Goal: Information Seeking & Learning: Learn about a topic

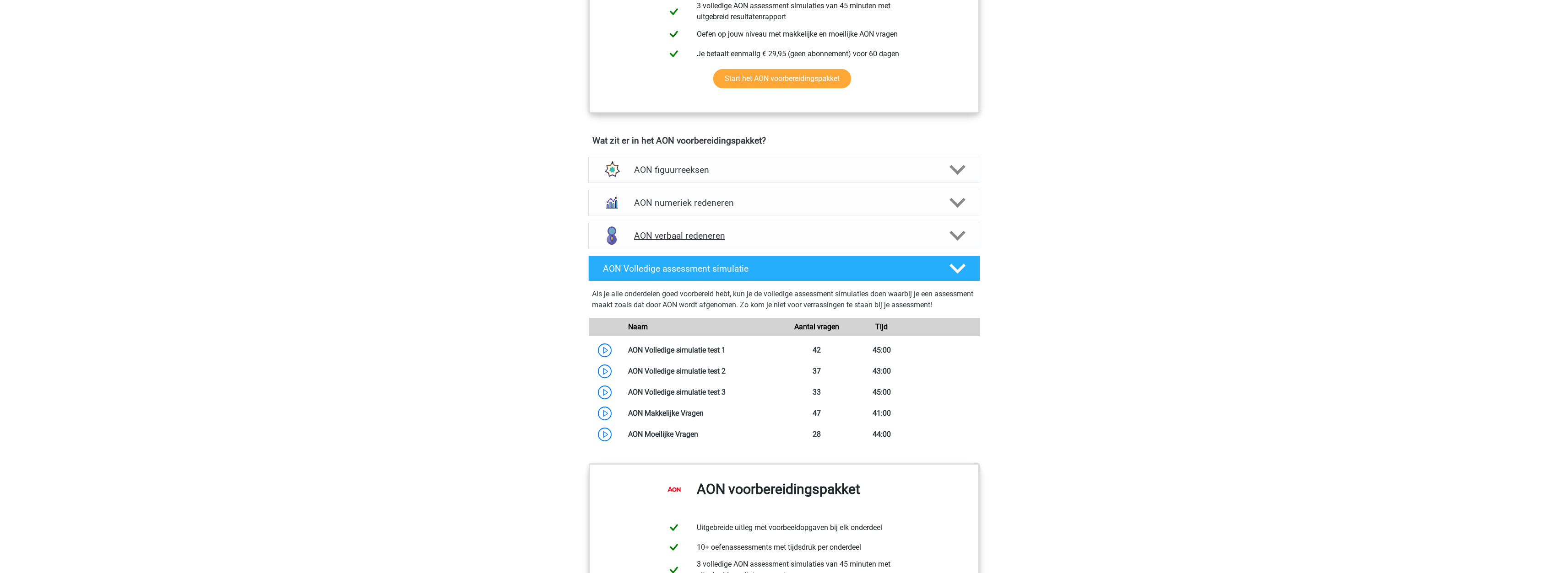
scroll to position [595, 0]
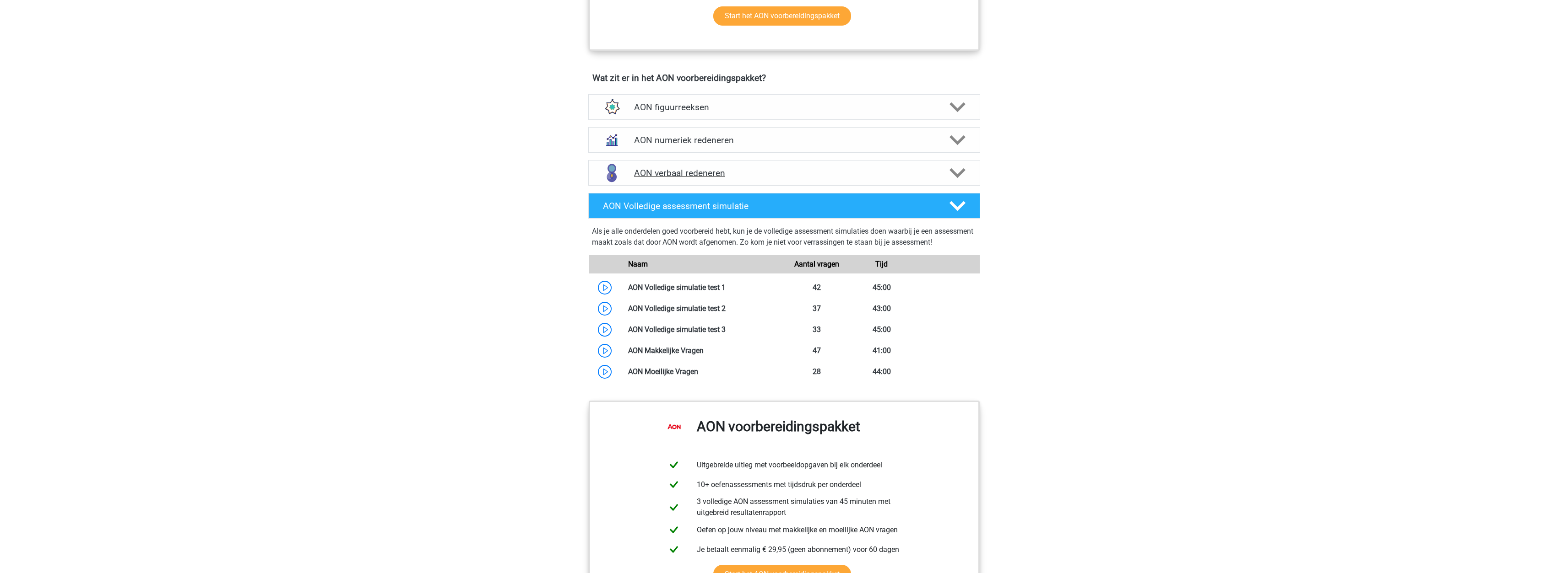
click at [669, 176] on h4 "AON verbaal redeneren" at bounding box center [784, 173] width 300 height 10
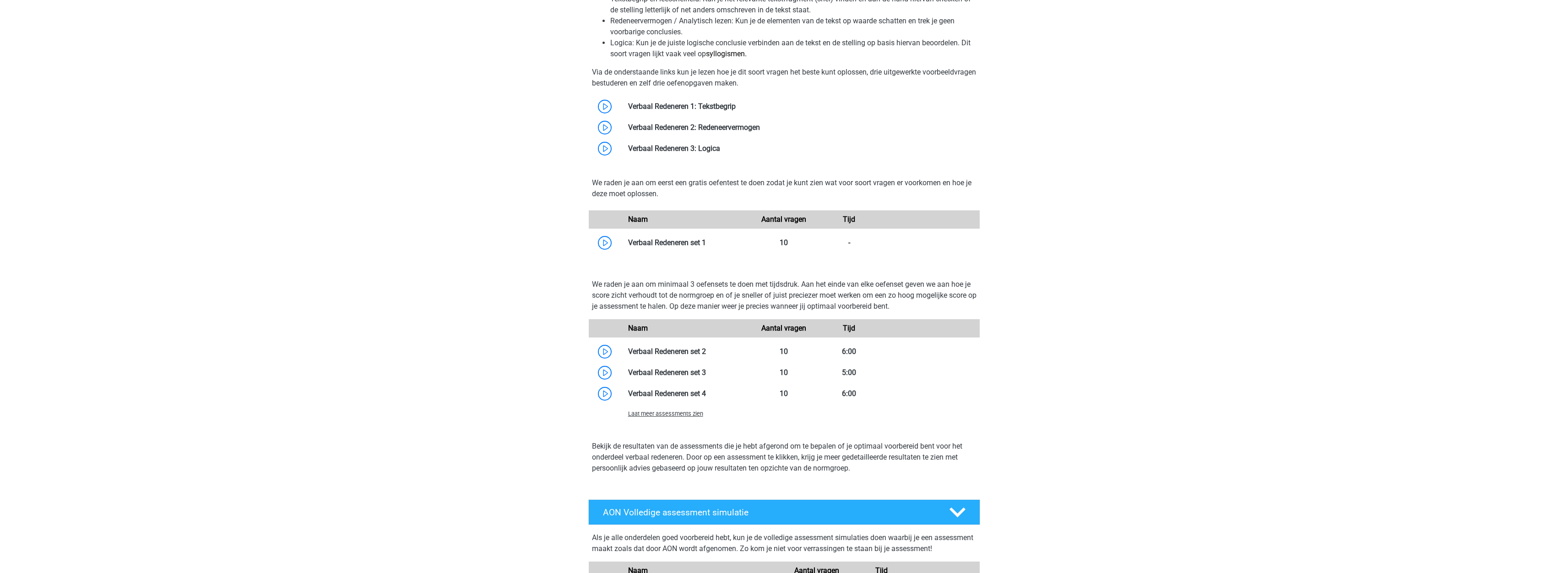
scroll to position [1007, 0]
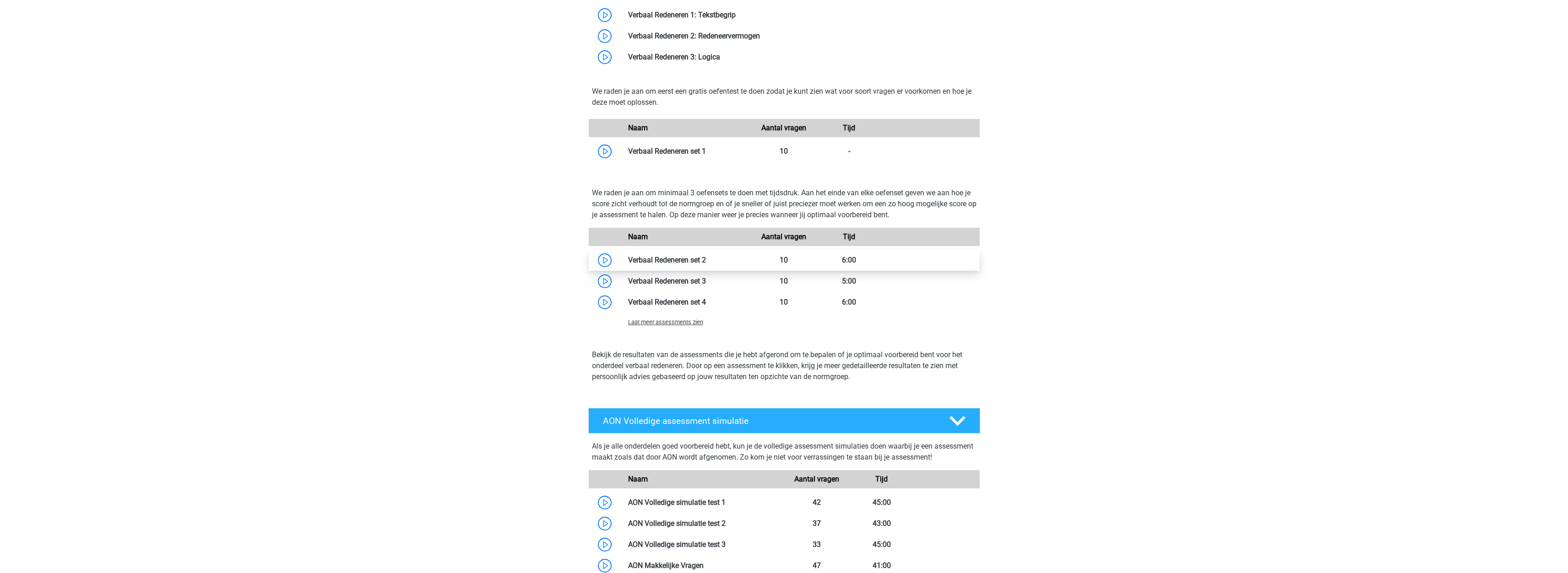
click at [706, 262] on link at bounding box center [706, 260] width 0 height 9
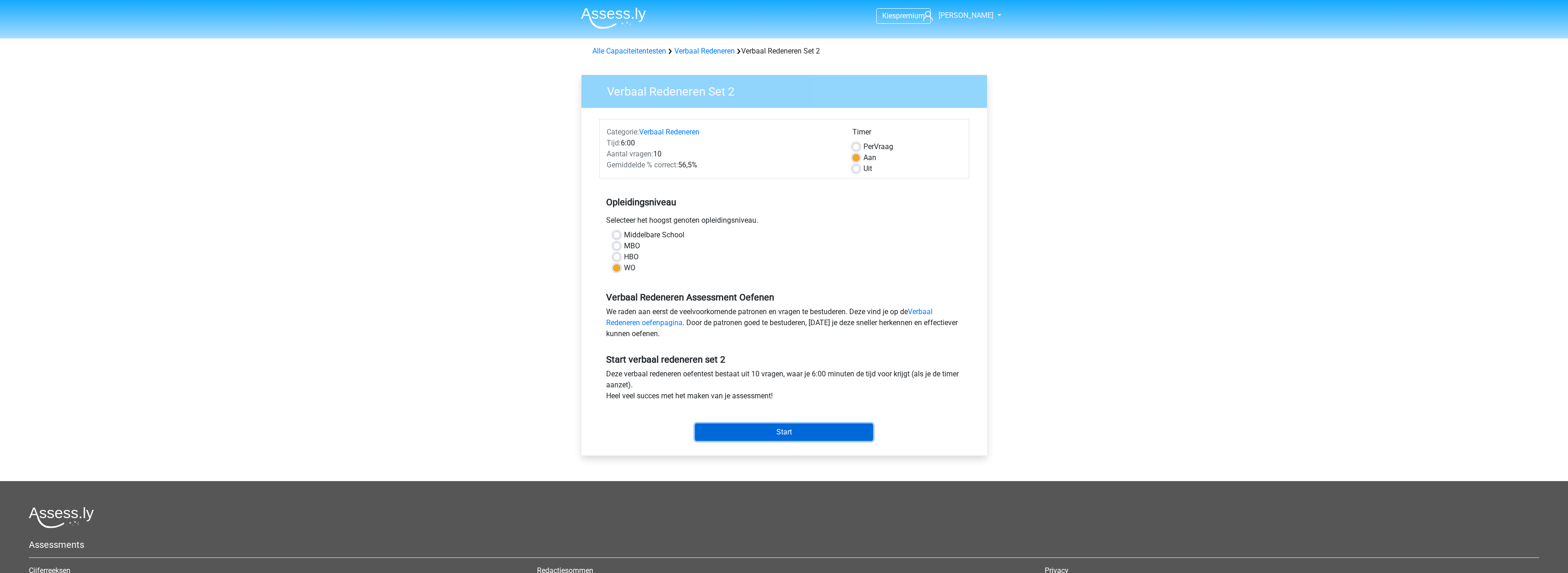
click at [777, 435] on input "Start" at bounding box center [784, 432] width 178 height 18
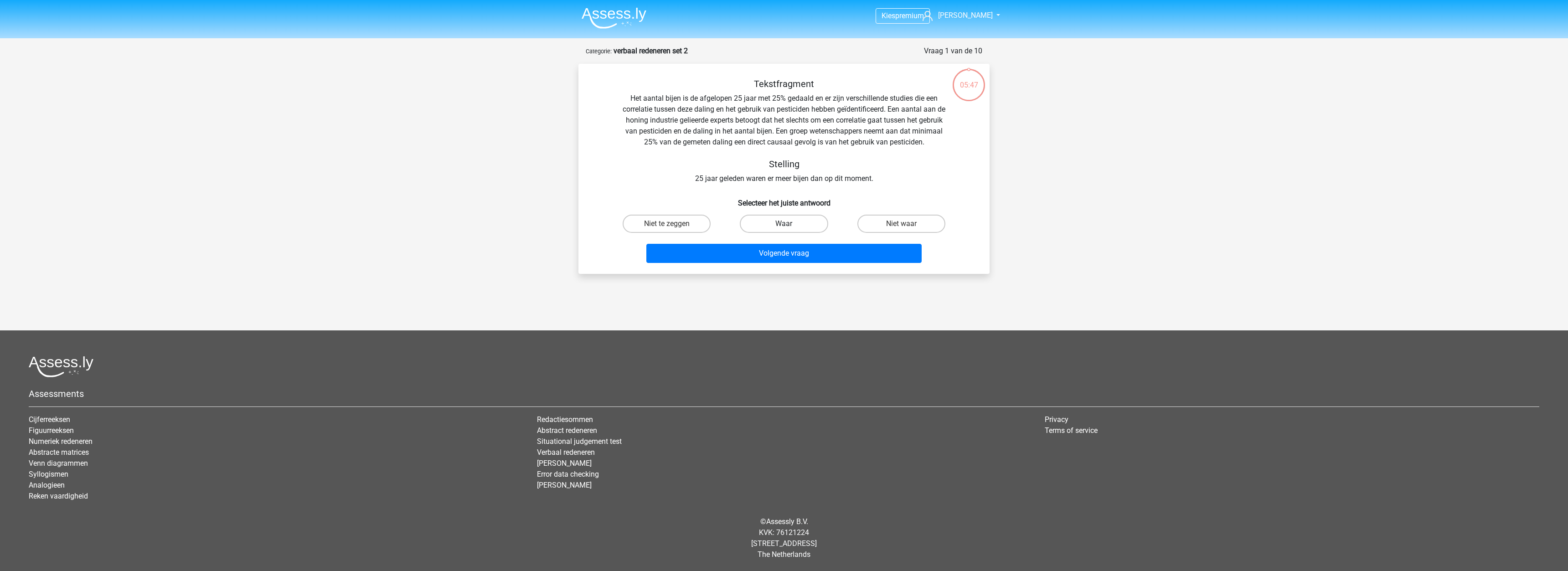
click at [796, 224] on label "Waar" at bounding box center [784, 223] width 88 height 18
click at [790, 224] on input "Waar" at bounding box center [786, 226] width 6 height 6
radio input "true"
drag, startPoint x: 631, startPoint y: 96, endPoint x: 808, endPoint y: 112, distance: 177.7
click at [812, 103] on div "Tekstfragment Het aantal bijen is de afgelopen 25 jaar met 25% gedaald en er zi…" at bounding box center [784, 131] width 382 height 106
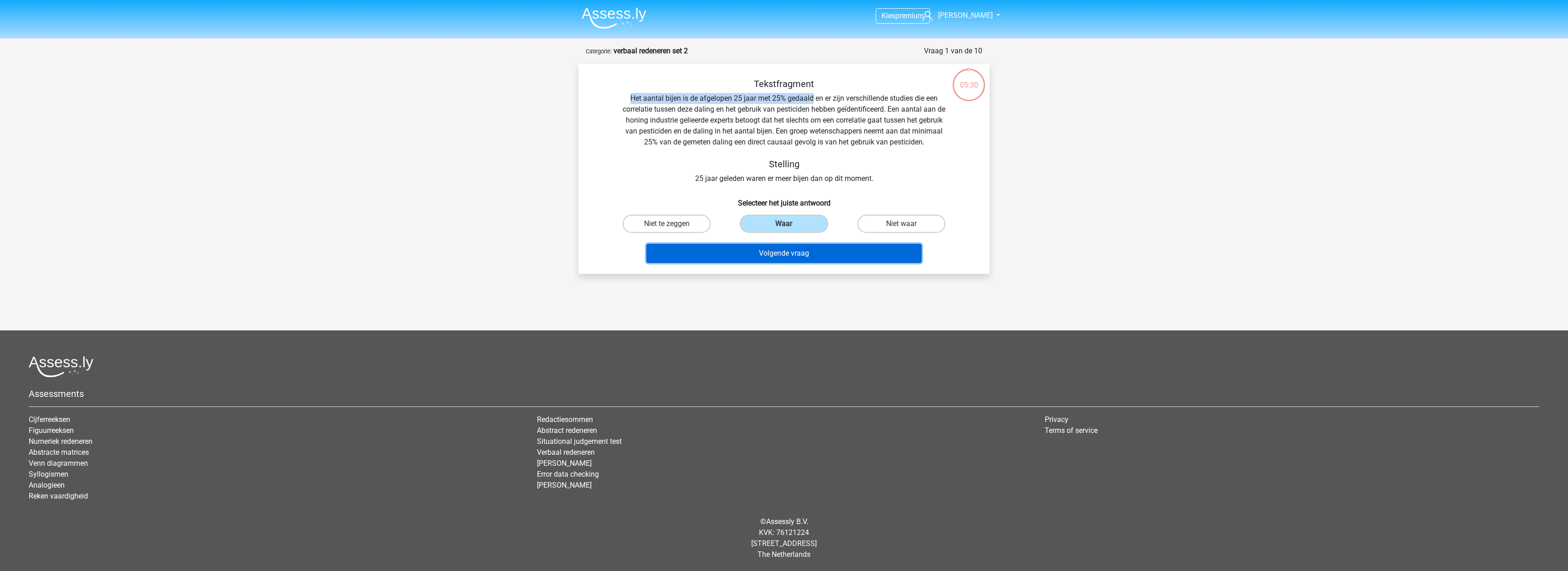
click at [749, 254] on button "Volgende vraag" at bounding box center [784, 254] width 276 height 19
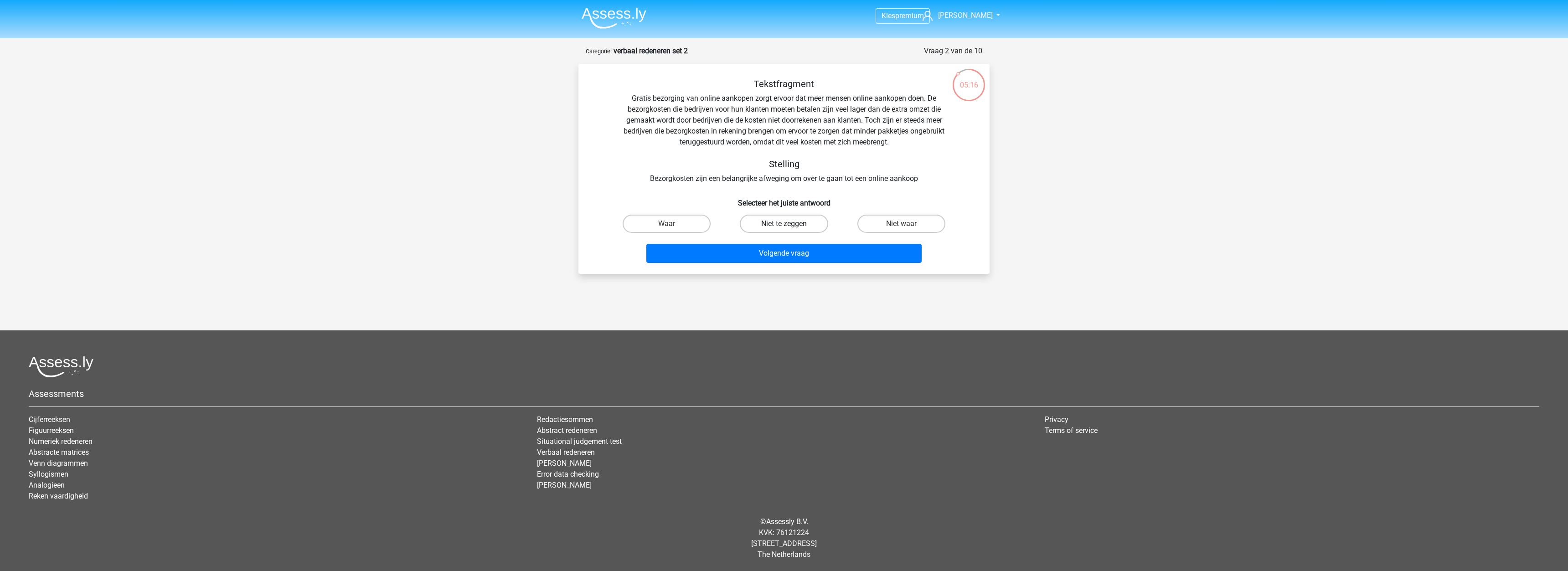
click at [783, 225] on label "Niet te zeggen" at bounding box center [784, 223] width 88 height 18
click at [784, 225] on input "Niet te zeggen" at bounding box center [786, 226] width 6 height 6
radio input "true"
click at [737, 259] on button "Volgende vraag" at bounding box center [784, 254] width 276 height 19
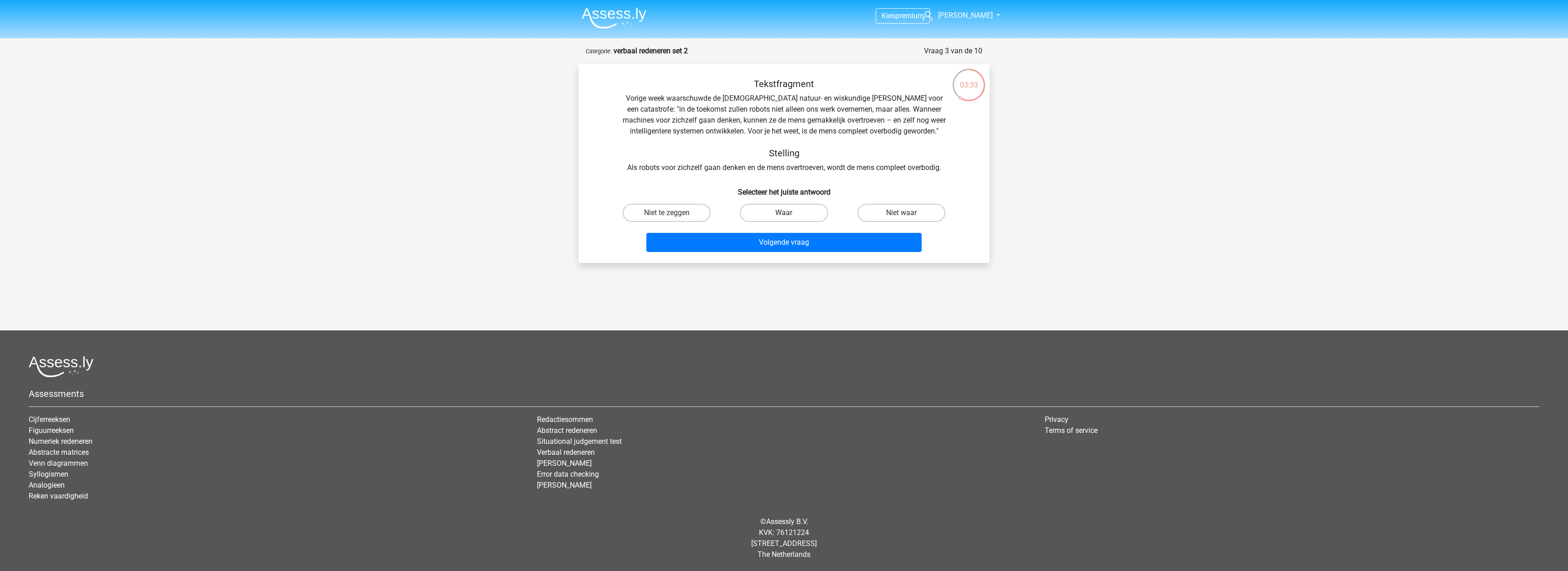
drag, startPoint x: 761, startPoint y: 210, endPoint x: 758, endPoint y: 214, distance: 5.0
click at [761, 211] on label "Waar" at bounding box center [784, 213] width 88 height 18
click at [784, 213] on input "Waar" at bounding box center [786, 215] width 6 height 6
radio input "true"
click at [698, 246] on button "Volgende vraag" at bounding box center [784, 242] width 276 height 19
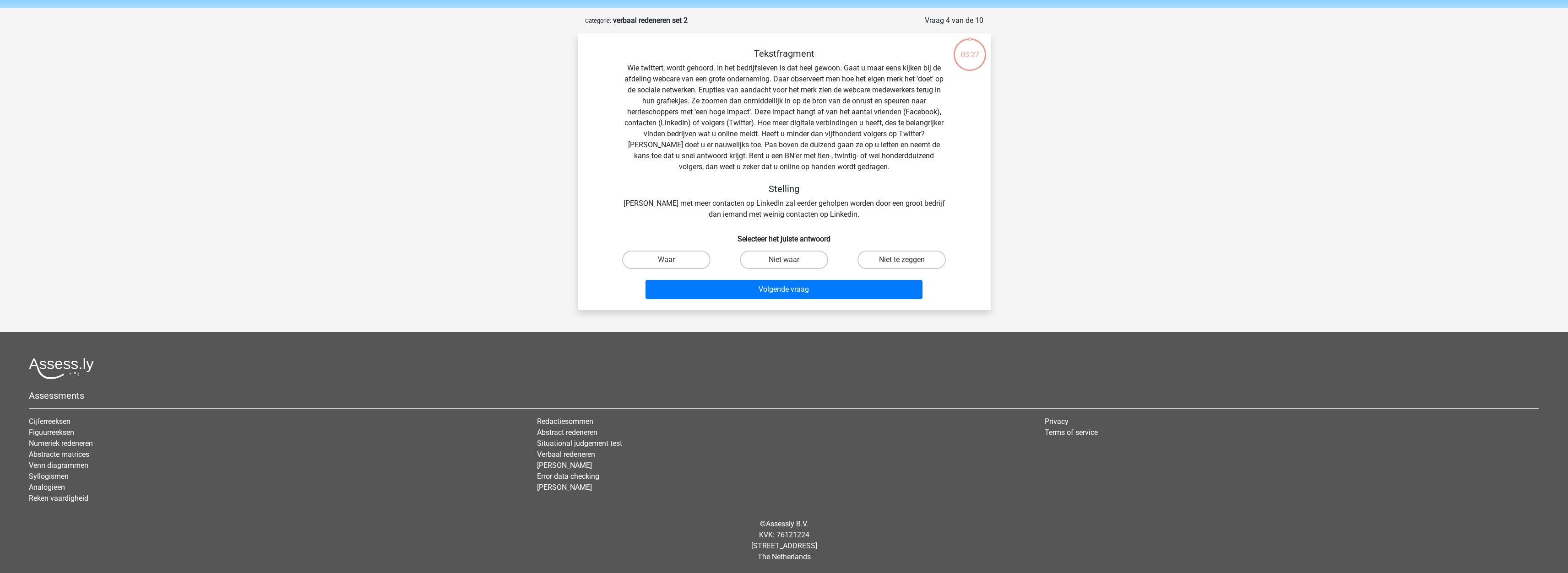
scroll to position [31, 0]
click at [661, 254] on label "Waar" at bounding box center [666, 259] width 88 height 18
click at [666, 259] on input "Waar" at bounding box center [669, 262] width 6 height 6
radio input "true"
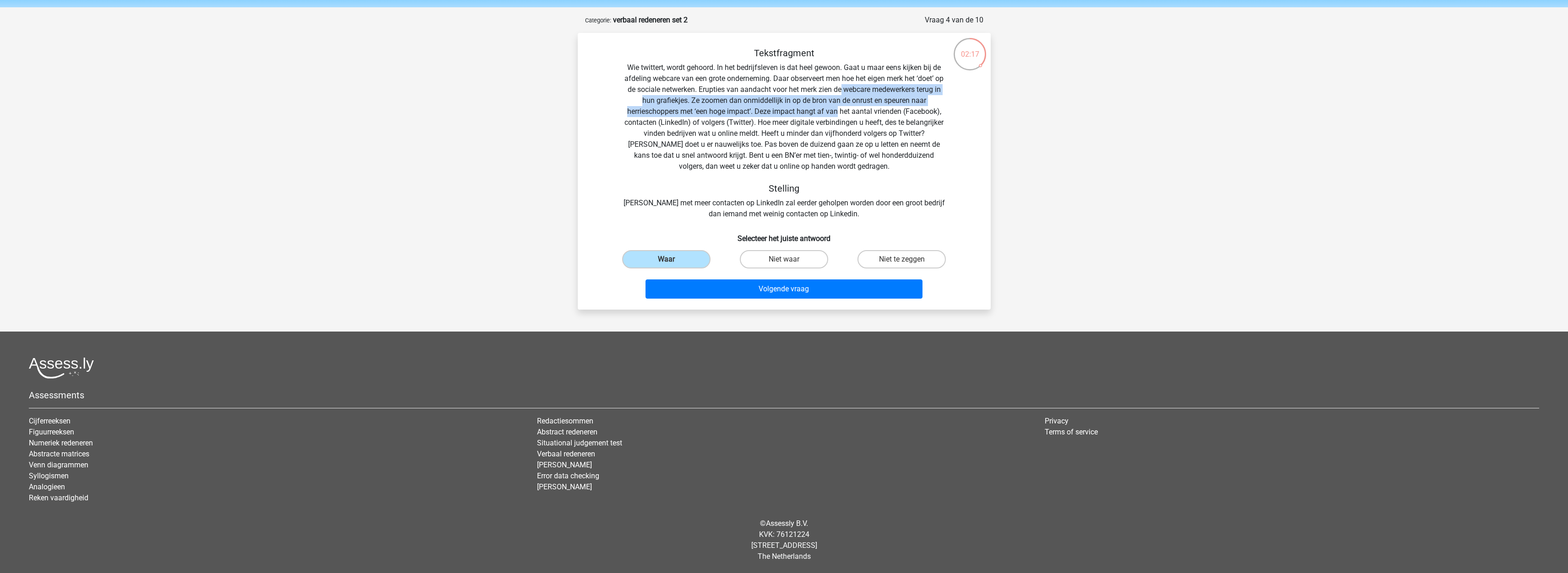
drag, startPoint x: 840, startPoint y: 89, endPoint x: 838, endPoint y: 107, distance: 18.1
click at [838, 107] on div "Tekstfragment Wie twittert, wordt gehoord. In het bedrijfsleven is dat heel gew…" at bounding box center [784, 133] width 384 height 172
click at [886, 257] on label "Niet te zeggen" at bounding box center [902, 259] width 88 height 18
click at [902, 259] on input "Niet te zeggen" at bounding box center [904, 262] width 6 height 6
radio input "true"
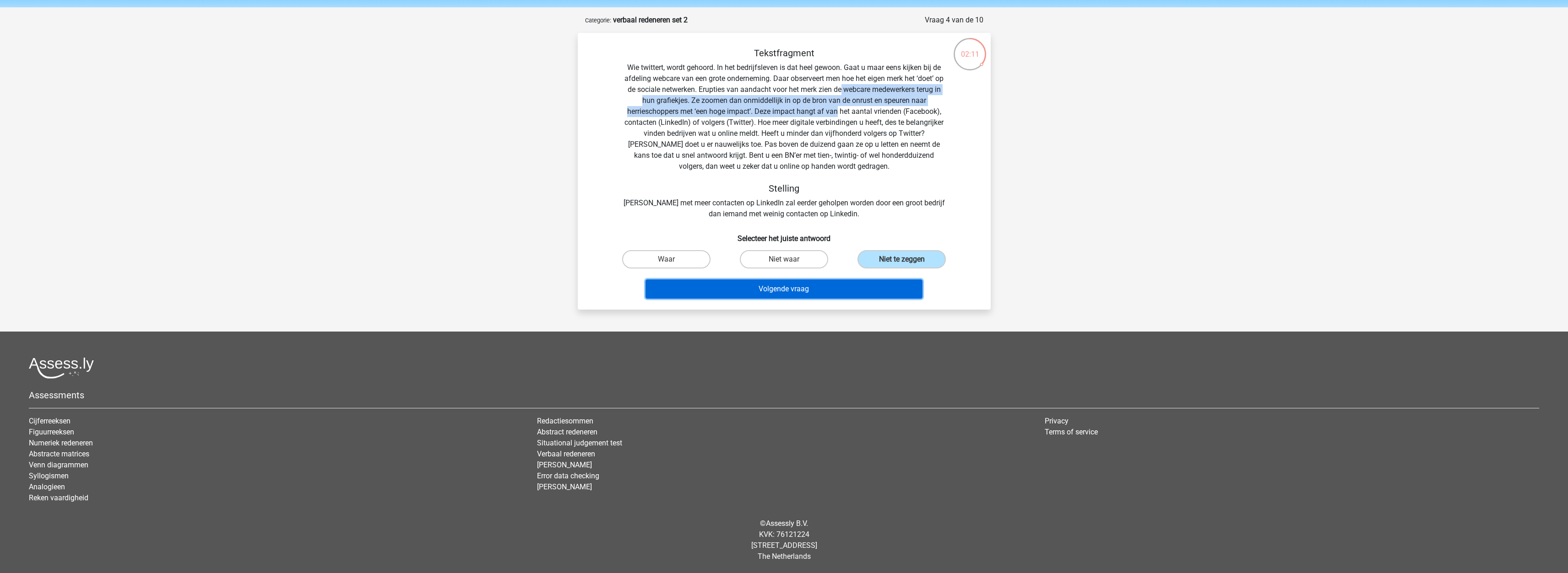
click at [751, 291] on button "Volgende vraag" at bounding box center [784, 289] width 277 height 19
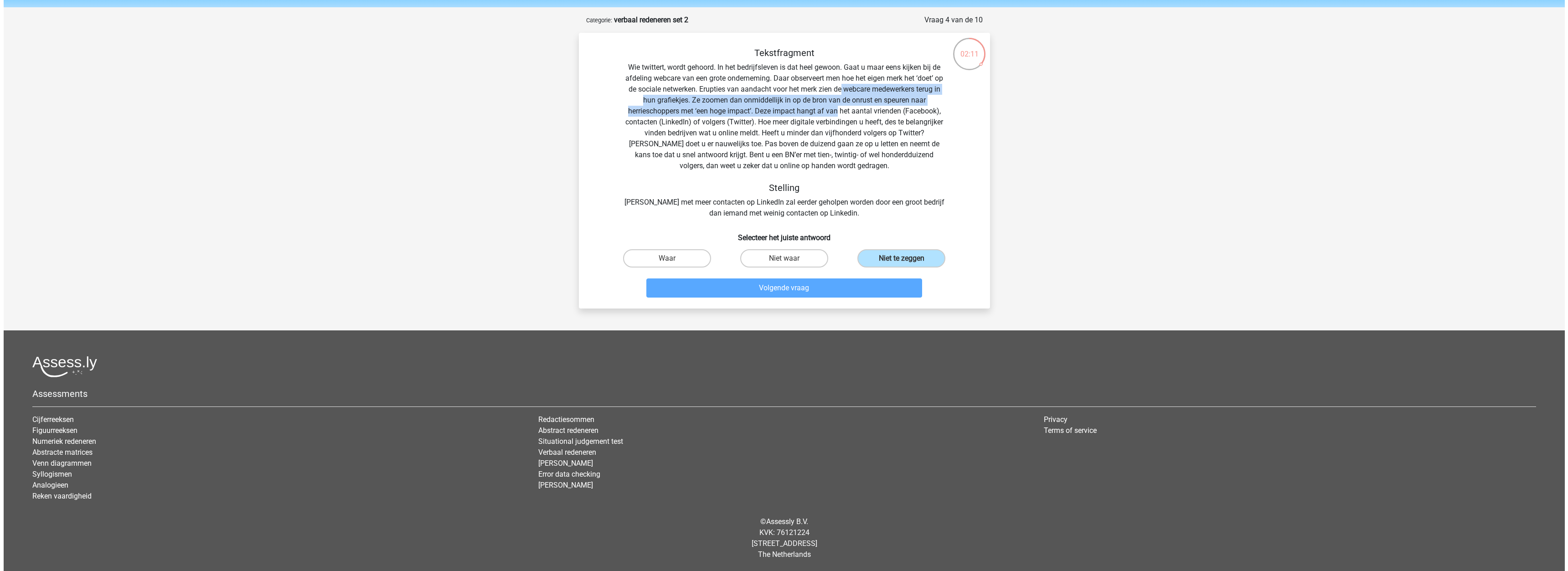
scroll to position [0, 0]
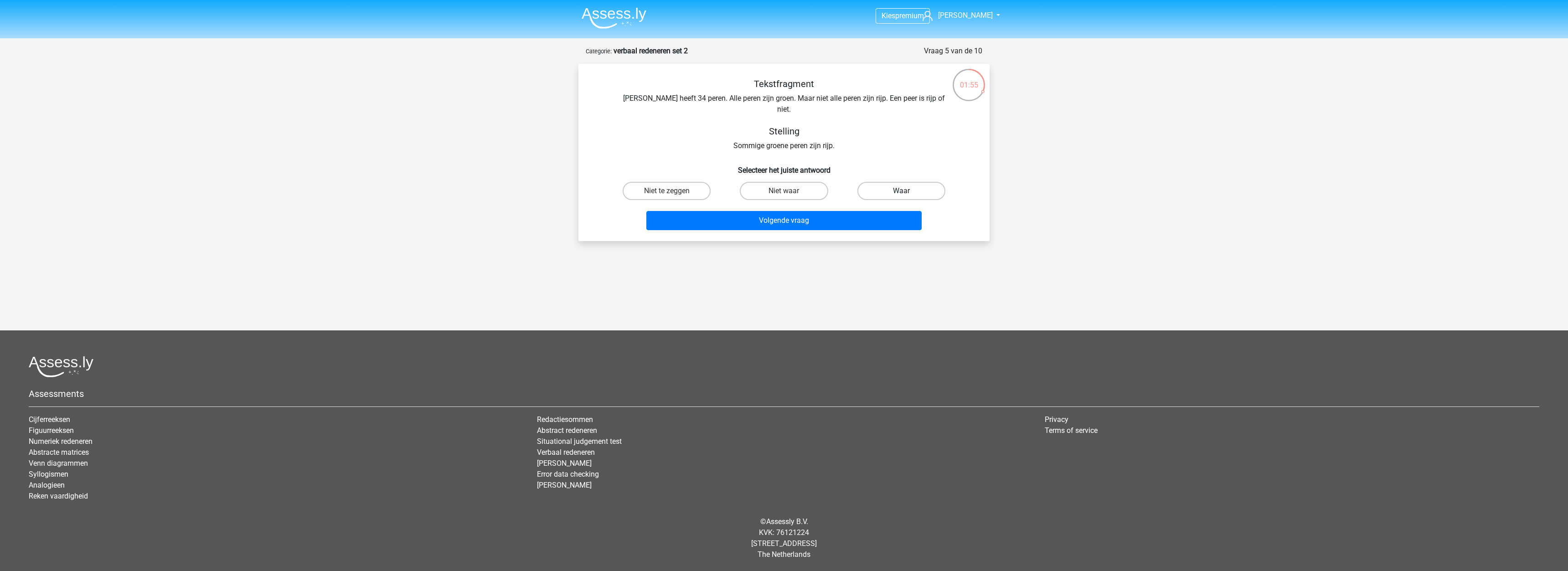
click at [897, 182] on label "Waar" at bounding box center [901, 191] width 88 height 18
click at [901, 191] on input "Waar" at bounding box center [903, 194] width 6 height 6
radio input "true"
click at [767, 214] on button "Volgende vraag" at bounding box center [784, 221] width 276 height 19
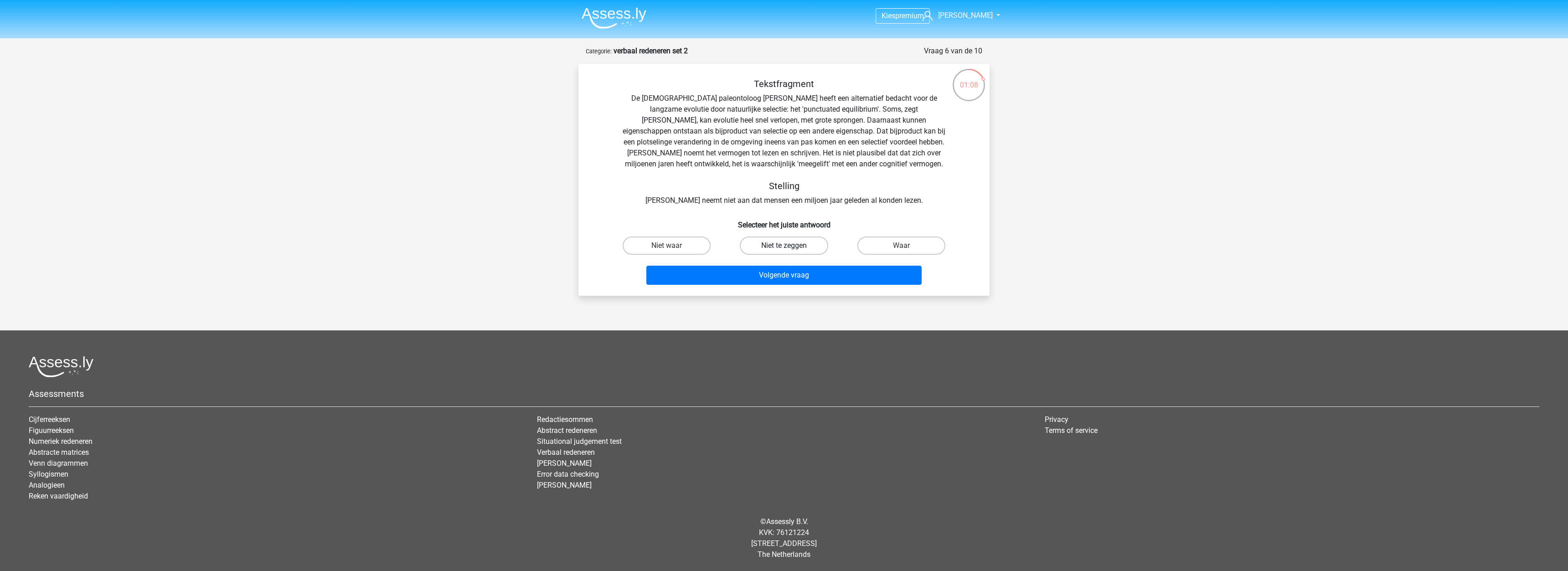
click at [756, 243] on label "Niet te zeggen" at bounding box center [784, 246] width 88 height 18
click at [784, 246] on input "Niet te zeggen" at bounding box center [786, 248] width 6 height 6
radio input "true"
click at [755, 275] on button "Volgende vraag" at bounding box center [784, 275] width 276 height 19
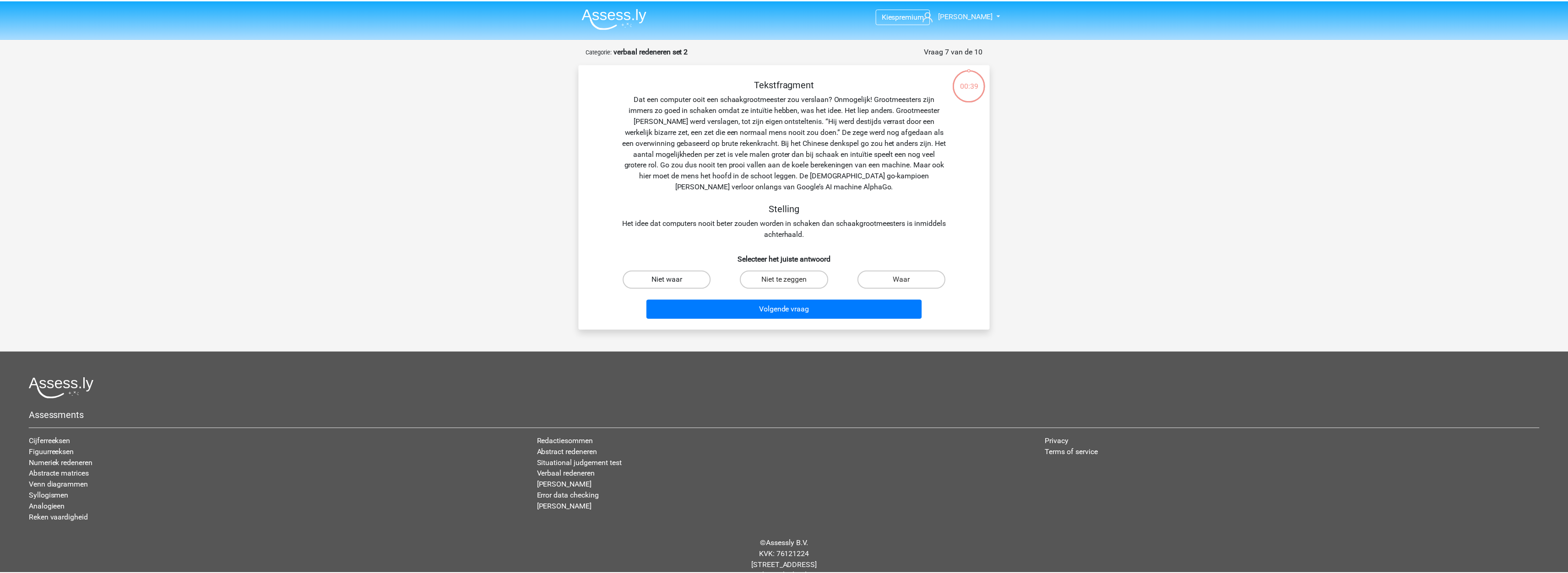
scroll to position [20, 0]
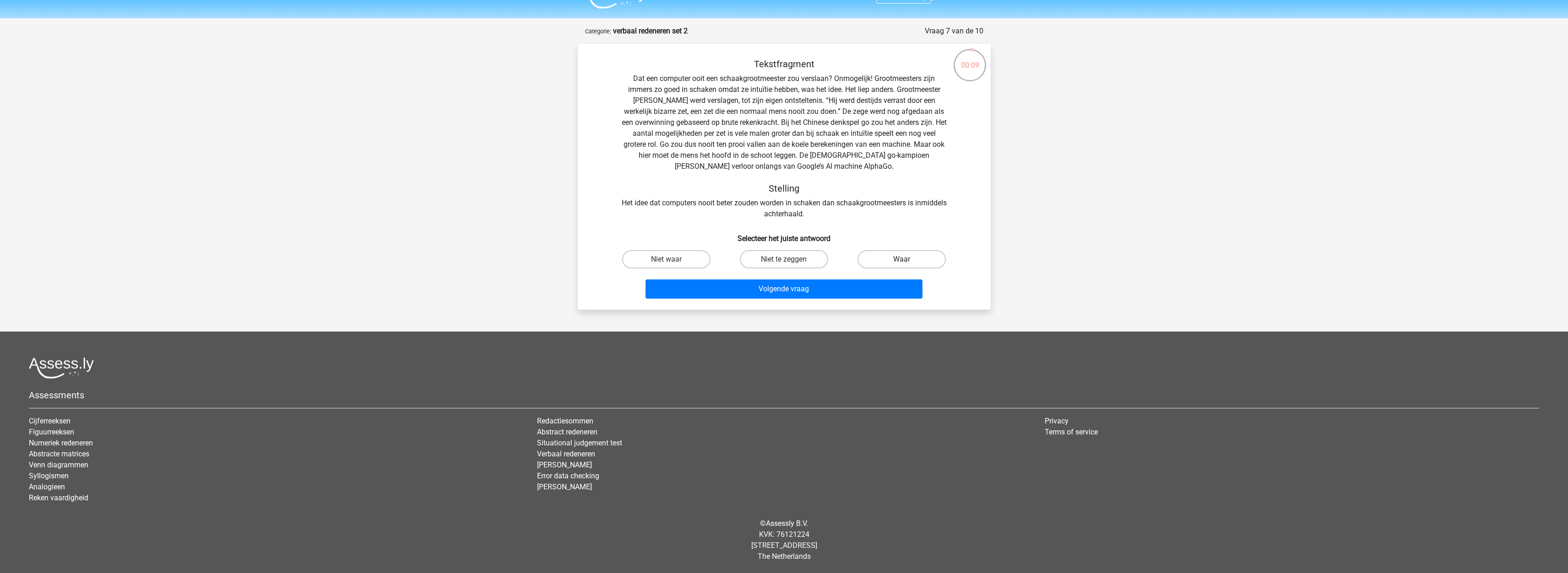
click at [917, 262] on label "Waar" at bounding box center [902, 259] width 88 height 18
click at [908, 262] on input "Waar" at bounding box center [904, 262] width 6 height 6
radio input "true"
drag, startPoint x: 813, startPoint y: 291, endPoint x: 807, endPoint y: 291, distance: 6.0
click at [810, 291] on button "Volgende vraag" at bounding box center [784, 289] width 277 height 19
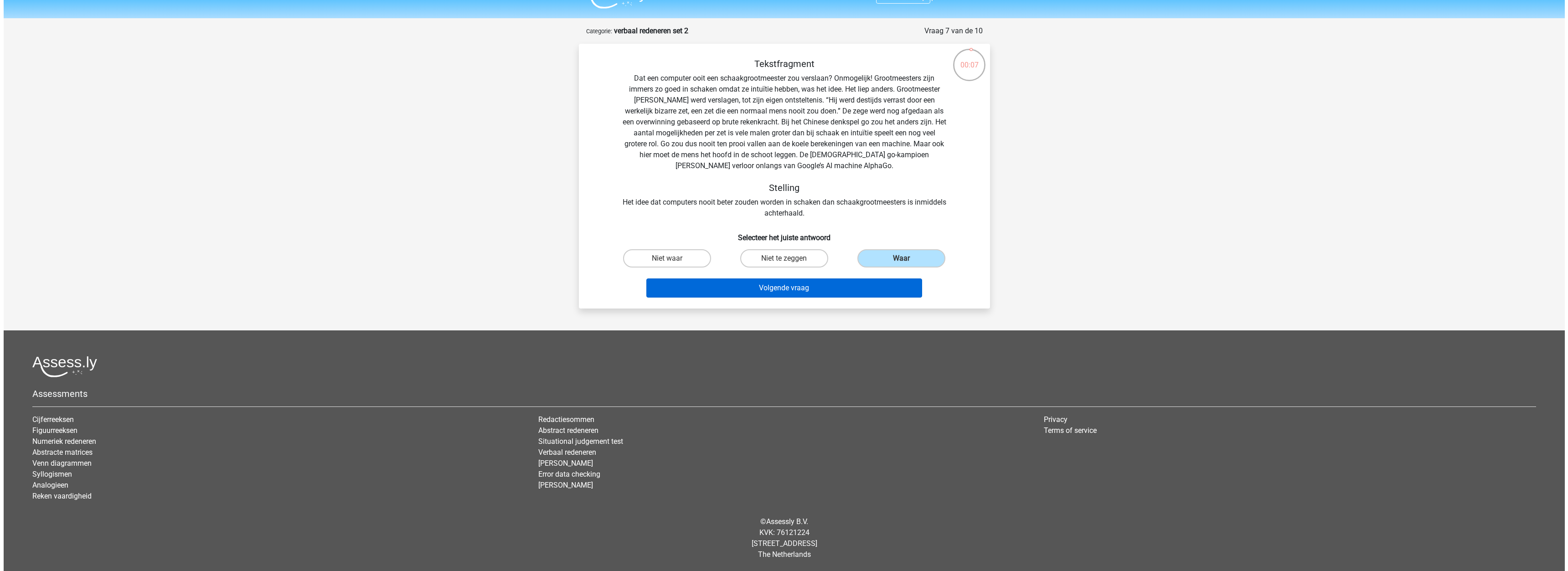
scroll to position [0, 0]
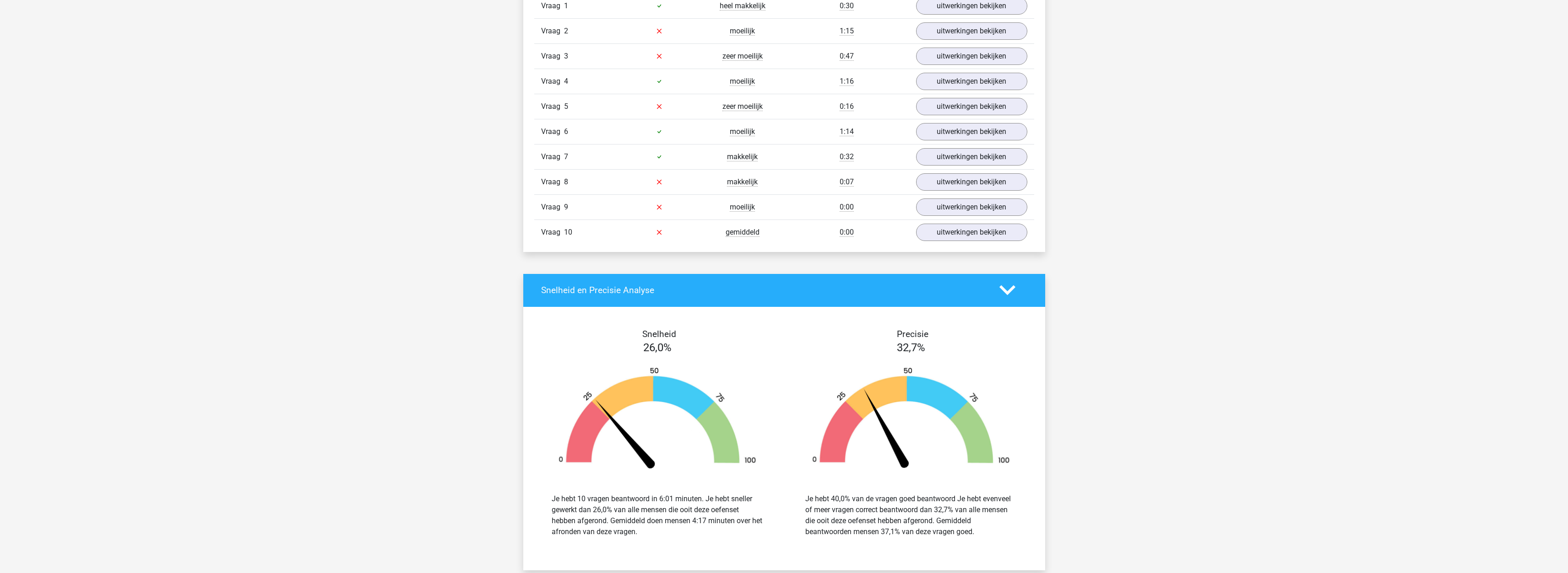
scroll to position [595, 0]
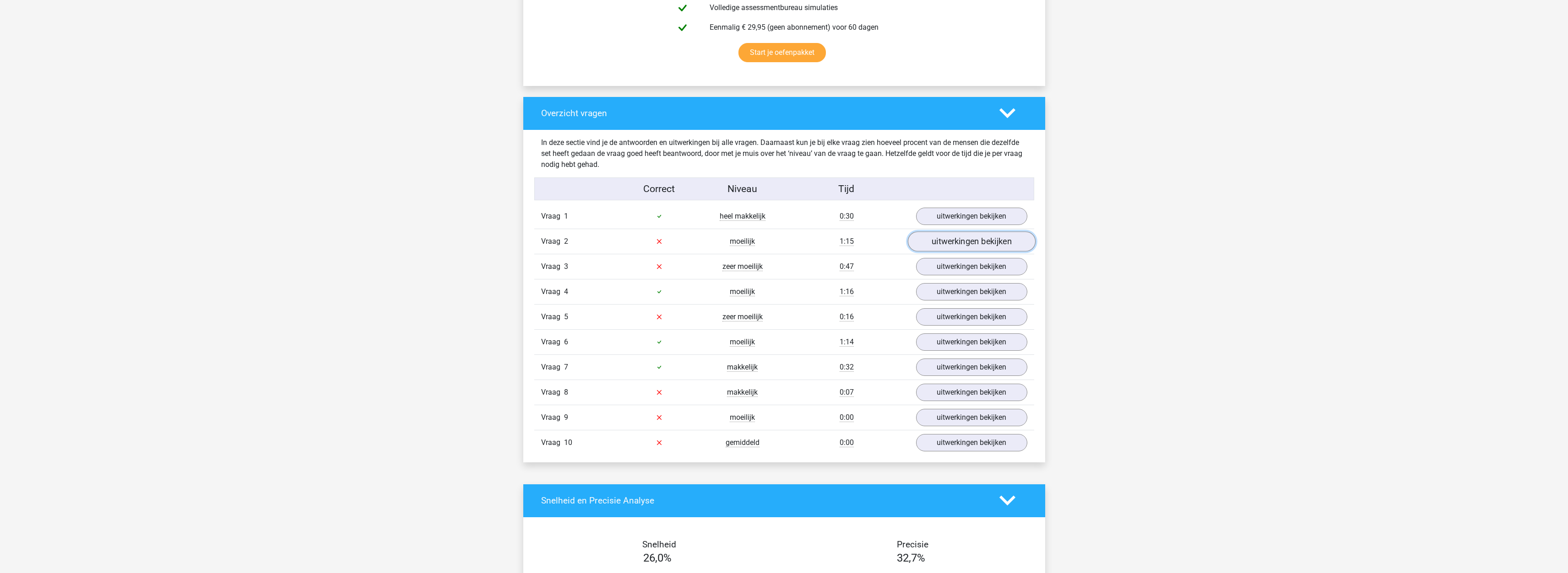
click at [936, 241] on link "uitwerkingen bekijken" at bounding box center [971, 241] width 128 height 20
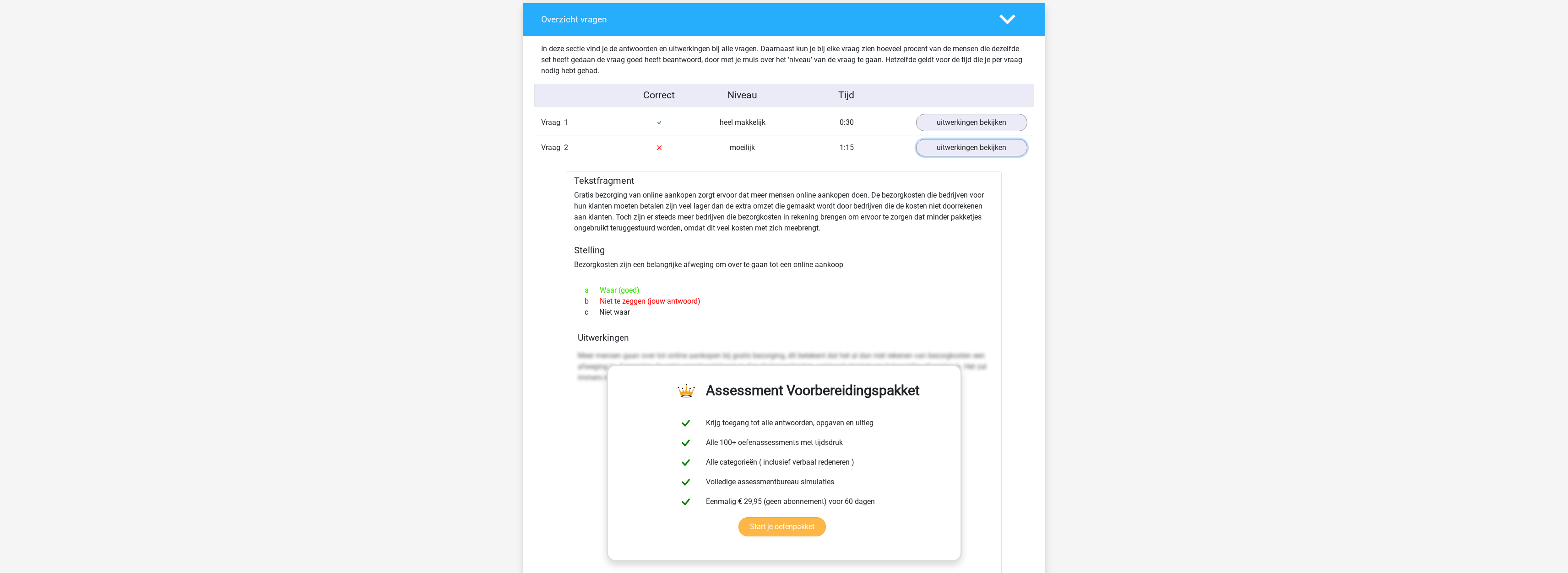
scroll to position [687, 0]
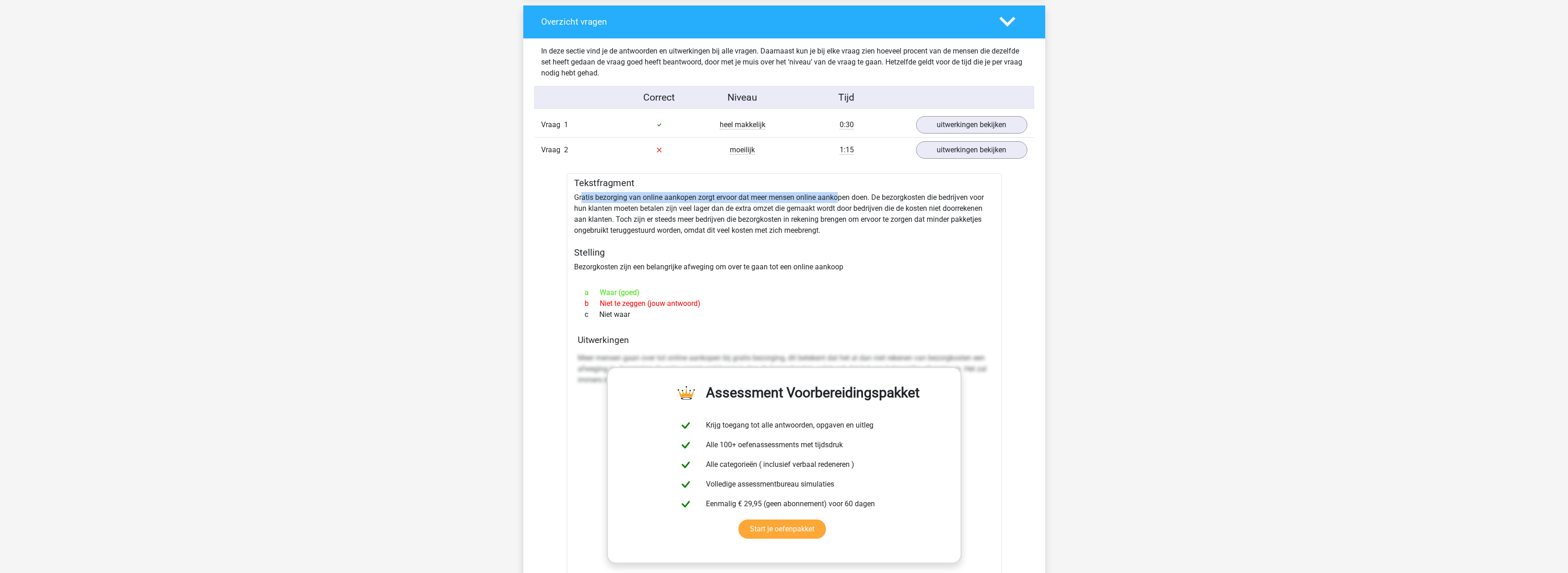
drag, startPoint x: 581, startPoint y: 195, endPoint x: 838, endPoint y: 199, distance: 257.0
click at [838, 199] on div "Tekstfragment Gratis bezorging van online aankopen zorgt ervoor dat meer mensen…" at bounding box center [784, 419] width 435 height 492
click at [790, 532] on link "Start je oefenpakket" at bounding box center [782, 529] width 87 height 19
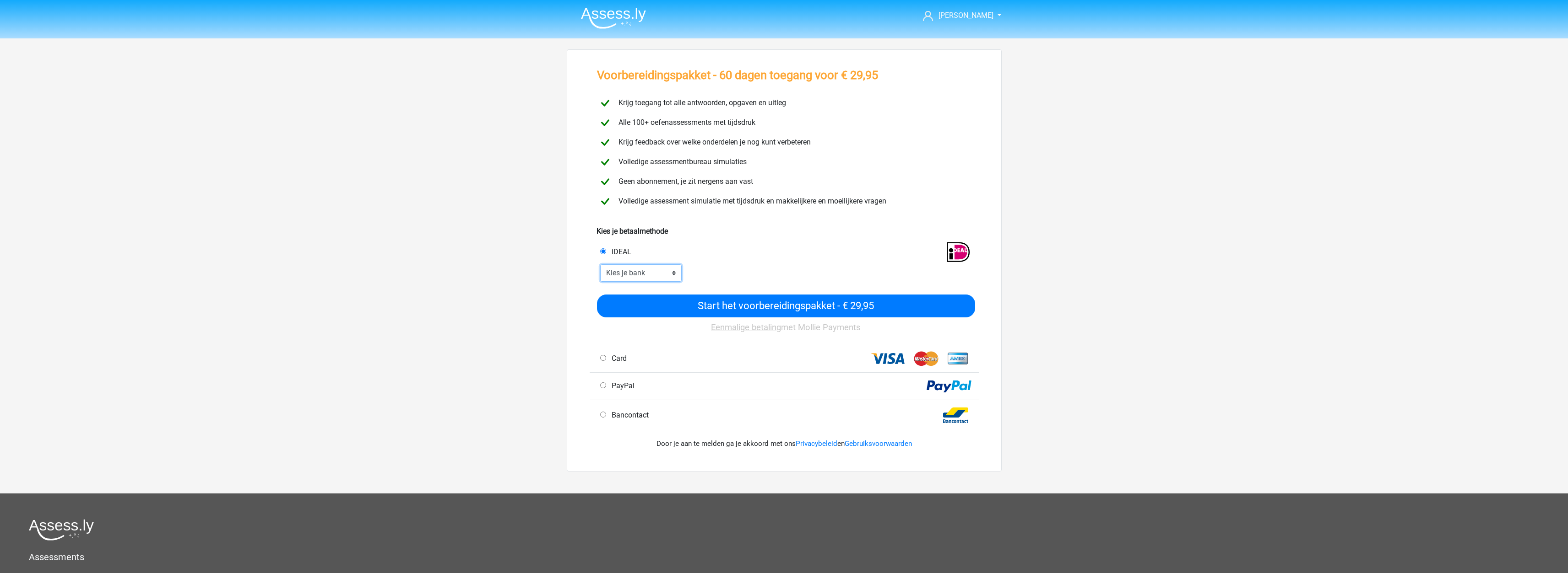
click at [655, 276] on select "Kies je bank ABN AMRO ING Rabobank ASN Bank bunq Knab N26 NN Regiobank Revolut …" at bounding box center [641, 273] width 82 height 18
select select "ideal_RABONL2U"
click at [601, 264] on select "Kies je bank ABN AMRO ING Rabobank ASN Bank bunq Knab N26 NN Regiobank Revolut …" at bounding box center [641, 273] width 82 height 18
click at [742, 303] on input "Start het voorbereidingspakket - € 29,95" at bounding box center [786, 306] width 378 height 23
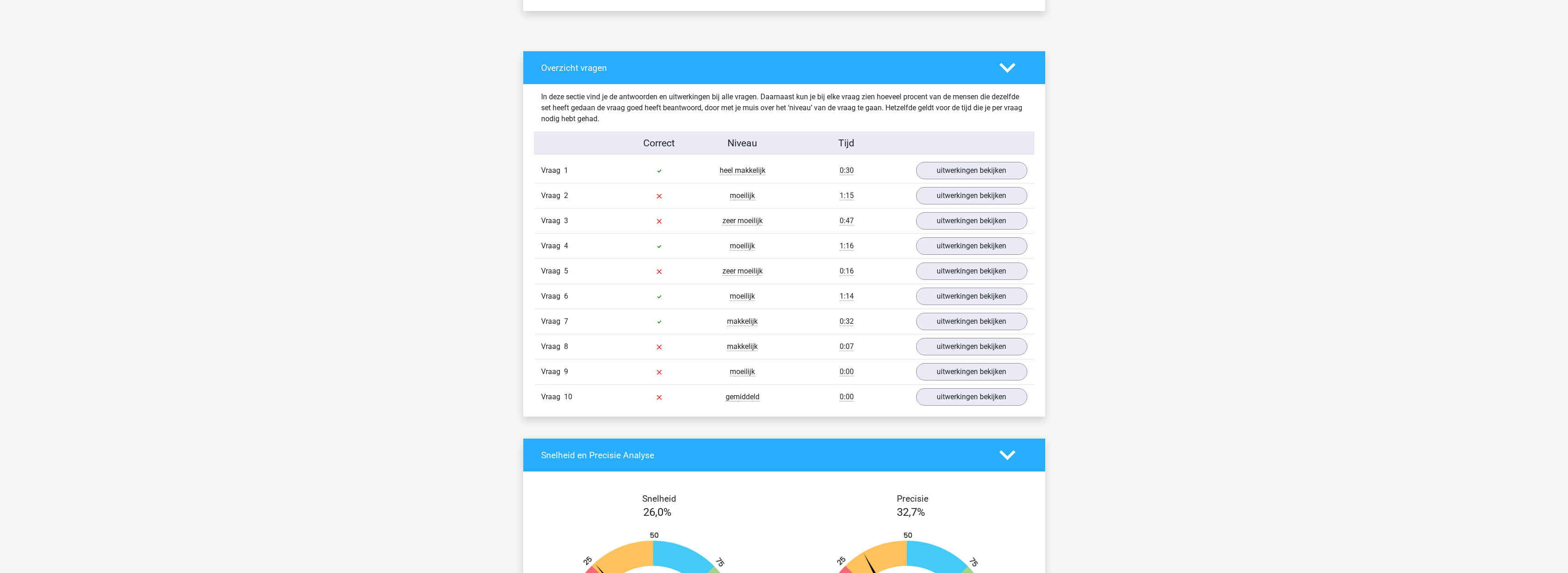
scroll to position [687, 0]
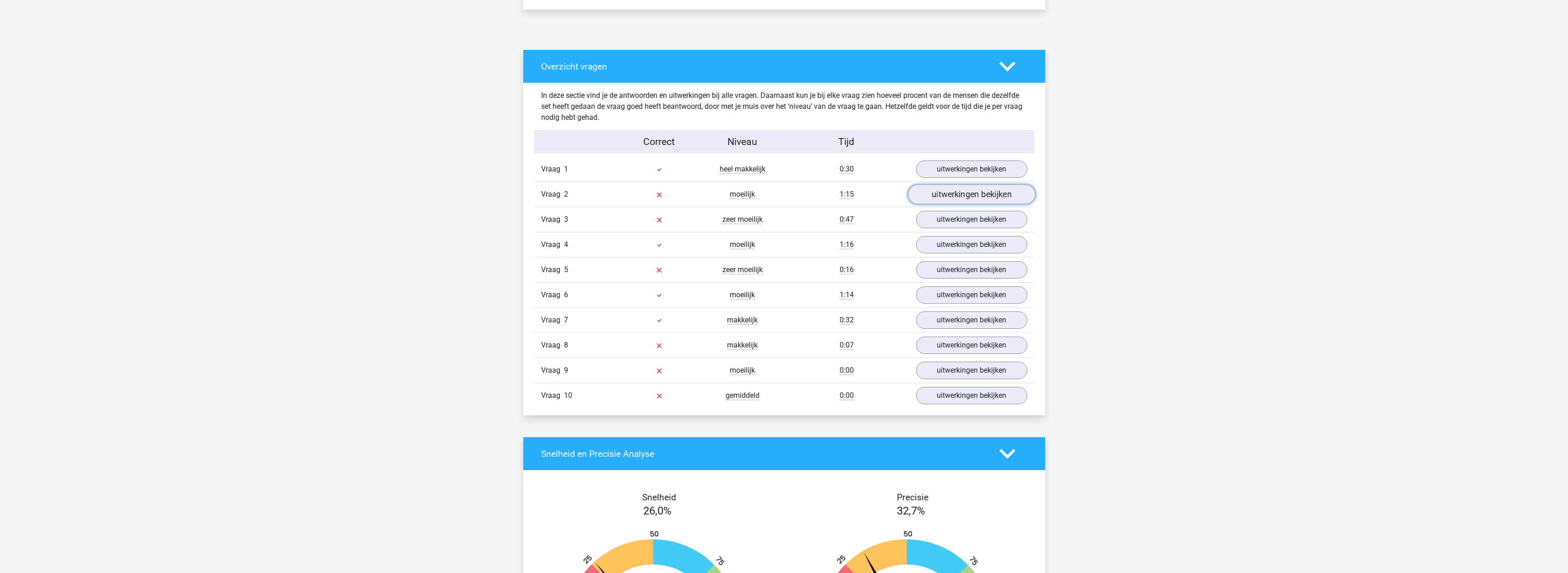
click at [943, 190] on link "uitwerkingen bekijken" at bounding box center [971, 194] width 128 height 20
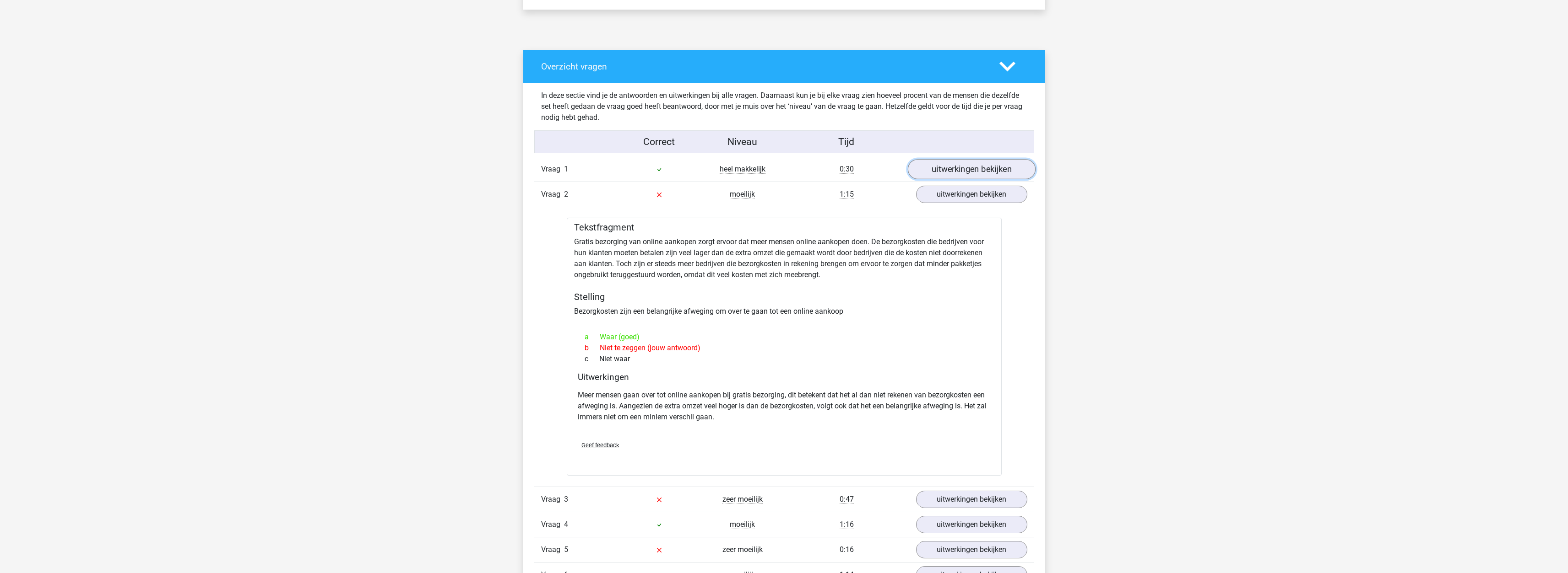
click at [962, 170] on link "uitwerkingen bekijken" at bounding box center [971, 169] width 128 height 20
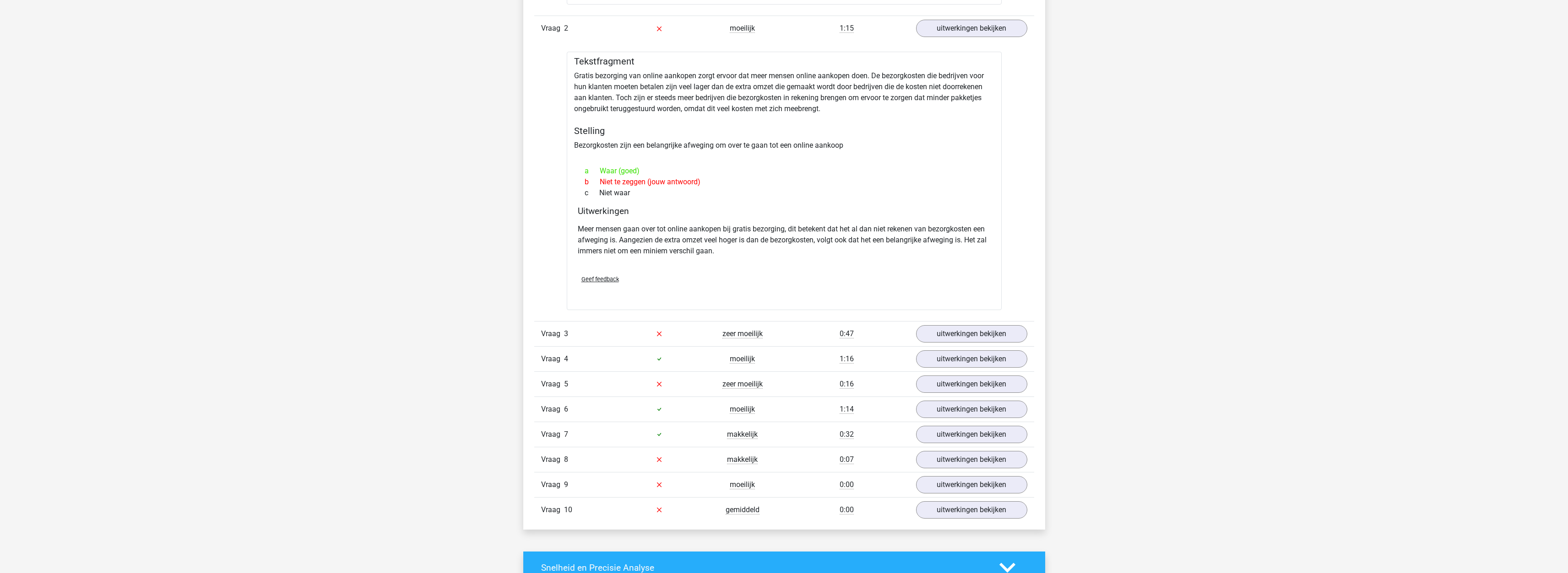
scroll to position [1144, 0]
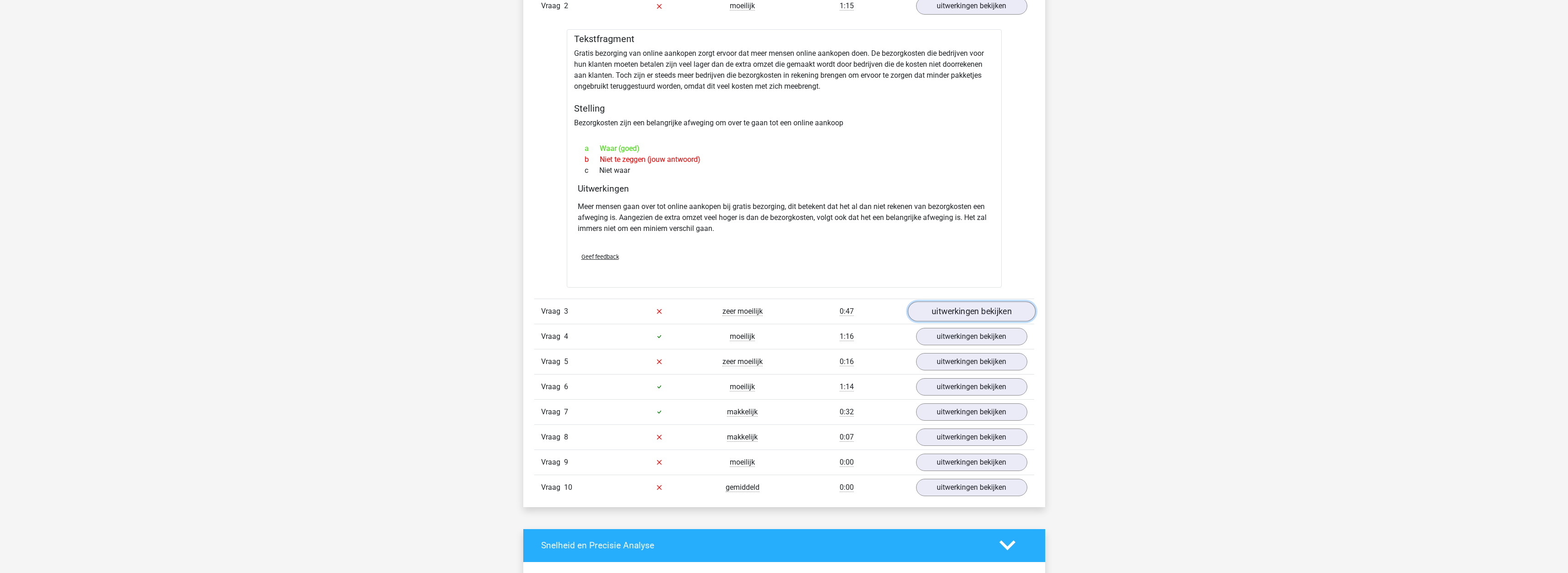
click at [958, 303] on link "uitwerkingen bekijken" at bounding box center [971, 311] width 128 height 20
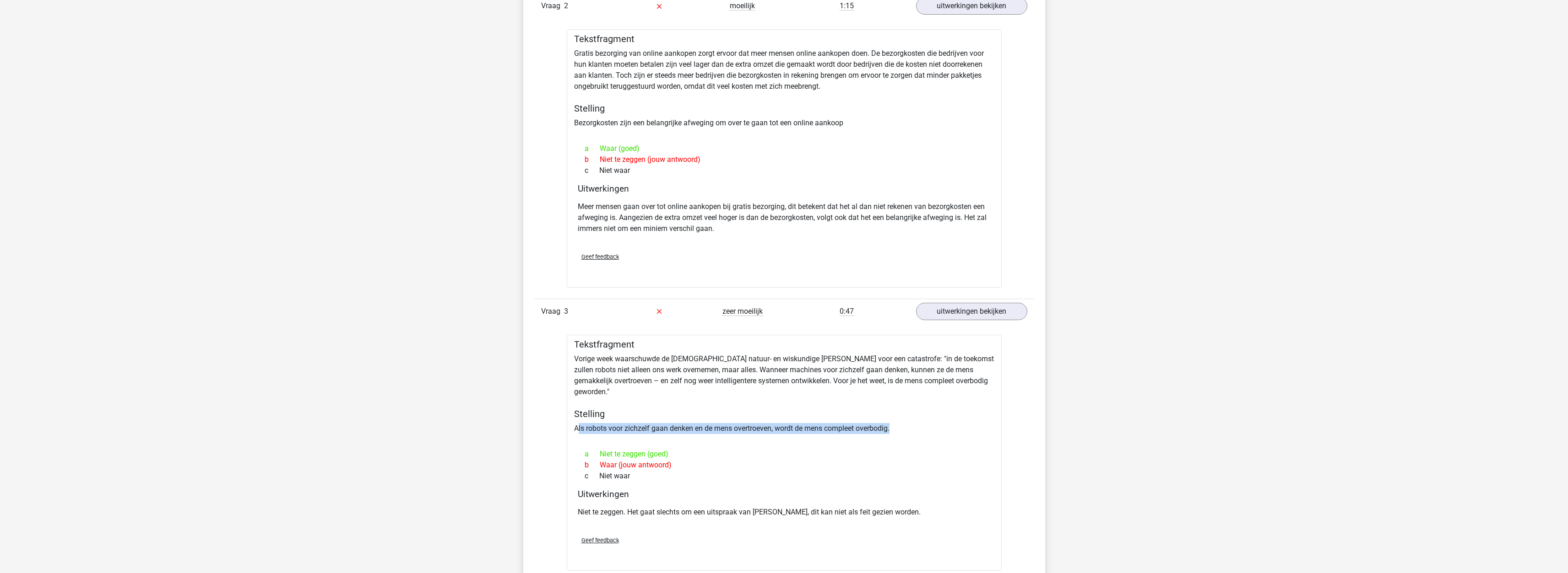
drag, startPoint x: 577, startPoint y: 417, endPoint x: 907, endPoint y: 414, distance: 330.0
click at [907, 414] on div "Tekstfragment Vorige week waarschuwde de Britse natuur- en wiskundige Stephen H…" at bounding box center [784, 452] width 435 height 236
click at [888, 432] on div "Tekstfragment Vorige week waarschuwde de Britse natuur- en wiskundige Stephen H…" at bounding box center [784, 452] width 435 height 236
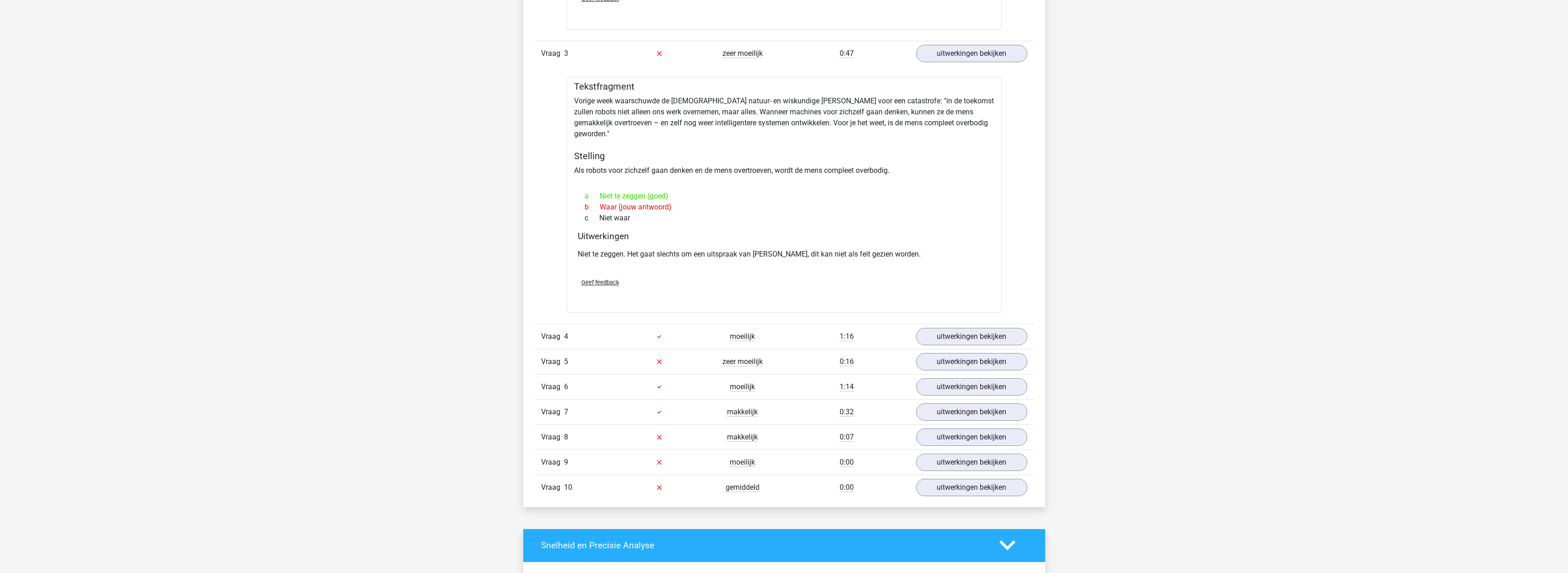
scroll to position [1418, 0]
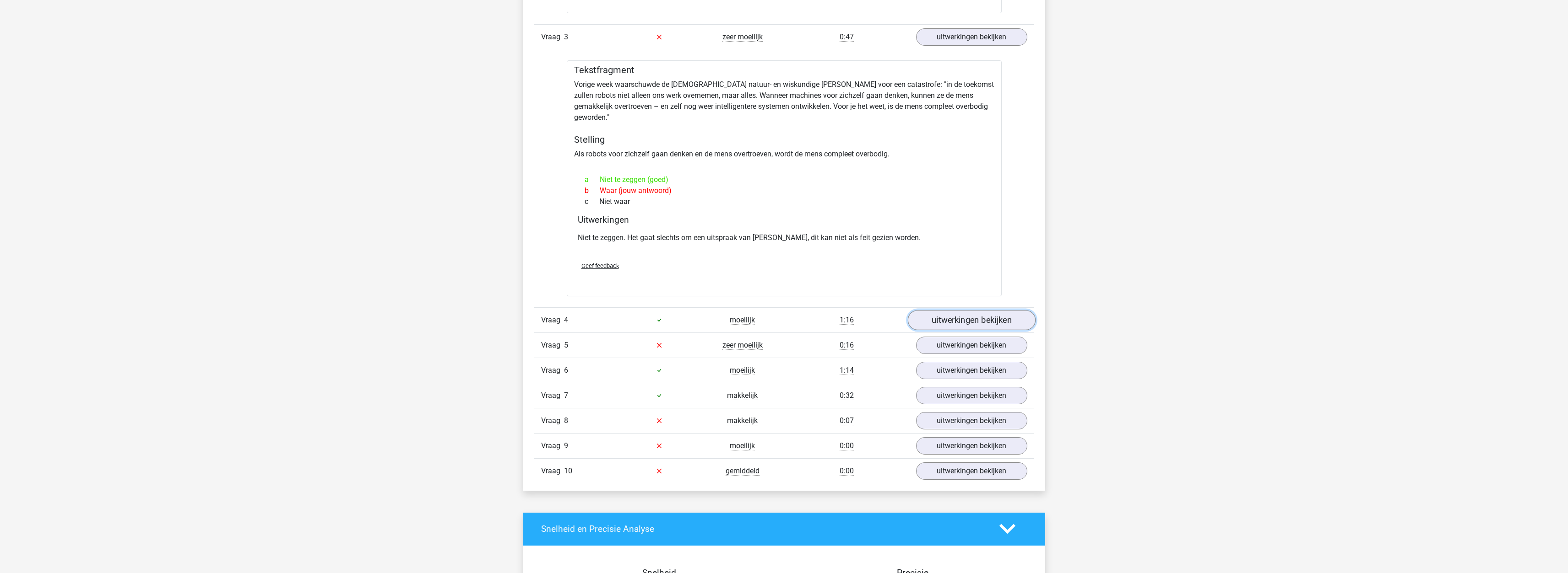
click at [1010, 311] on link "uitwerkingen bekijken" at bounding box center [971, 320] width 128 height 20
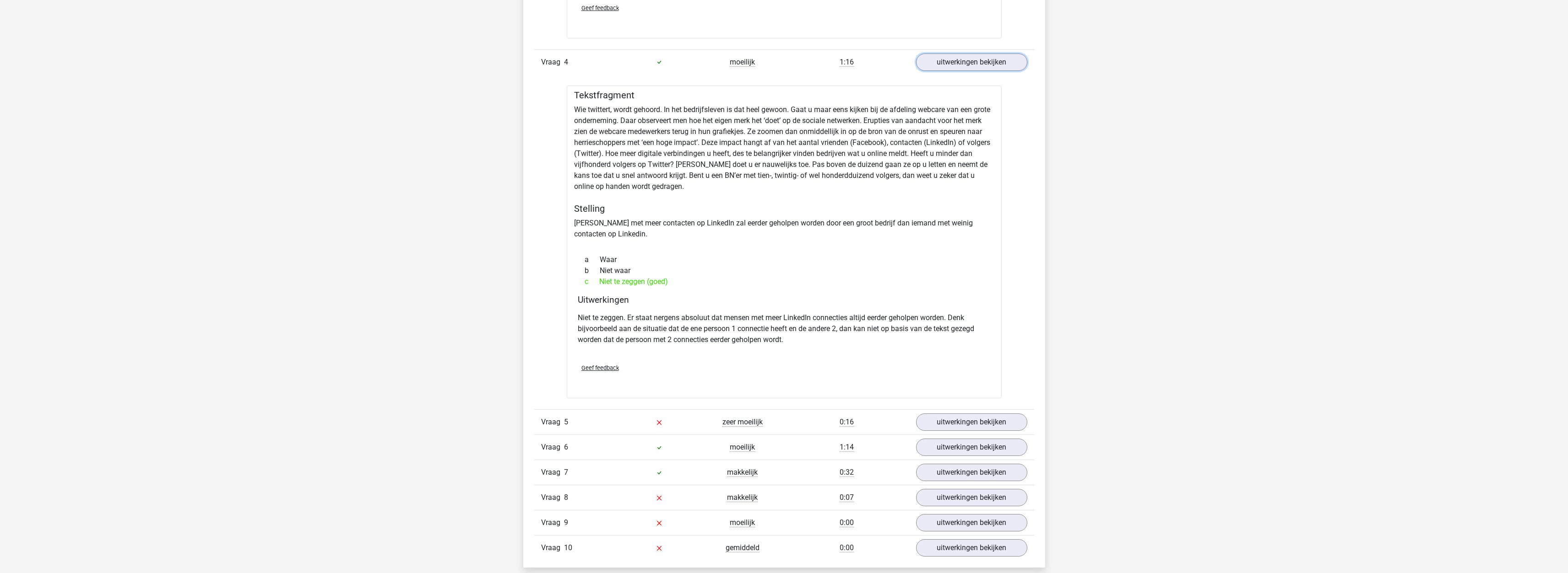
scroll to position [1693, 0]
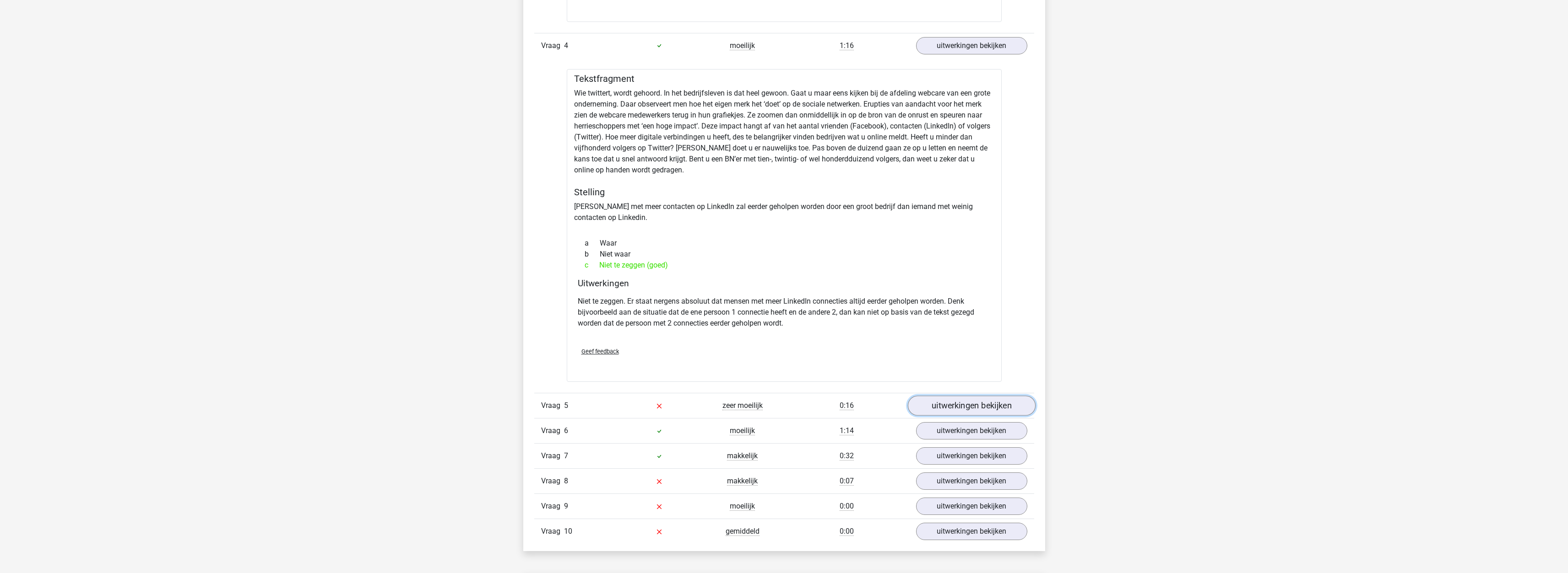
click at [1016, 396] on link "uitwerkingen bekijken" at bounding box center [971, 406] width 128 height 20
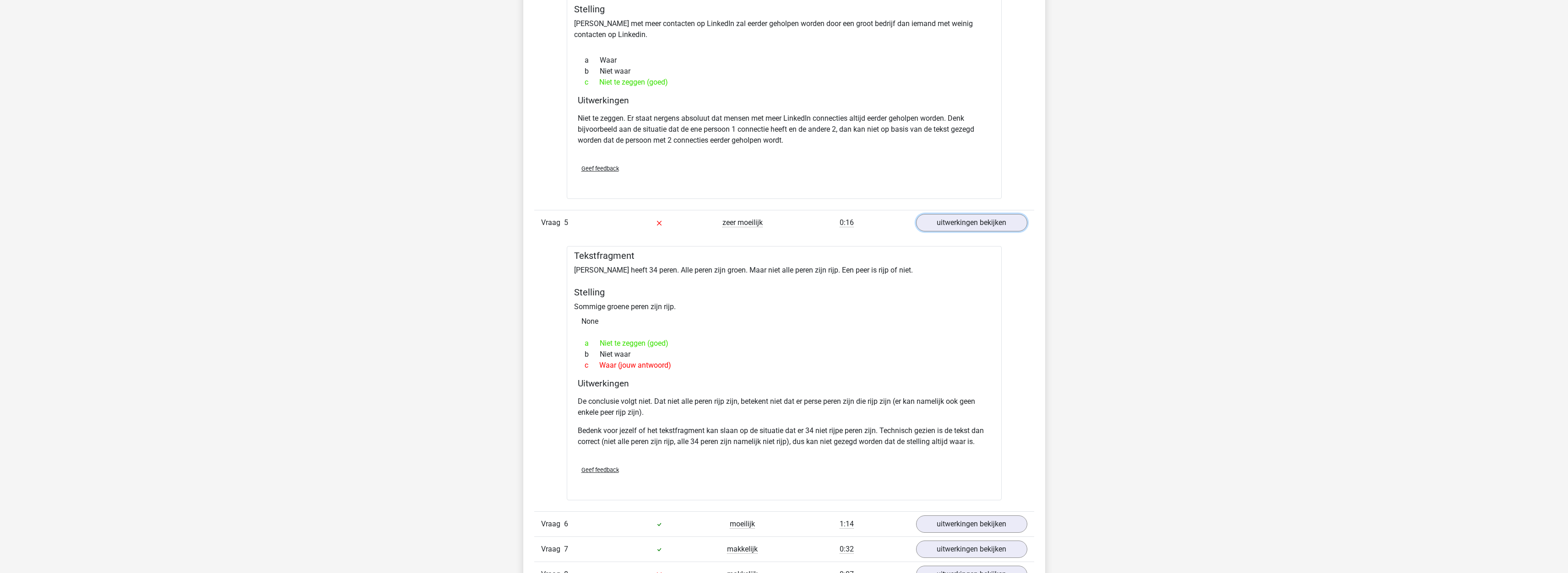
scroll to position [1921, 0]
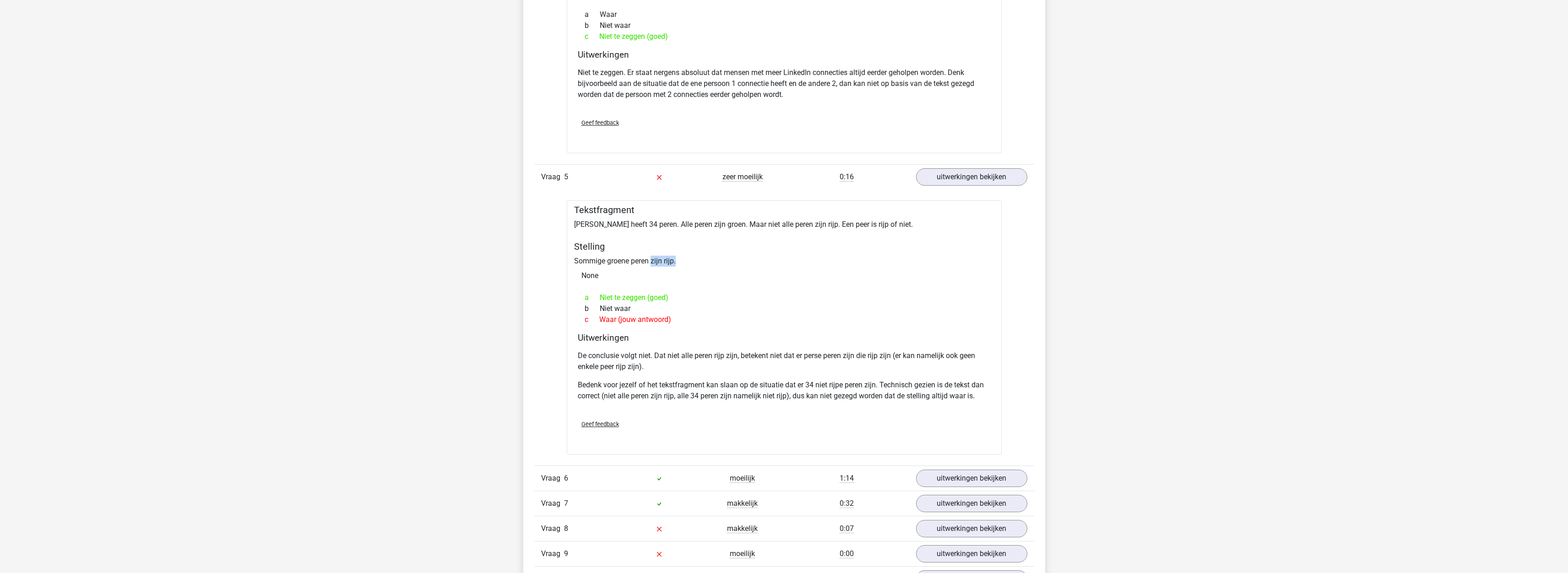
drag, startPoint x: 676, startPoint y: 254, endPoint x: 653, endPoint y: 247, distance: 24.0
click at [653, 247] on div "Tekstfragment Peter heeft 34 peren. Alle peren zijn groen. Maar niet alle peren…" at bounding box center [784, 327] width 435 height 254
click at [591, 248] on div "Tekstfragment Peter heeft 34 peren. Alle peren zijn groen. Maar niet alle peren…" at bounding box center [784, 327] width 435 height 254
drag, startPoint x: 667, startPoint y: 250, endPoint x: 679, endPoint y: 251, distance: 12.0
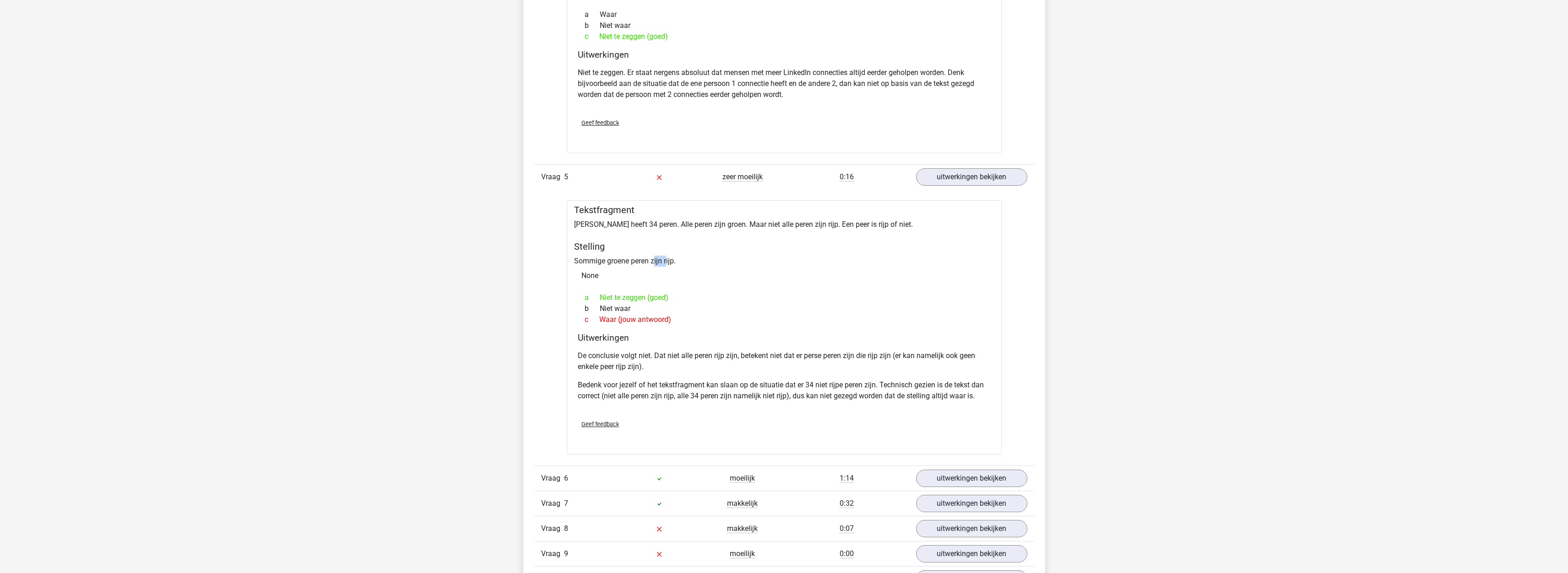
click at [656, 251] on div "Tekstfragment Peter heeft 34 peren. Alle peren zijn groen. Maar niet alle peren…" at bounding box center [784, 327] width 435 height 254
click at [679, 251] on div "Tekstfragment Peter heeft 34 peren. Alle peren zijn groen. Maar niet alle peren…" at bounding box center [784, 327] width 435 height 254
drag, startPoint x: 679, startPoint y: 251, endPoint x: 652, endPoint y: 254, distance: 27.2
click at [652, 254] on div "Tekstfragment Peter heeft 34 peren. Alle peren zijn groen. Maar niet alle peren…" at bounding box center [784, 327] width 435 height 254
click at [630, 254] on div "Tekstfragment Peter heeft 34 peren. Alle peren zijn groen. Maar niet alle peren…" at bounding box center [784, 327] width 435 height 254
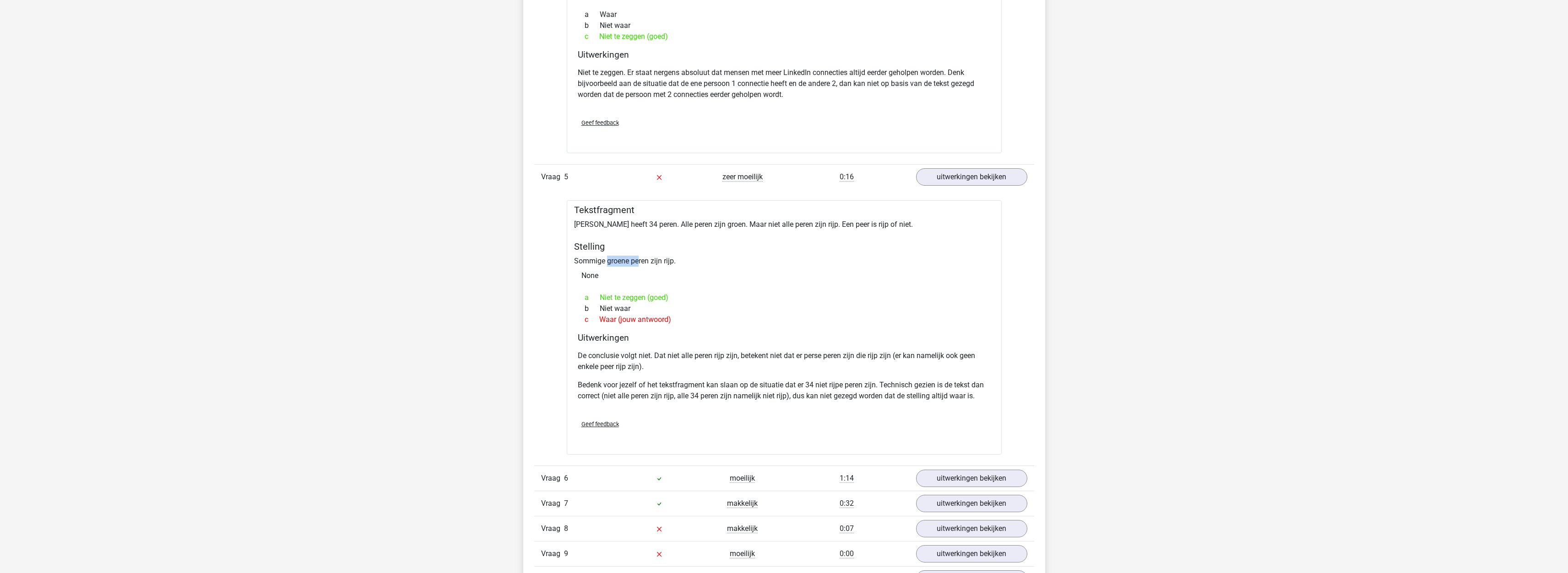
drag, startPoint x: 608, startPoint y: 251, endPoint x: 640, endPoint y: 250, distance: 32.0
click at [640, 250] on div "Tekstfragment Peter heeft 34 peren. Alle peren zijn groen. Maar niet alle peren…" at bounding box center [784, 327] width 435 height 254
click at [649, 221] on div "Tekstfragment Peter heeft 34 peren. Alle peren zijn groen. Maar niet alle peren…" at bounding box center [784, 327] width 435 height 254
drag, startPoint x: 647, startPoint y: 214, endPoint x: 705, endPoint y: 218, distance: 58.1
click at [705, 218] on div "Tekstfragment Peter heeft 34 peren. Alle peren zijn groen. Maar niet alle peren…" at bounding box center [784, 327] width 435 height 254
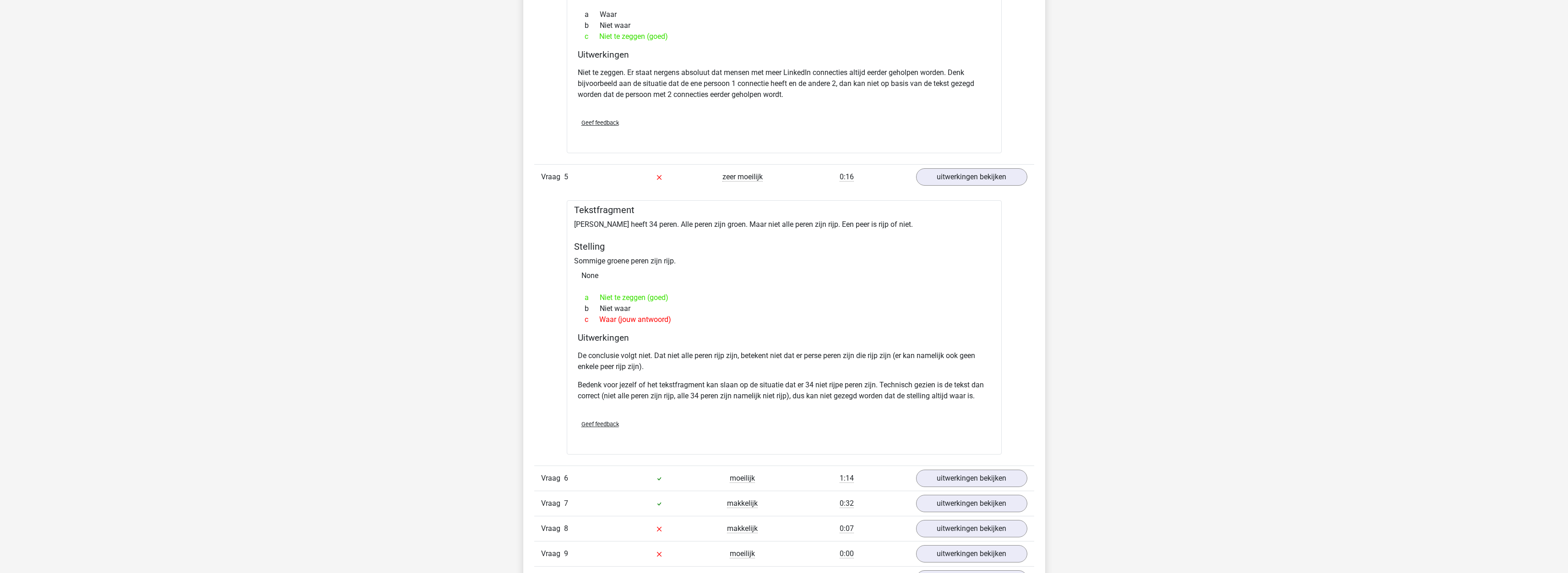
click at [730, 206] on div "Tekstfragment Peter heeft 34 peren. Alle peren zijn groen. Maar niet alle peren…" at bounding box center [784, 327] width 435 height 254
drag, startPoint x: 589, startPoint y: 250, endPoint x: 704, endPoint y: 254, distance: 115.1
click at [704, 254] on div "Tekstfragment Peter heeft 34 peren. Alle peren zijn groen. Maar niet alle peren…" at bounding box center [784, 327] width 435 height 254
click at [730, 303] on div "b Niet waar" at bounding box center [784, 309] width 413 height 11
click at [681, 368] on div "De conclusie volgt niet. Dat niet alle peren rijp zijn, betekent niet dat er pe…" at bounding box center [784, 379] width 413 height 66
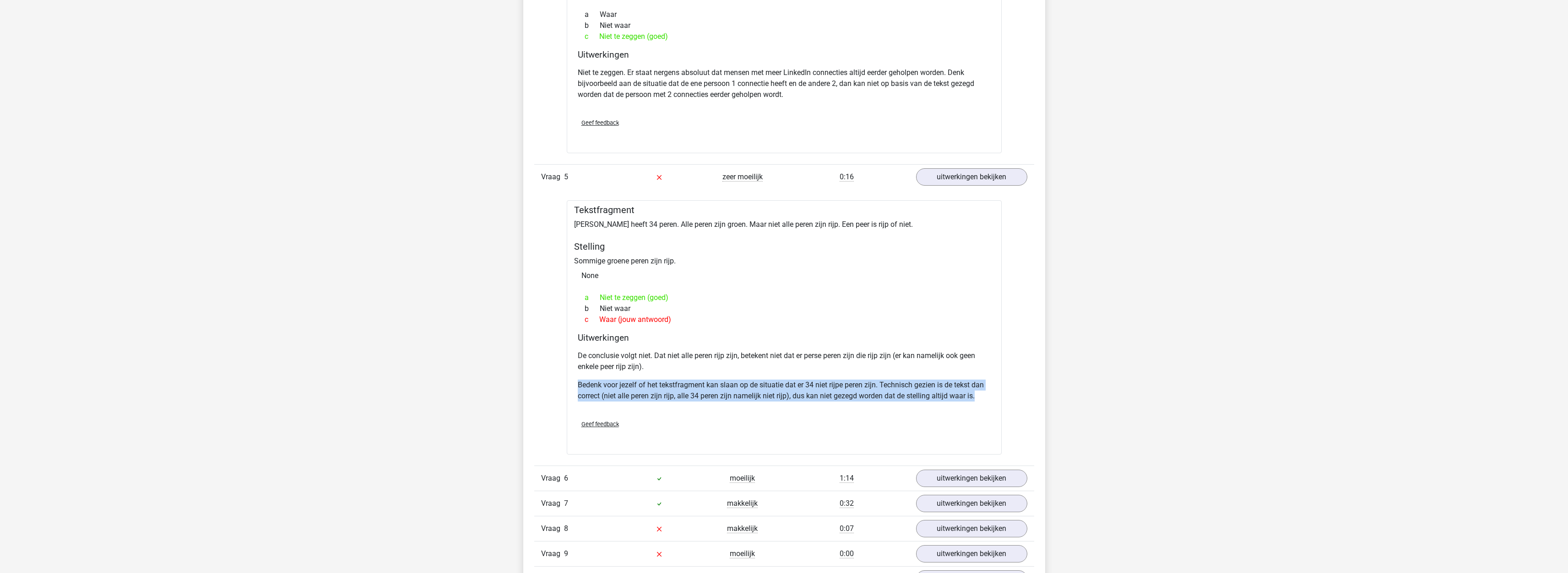
drag, startPoint x: 579, startPoint y: 375, endPoint x: 989, endPoint y: 397, distance: 410.6
click at [989, 397] on div "De conclusie volgt niet. Dat niet alle peren rijp zijn, betekent niet dat er pe…" at bounding box center [784, 379] width 413 height 66
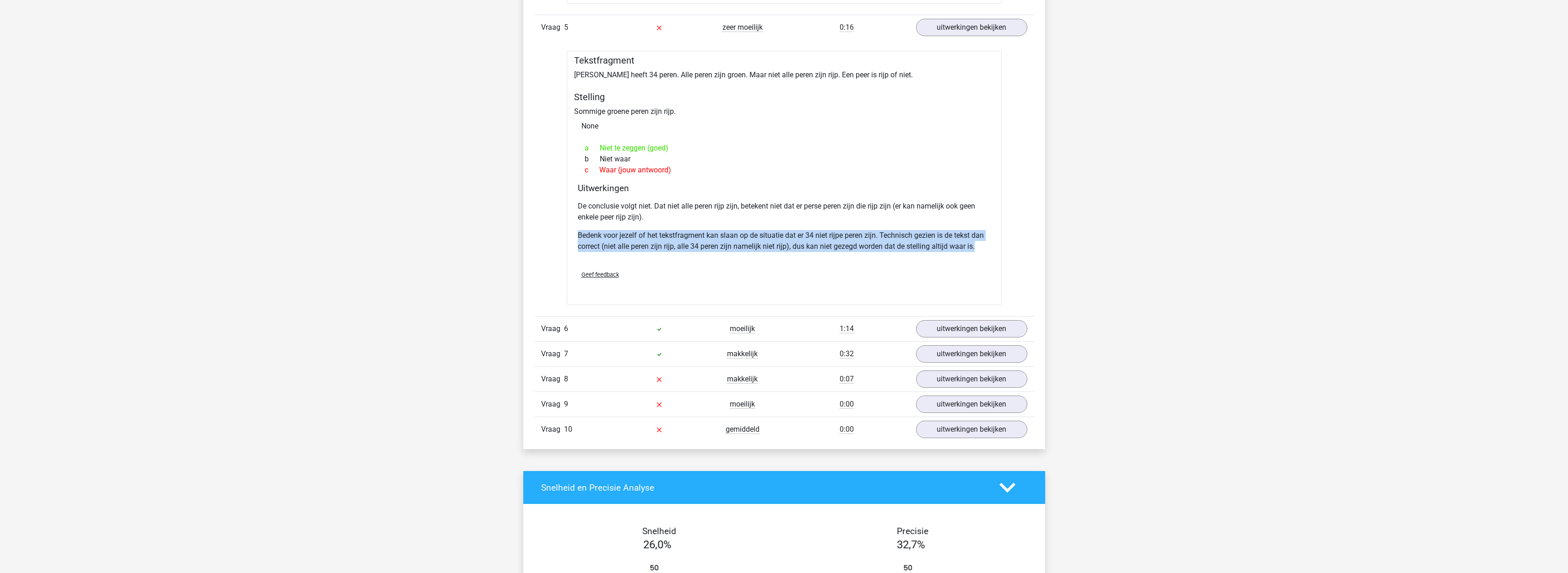
scroll to position [2105, 0]
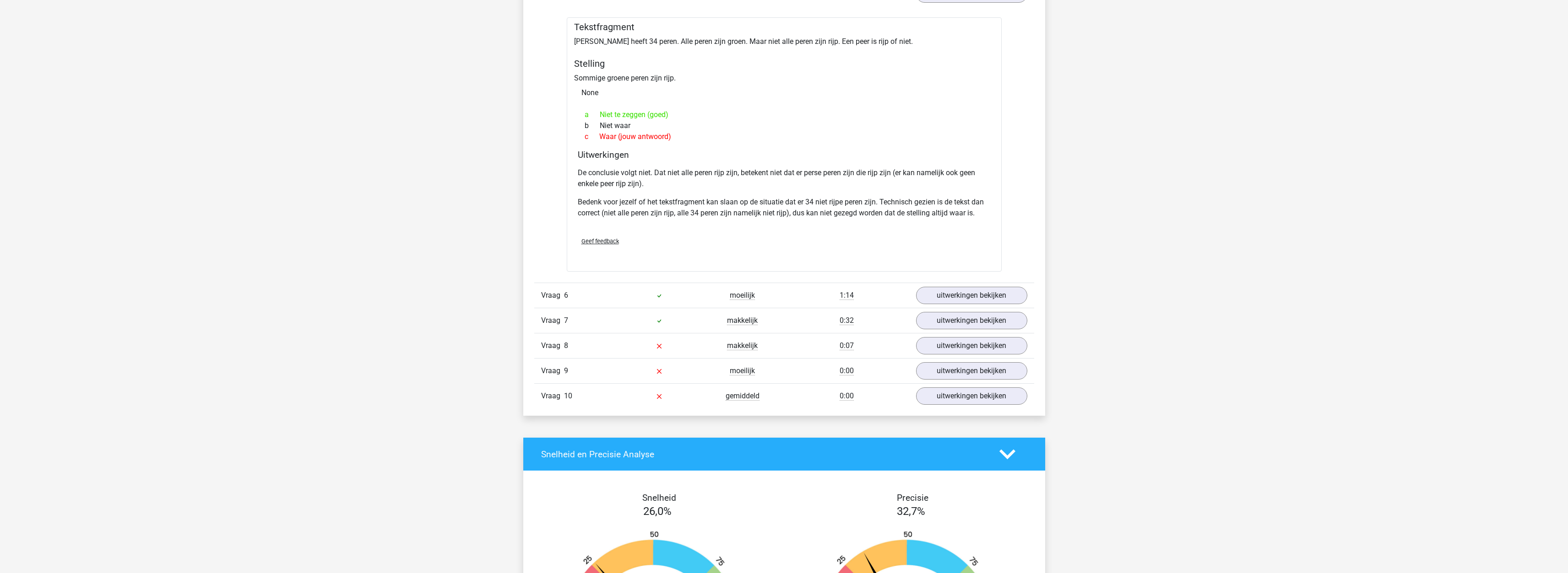
click at [602, 18] on div "Tekstfragment Peter heeft 34 peren. Alle peren zijn groen. Maar niet alle peren…" at bounding box center [784, 145] width 435 height 254
drag, startPoint x: 601, startPoint y: 34, endPoint x: 617, endPoint y: 32, distance: 16.1
click at [617, 32] on div "Tekstfragment Peter heeft 34 peren. Alle peren zijn groen. Maar niet alle peren…" at bounding box center [784, 145] width 435 height 254
drag, startPoint x: 665, startPoint y: 25, endPoint x: 698, endPoint y: 27, distance: 33.1
click at [698, 27] on div "Tekstfragment Peter heeft 34 peren. Alle peren zijn groen. Maar niet alle peren…" at bounding box center [784, 145] width 435 height 254
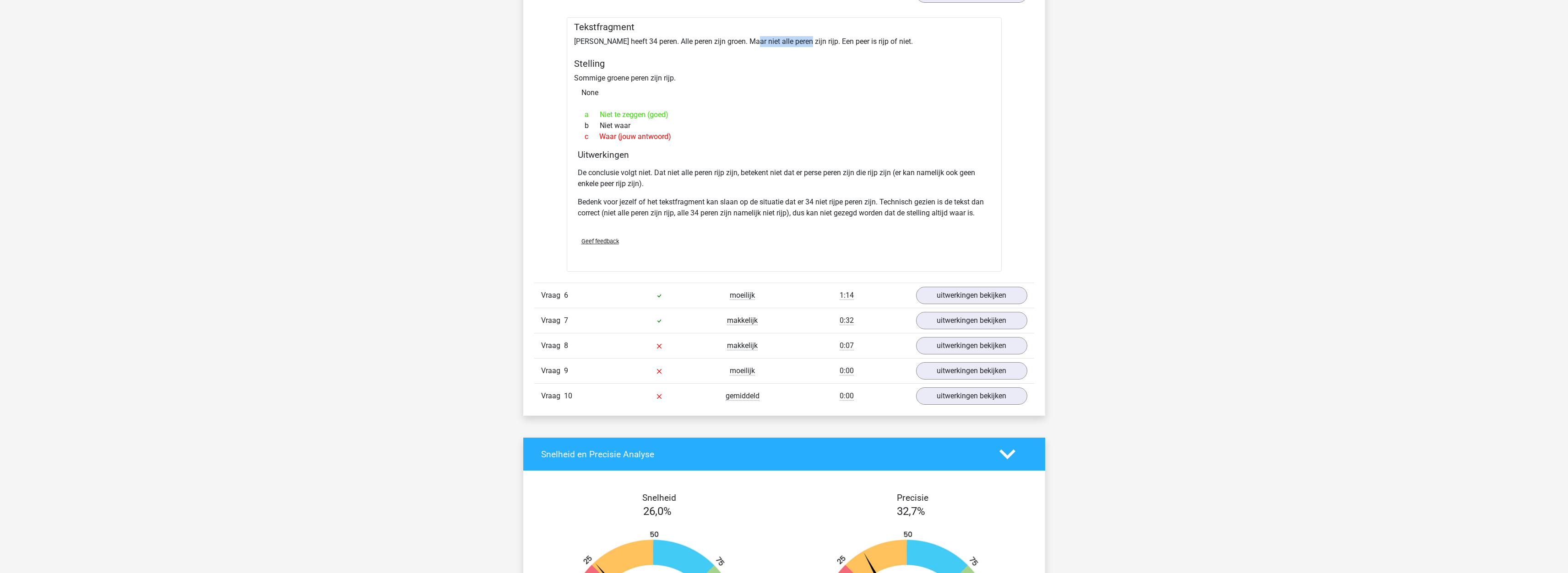
drag, startPoint x: 746, startPoint y: 33, endPoint x: 796, endPoint y: 33, distance: 50.0
click at [796, 33] on div "Tekstfragment Peter heeft 34 peren. Alle peren zijn groen. Maar niet alle peren…" at bounding box center [784, 145] width 435 height 254
click at [823, 35] on div "Tekstfragment Peter heeft 34 peren. Alle peren zijn groen. Maar niet alle peren…" at bounding box center [784, 145] width 435 height 254
drag, startPoint x: 578, startPoint y: 32, endPoint x: 886, endPoint y: 34, distance: 308.0
click at [886, 34] on div "Tekstfragment Peter heeft 34 peren. Alle peren zijn groen. Maar niet alle peren…" at bounding box center [784, 145] width 435 height 254
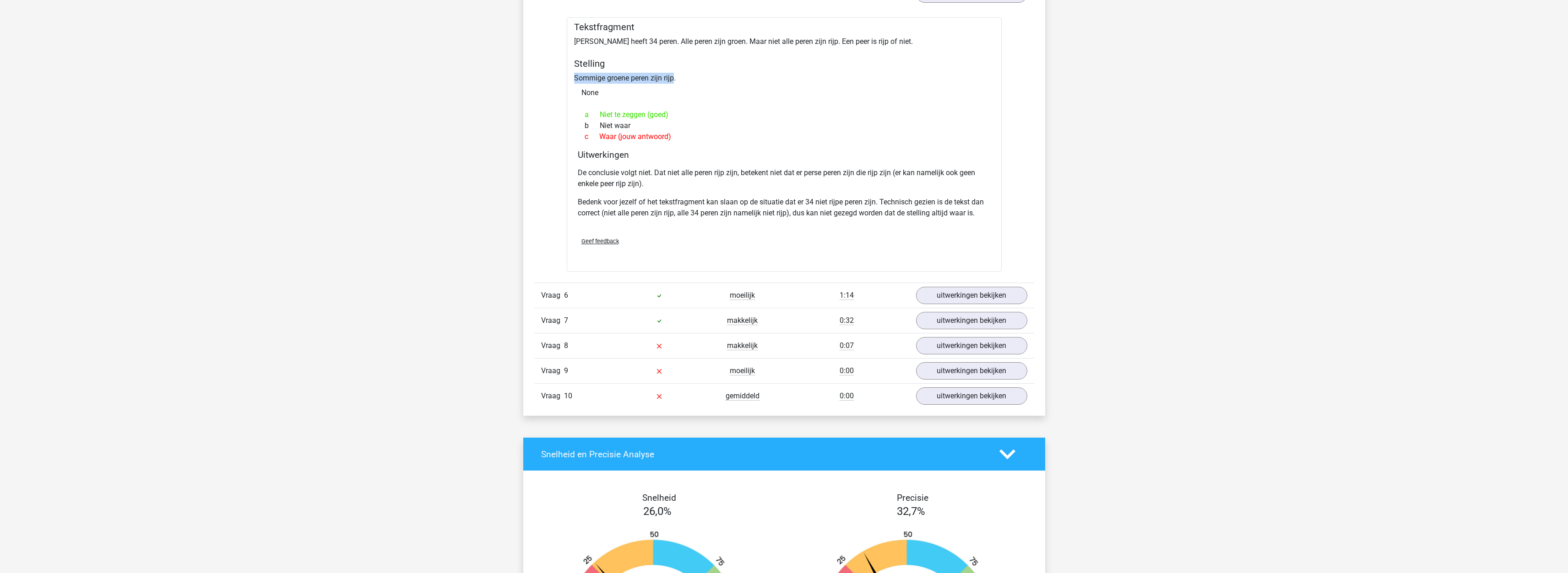
drag, startPoint x: 574, startPoint y: 67, endPoint x: 673, endPoint y: 70, distance: 99.0
click at [673, 70] on div "Tekstfragment Peter heeft 34 peren. Alle peren zijn groen. Maar niet alle peren…" at bounding box center [784, 145] width 435 height 254
drag, startPoint x: 730, startPoint y: 34, endPoint x: 755, endPoint y: 31, distance: 25.2
click at [755, 31] on div "Tekstfragment Peter heeft 34 peren. Alle peren zijn groen. Maar niet alle peren…" at bounding box center [784, 145] width 435 height 254
click at [723, 30] on div "Tekstfragment Peter heeft 34 peren. Alle peren zijn groen. Maar niet alle peren…" at bounding box center [784, 145] width 435 height 254
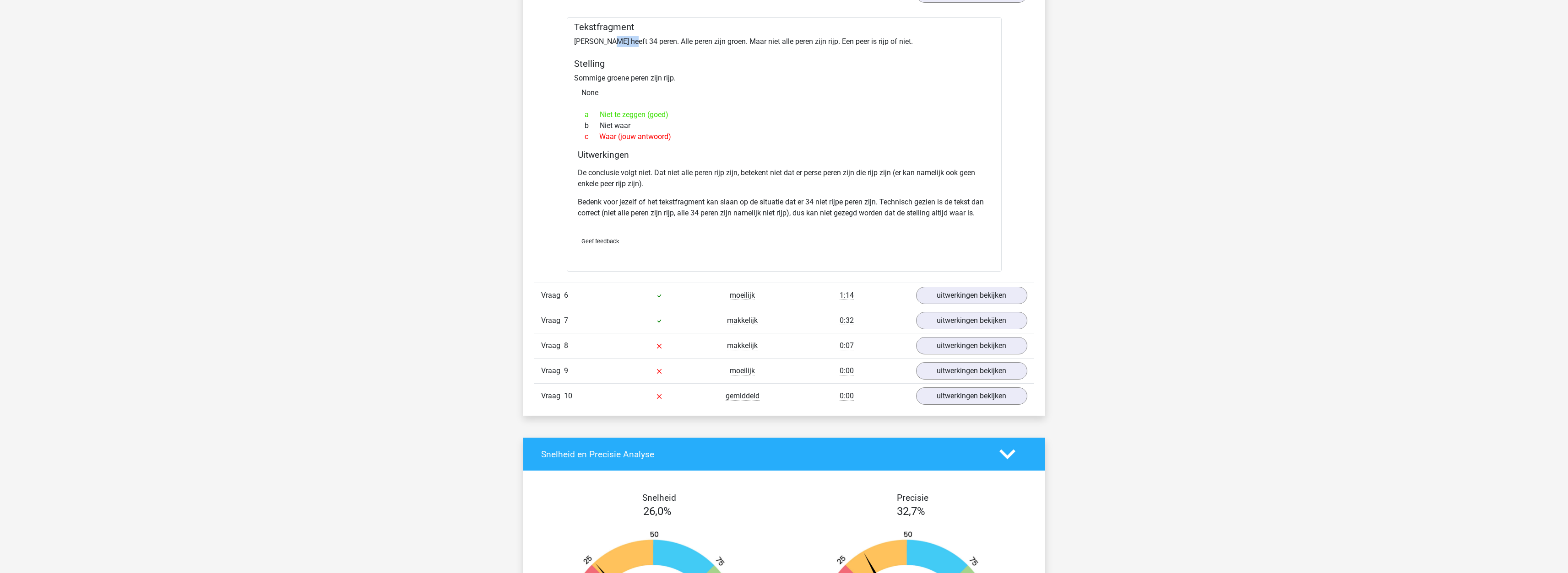
drag, startPoint x: 608, startPoint y: 30, endPoint x: 627, endPoint y: 30, distance: 19.0
click at [627, 30] on div "Tekstfragment Peter heeft 34 peren. Alle peren zijn groen. Maar niet alle peren…" at bounding box center [784, 145] width 435 height 254
drag, startPoint x: 645, startPoint y: 30, endPoint x: 707, endPoint y: 32, distance: 62.0
click at [707, 32] on div "Tekstfragment Peter heeft 34 peren. Alle peren zijn groen. Maar niet alle peren…" at bounding box center [784, 145] width 435 height 254
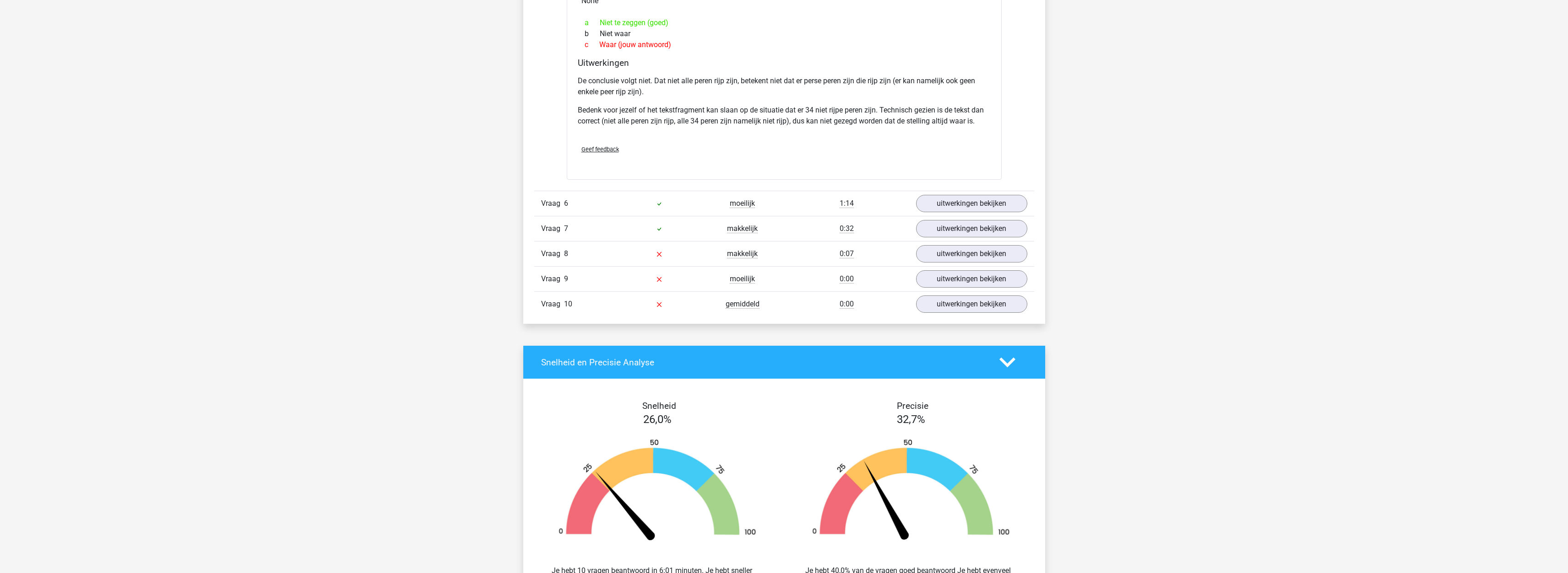
scroll to position [2196, 0]
click at [722, 198] on div "moeilijk" at bounding box center [742, 204] width 83 height 11
click at [941, 196] on link "uitwerkingen bekijken" at bounding box center [971, 203] width 128 height 20
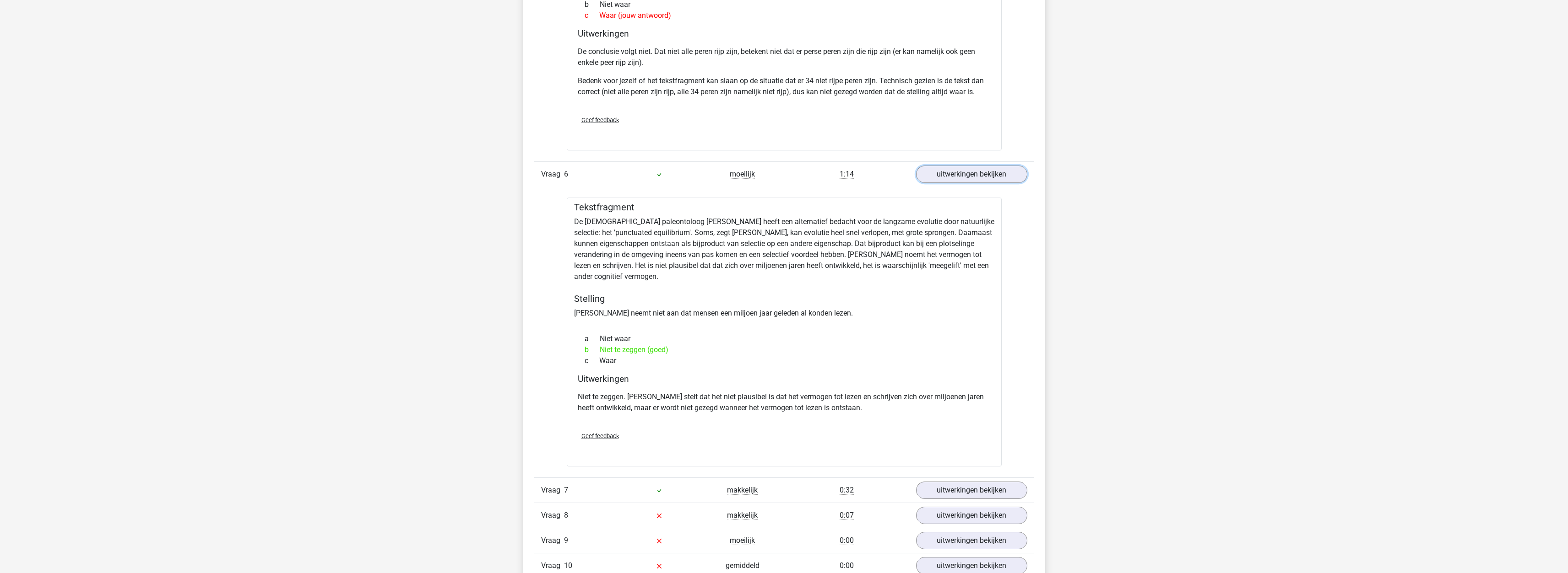
scroll to position [2242, 0]
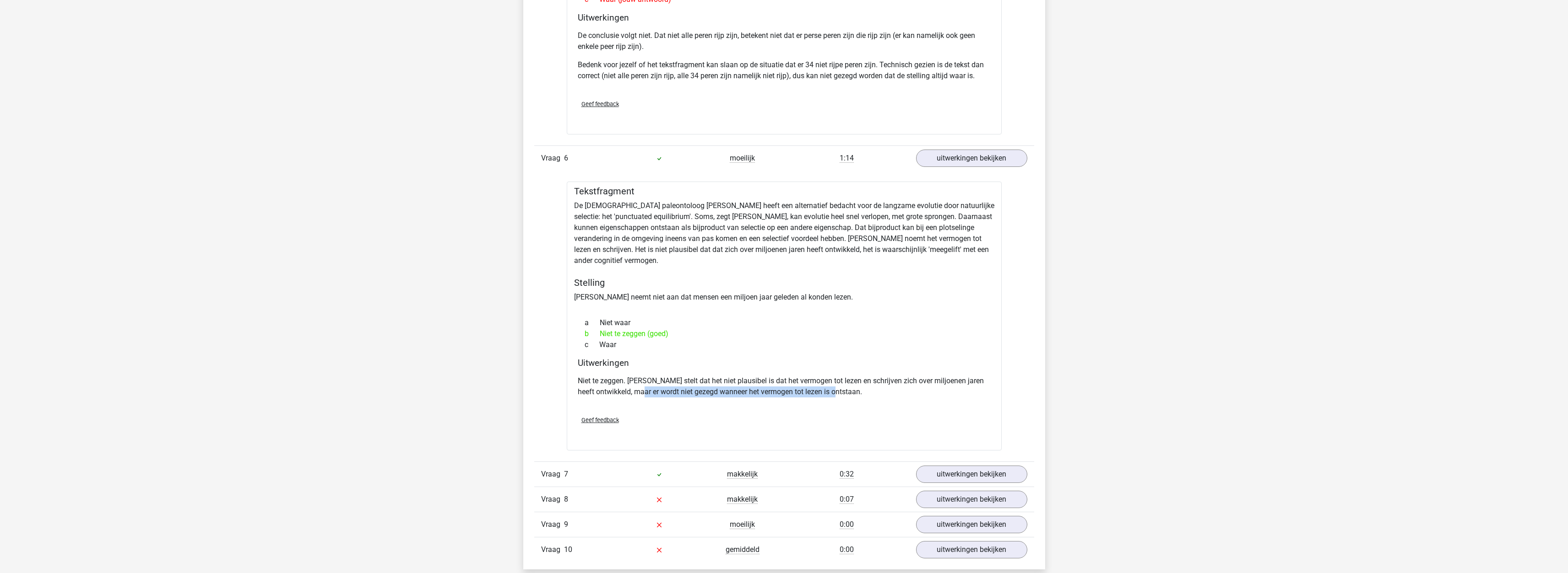
drag, startPoint x: 653, startPoint y: 382, endPoint x: 850, endPoint y: 385, distance: 197.0
click at [850, 385] on p "Niet te zeggen. Gould stelt dat het niet plausibel is dat het vermogen tot leze…" at bounding box center [784, 386] width 413 height 22
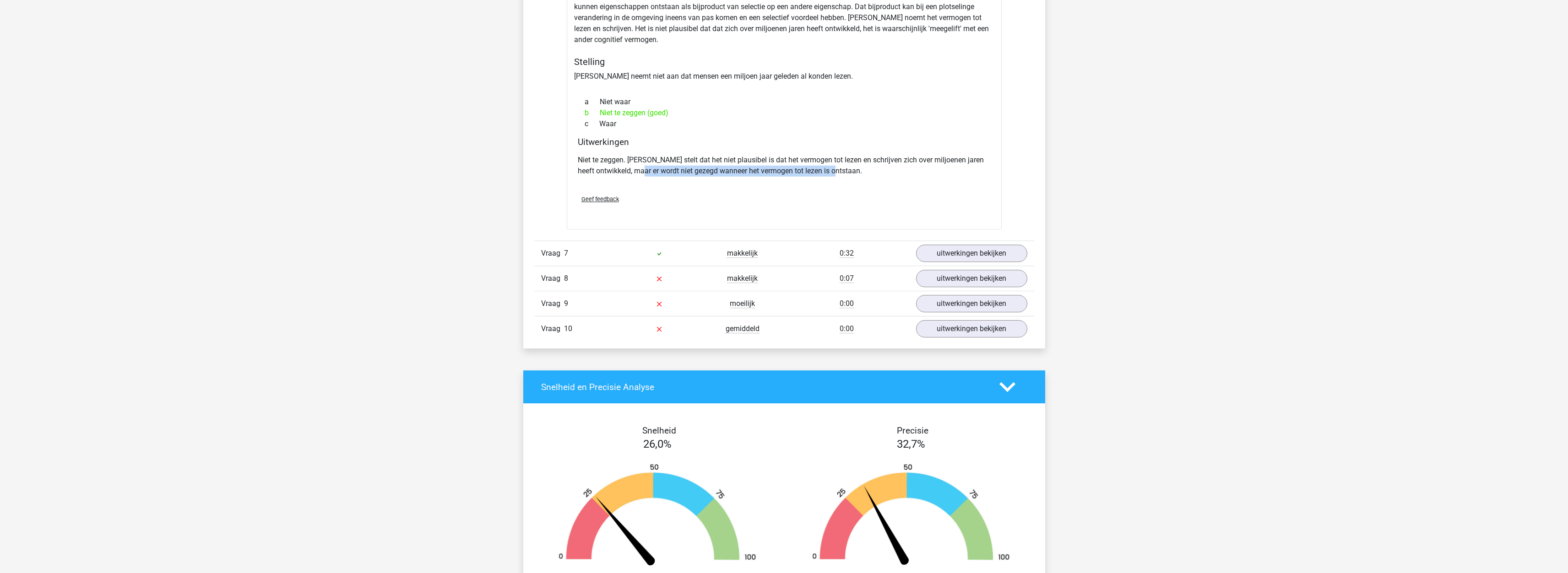
scroll to position [2470, 0]
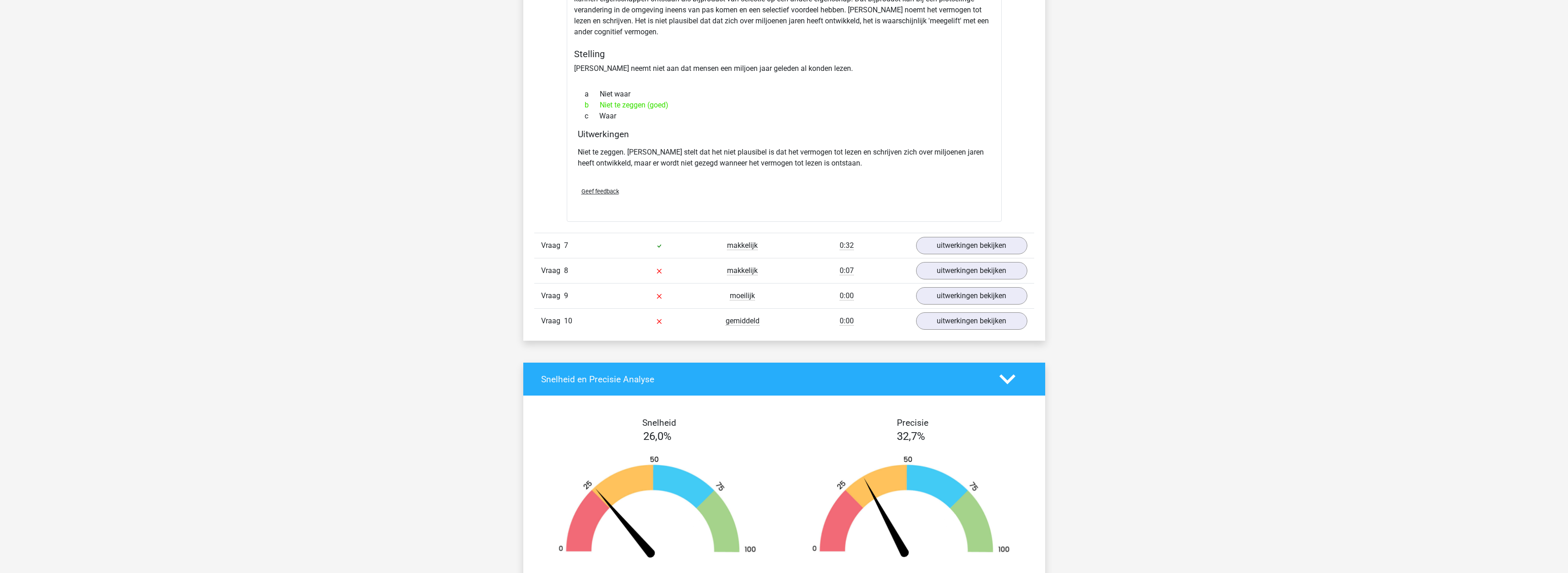
click at [772, 240] on div "makkelijk" at bounding box center [742, 246] width 83 height 11
click at [1019, 236] on link "uitwerkingen bekijken" at bounding box center [971, 246] width 128 height 20
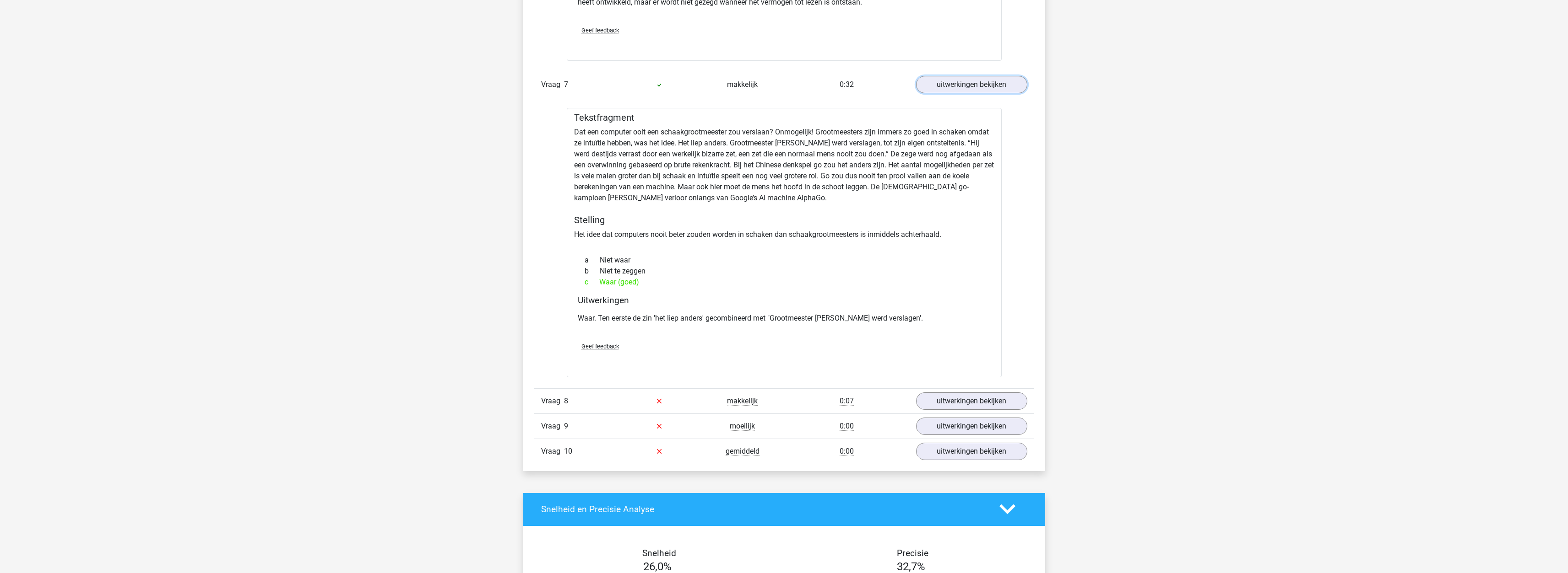
scroll to position [2654, 0]
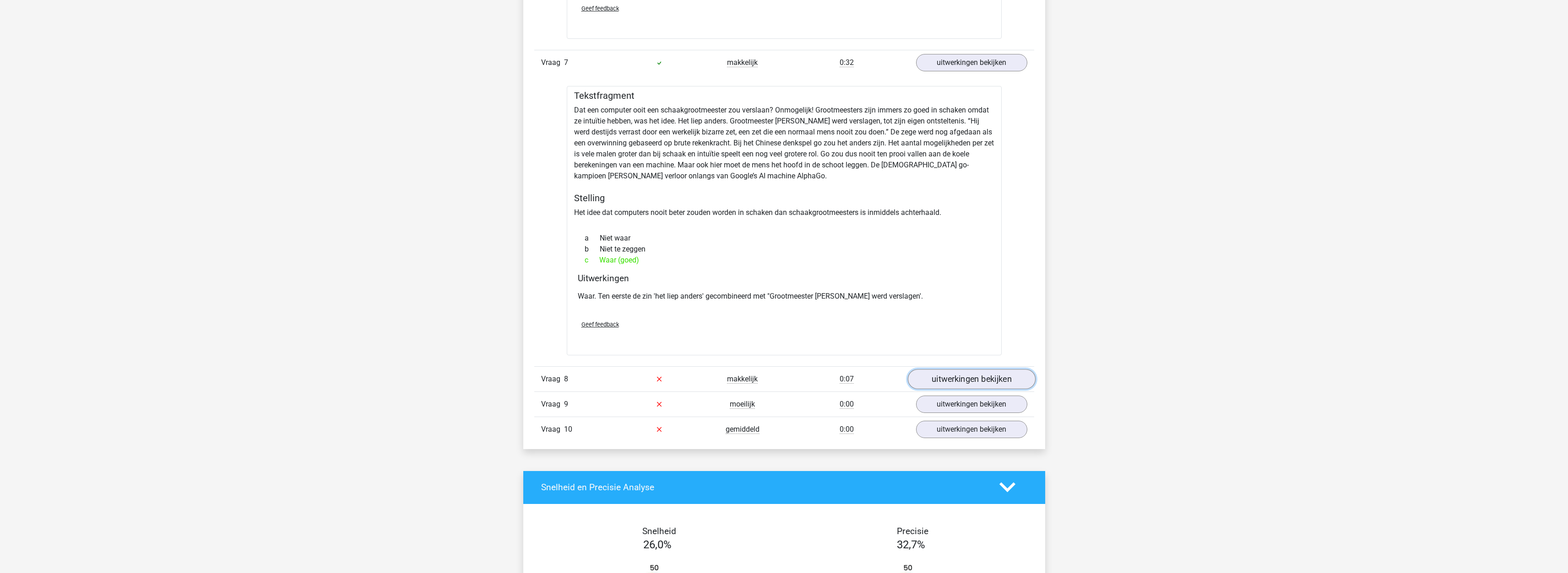
click at [951, 369] on link "uitwerkingen bekijken" at bounding box center [971, 379] width 128 height 20
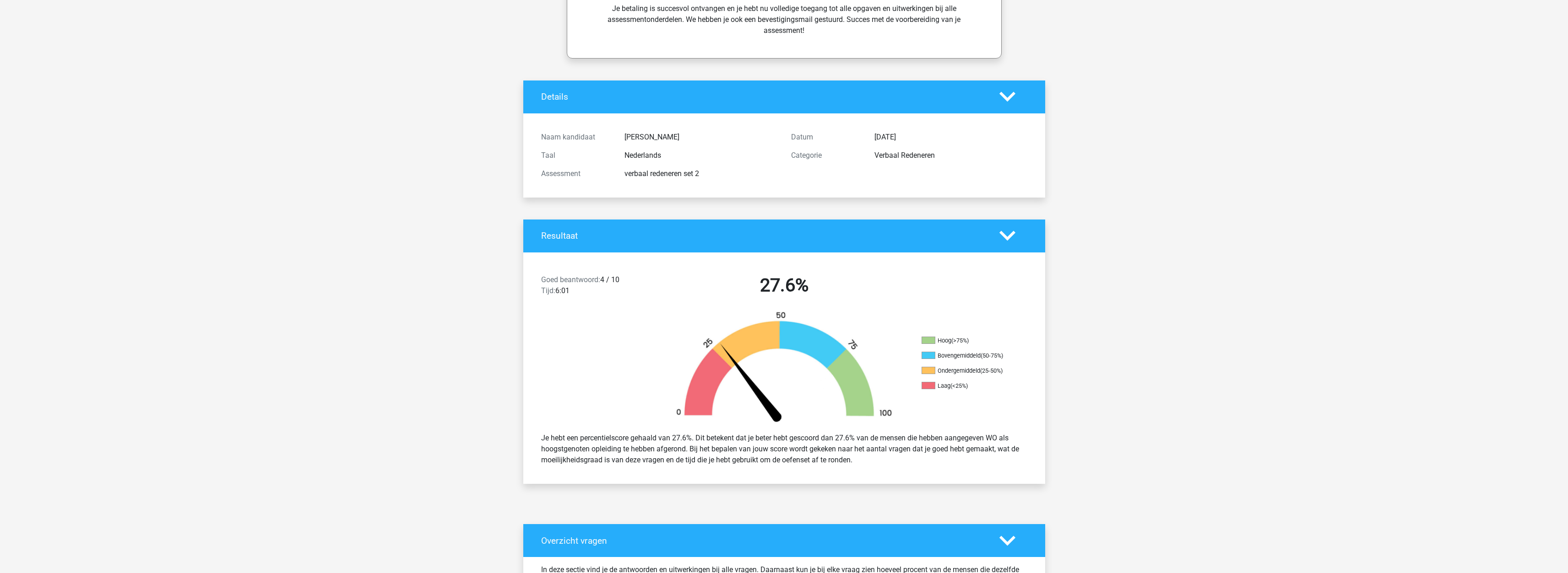
scroll to position [0, 0]
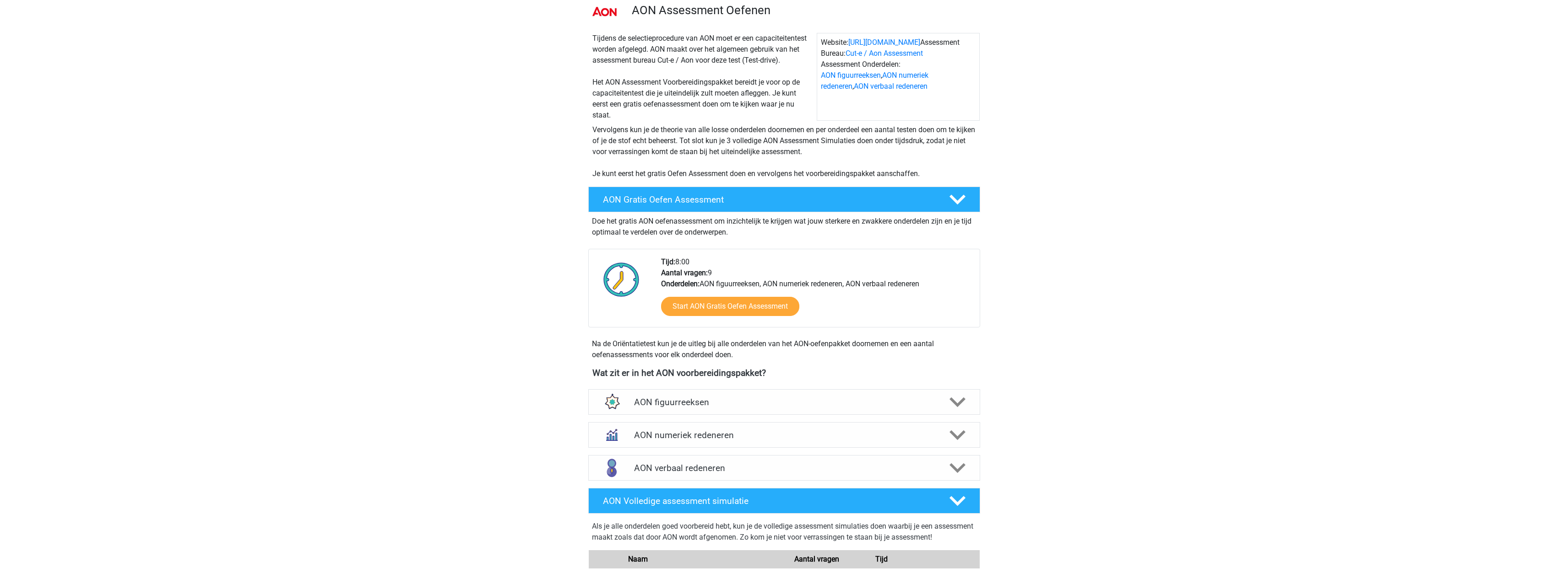
scroll to position [229, 0]
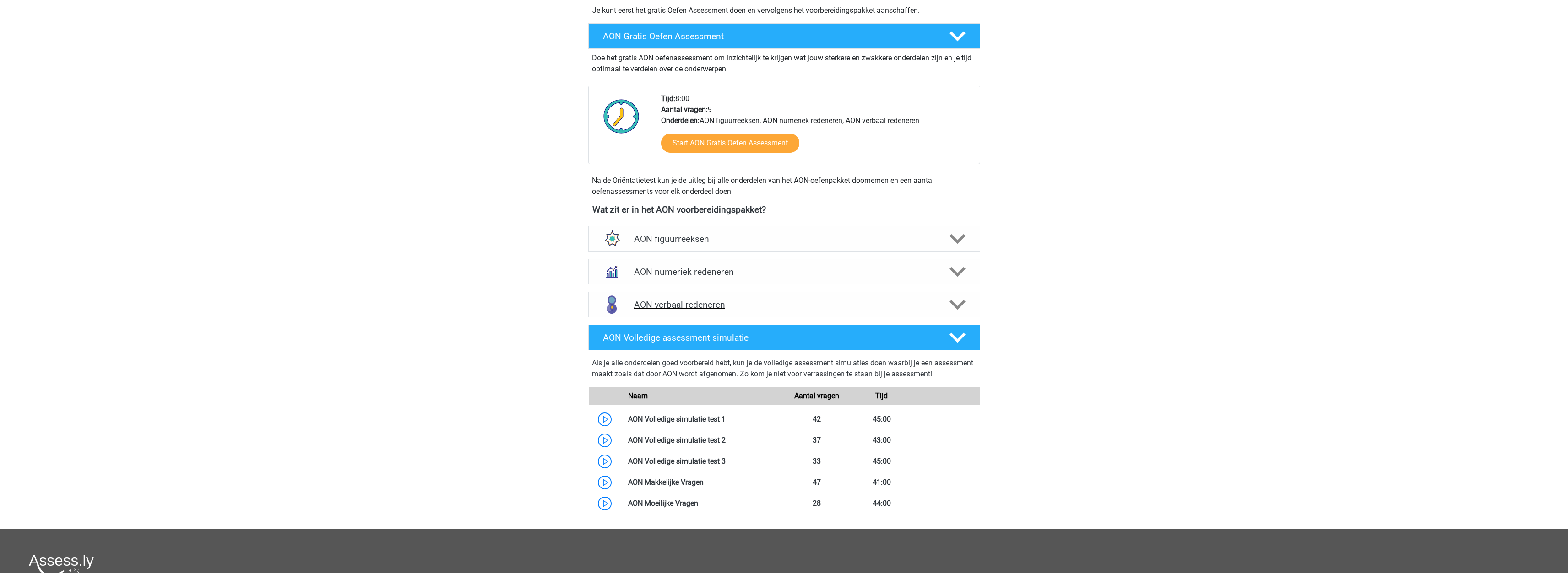
click at [642, 308] on h4 "AON verbaal redeneren" at bounding box center [784, 304] width 300 height 10
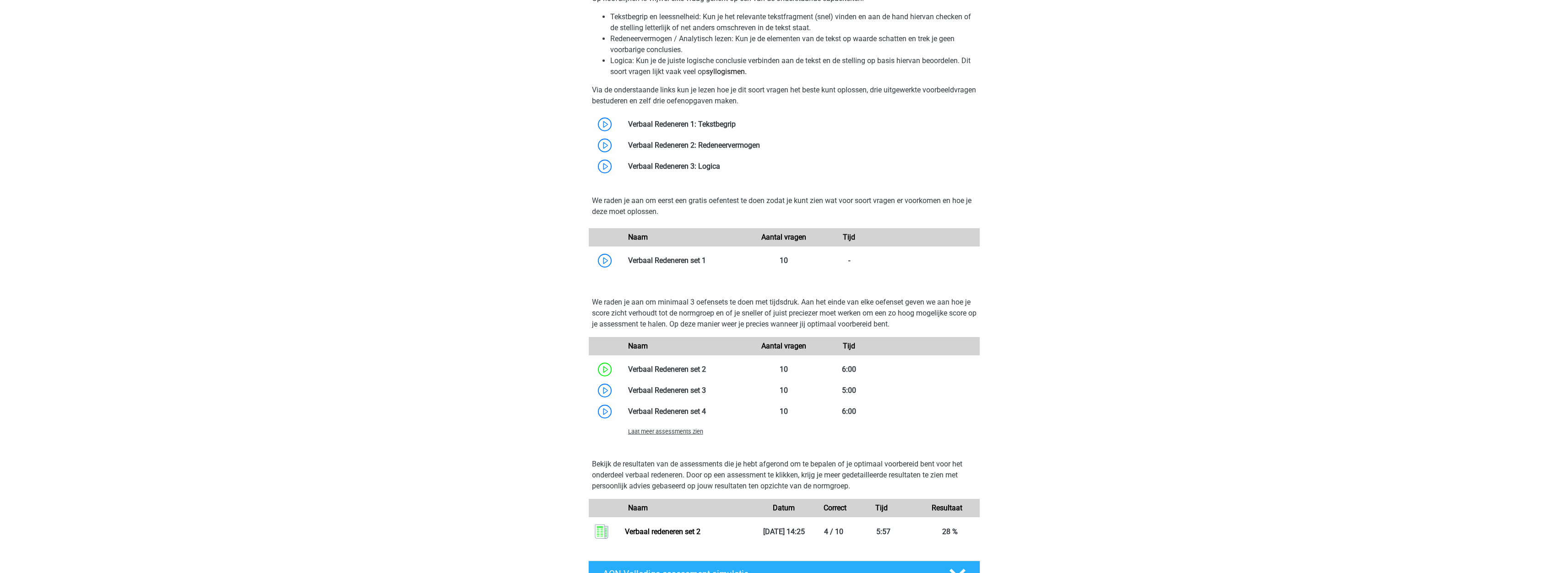
scroll to position [687, 0]
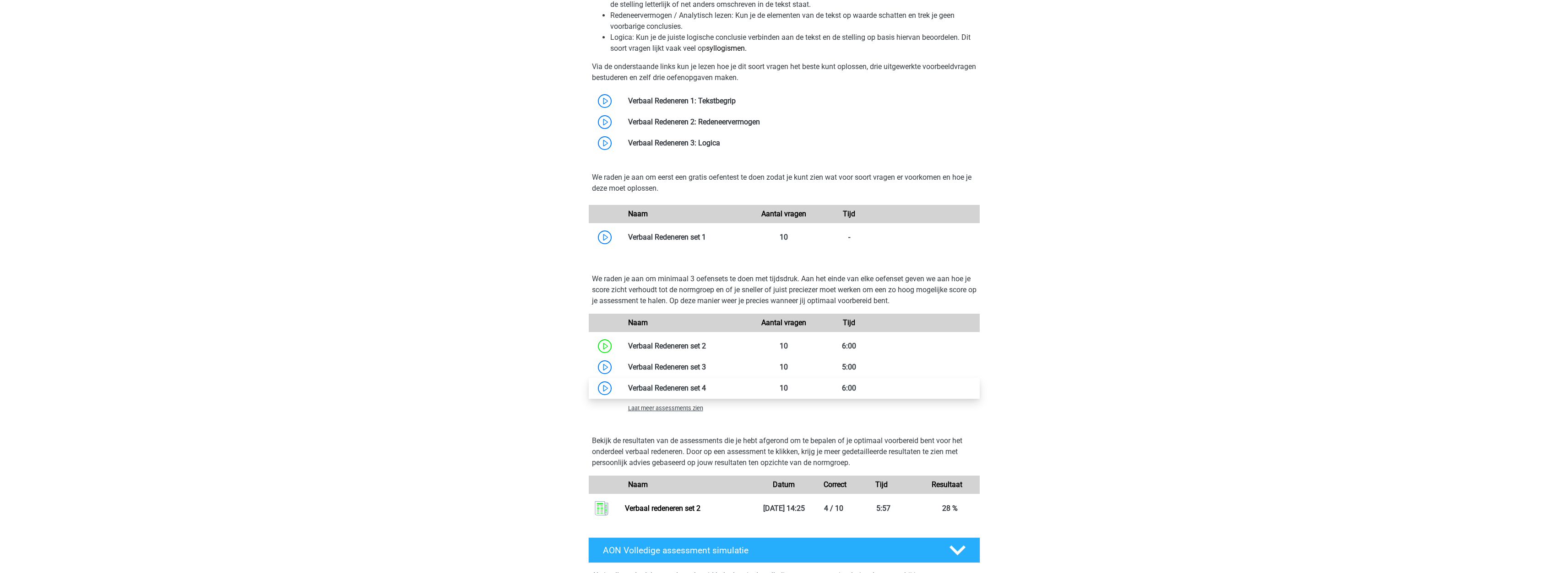
click at [706, 384] on link at bounding box center [706, 388] width 0 height 9
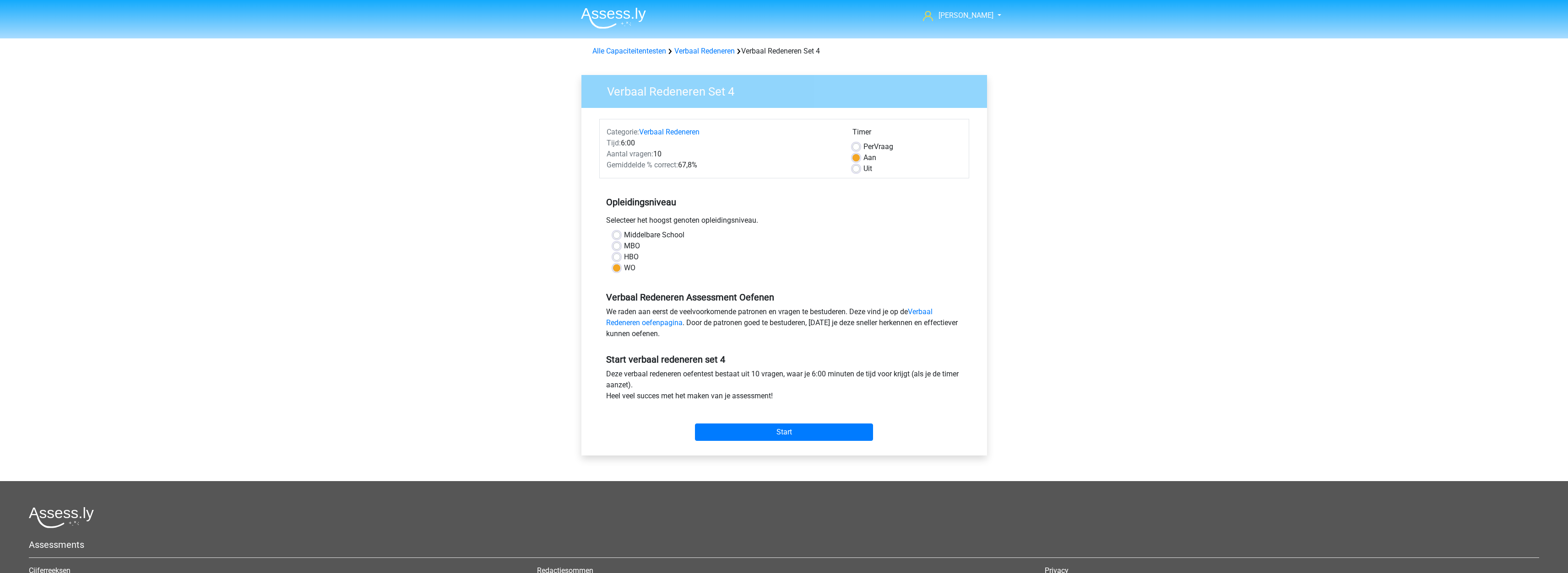
click at [863, 166] on label "Uit" at bounding box center [867, 169] width 9 height 11
click at [854, 166] on input "Uit" at bounding box center [856, 167] width 7 height 9
radio input "true"
click at [785, 427] on input "Start" at bounding box center [784, 432] width 178 height 18
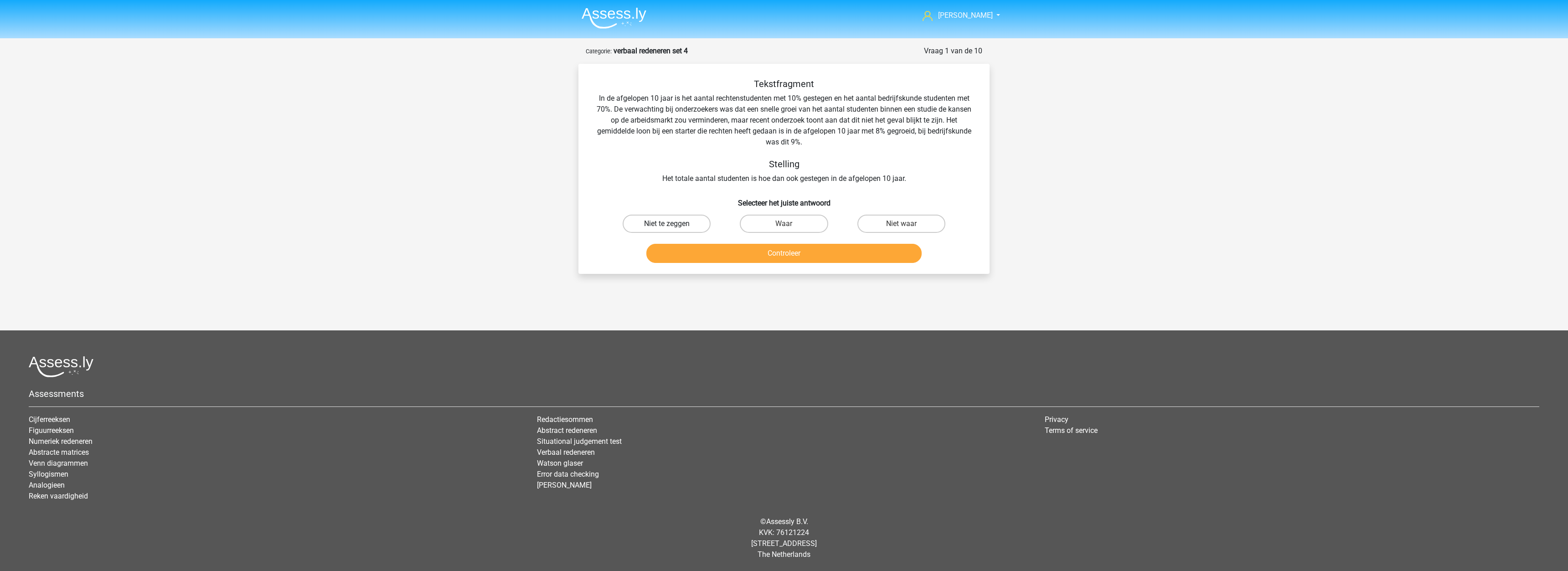
click at [673, 221] on label "Niet te zeggen" at bounding box center [666, 223] width 88 height 18
click at [673, 224] on input "Niet te zeggen" at bounding box center [669, 226] width 6 height 6
radio input "true"
click at [765, 257] on button "Controleer" at bounding box center [784, 254] width 276 height 19
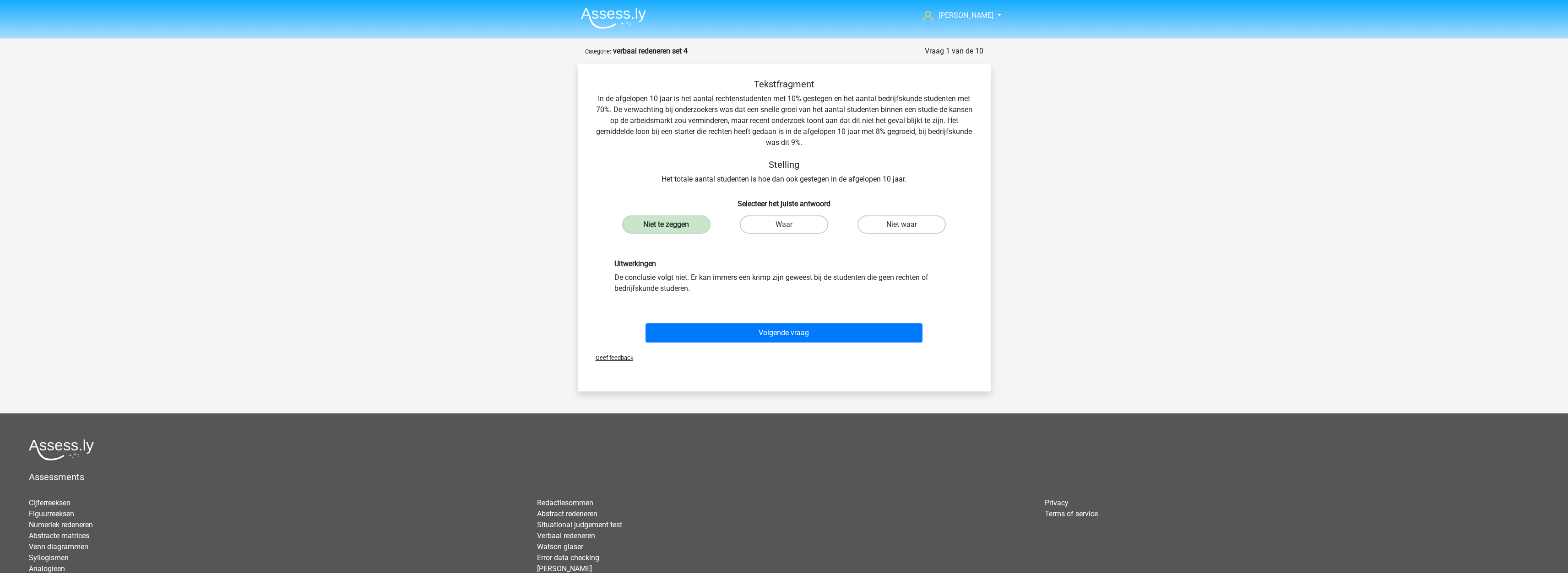
drag, startPoint x: 646, startPoint y: 282, endPoint x: 693, endPoint y: 288, distance: 47.4
click at [693, 288] on div "Uitwerkingen De conclusie volgt niet. Er kan immers een krimp zijn geweest bij …" at bounding box center [784, 276] width 353 height 34
click at [755, 340] on button "Volgende vraag" at bounding box center [784, 333] width 277 height 19
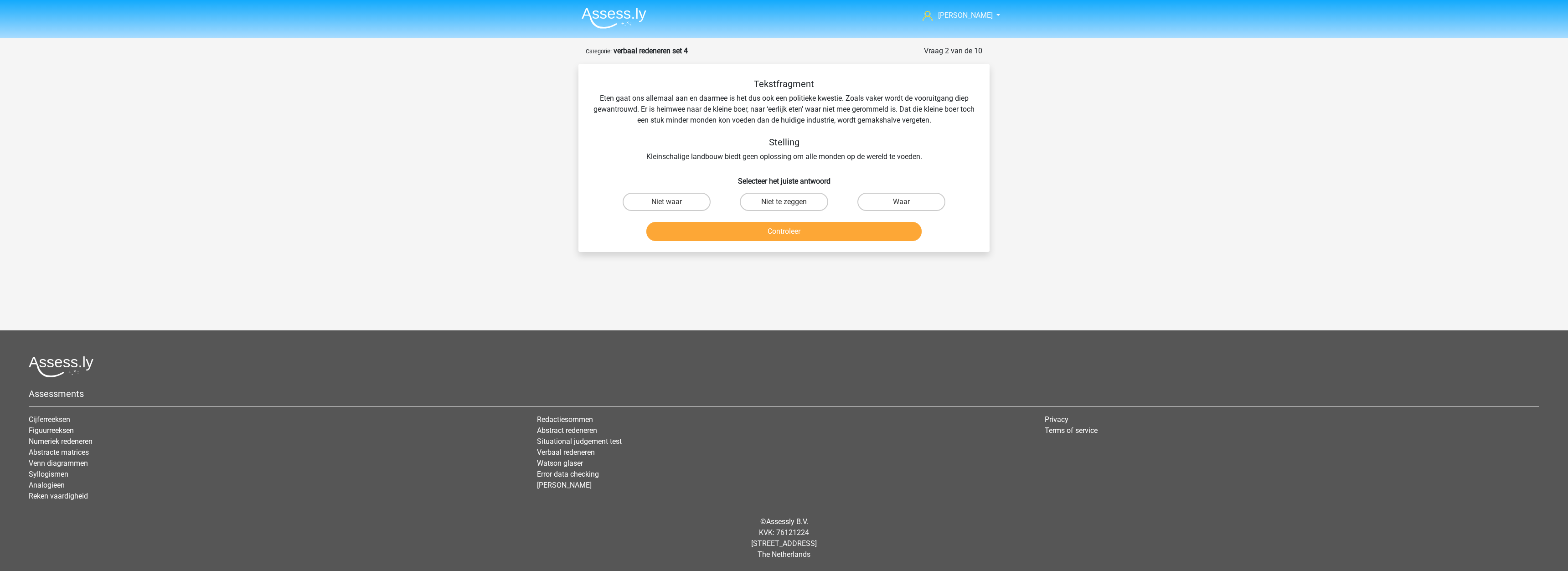
click at [786, 207] on input "Niet te zeggen" at bounding box center [786, 204] width 6 height 6
radio input "true"
click at [805, 230] on button "Controleer" at bounding box center [784, 231] width 276 height 19
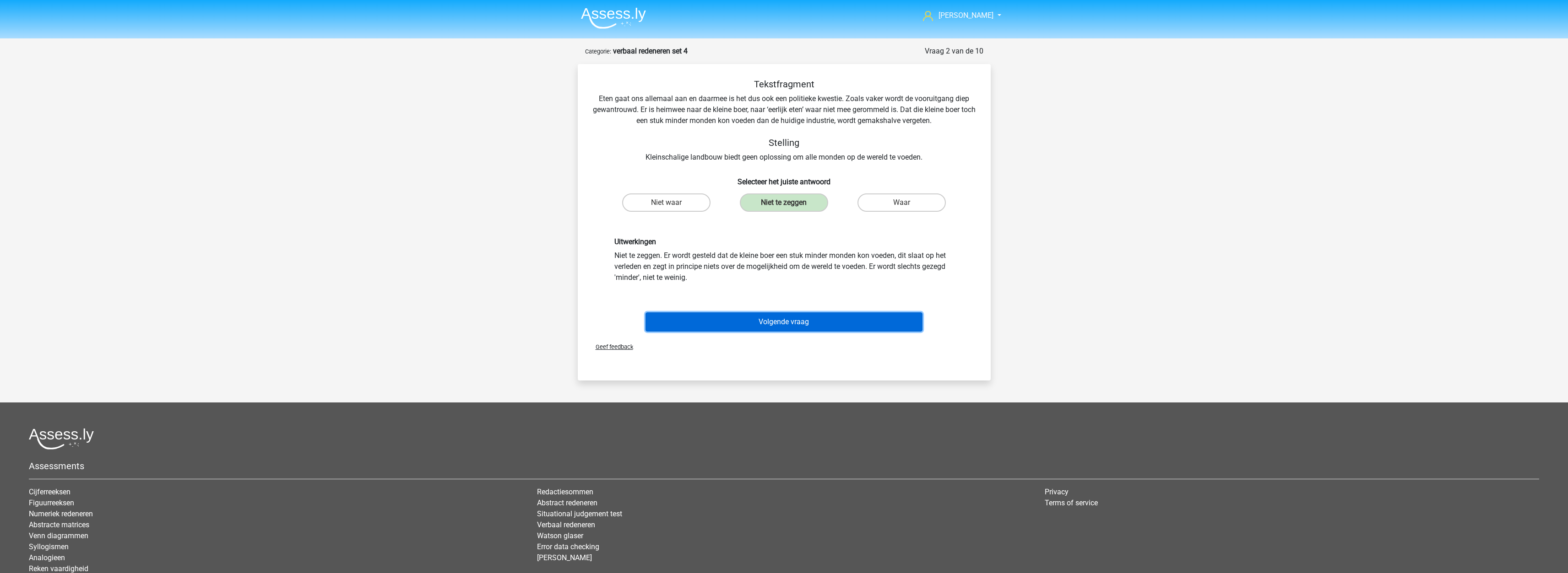
click at [717, 316] on button "Volgende vraag" at bounding box center [784, 322] width 277 height 19
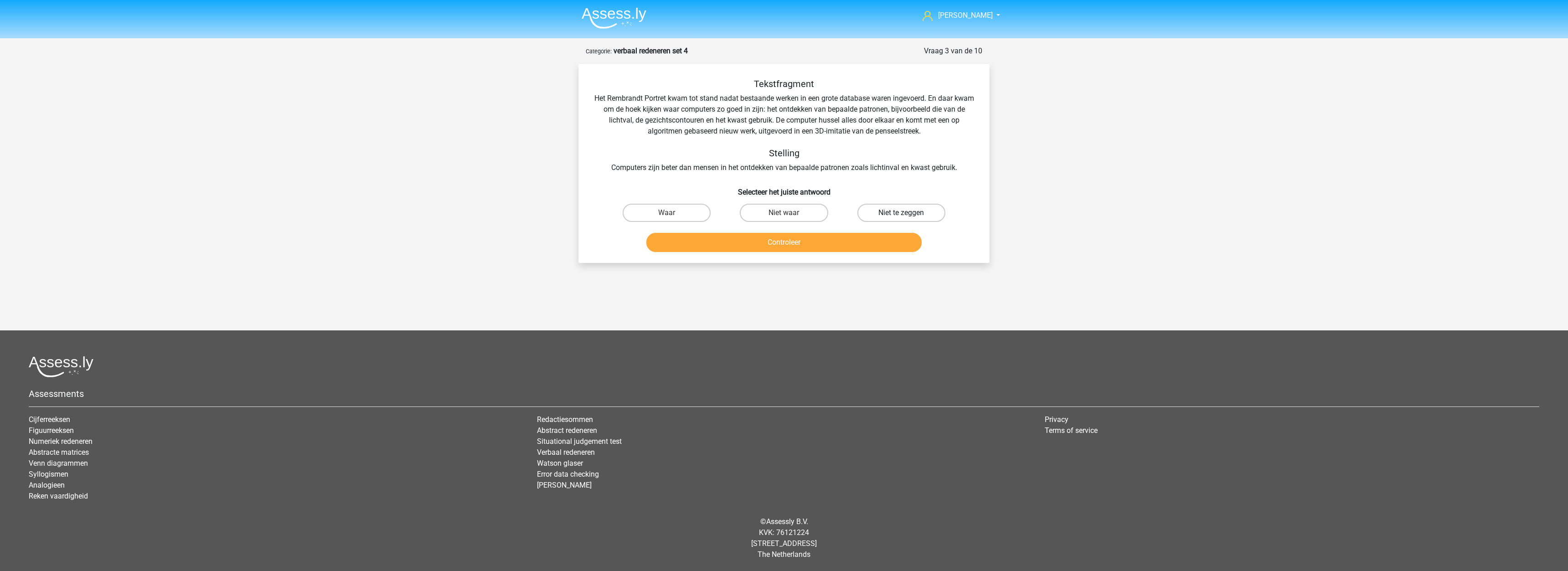
click at [924, 217] on label "Niet te zeggen" at bounding box center [901, 213] width 88 height 18
click at [907, 217] on input "Niet te zeggen" at bounding box center [903, 215] width 6 height 6
radio input "true"
click at [786, 243] on button "Controleer" at bounding box center [784, 242] width 276 height 19
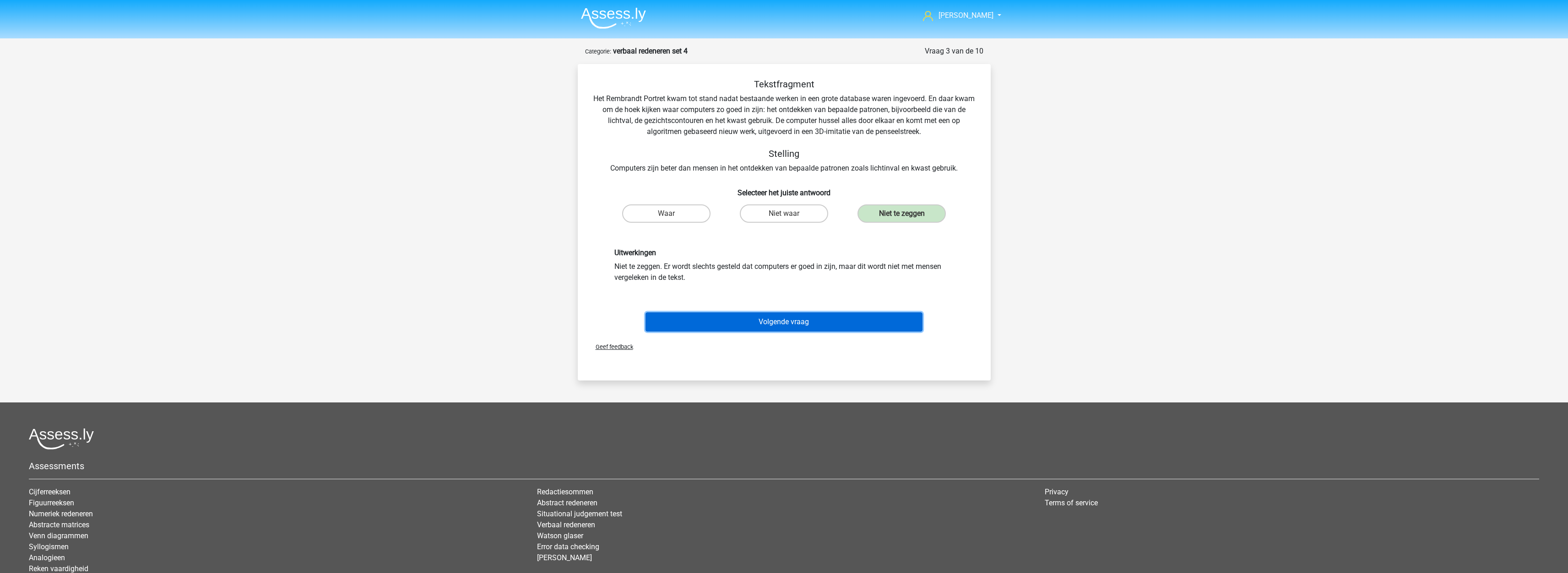
click at [790, 323] on button "Volgende vraag" at bounding box center [784, 322] width 277 height 19
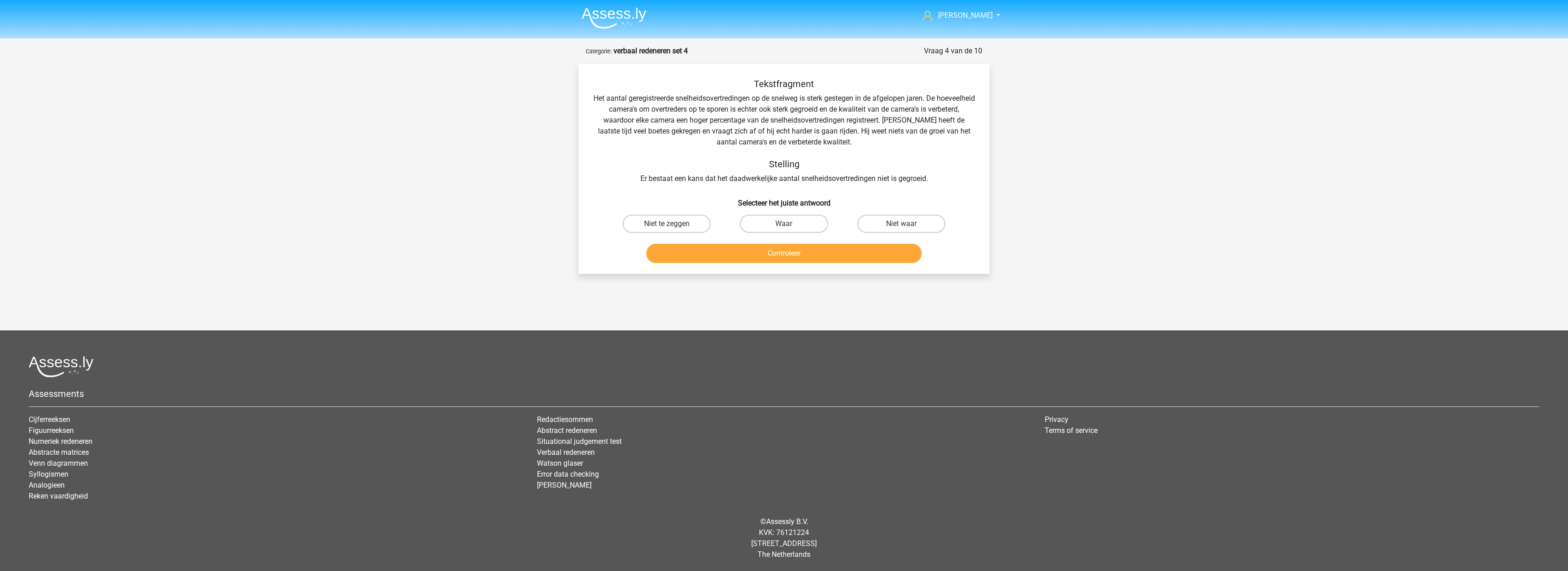
click at [784, 225] on input "Waar" at bounding box center [786, 226] width 6 height 6
radio input "true"
click at [704, 250] on button "Controleer" at bounding box center [784, 254] width 276 height 19
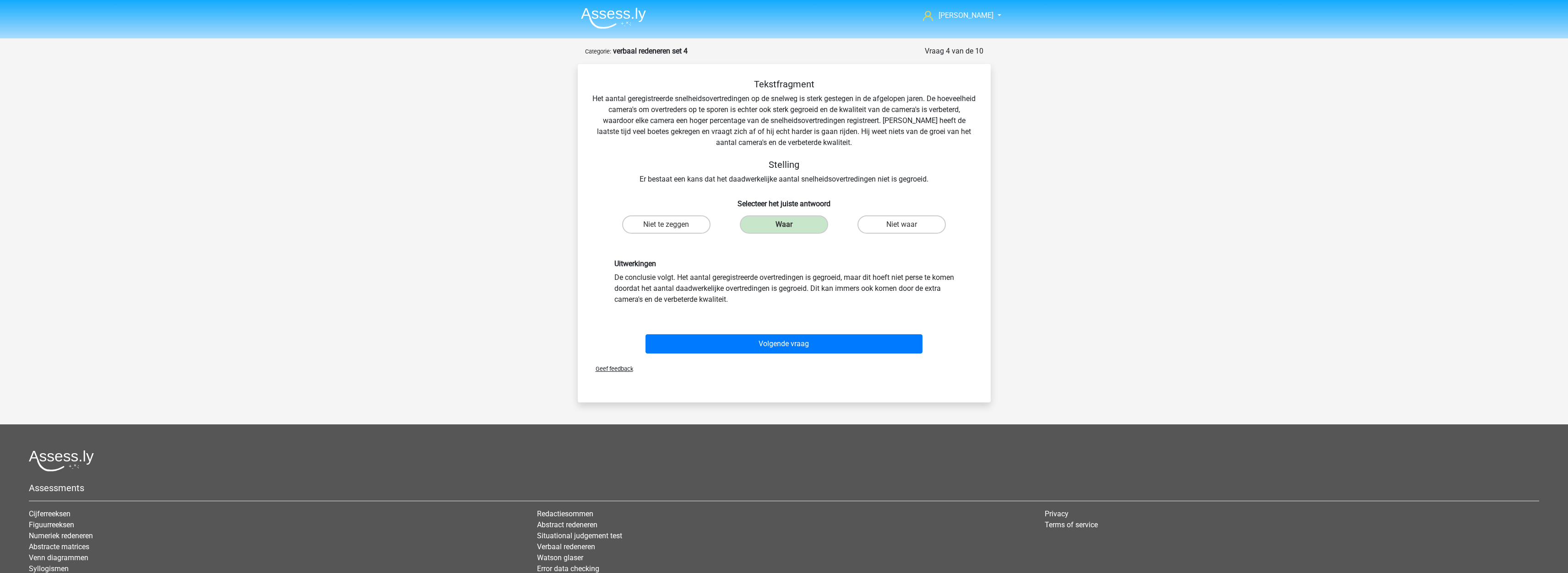
drag, startPoint x: 753, startPoint y: 301, endPoint x: 614, endPoint y: 272, distance: 142.0
click at [614, 272] on div "Uitwerkingen De conclusie volgt. Het aantal geregistreerde overtredingen is geg…" at bounding box center [784, 282] width 353 height 46
click at [755, 342] on button "Volgende vraag" at bounding box center [784, 344] width 277 height 19
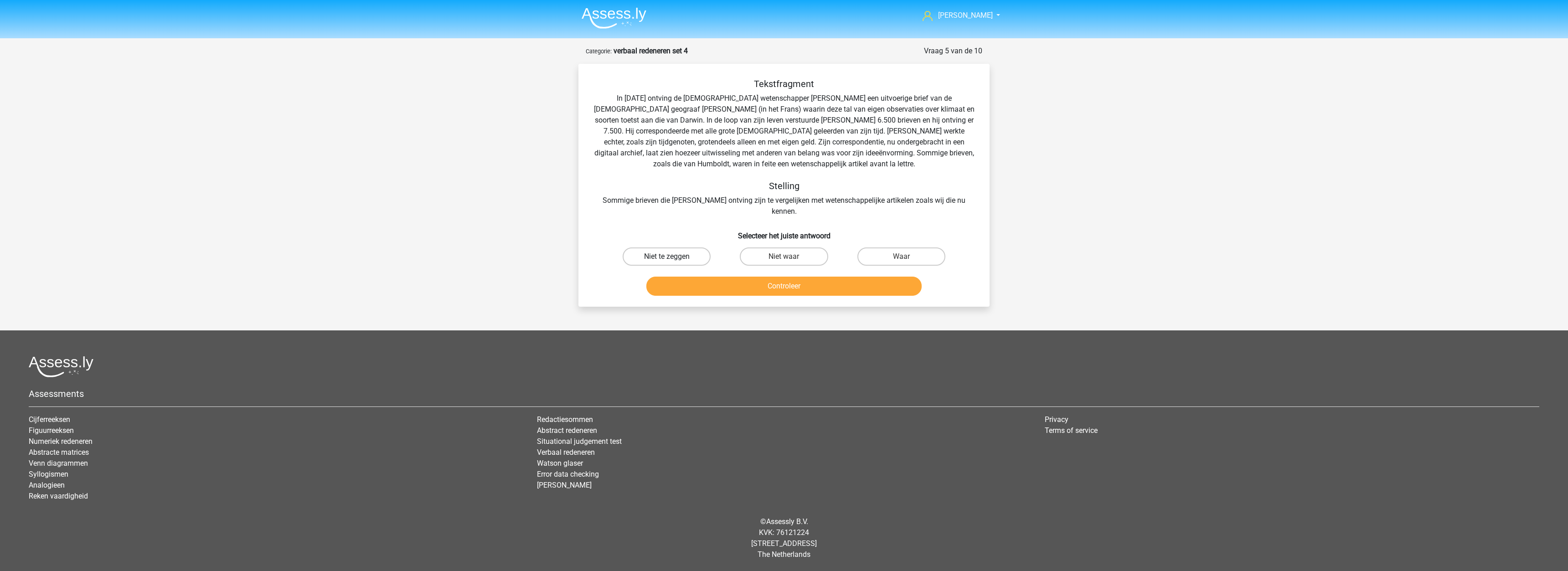
click at [689, 254] on label "Niet te zeggen" at bounding box center [666, 256] width 88 height 18
click at [673, 257] on input "Niet te zeggen" at bounding box center [669, 259] width 6 height 6
radio input "true"
click at [810, 277] on button "Controleer" at bounding box center [784, 286] width 276 height 19
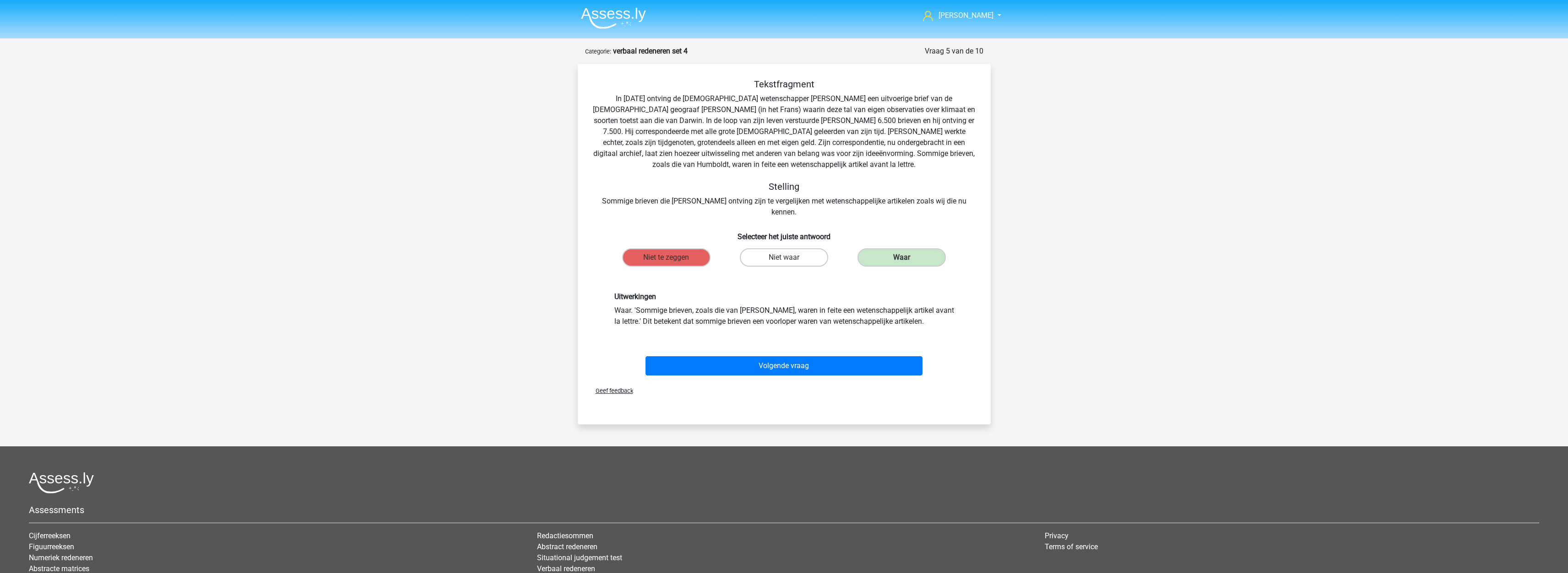
drag, startPoint x: 730, startPoint y: 308, endPoint x: 931, endPoint y: 316, distance: 201.2
click at [931, 316] on div "Uitwerkingen Waar. 'Sommige brieven, zoals die van Humboldt, waren in feite een…" at bounding box center [784, 310] width 384 height 78
drag, startPoint x: 899, startPoint y: 202, endPoint x: 973, endPoint y: 205, distance: 74.1
click at [973, 205] on div "Tekstfragment In 1839 ontving de Engelse wetenschapper Charles Darwin een uitvo…" at bounding box center [784, 148] width 384 height 139
click at [726, 356] on button "Volgende vraag" at bounding box center [784, 366] width 277 height 19
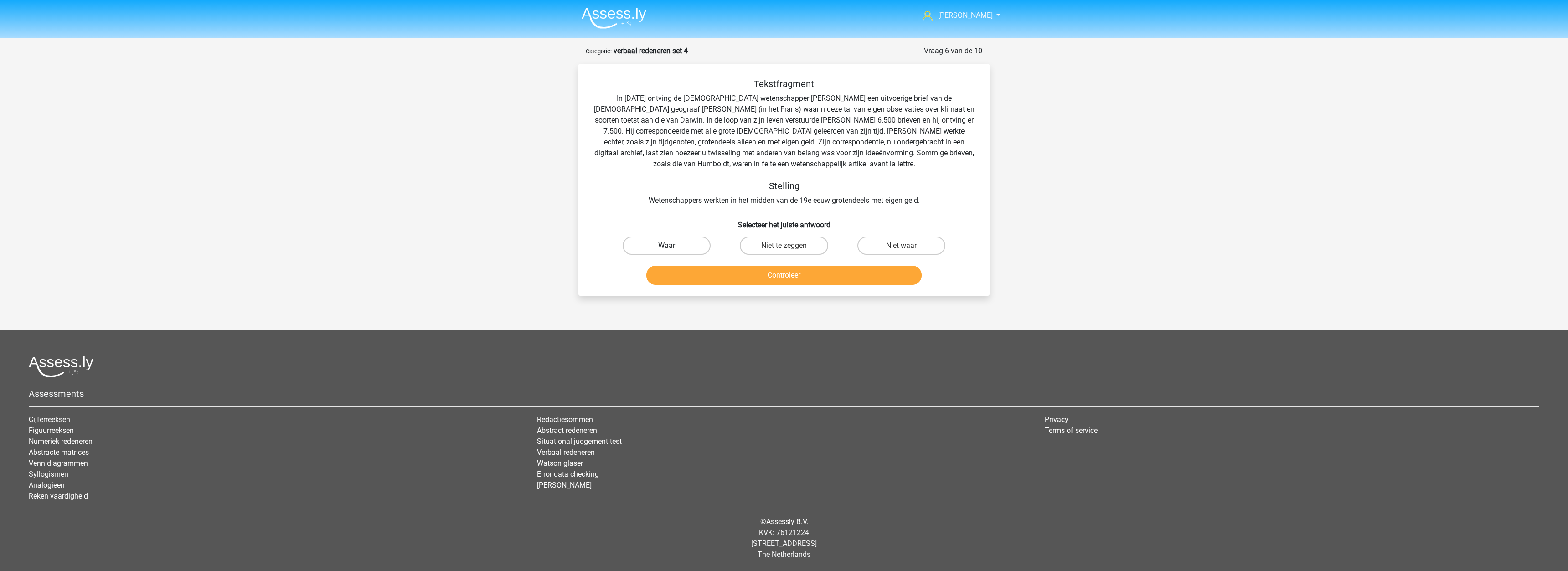
click at [697, 241] on label "Waar" at bounding box center [666, 246] width 88 height 18
click at [673, 246] on input "Waar" at bounding box center [669, 248] width 6 height 6
radio input "true"
drag, startPoint x: 693, startPoint y: 96, endPoint x: 732, endPoint y: 103, distance: 39.6
click at [732, 103] on div "Tekstfragment In 1839 ontving de Engelse wetenschapper Charles Darwin een uitvo…" at bounding box center [784, 142] width 382 height 128
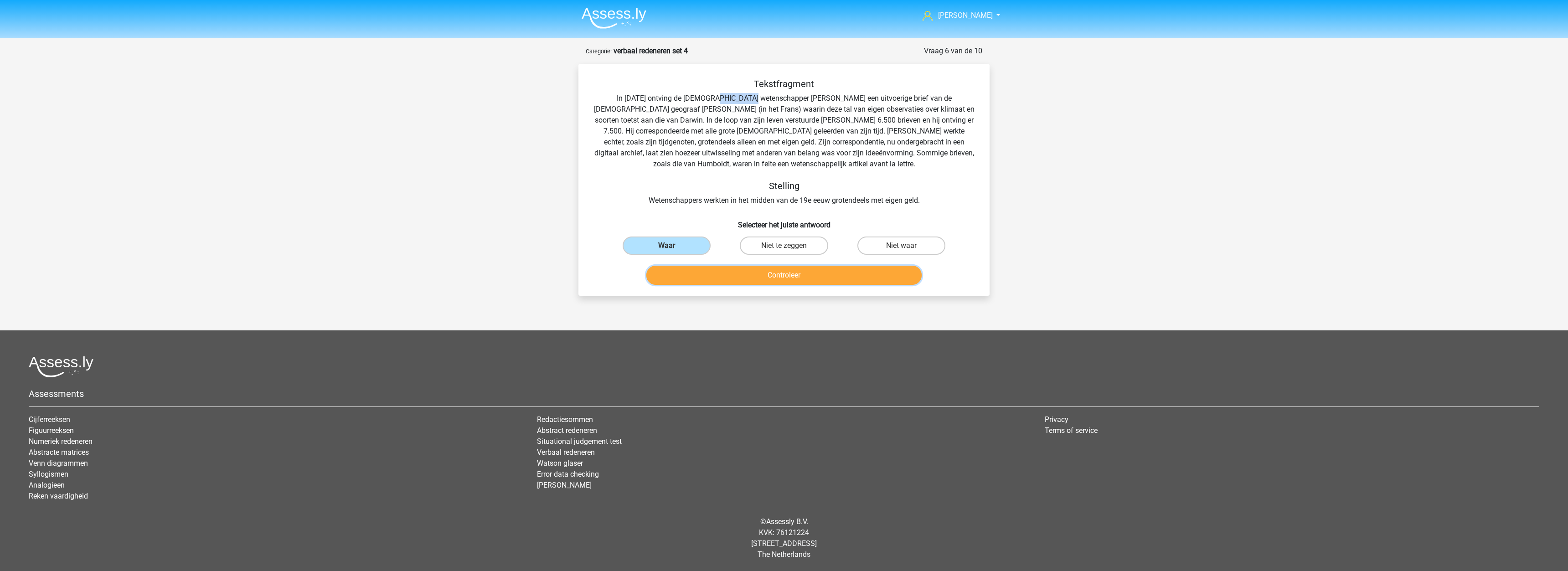
click at [726, 278] on button "Controleer" at bounding box center [784, 275] width 276 height 19
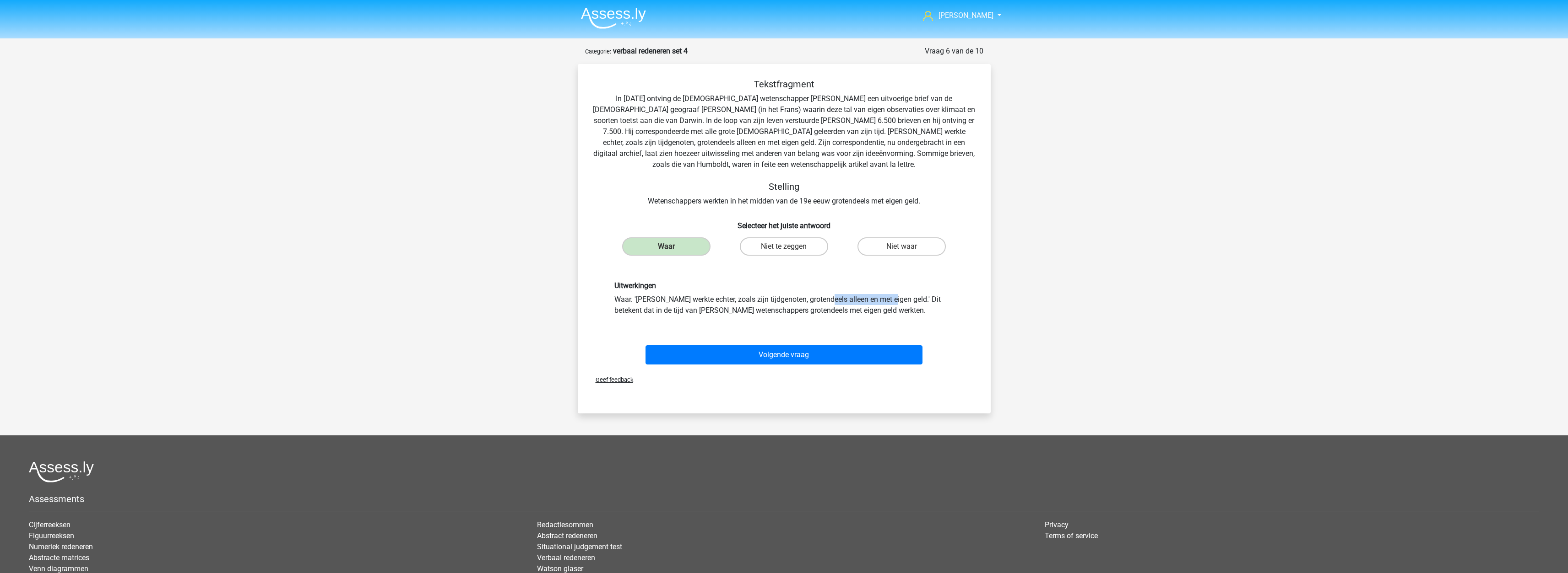
drag, startPoint x: 711, startPoint y: 297, endPoint x: 773, endPoint y: 305, distance: 62.5
click at [773, 305] on div "Uitwerkingen Waar. 'Darwin werkte echter, zoals zijn tijdgenoten, grotendeels a…" at bounding box center [784, 299] width 353 height 34
drag, startPoint x: 787, startPoint y: 298, endPoint x: 862, endPoint y: 304, distance: 75.2
click at [864, 304] on div "Uitwerkingen Waar. 'Darwin werkte echter, zoals zijn tijdgenoten, grotendeels a…" at bounding box center [784, 299] width 353 height 34
click at [768, 354] on button "Volgende vraag" at bounding box center [784, 355] width 277 height 19
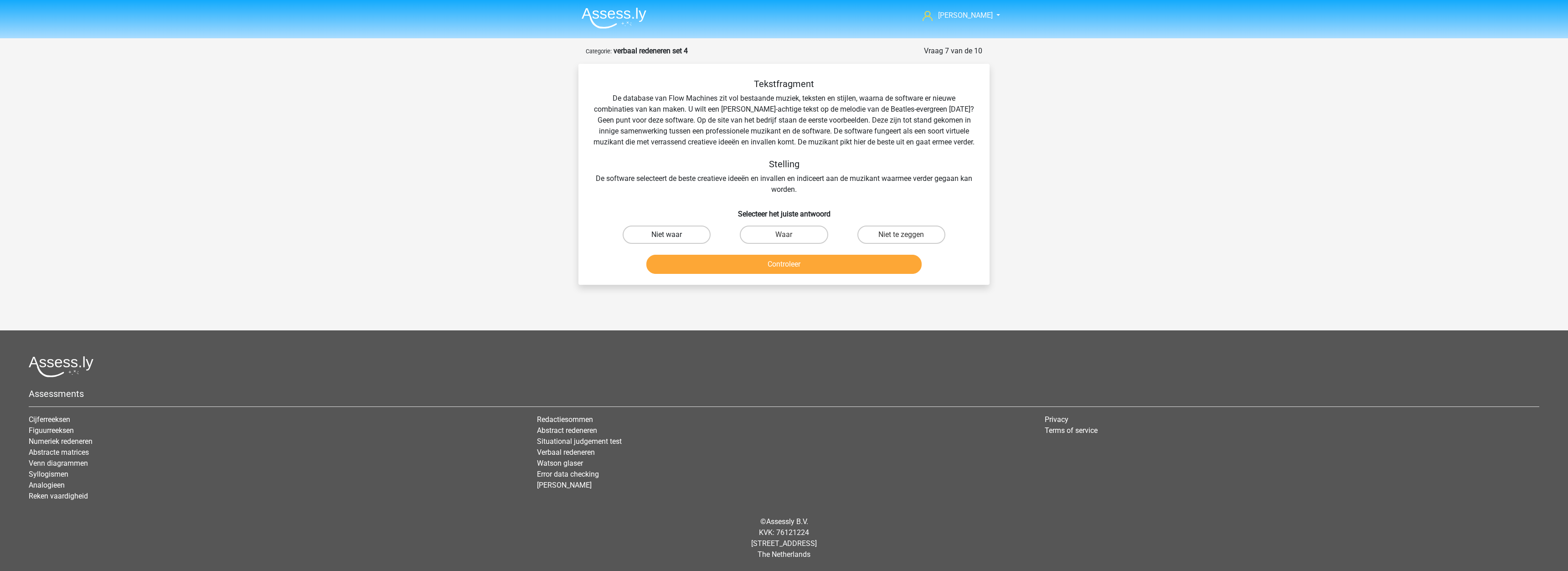
click at [666, 244] on label "Niet waar" at bounding box center [666, 234] width 88 height 18
click at [666, 241] on input "Niet waar" at bounding box center [669, 237] width 6 height 6
radio input "true"
drag, startPoint x: 808, startPoint y: 140, endPoint x: 916, endPoint y: 145, distance: 108.1
click at [916, 145] on div "Tekstfragment De database van Flow Machines zit vol bestaande muziek, teksten e…" at bounding box center [784, 136] width 382 height 116
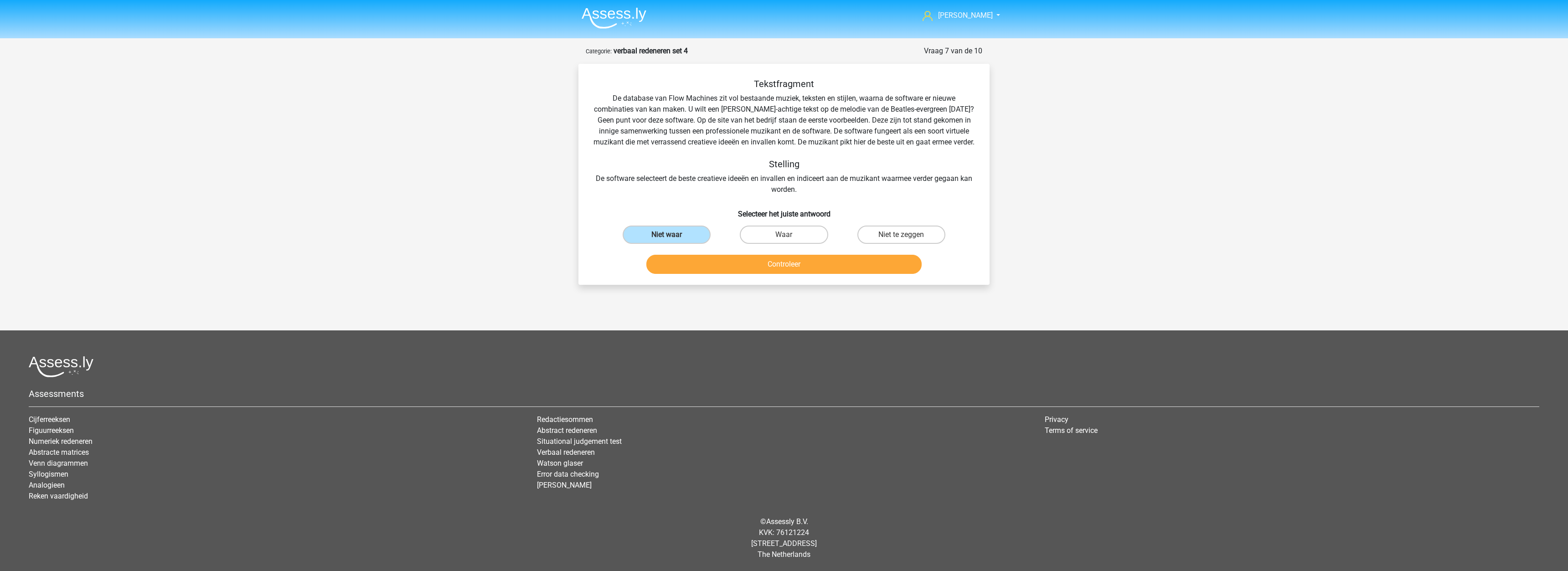
click at [835, 131] on div "Tekstfragment De database van Flow Machines zit vol bestaande muziek, teksten e…" at bounding box center [784, 136] width 382 height 116
click at [793, 274] on button "Controleer" at bounding box center [784, 265] width 276 height 19
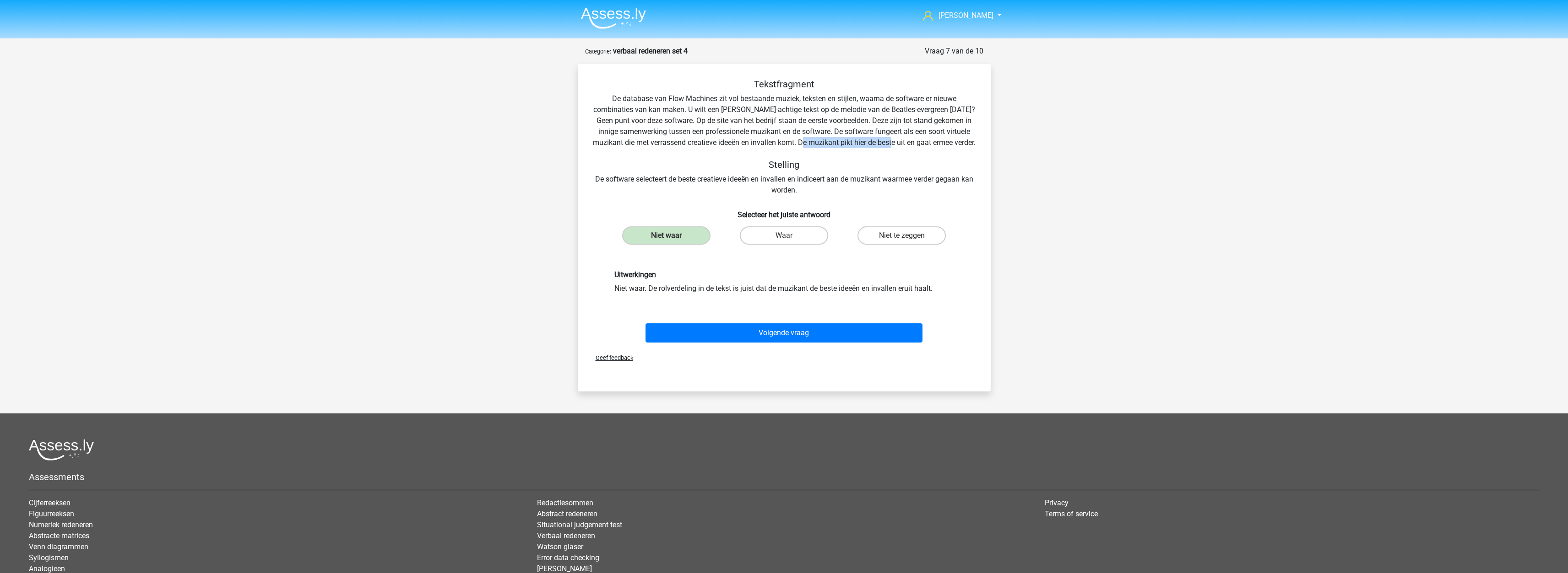
drag, startPoint x: 816, startPoint y: 145, endPoint x: 906, endPoint y: 145, distance: 90.0
click at [906, 145] on div "Tekstfragment De database van Flow Machines zit vol bestaande muziek, teksten e…" at bounding box center [784, 137] width 384 height 117
drag, startPoint x: 607, startPoint y: 190, endPoint x: 701, endPoint y: 192, distance: 94.0
click at [701, 192] on div "Tekstfragment De database van Flow Machines zit vol bestaande muziek, teksten e…" at bounding box center [784, 137] width 384 height 117
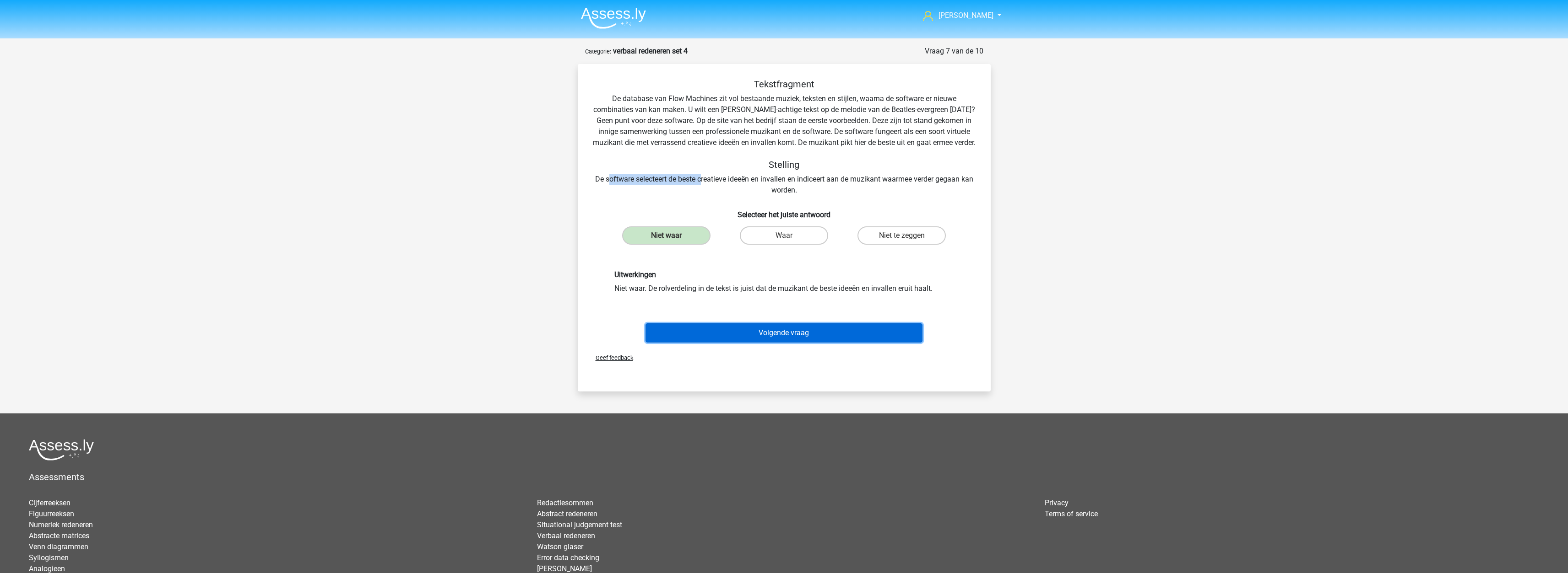
click at [784, 340] on button "Volgende vraag" at bounding box center [784, 333] width 277 height 19
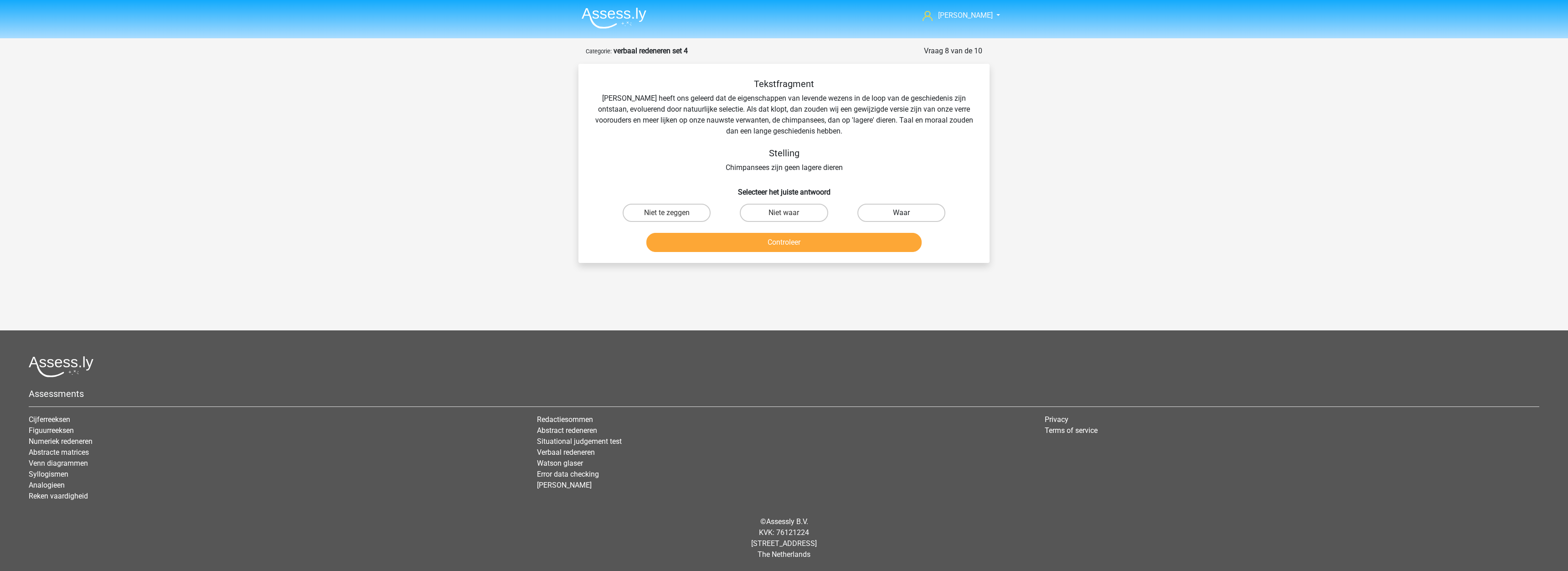
click at [901, 215] on label "Waar" at bounding box center [901, 213] width 88 height 18
click at [901, 215] on input "Waar" at bounding box center [903, 215] width 6 height 6
radio input "true"
drag, startPoint x: 920, startPoint y: 108, endPoint x: 978, endPoint y: 112, distance: 58.1
click at [978, 112] on div "Tekstfragment Darwin heeft ons geleerd dat de eigenschappen van levende wezens …" at bounding box center [784, 167] width 404 height 177
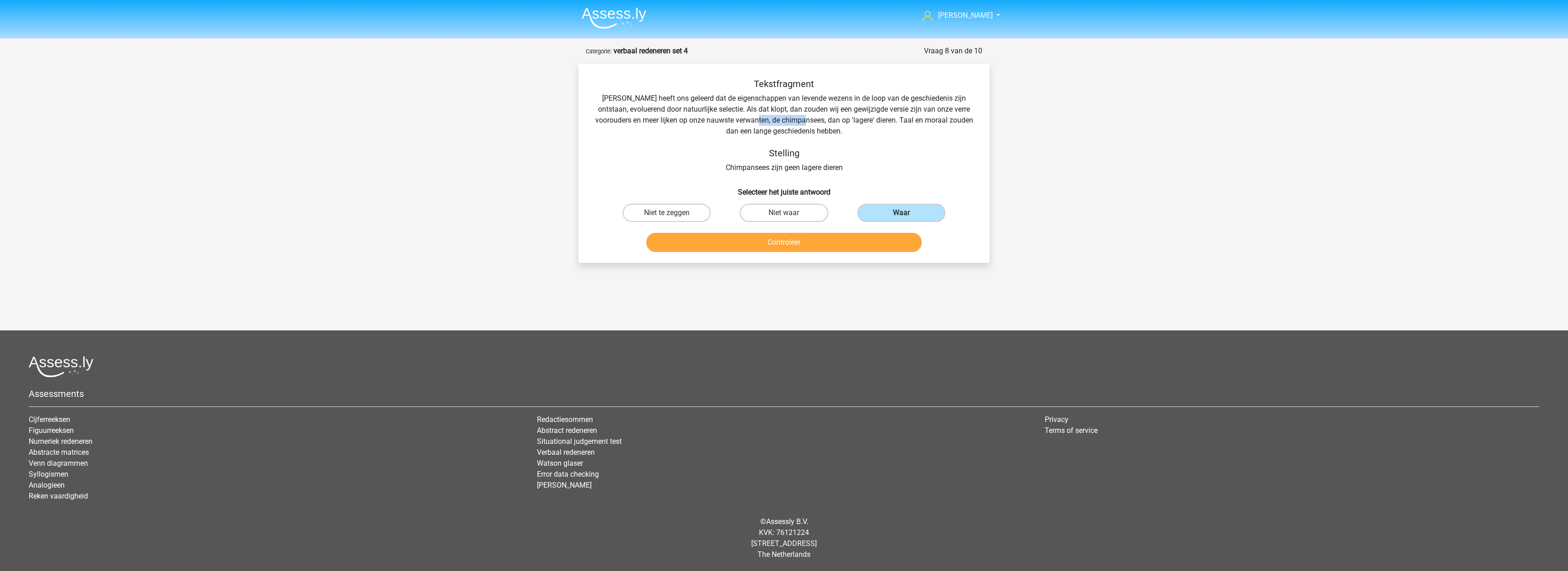
drag, startPoint x: 747, startPoint y: 118, endPoint x: 796, endPoint y: 119, distance: 49.0
click at [796, 119] on div "Tekstfragment Darwin heeft ons geleerd dat de eigenschappen van levende wezens …" at bounding box center [784, 125] width 382 height 95
drag, startPoint x: 600, startPoint y: 97, endPoint x: 635, endPoint y: 102, distance: 35.4
click at [635, 102] on div "Tekstfragment Darwin heeft ons geleerd dat de eigenschappen van levende wezens …" at bounding box center [784, 125] width 382 height 95
click at [674, 209] on label "Niet te zeggen" at bounding box center [666, 213] width 88 height 18
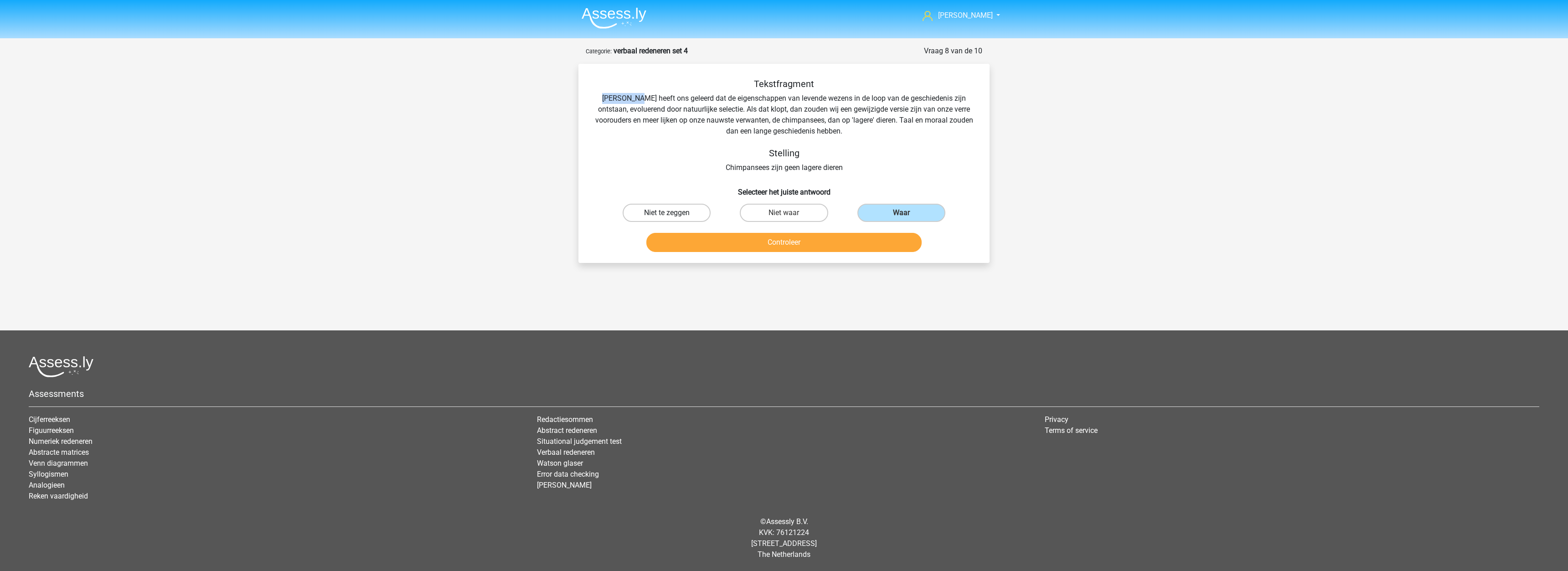
click at [673, 213] on input "Niet te zeggen" at bounding box center [669, 215] width 6 height 6
radio input "true"
click at [761, 238] on button "Controleer" at bounding box center [784, 242] width 276 height 19
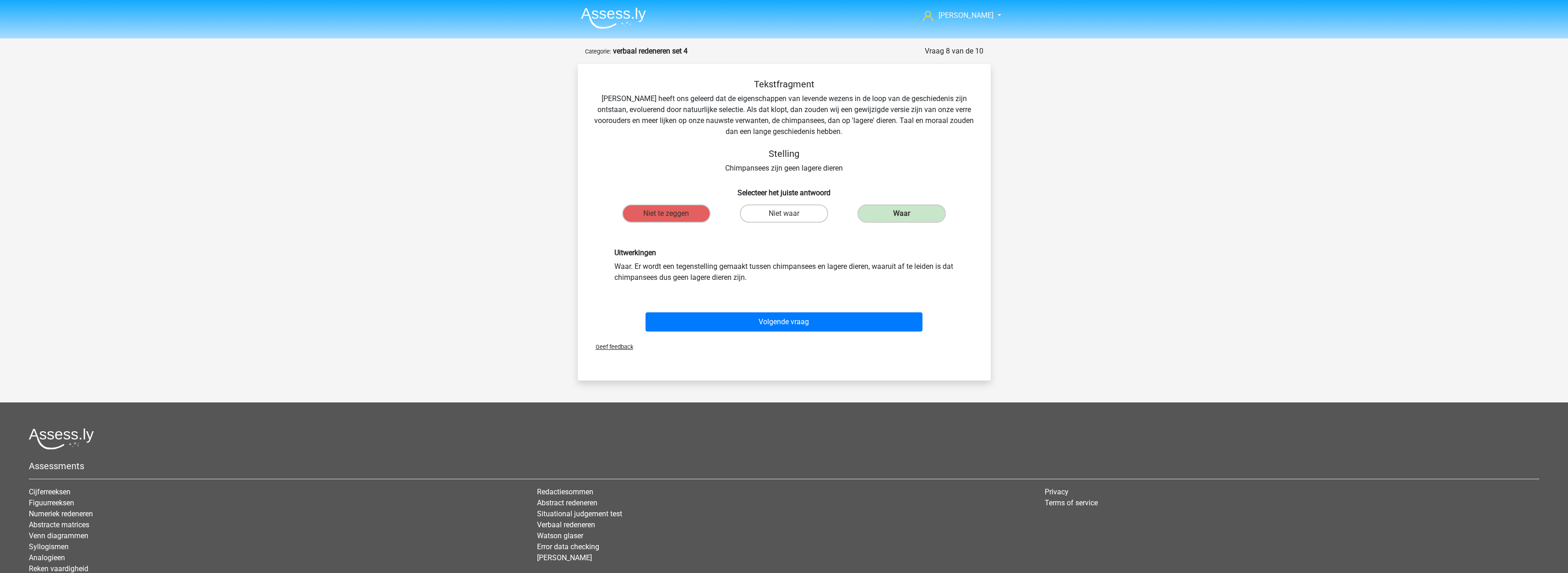
drag, startPoint x: 722, startPoint y: 263, endPoint x: 920, endPoint y: 272, distance: 198.2
click at [920, 272] on div "Uitwerkingen Waar. Er wordt een tegenstelling gemaakt tussen chimpansees en lag…" at bounding box center [784, 265] width 353 height 34
click at [843, 269] on div "Uitwerkingen Waar. Er wordt een tegenstelling gemaakt tussen chimpansees en lag…" at bounding box center [784, 265] width 353 height 34
drag, startPoint x: 748, startPoint y: 266, endPoint x: 890, endPoint y: 274, distance: 142.2
click at [890, 274] on div "Uitwerkingen Waar. Er wordt een tegenstelling gemaakt tussen chimpansees en lag…" at bounding box center [784, 265] width 353 height 34
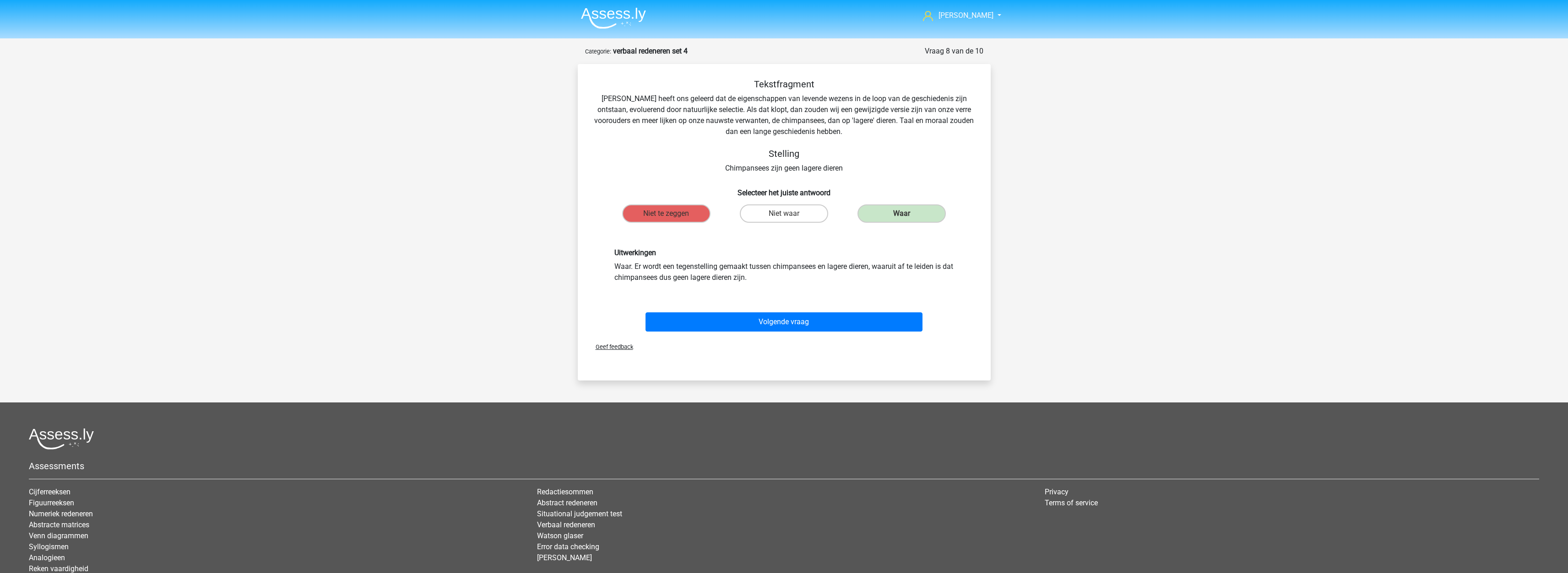
click at [803, 274] on div "Uitwerkingen Waar. Er wordt een tegenstelling gemaakt tussen chimpansees en lag…" at bounding box center [784, 265] width 353 height 34
click at [788, 323] on button "Volgende vraag" at bounding box center [784, 322] width 277 height 19
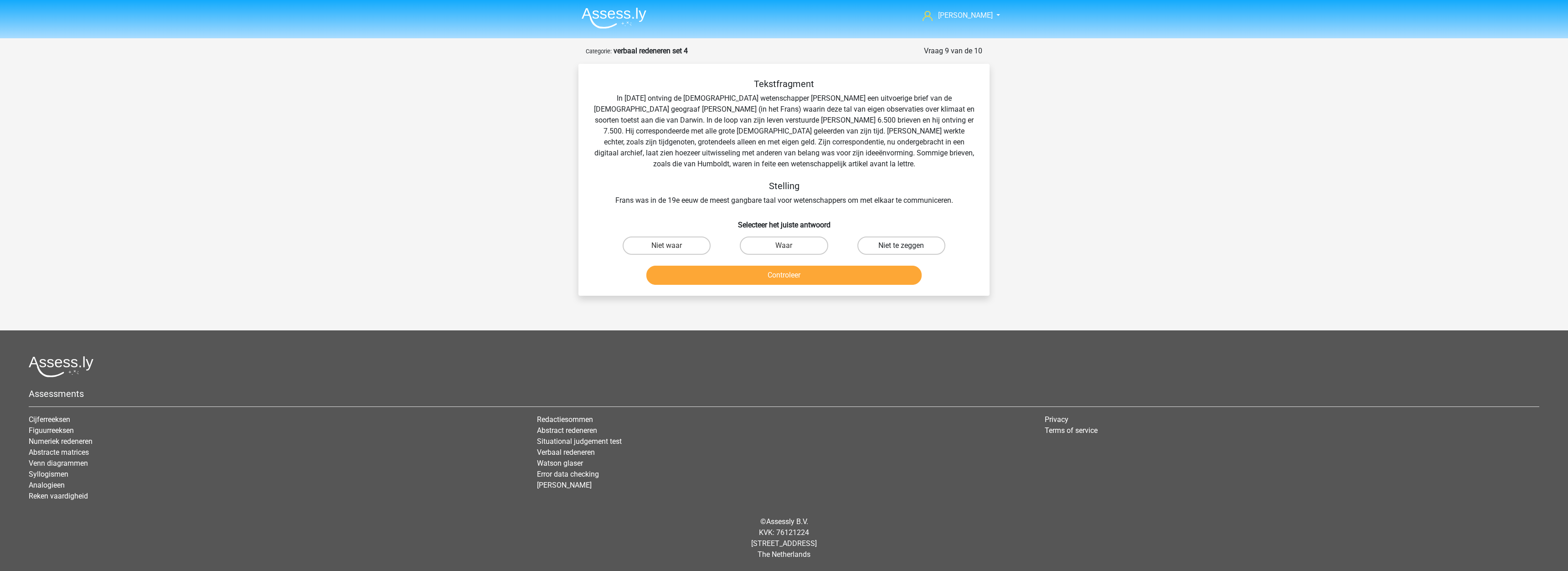
click at [902, 246] on label "Niet te zeggen" at bounding box center [901, 246] width 88 height 18
click at [902, 246] on input "Niet te zeggen" at bounding box center [903, 248] width 6 height 6
radio input "true"
click at [760, 276] on button "Controleer" at bounding box center [784, 275] width 276 height 19
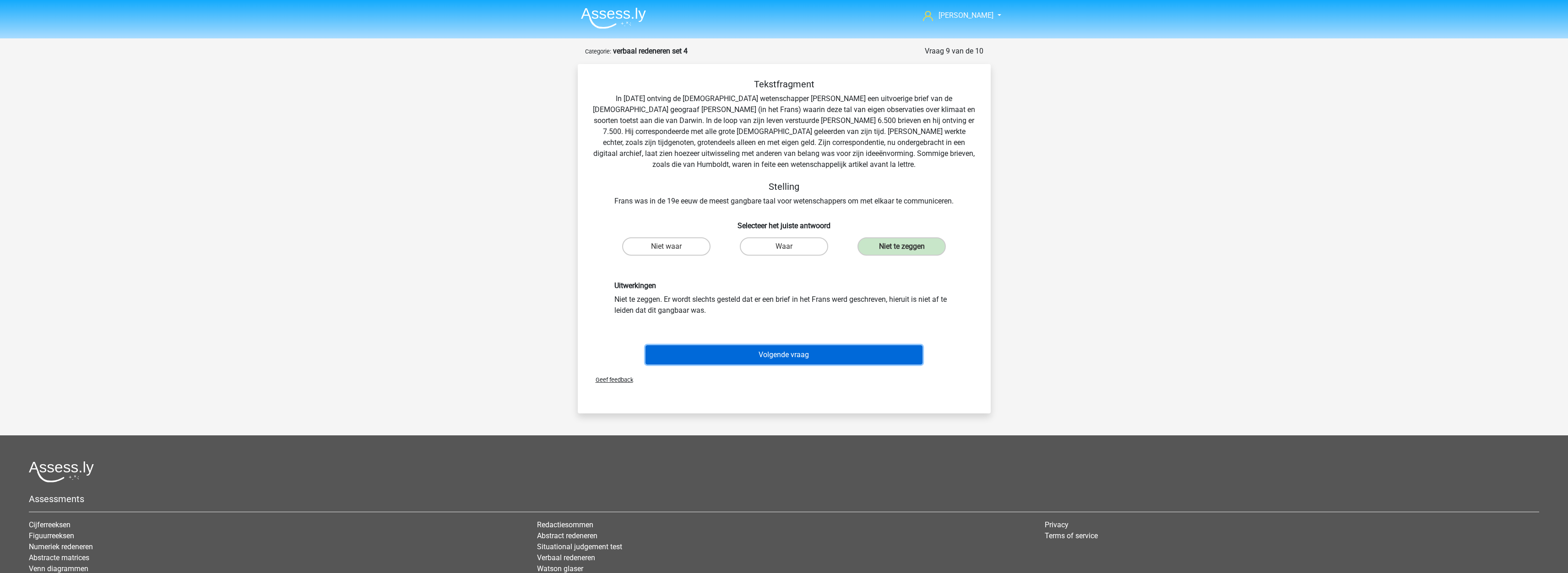
click at [777, 358] on button "Volgende vraag" at bounding box center [784, 355] width 277 height 19
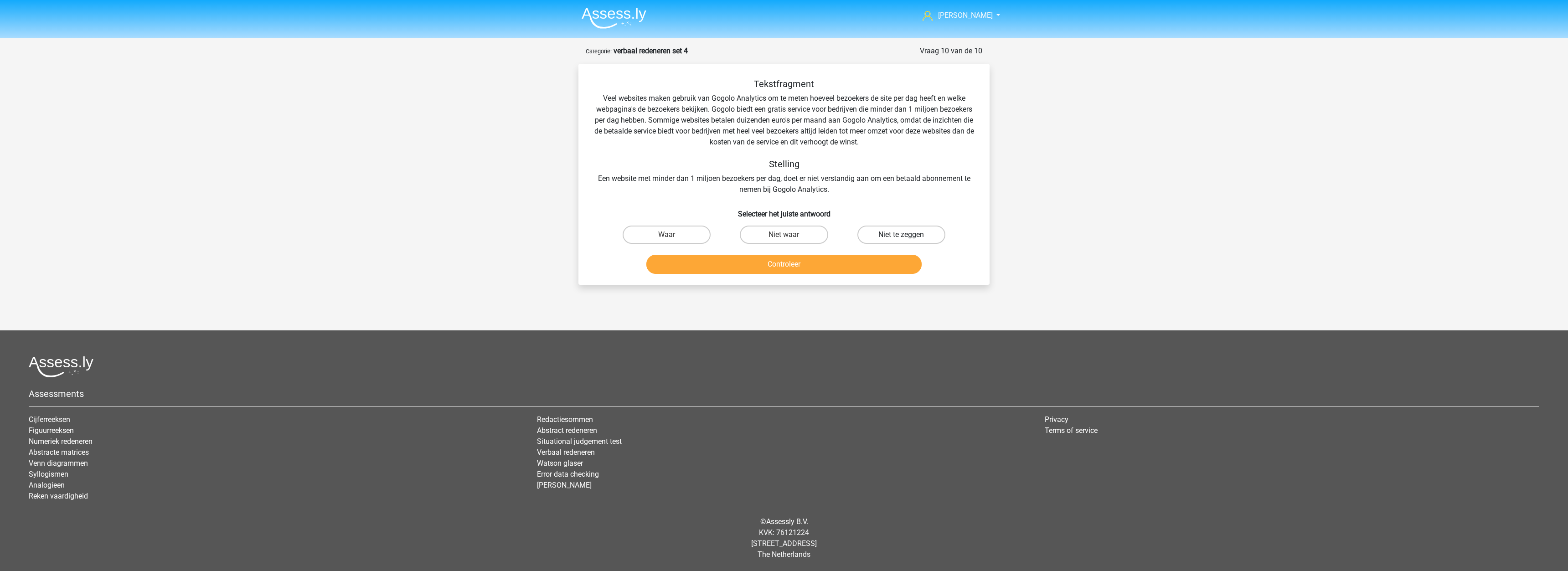
click at [868, 231] on label "Niet te zeggen" at bounding box center [901, 234] width 88 height 18
click at [901, 234] on input "Niet te zeggen" at bounding box center [903, 237] width 6 height 6
radio input "true"
click at [689, 263] on button "Controleer" at bounding box center [784, 265] width 276 height 19
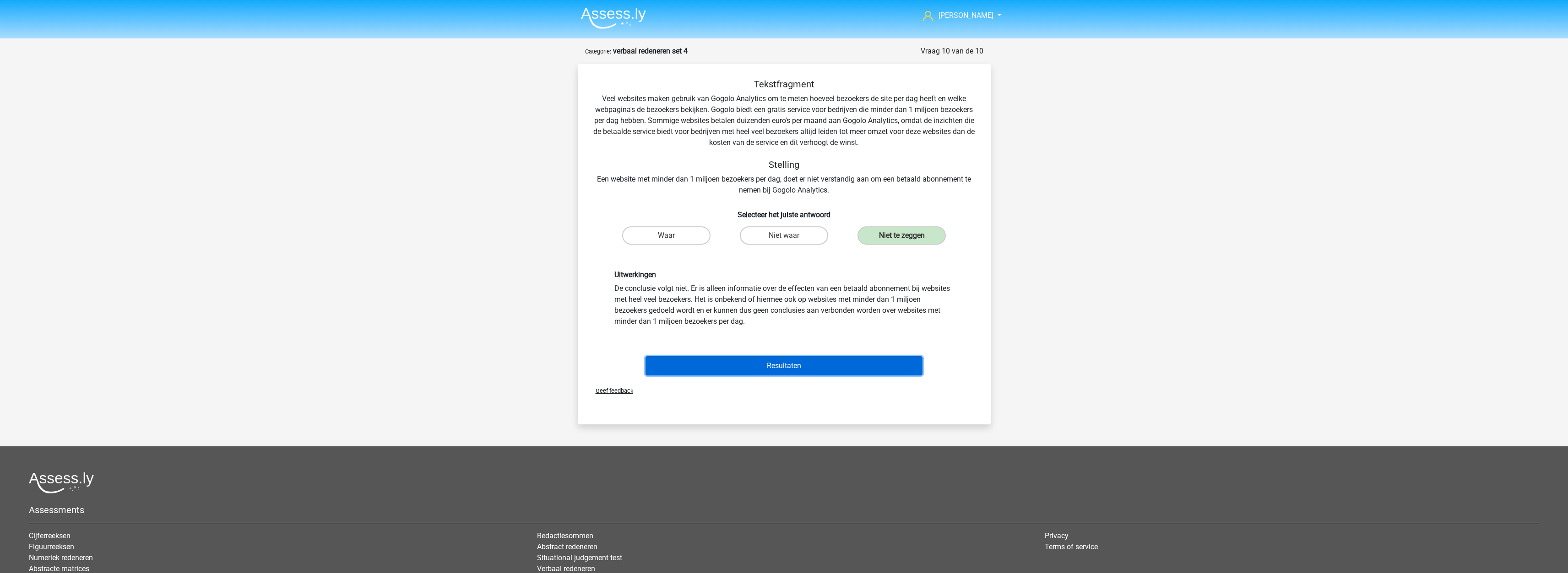
click at [767, 366] on button "Resultaten" at bounding box center [784, 366] width 277 height 19
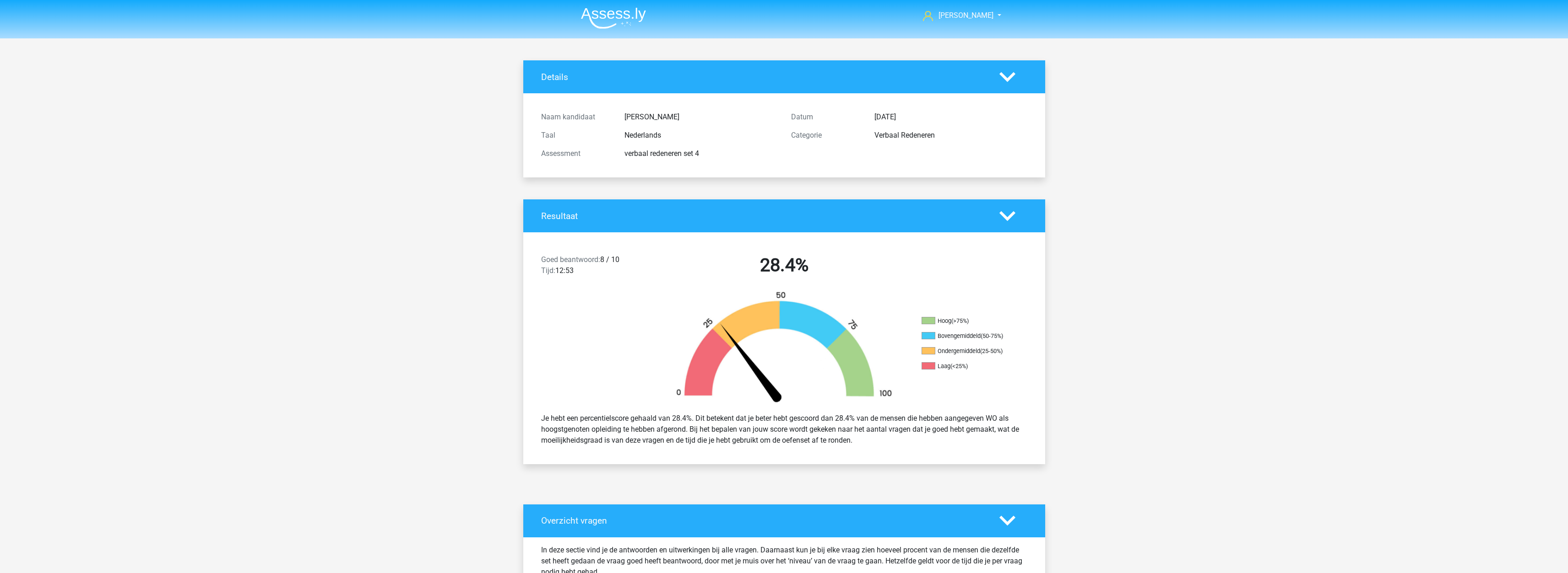
click at [602, 429] on div "Je hebt een percentielscore gehaald van 28.4%. Dit betekent dat je beter hebt g…" at bounding box center [784, 430] width 500 height 40
drag, startPoint x: 589, startPoint y: 439, endPoint x: 816, endPoint y: 446, distance: 227.1
click at [816, 446] on div "Je hebt een percentielscore gehaald van 28.4%. Dit betekent dat je beter hebt g…" at bounding box center [784, 430] width 500 height 40
click at [676, 436] on div "Je hebt een percentielscore gehaald van 28.4%. Dit betekent dat je beter hebt g…" at bounding box center [784, 430] width 500 height 40
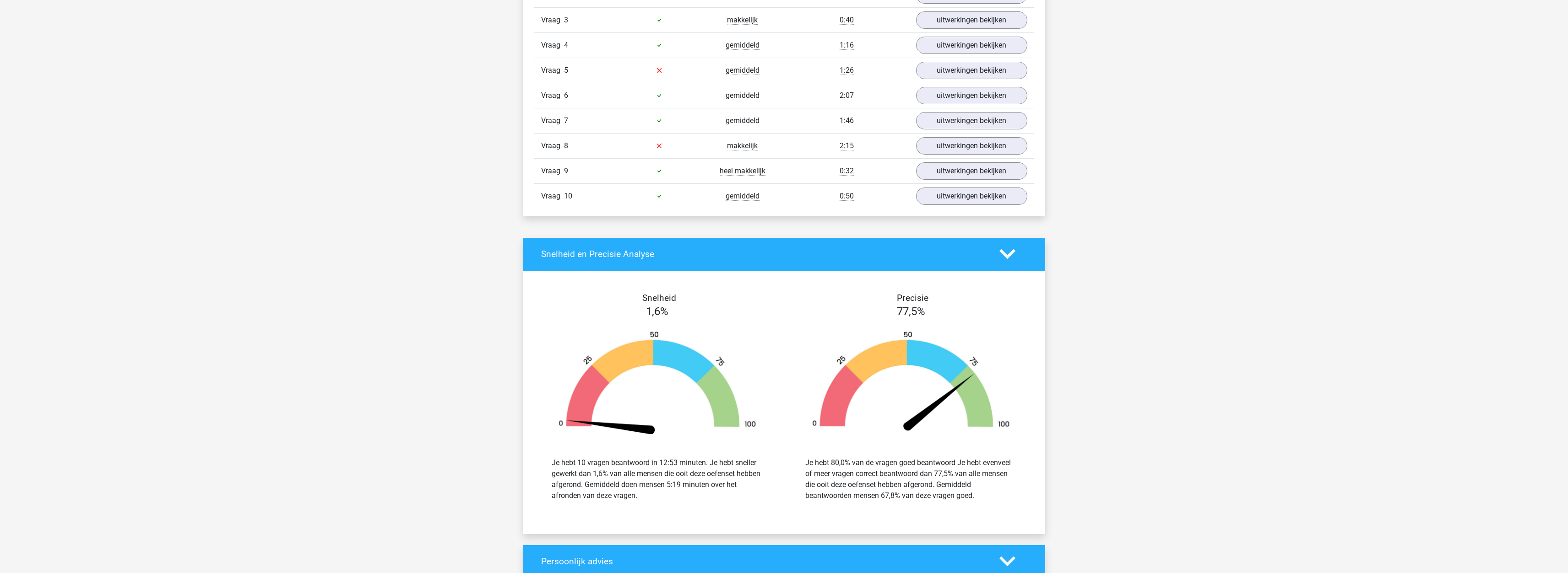
scroll to position [687, 0]
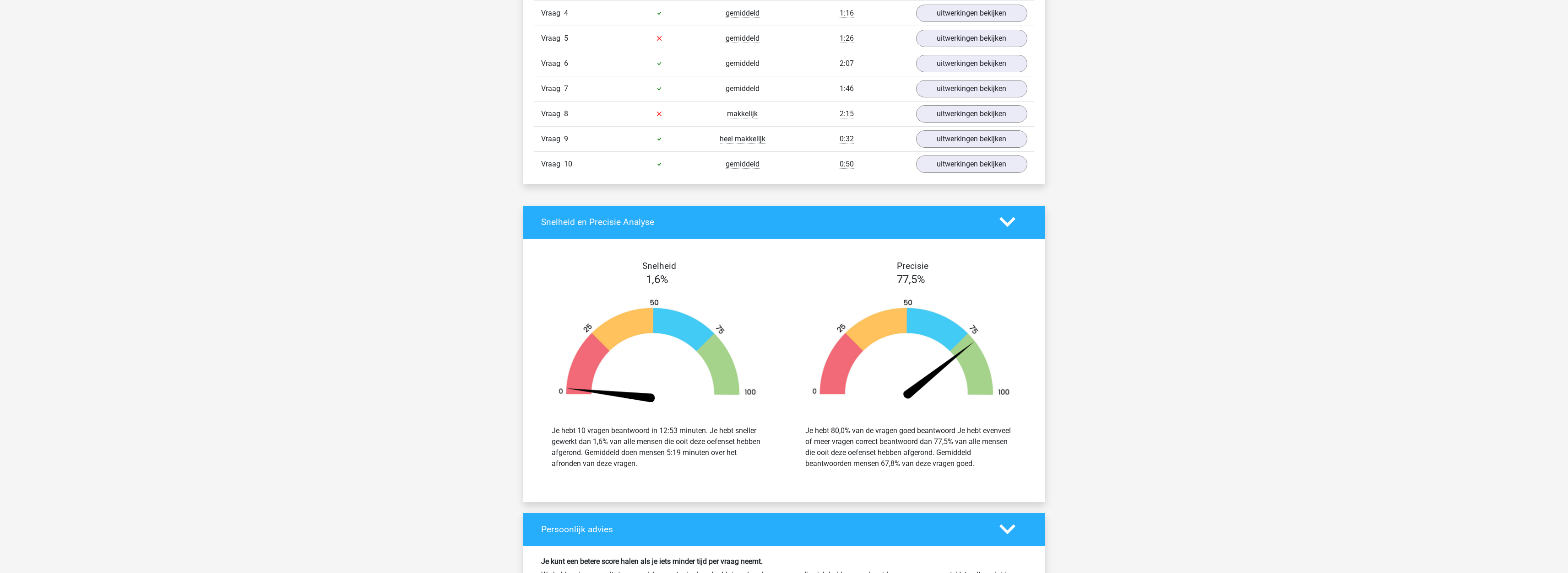
drag, startPoint x: 655, startPoint y: 452, endPoint x: 702, endPoint y: 459, distance: 47.5
click at [702, 459] on div "Je hebt 10 vragen beantwoord in 12:53 minuten. Je hebt sneller gewerkt dan 1,6%…" at bounding box center [657, 447] width 211 height 44
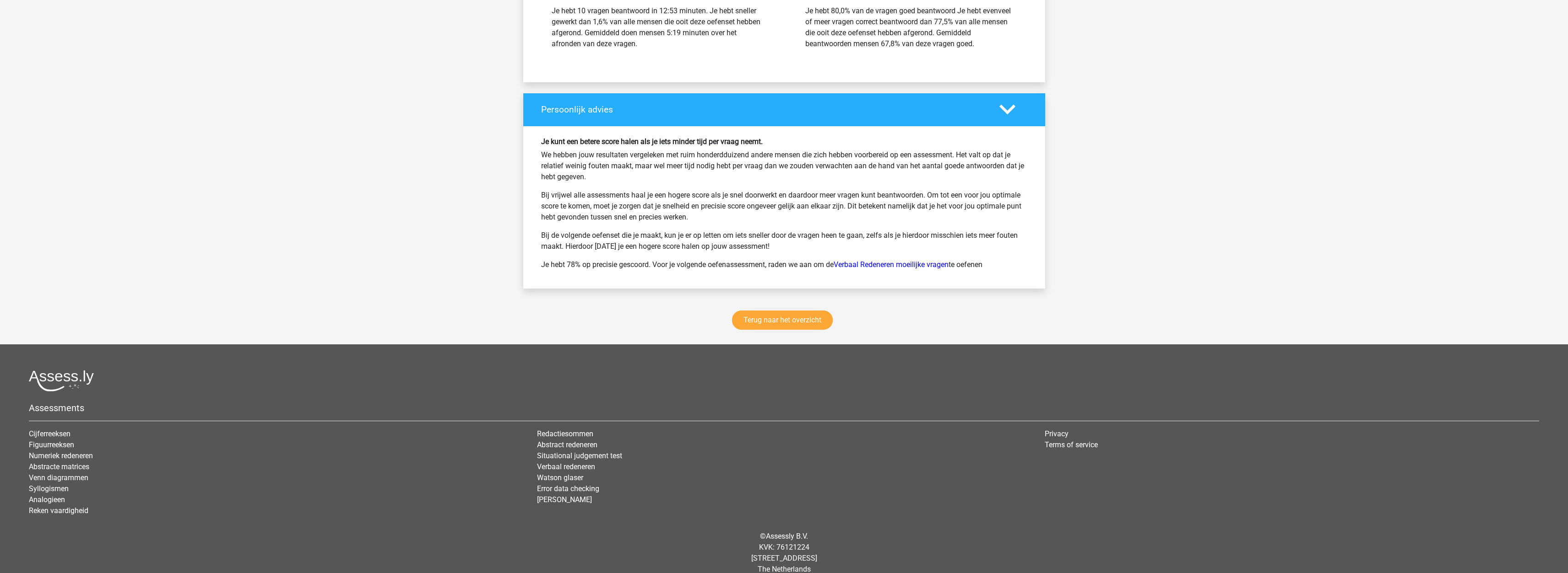
scroll to position [1119, 0]
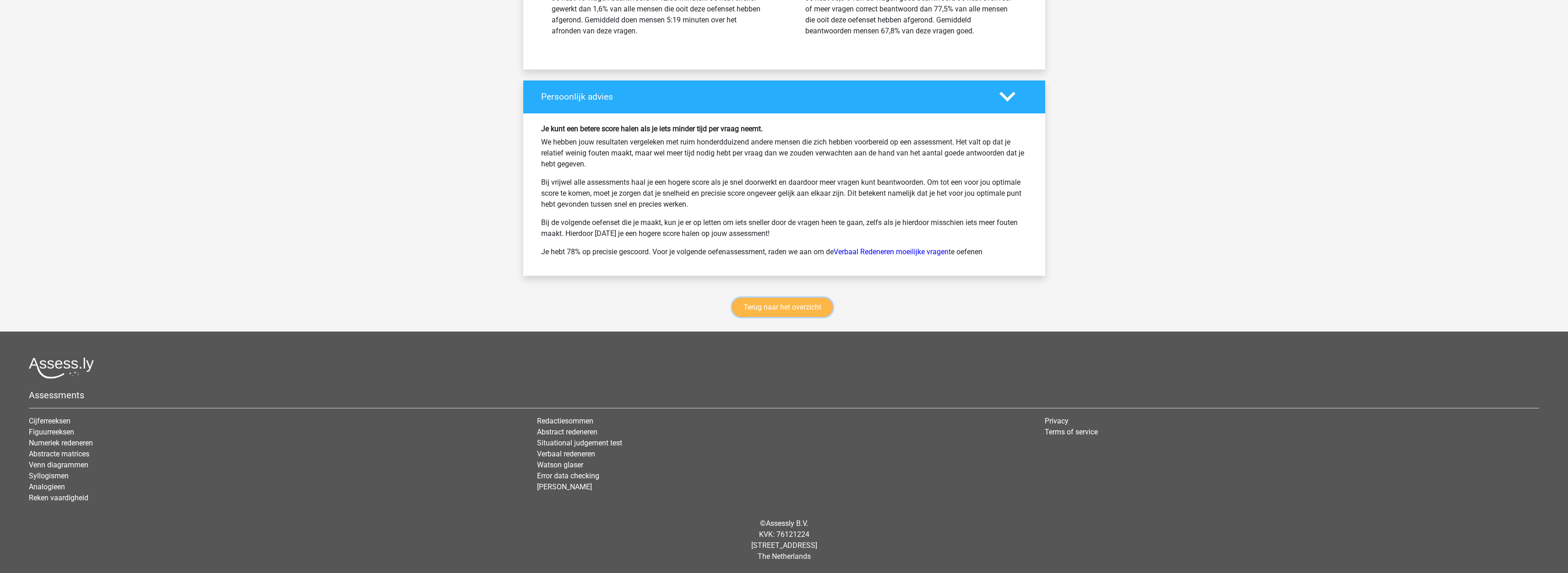
drag, startPoint x: 793, startPoint y: 312, endPoint x: 782, endPoint y: 315, distance: 11.4
click at [793, 312] on link "Terug naar het overzicht" at bounding box center [782, 307] width 101 height 19
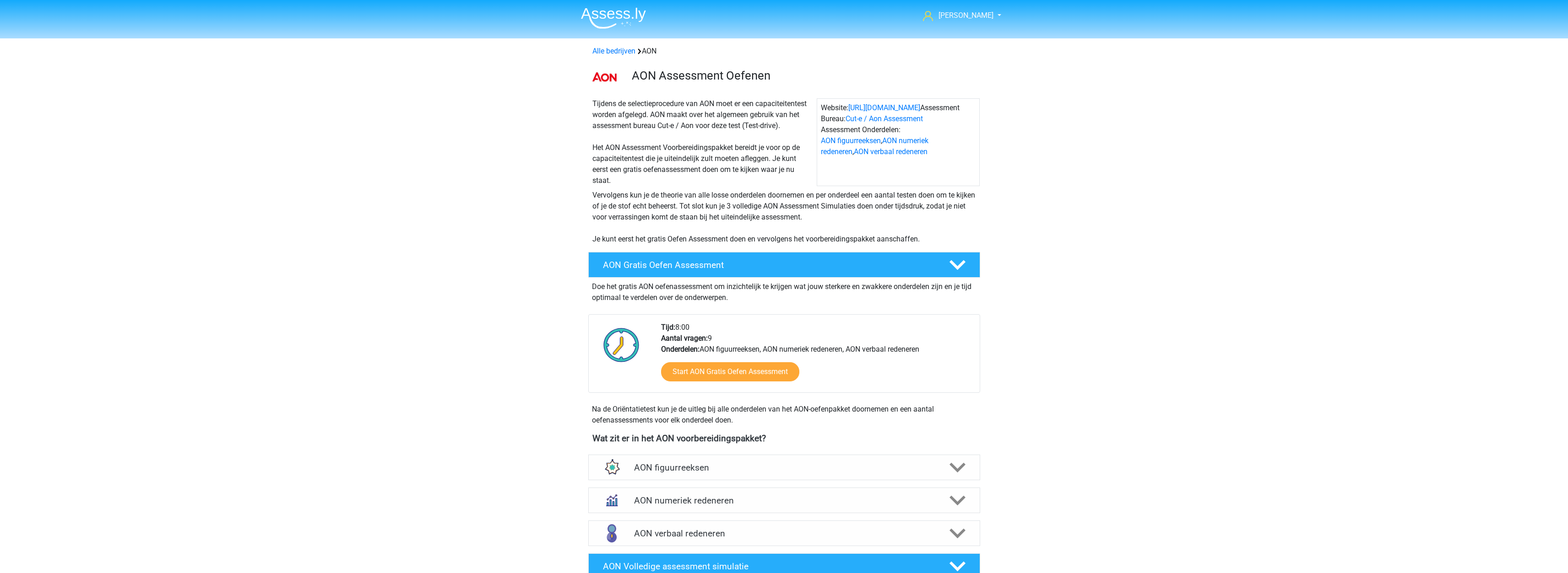
scroll to position [274, 0]
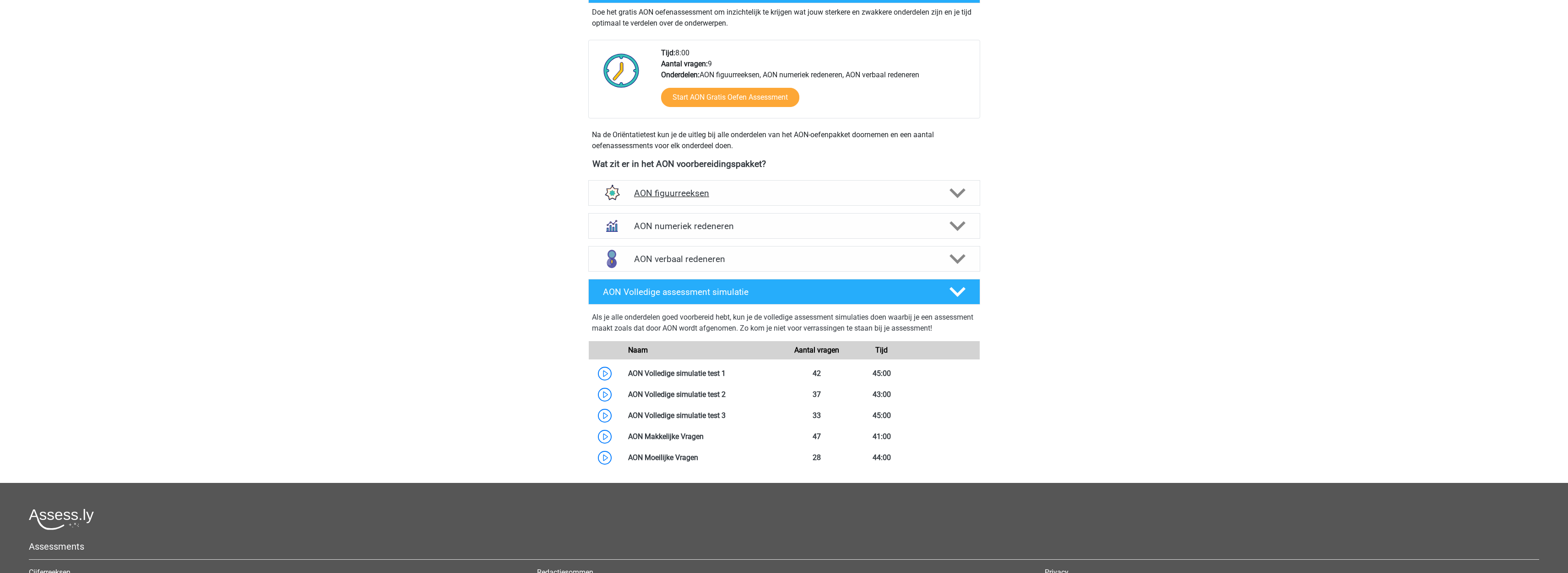
click at [830, 195] on h4 "AON figuurreeksen" at bounding box center [784, 193] width 300 height 10
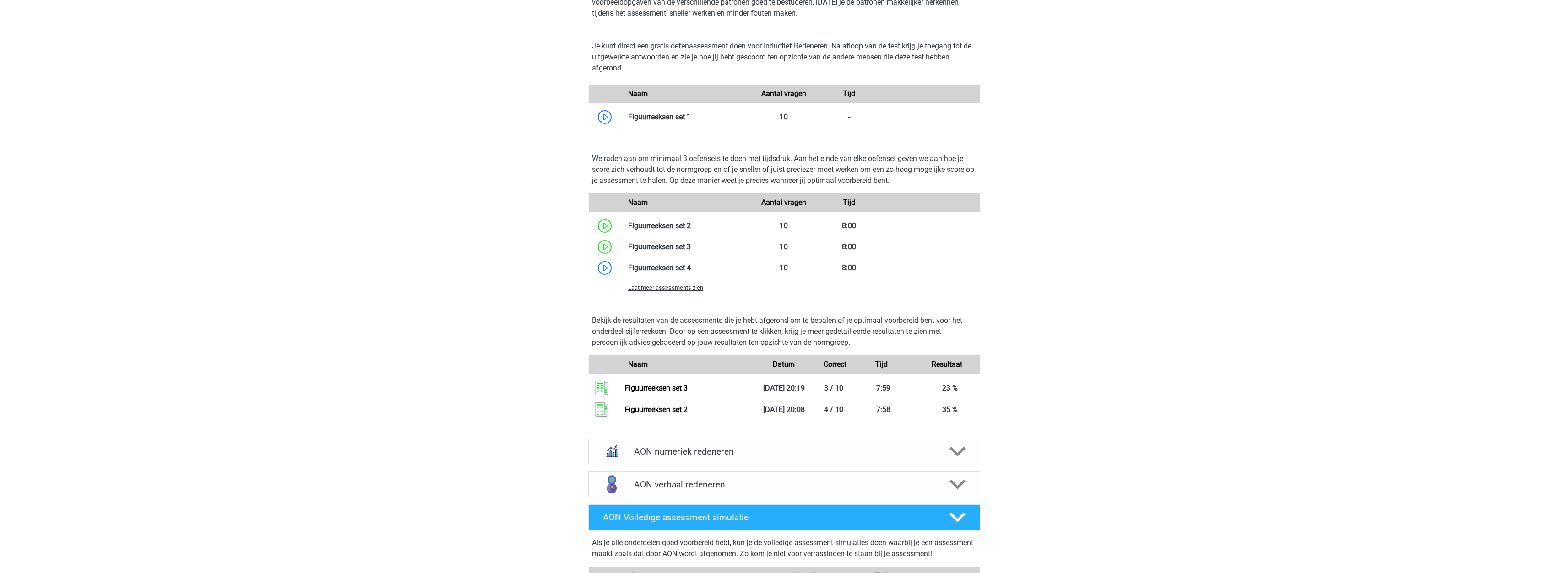
scroll to position [503, 0]
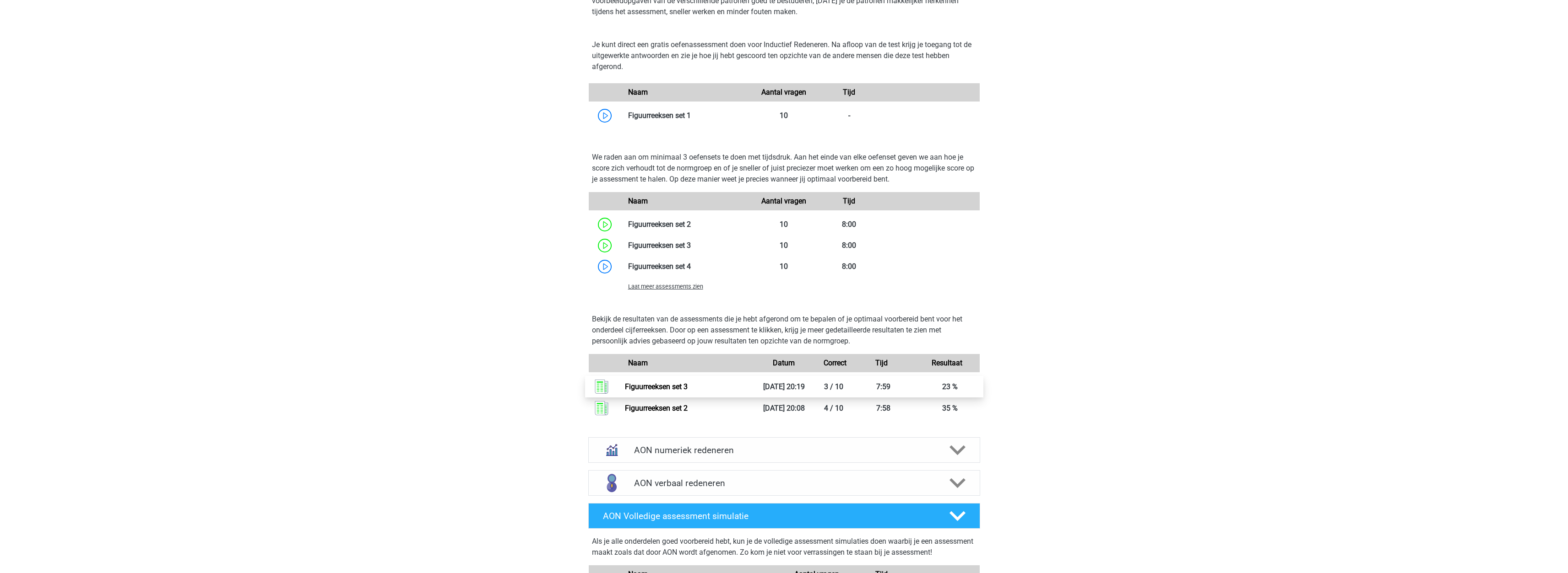
click at [688, 389] on link "Figuurreeksen set 3" at bounding box center [656, 387] width 62 height 9
click at [691, 114] on link at bounding box center [691, 115] width 0 height 9
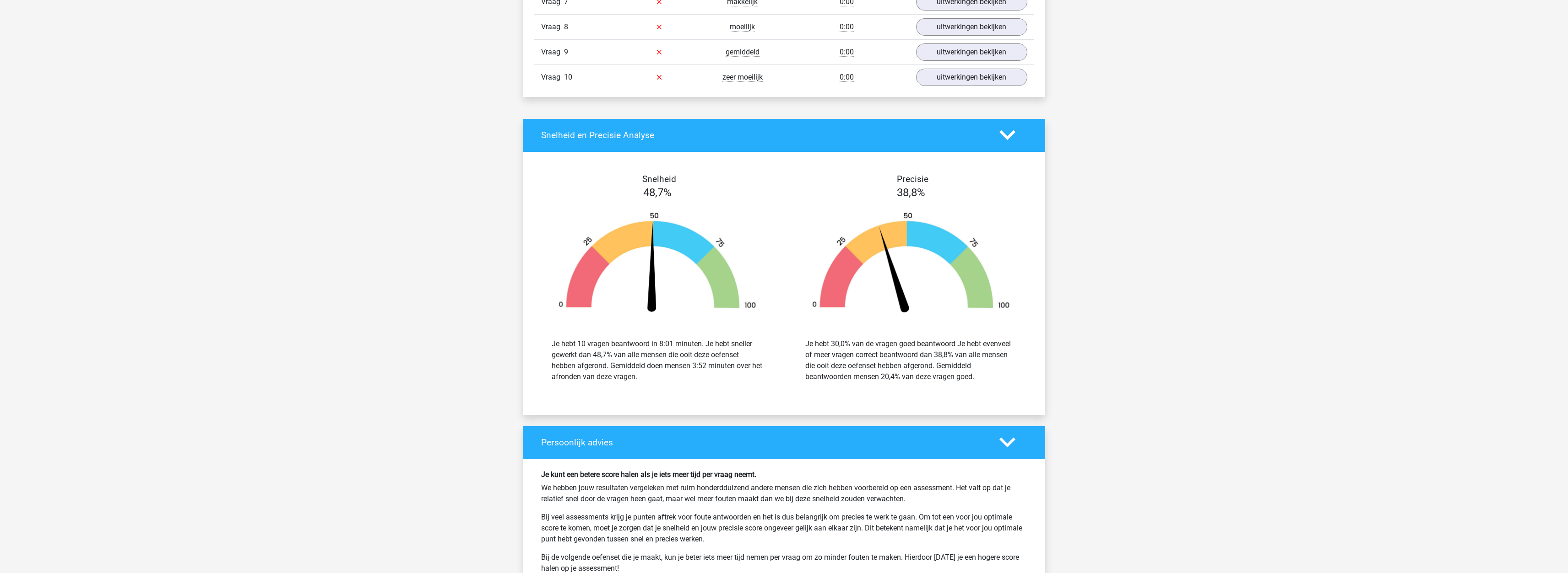
scroll to position [778, 0]
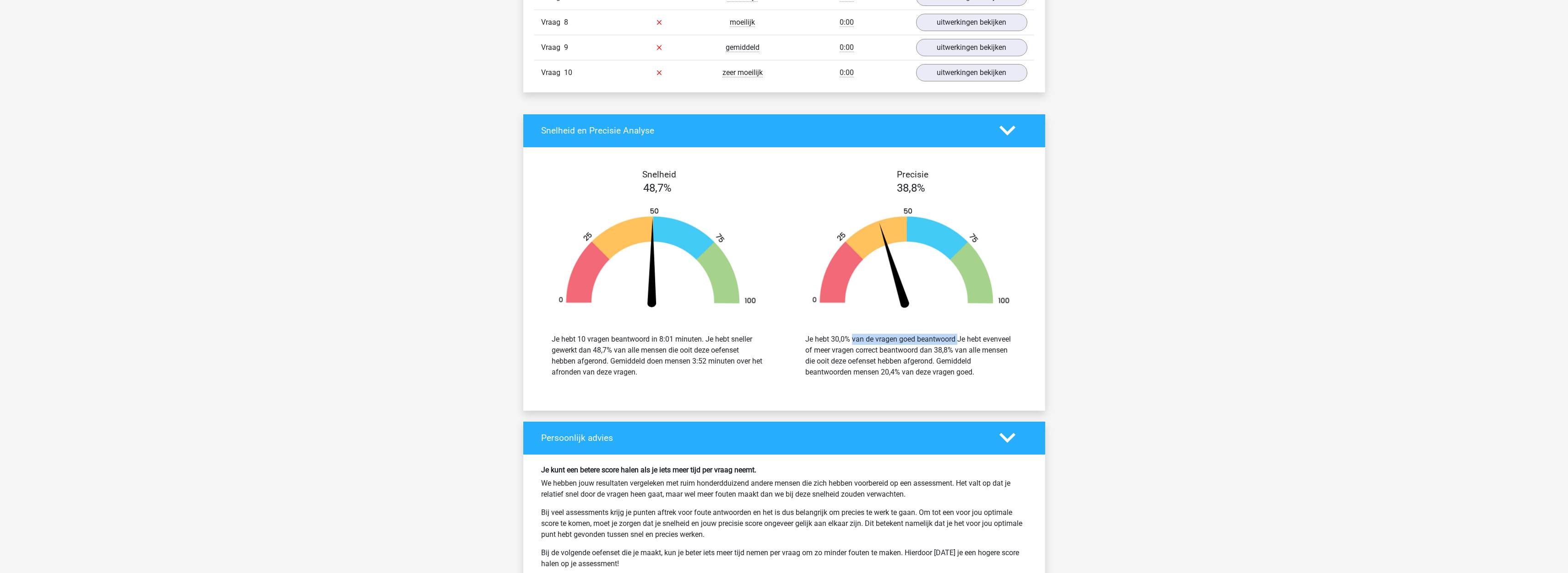
drag, startPoint x: 824, startPoint y: 336, endPoint x: 954, endPoint y: 335, distance: 130.0
click at [954, 335] on div "Je hebt 30,0% van de vragen goed beantwoord Je hebt evenveel of meer vragen cor…" at bounding box center [911, 355] width 211 height 44
drag, startPoint x: 872, startPoint y: 367, endPoint x: 941, endPoint y: 375, distance: 69.5
click at [941, 375] on div "Je hebt 30,0% van de vragen goed beantwoord Je hebt evenveel of meer vragen cor…" at bounding box center [911, 355] width 211 height 44
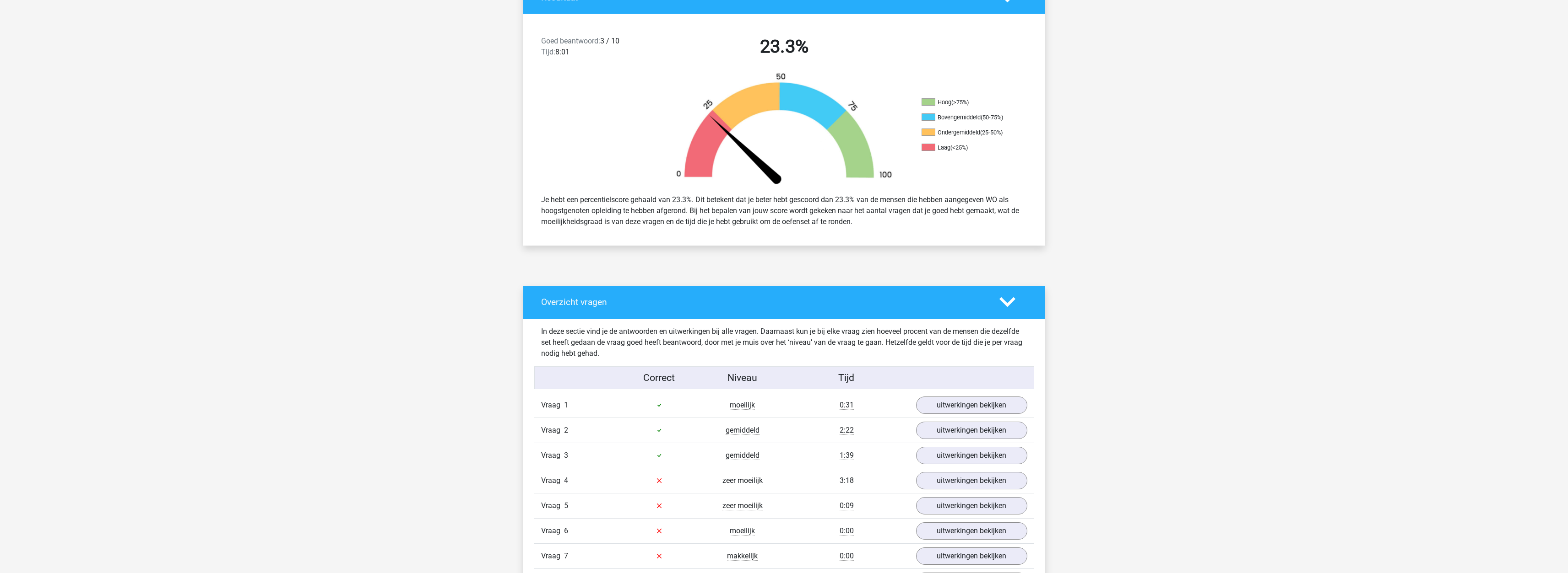
scroll to position [0, 0]
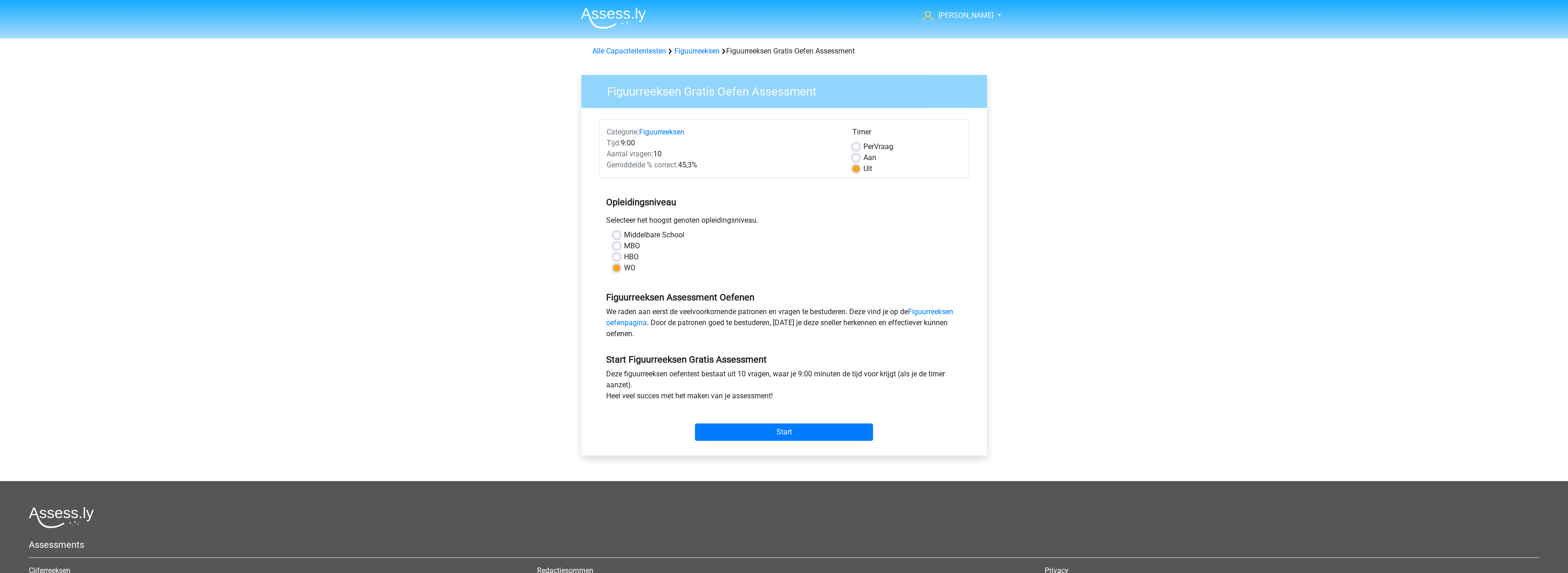
click at [863, 158] on label "Aan" at bounding box center [870, 158] width 13 height 11
click at [855, 158] on input "Aan" at bounding box center [856, 156] width 7 height 9
radio input "true"
click at [800, 431] on input "Start" at bounding box center [784, 432] width 178 height 18
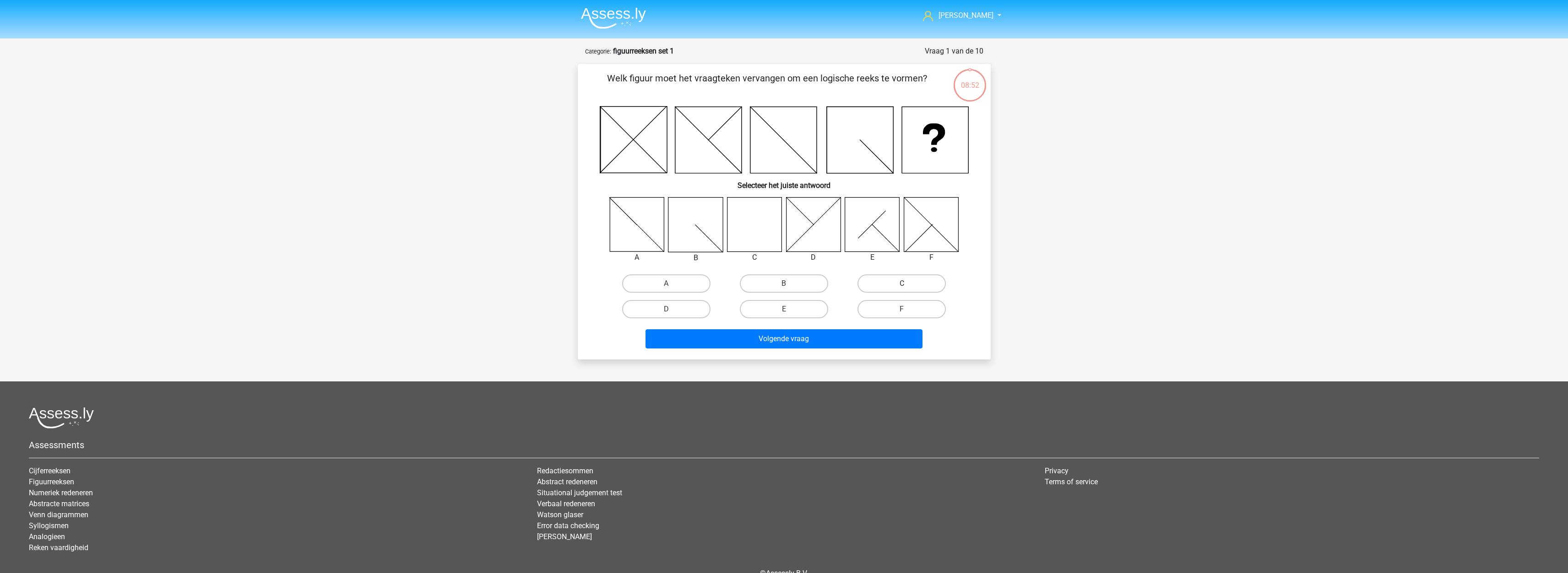
click at [918, 286] on label "C" at bounding box center [902, 283] width 88 height 18
click at [908, 286] on input "C" at bounding box center [904, 286] width 6 height 6
radio input "true"
click at [782, 340] on button "Volgende vraag" at bounding box center [784, 339] width 277 height 19
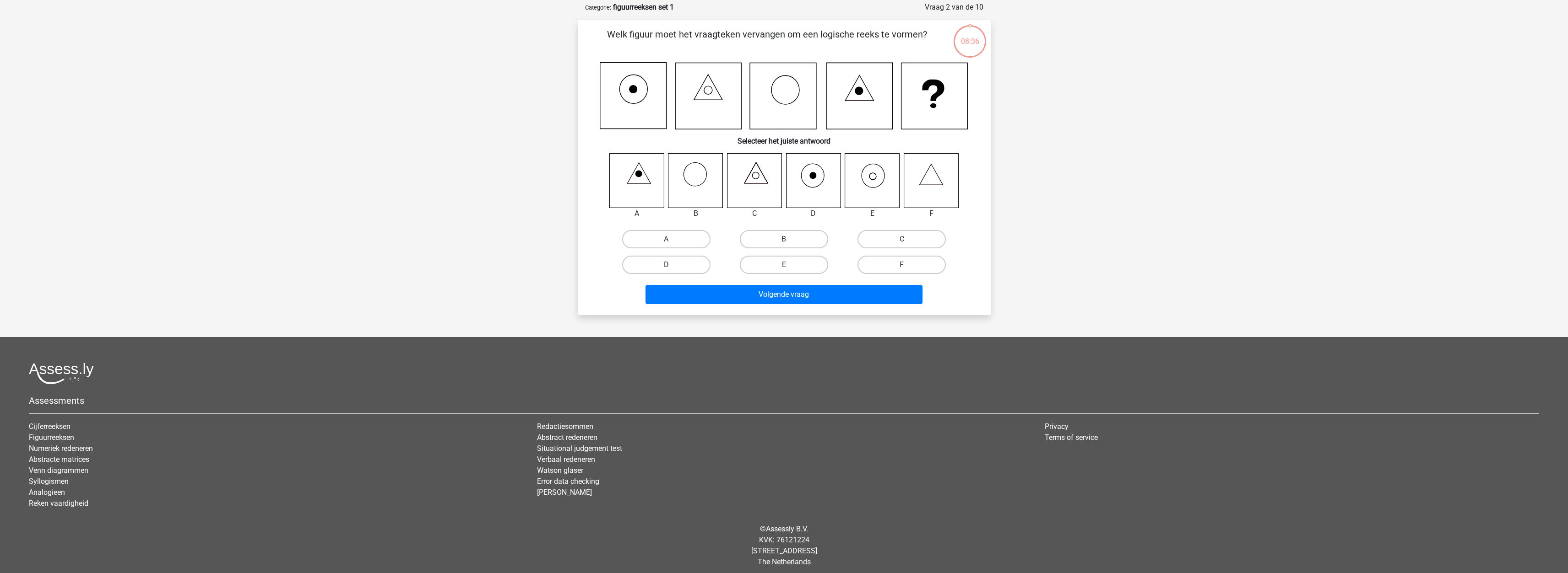
scroll to position [46, 0]
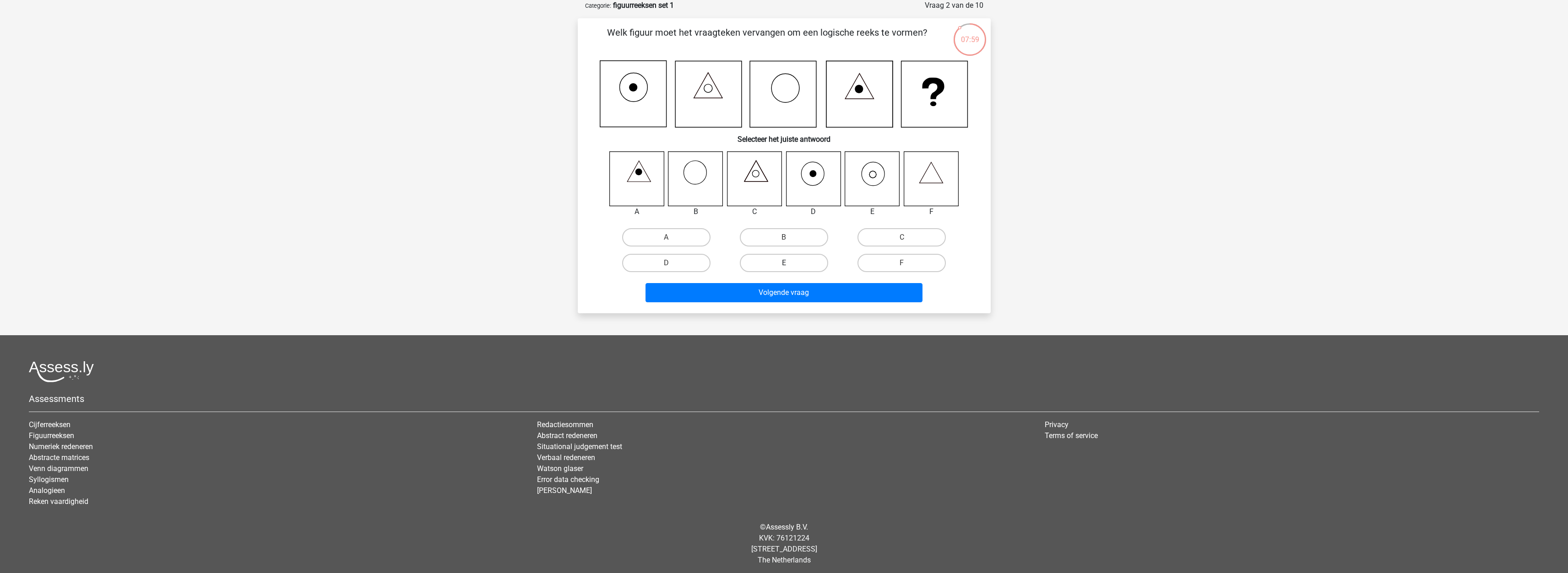
click at [794, 261] on label "E" at bounding box center [784, 262] width 88 height 18
click at [790, 263] on input "E" at bounding box center [786, 266] width 6 height 6
radio input "true"
click at [753, 293] on button "Volgende vraag" at bounding box center [784, 293] width 277 height 19
click at [931, 262] on label "F" at bounding box center [902, 262] width 88 height 18
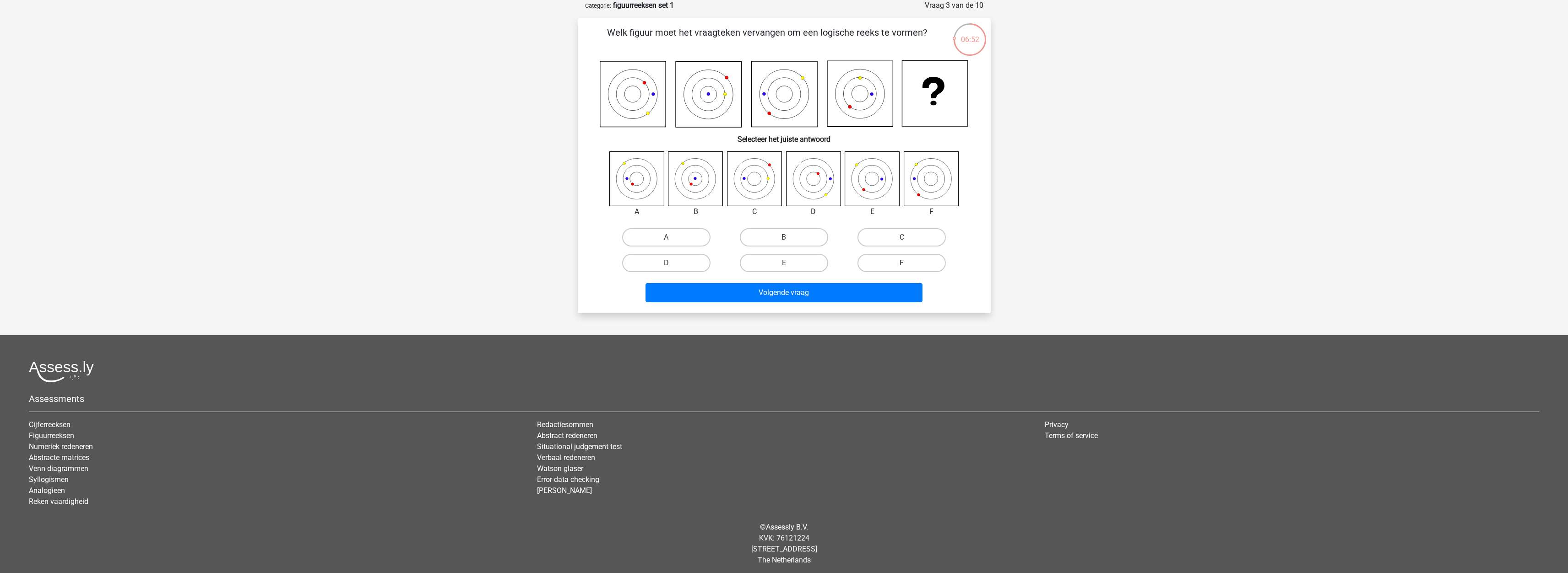
click at [908, 263] on input "F" at bounding box center [904, 266] width 6 height 6
radio input "true"
click at [666, 229] on label "A" at bounding box center [666, 237] width 88 height 18
click at [666, 238] on input "A" at bounding box center [669, 240] width 6 height 6
radio input "true"
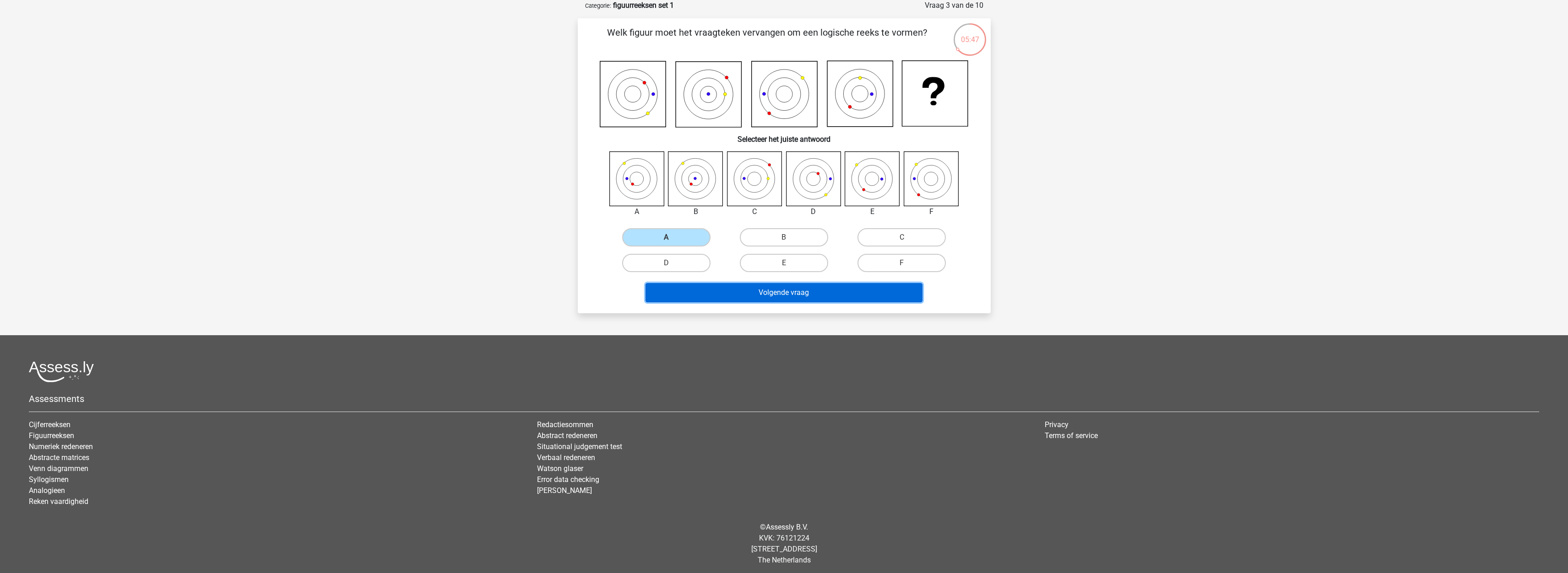
click at [783, 295] on button "Volgende vraag" at bounding box center [784, 293] width 277 height 19
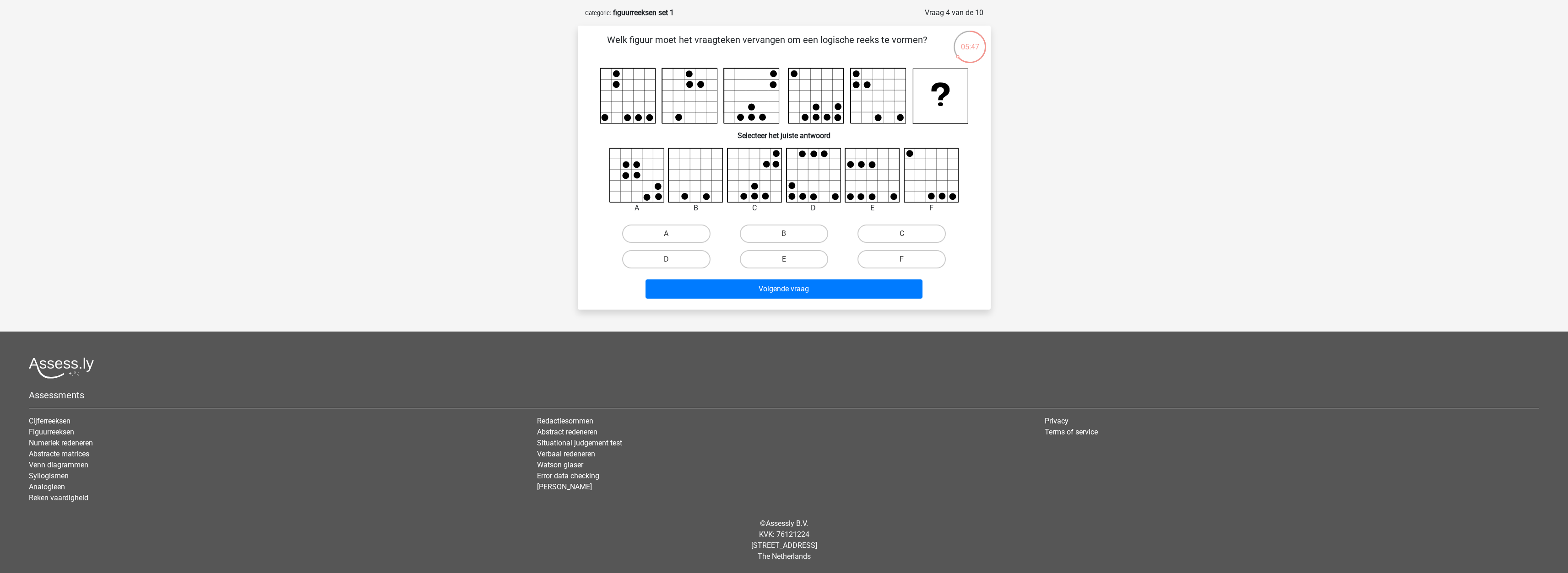
scroll to position [38, 0]
click at [685, 266] on label "D" at bounding box center [666, 259] width 88 height 18
click at [672, 266] on input "D" at bounding box center [669, 262] width 6 height 6
radio input "true"
click at [819, 288] on button "Volgende vraag" at bounding box center [784, 289] width 277 height 19
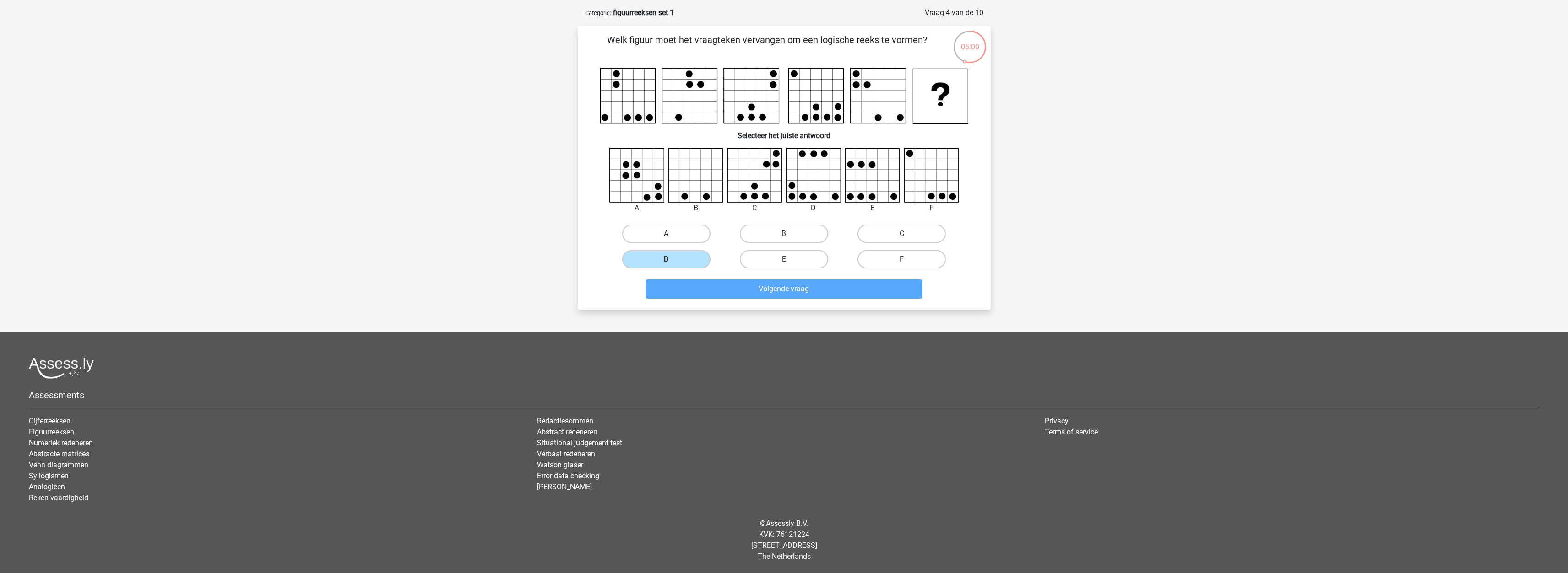
scroll to position [46, 0]
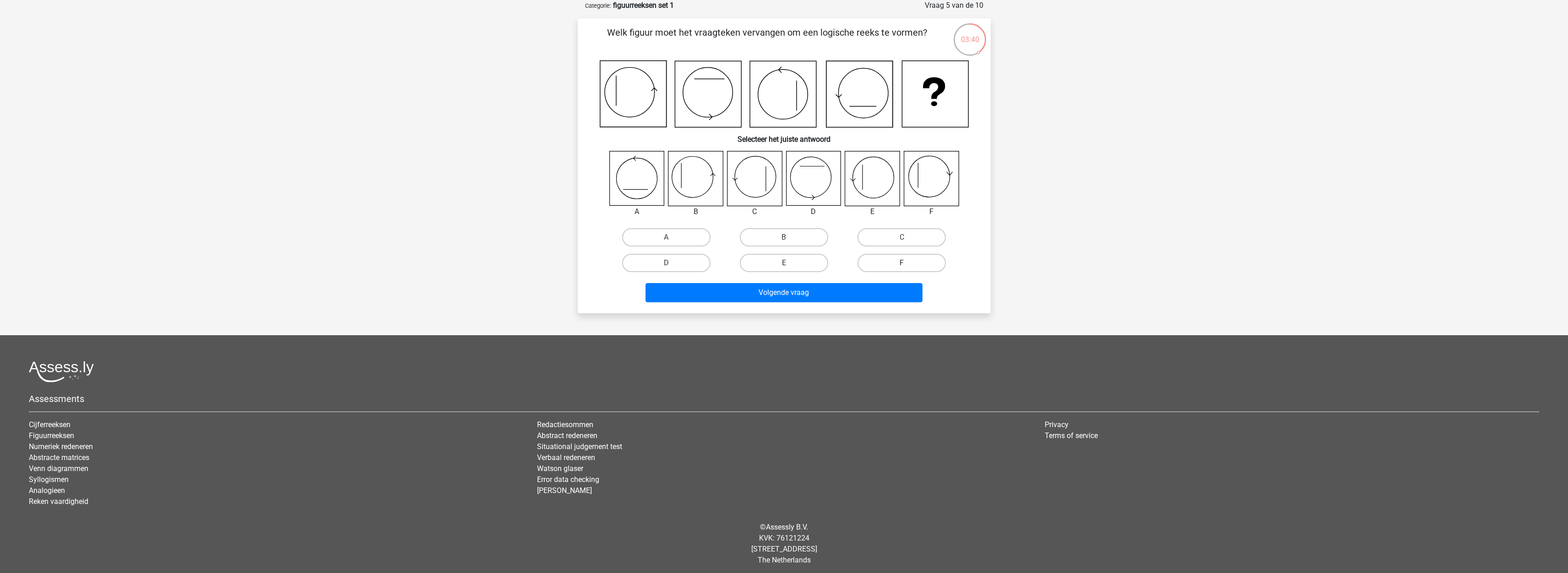
click at [917, 266] on label "F" at bounding box center [902, 262] width 88 height 18
click at [908, 266] on input "F" at bounding box center [904, 266] width 6 height 6
radio input "true"
click at [775, 235] on label "B" at bounding box center [784, 237] width 88 height 18
click at [784, 238] on input "B" at bounding box center [786, 240] width 6 height 6
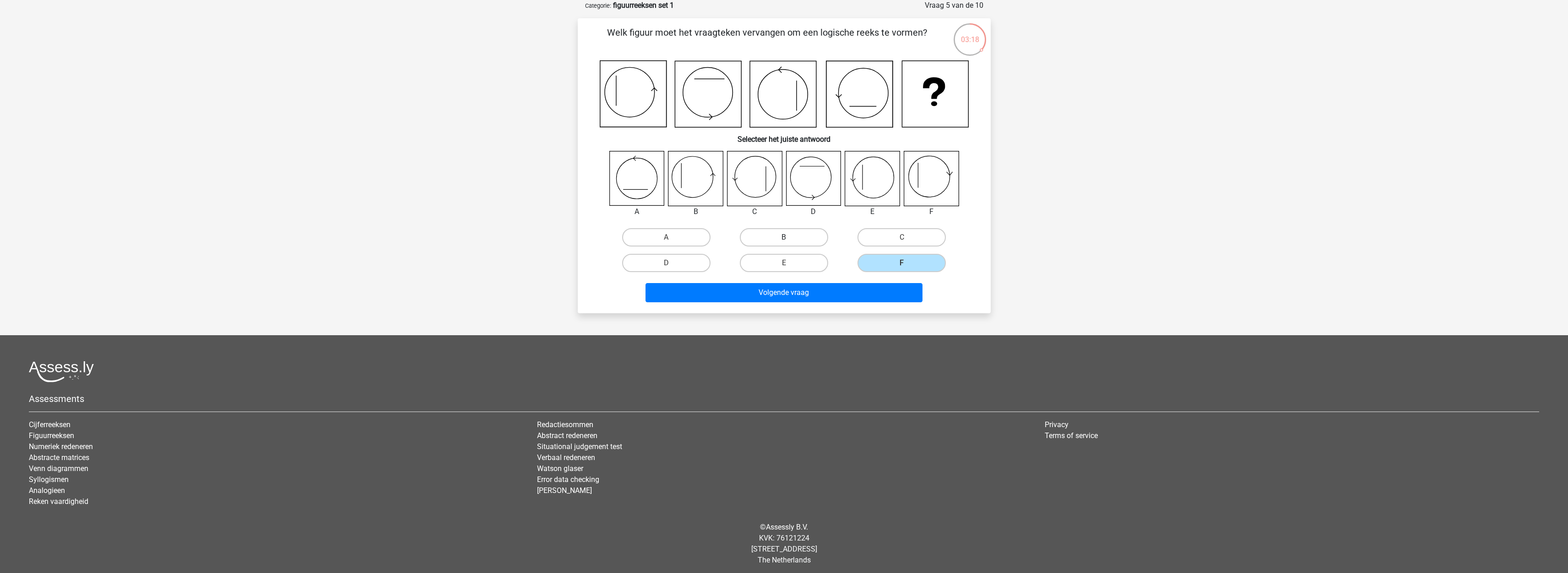
radio input "true"
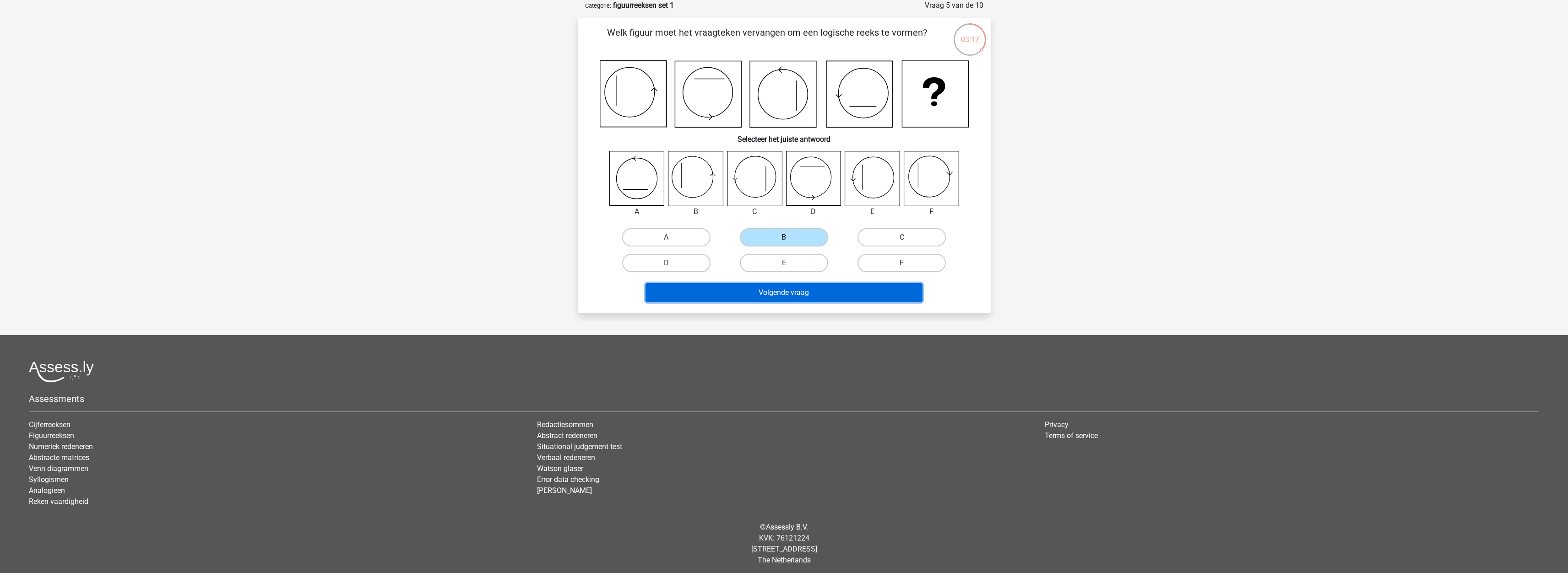
click at [778, 293] on button "Volgende vraag" at bounding box center [784, 293] width 277 height 19
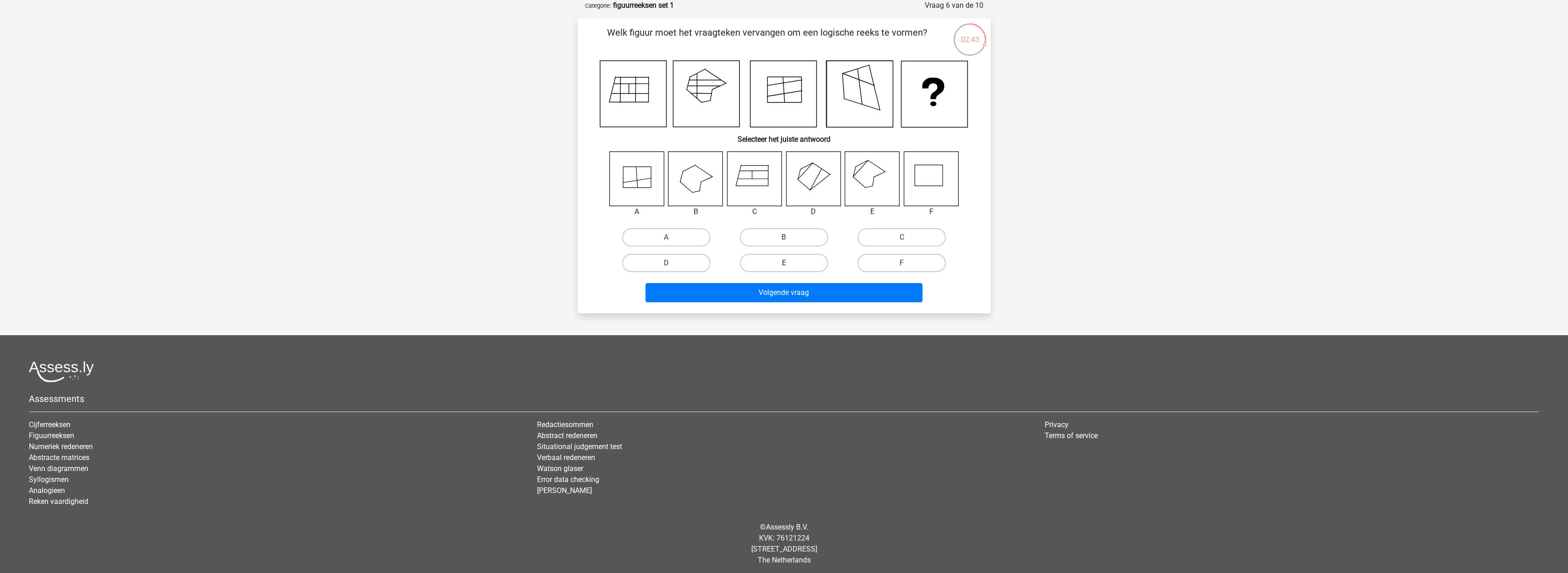
click at [777, 266] on label "E" at bounding box center [784, 262] width 88 height 18
click at [784, 266] on input "E" at bounding box center [786, 266] width 6 height 6
radio input "true"
click at [835, 289] on button "Volgende vraag" at bounding box center [784, 293] width 277 height 19
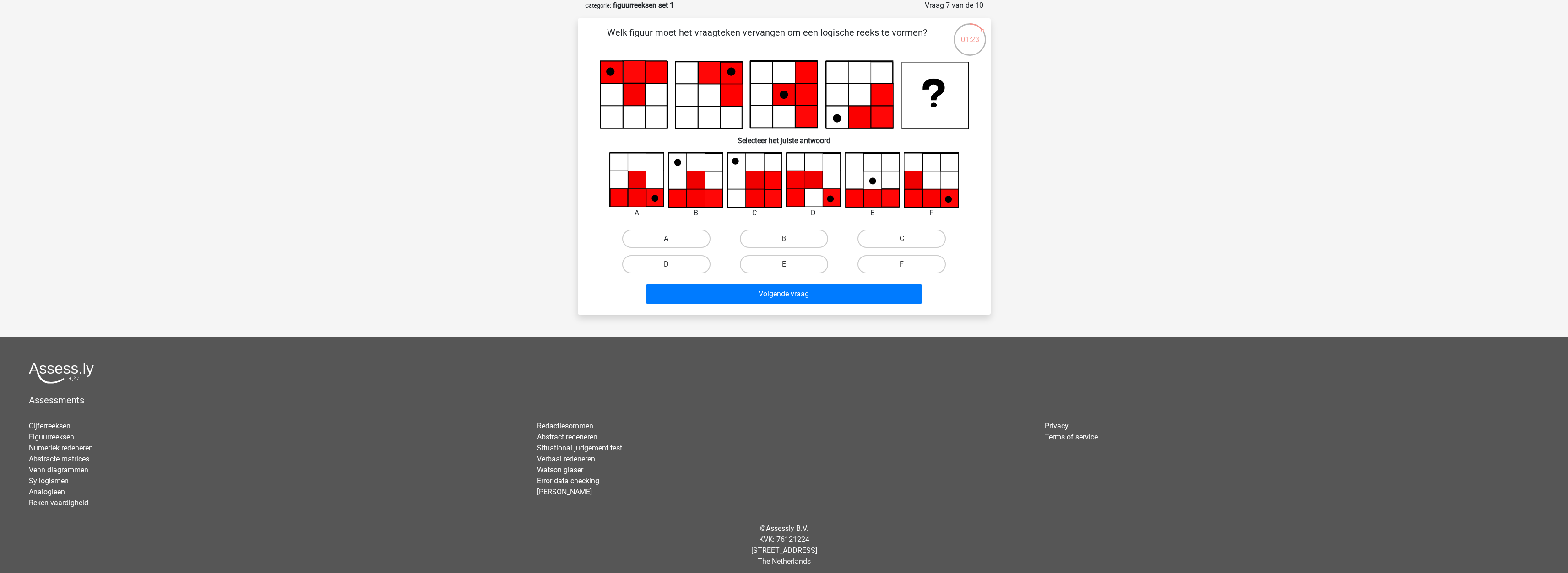
click at [677, 234] on label "A" at bounding box center [666, 238] width 88 height 18
click at [672, 238] on input "A" at bounding box center [669, 241] width 6 height 6
radio input "true"
click at [735, 292] on button "Volgende vraag" at bounding box center [784, 295] width 277 height 19
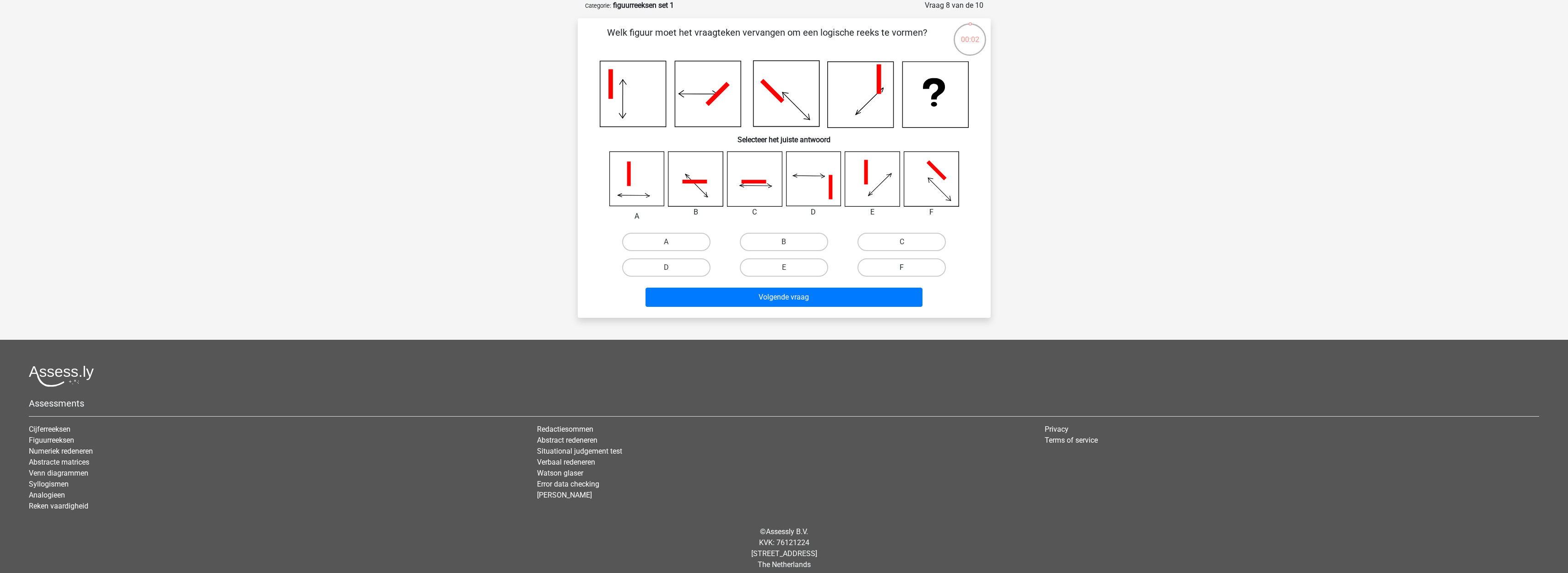
click at [911, 267] on label "F" at bounding box center [902, 267] width 88 height 18
click at [908, 267] on input "F" at bounding box center [904, 270] width 6 height 6
radio input "true"
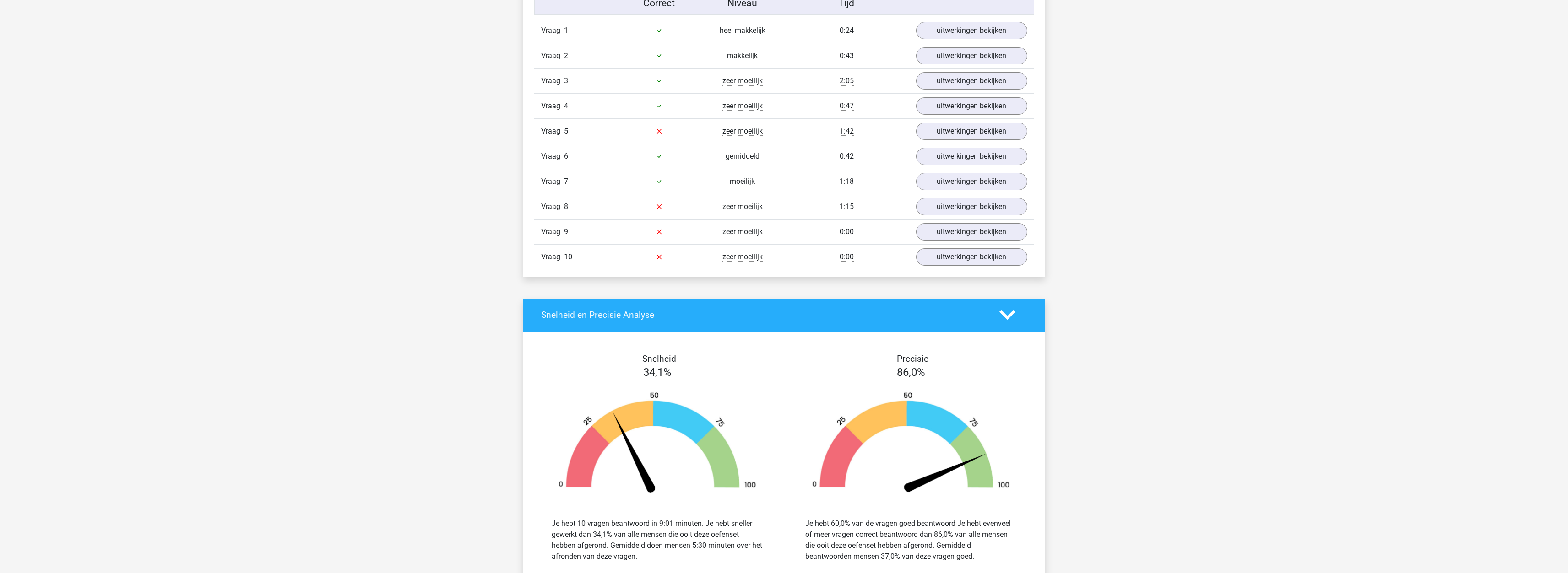
scroll to position [458, 0]
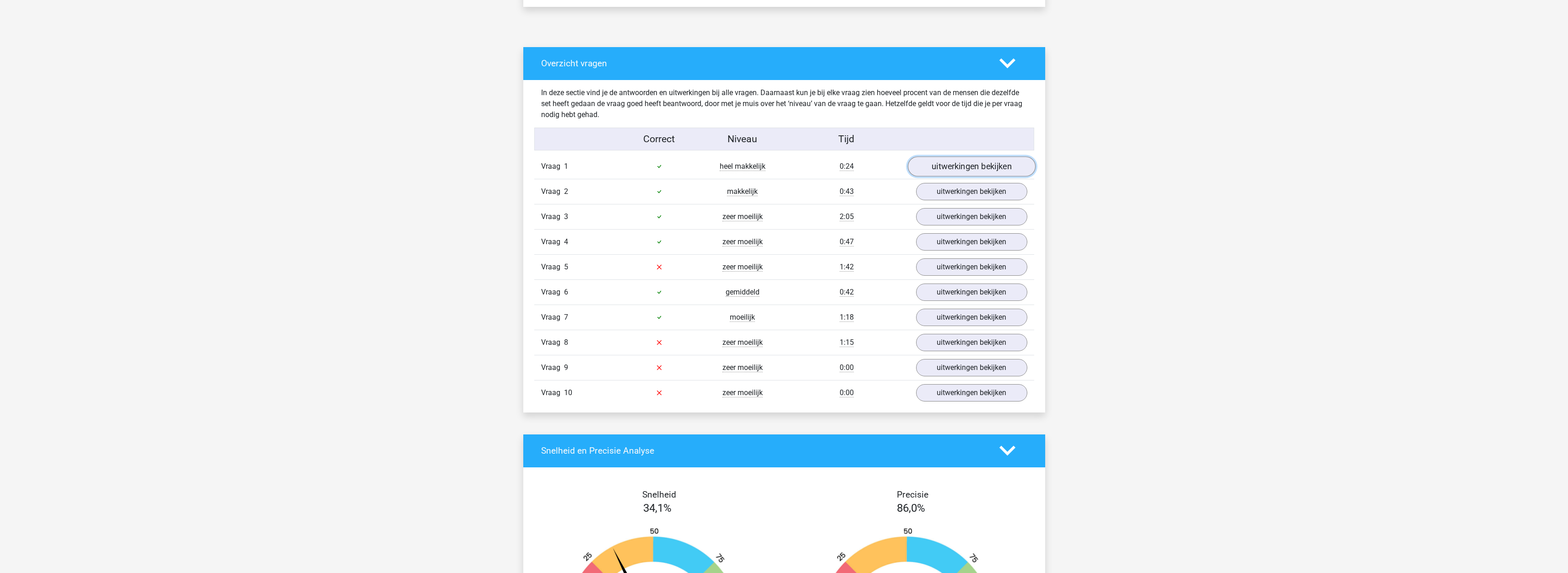
click at [962, 170] on link "uitwerkingen bekijken" at bounding box center [971, 166] width 128 height 20
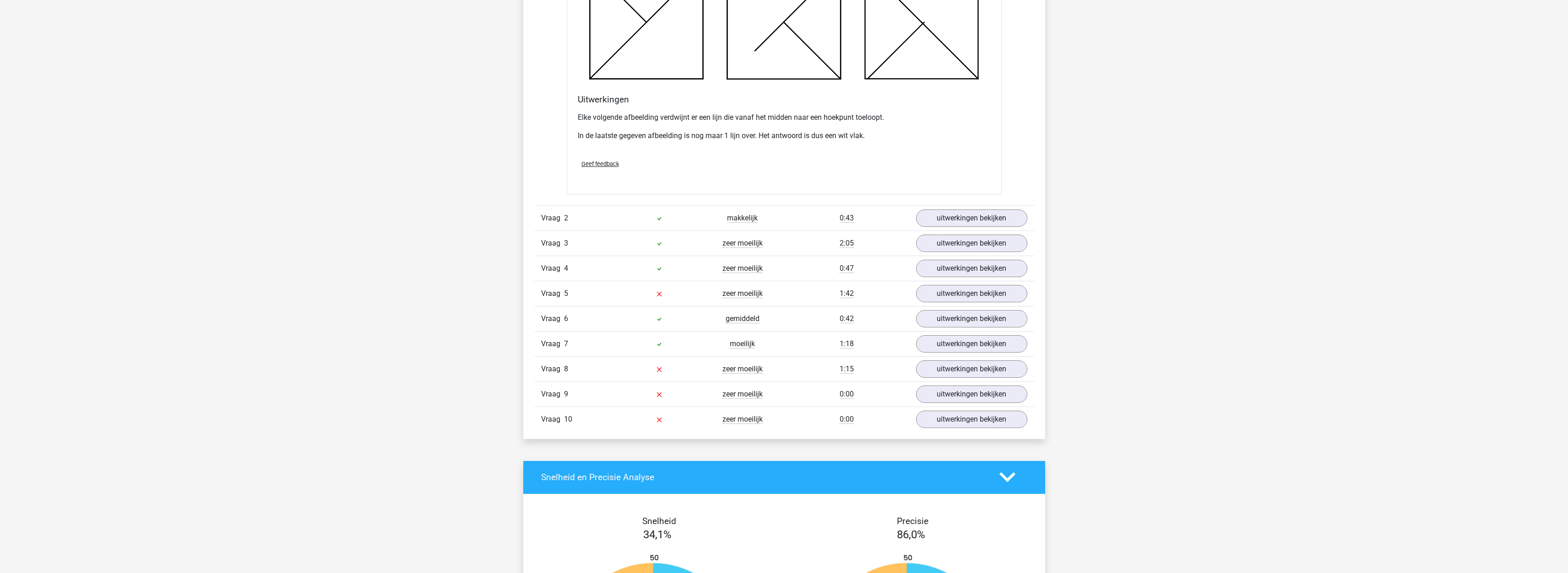
scroll to position [961, 0]
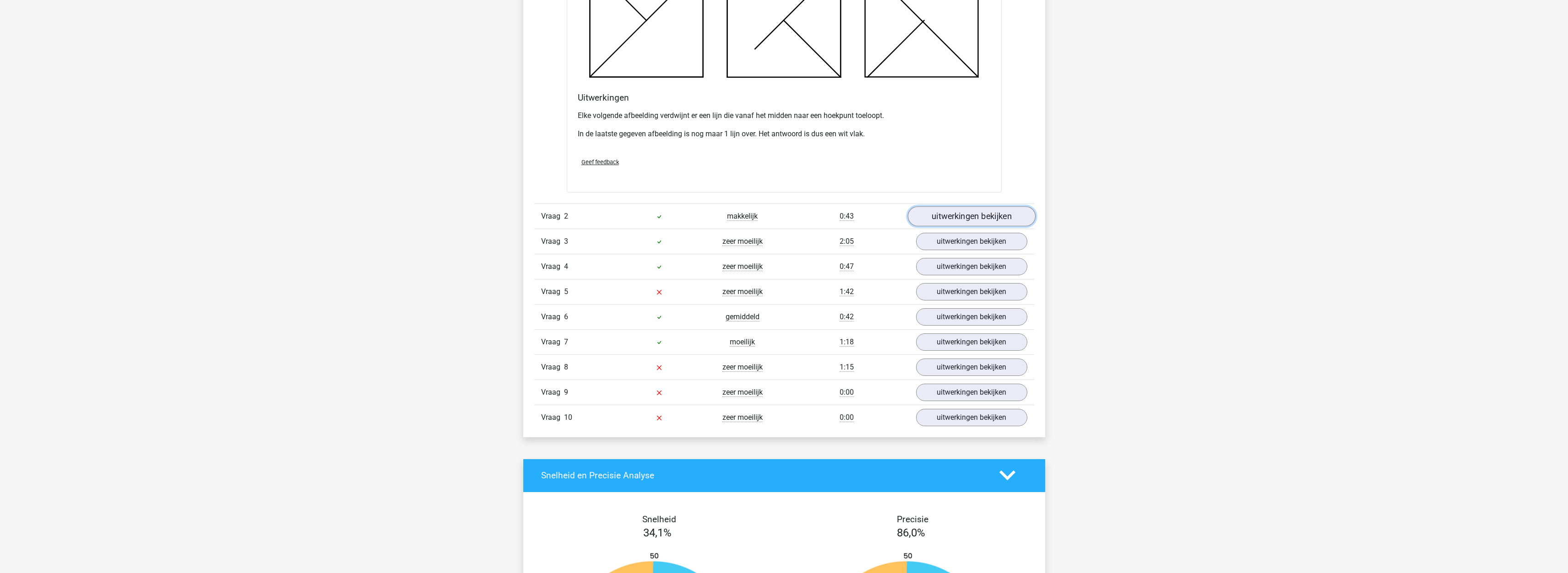
click at [947, 212] on link "uitwerkingen bekijken" at bounding box center [971, 216] width 128 height 20
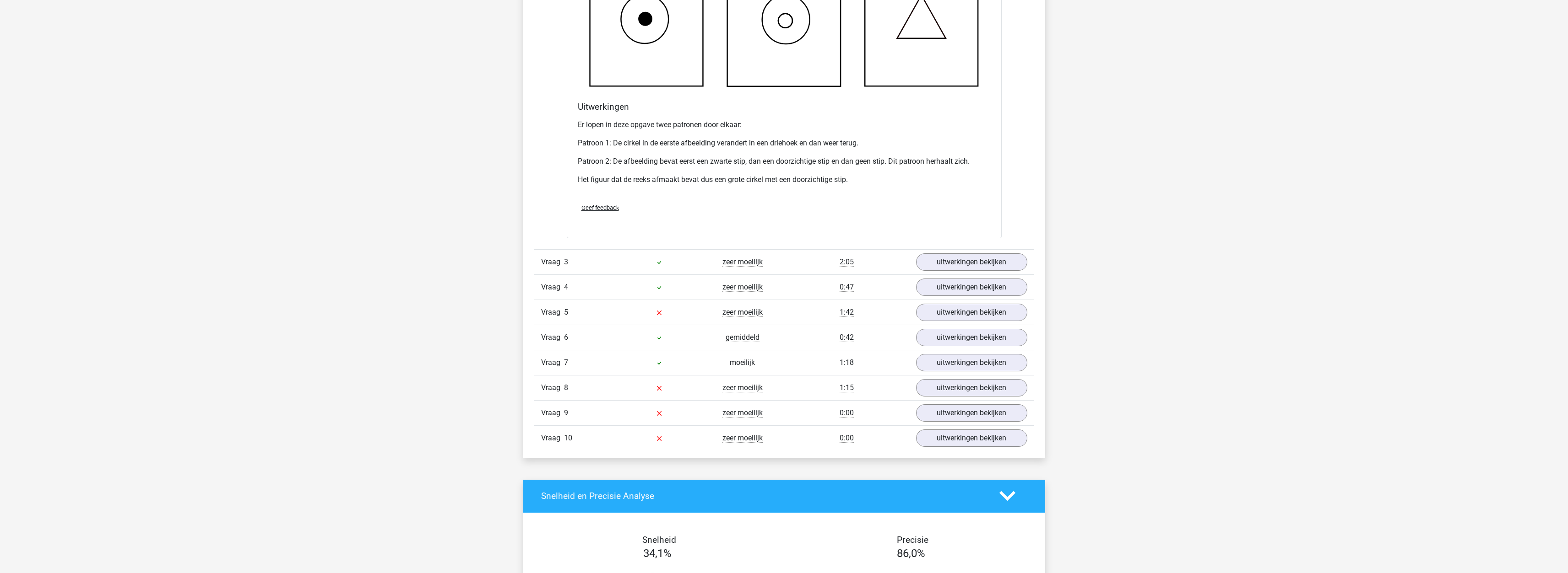
scroll to position [1510, 0]
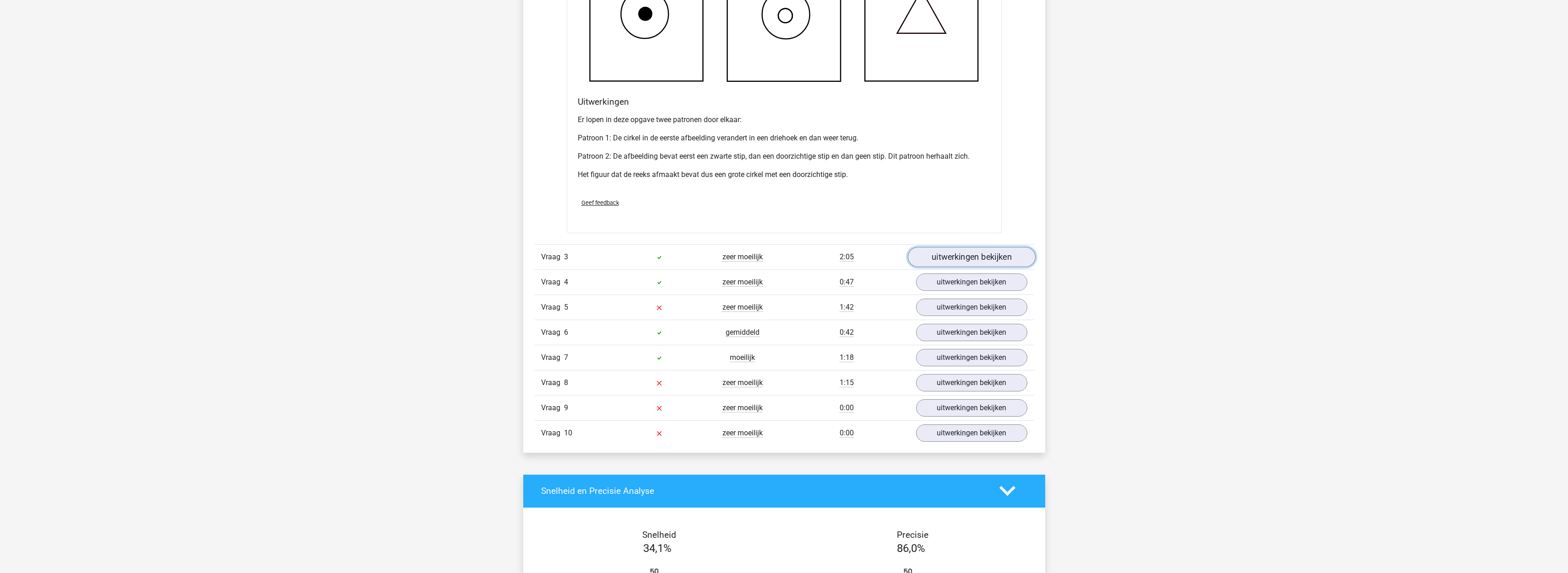
click at [958, 258] on link "uitwerkingen bekijken" at bounding box center [971, 257] width 128 height 20
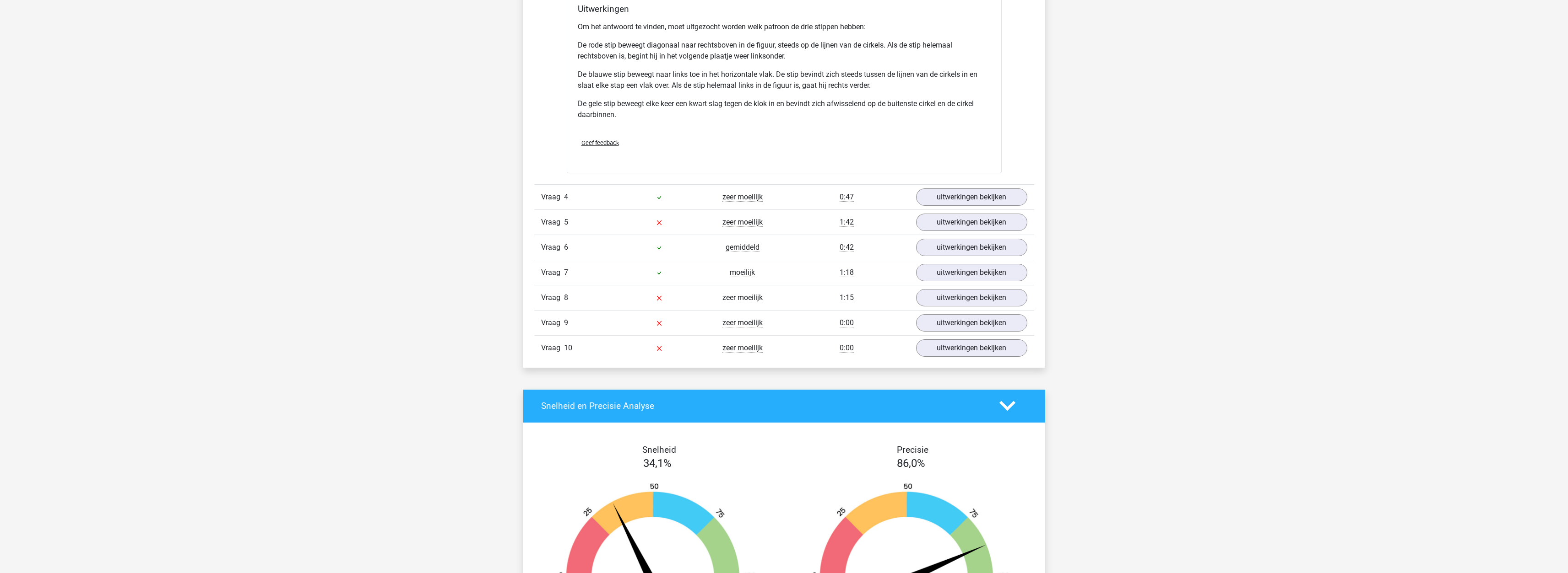
scroll to position [2196, 0]
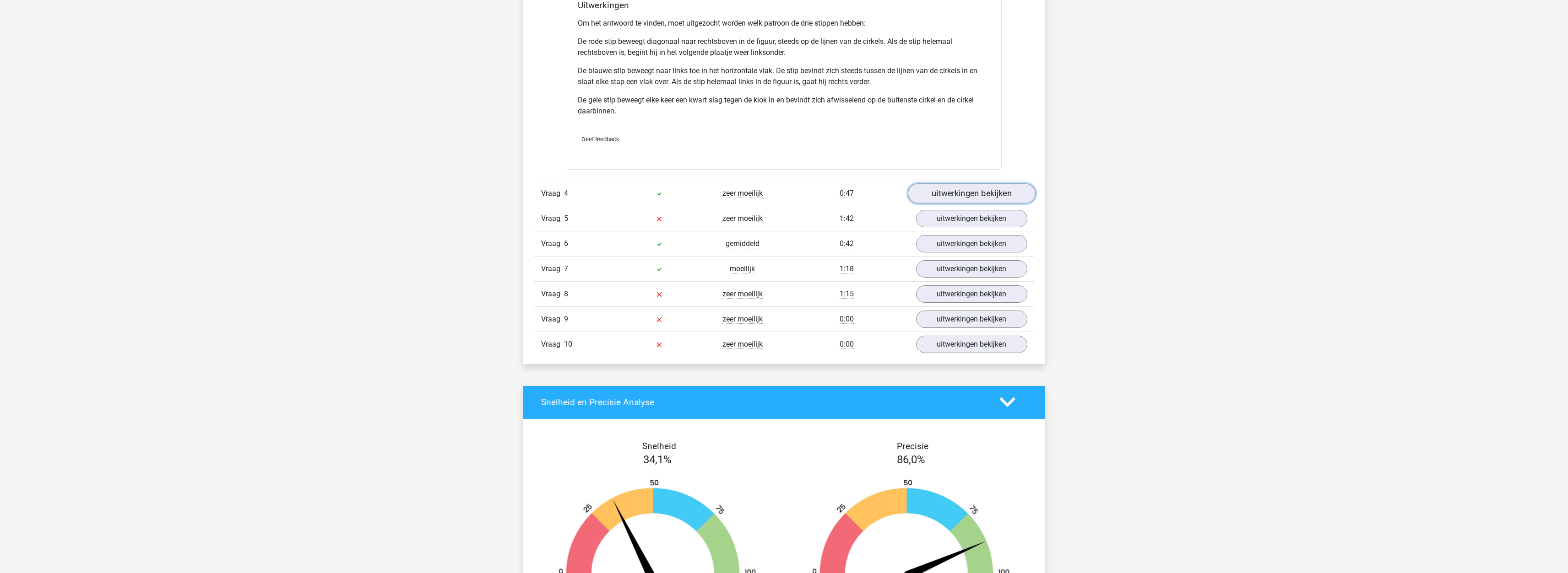
click at [947, 190] on link "uitwerkingen bekijken" at bounding box center [971, 193] width 128 height 20
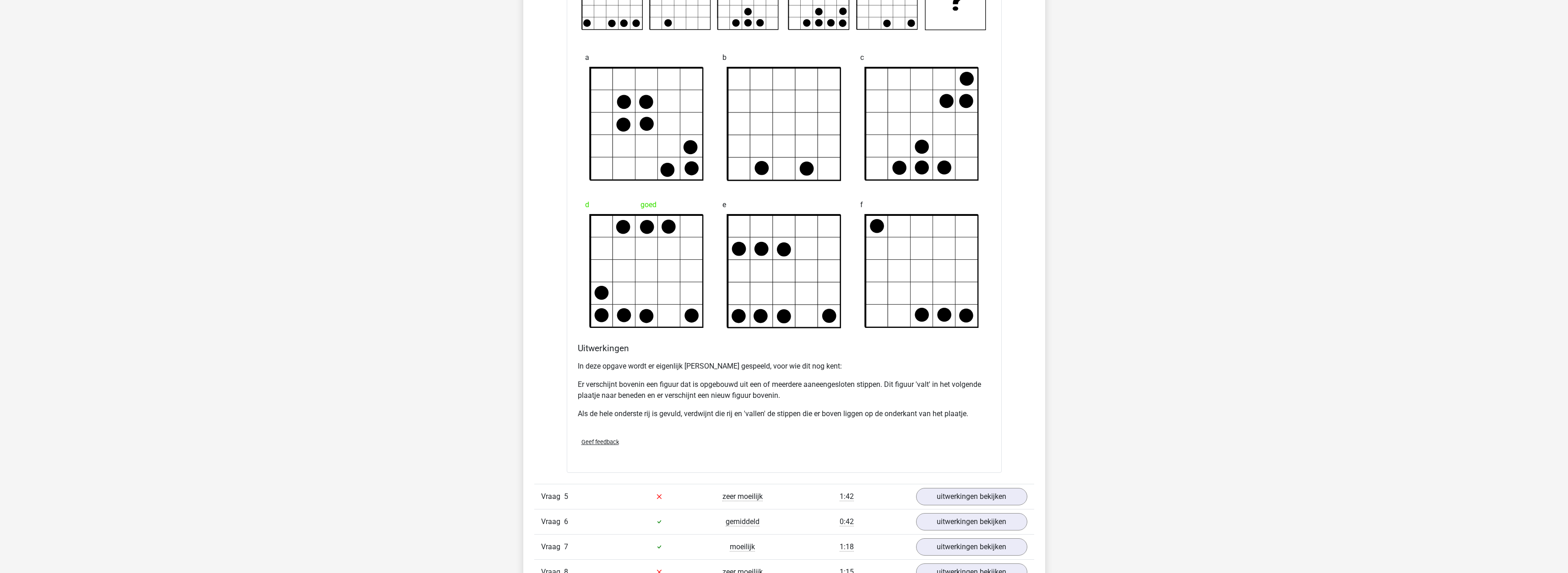
scroll to position [2470, 0]
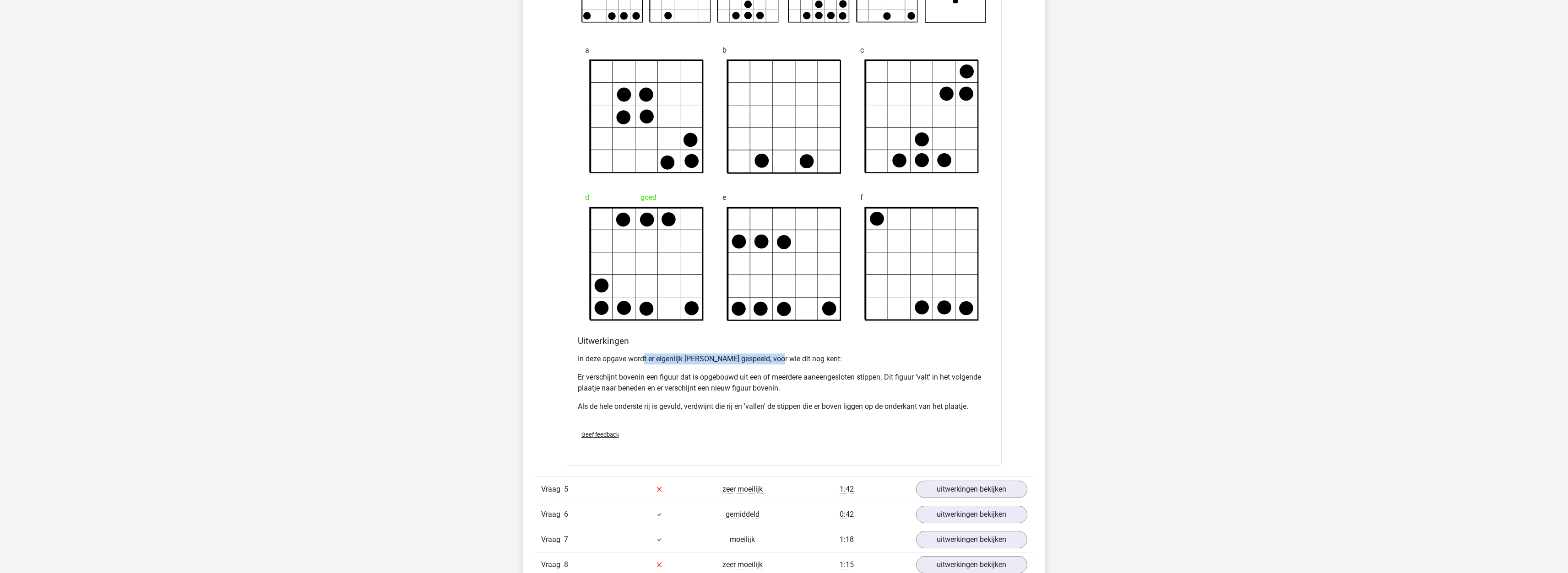
drag, startPoint x: 650, startPoint y: 361, endPoint x: 771, endPoint y: 356, distance: 121.1
click at [772, 358] on p "In deze opgave wordt er eigenlijk [PERSON_NAME] gespeeld, voor wie dit nog kent:" at bounding box center [784, 359] width 413 height 11
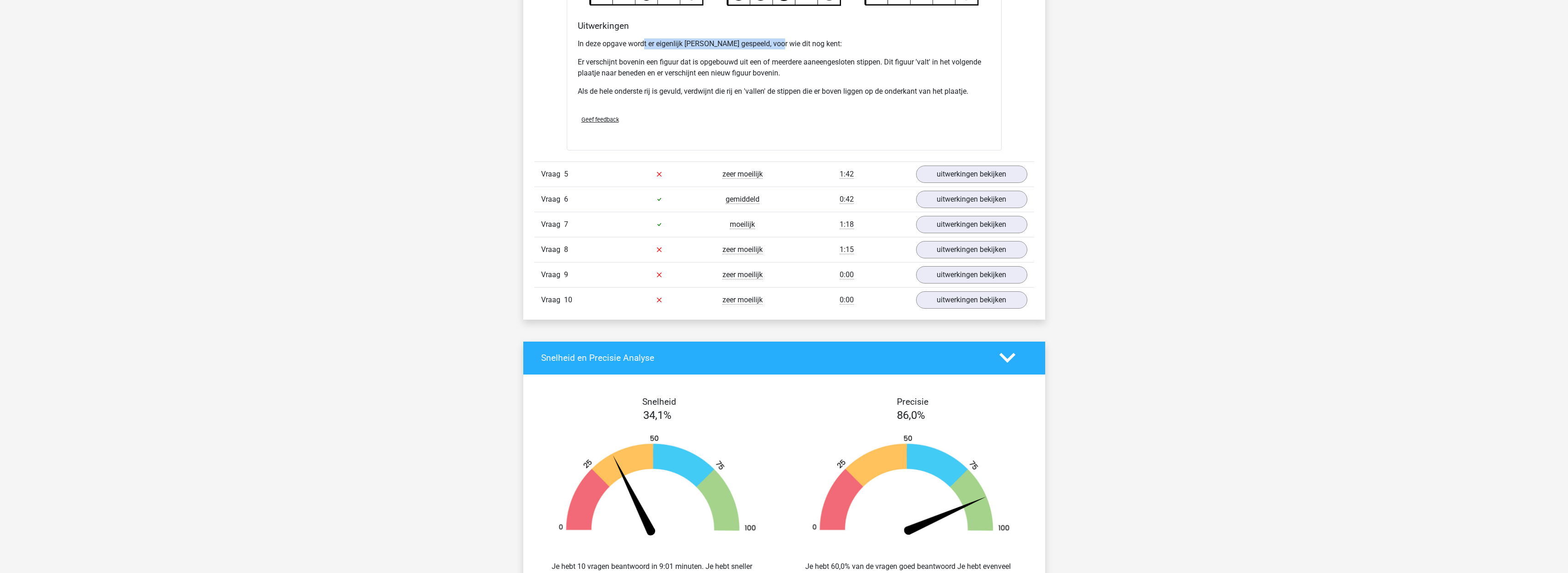
scroll to position [2791, 0]
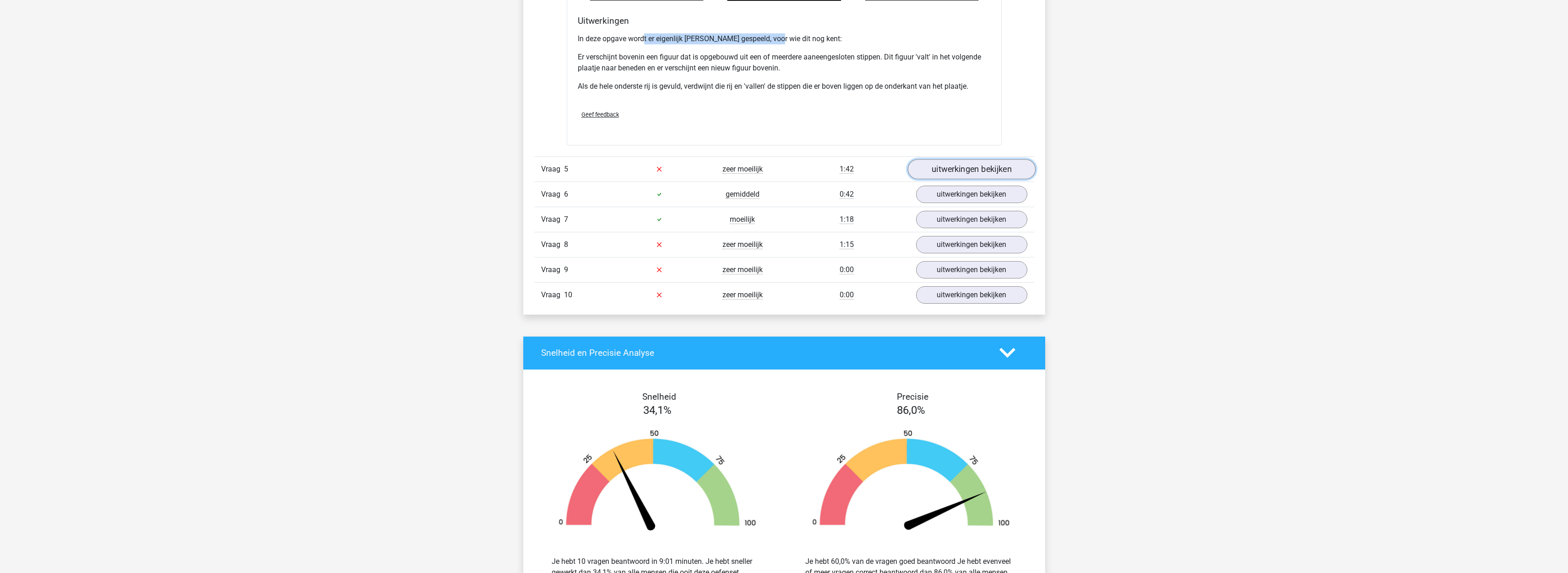
click at [950, 168] on link "uitwerkingen bekijken" at bounding box center [971, 169] width 128 height 20
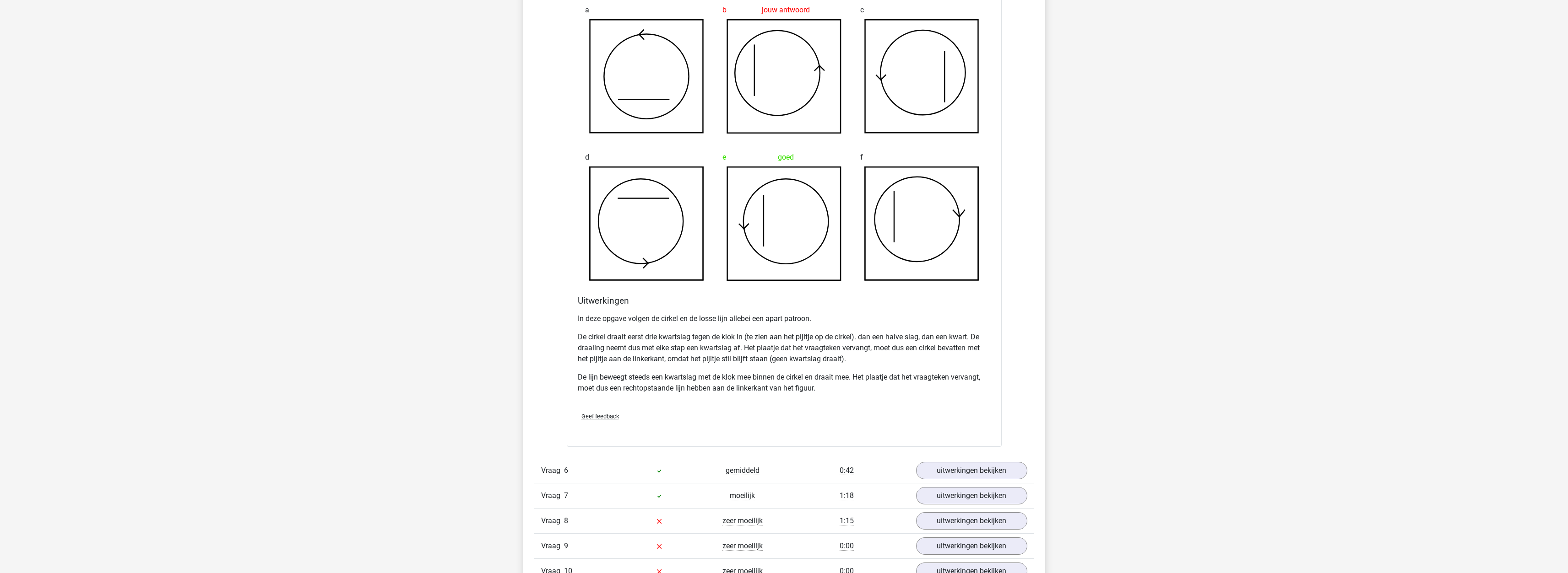
scroll to position [3248, 0]
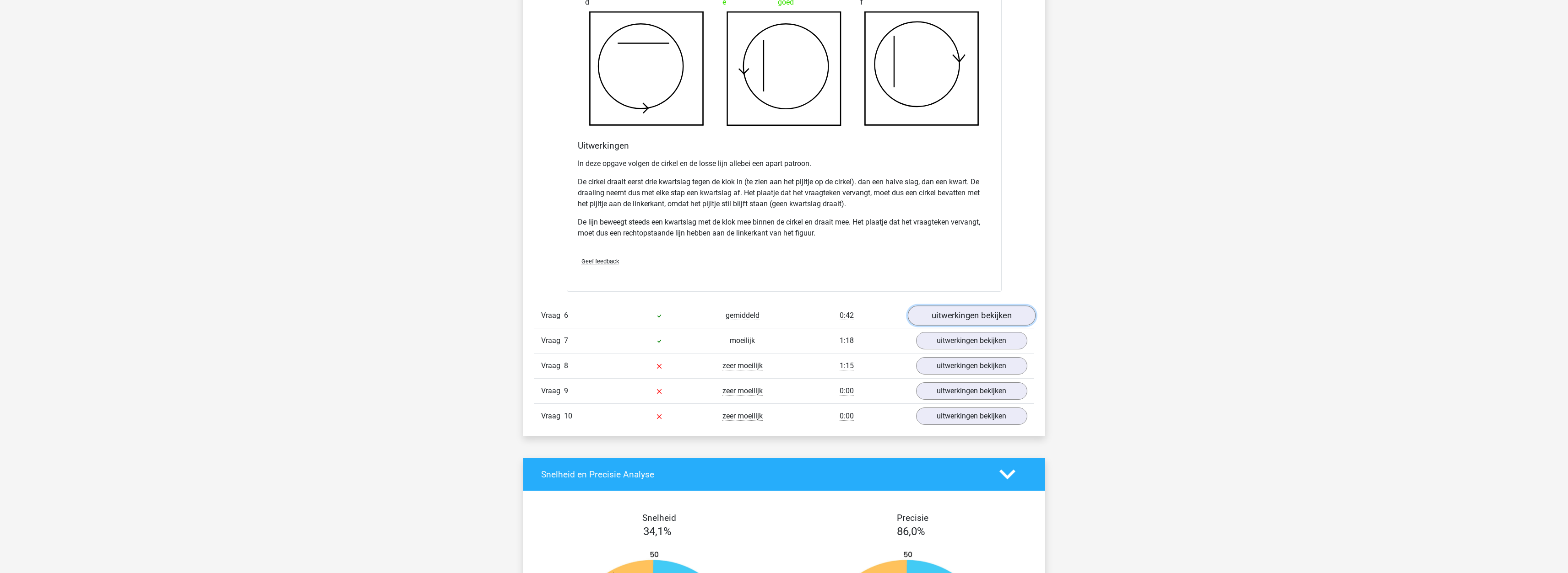
click at [951, 314] on link "uitwerkingen bekijken" at bounding box center [971, 315] width 128 height 20
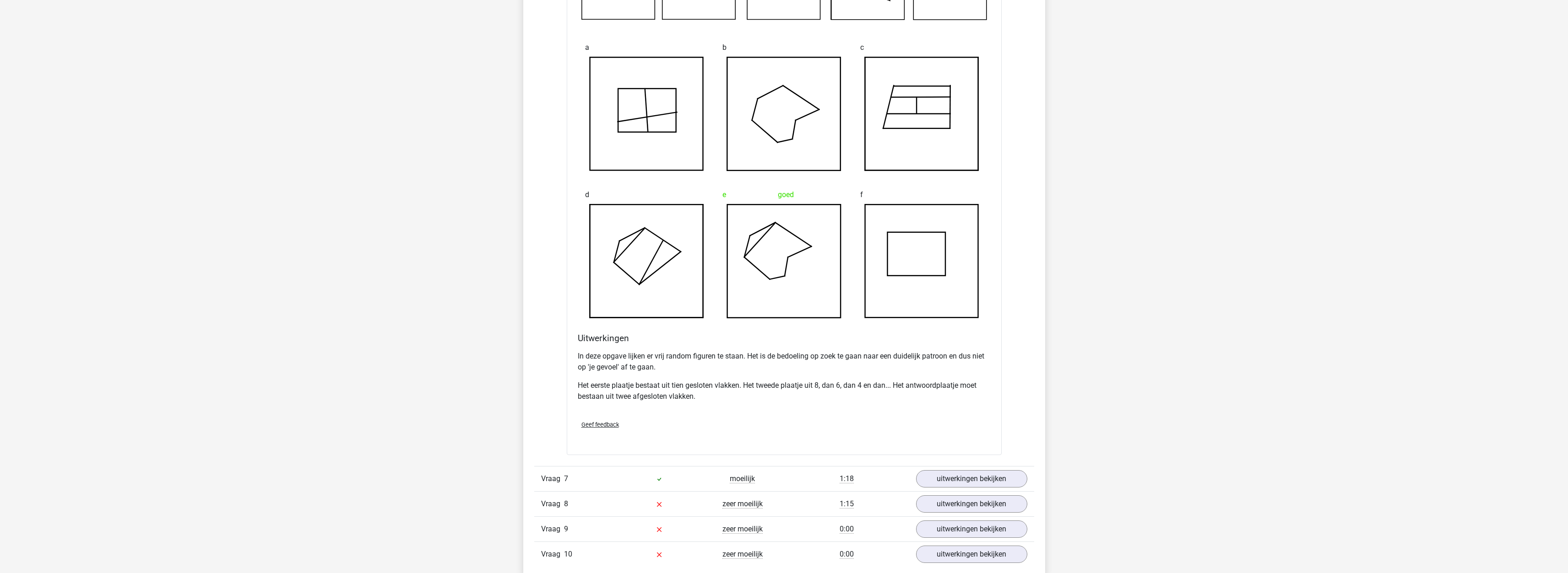
scroll to position [3797, 0]
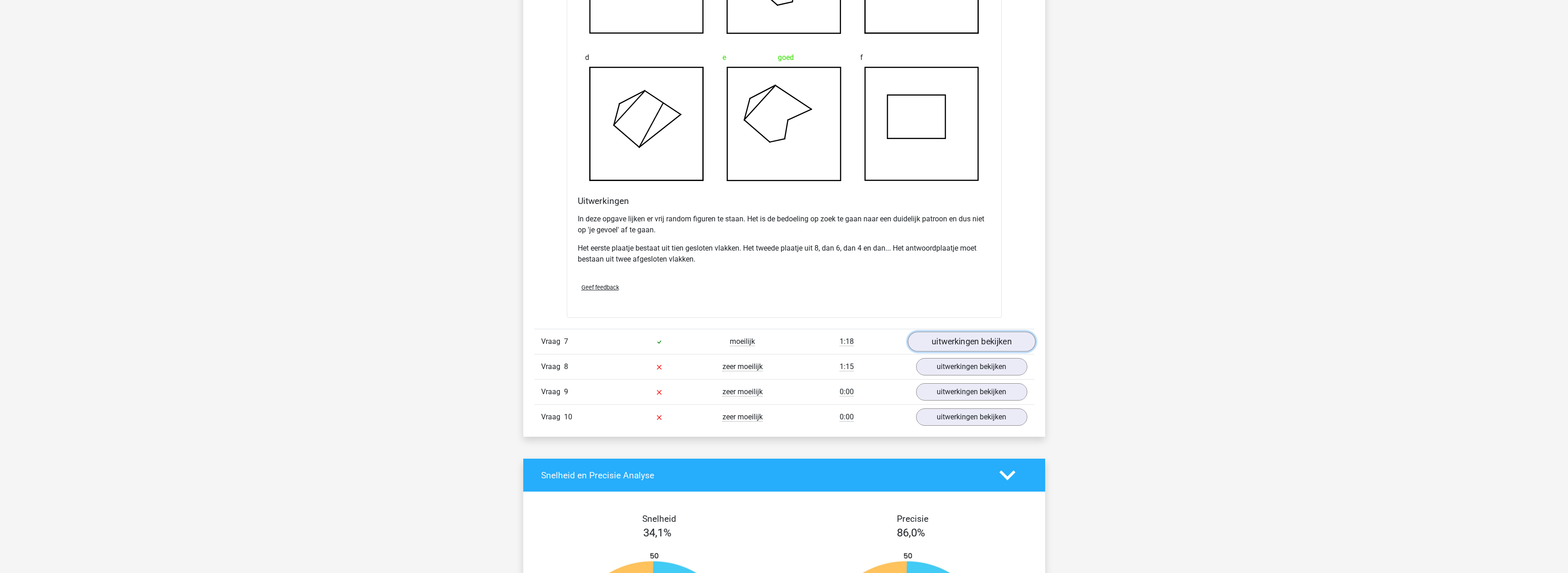
click at [970, 339] on link "uitwerkingen bekijken" at bounding box center [971, 342] width 128 height 20
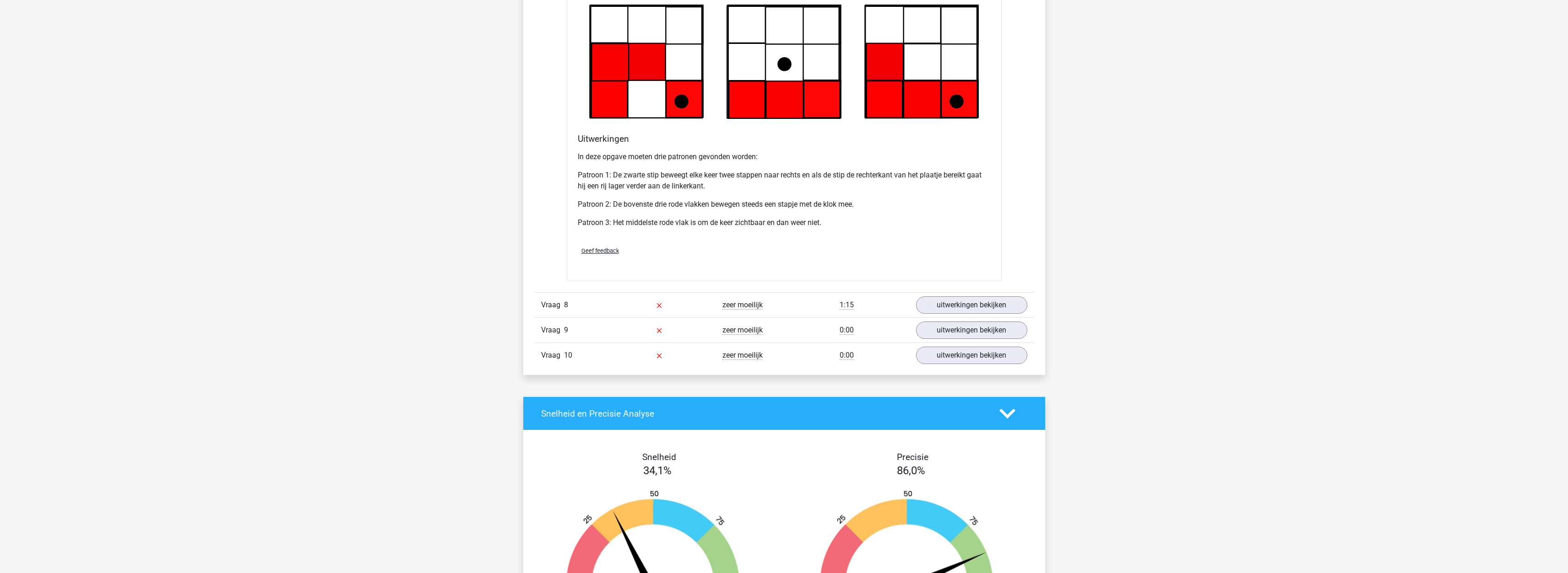
scroll to position [4438, 0]
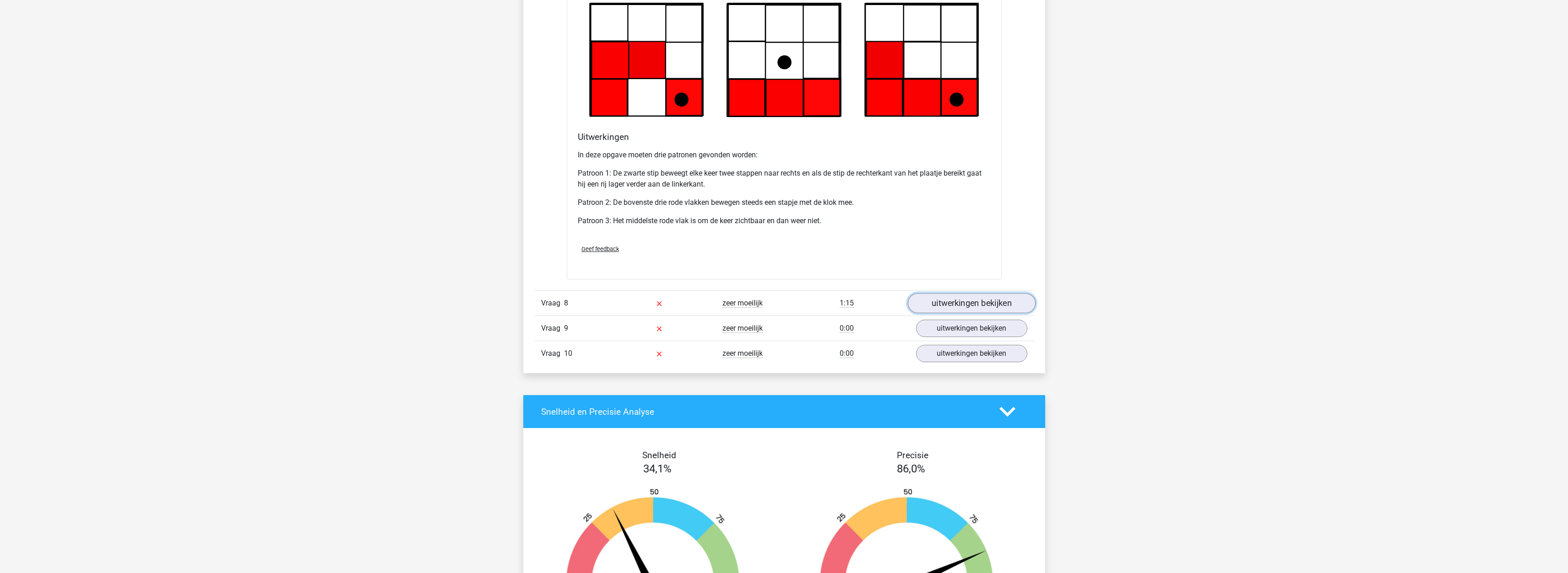
click at [938, 299] on link "uitwerkingen bekijken" at bounding box center [971, 303] width 128 height 20
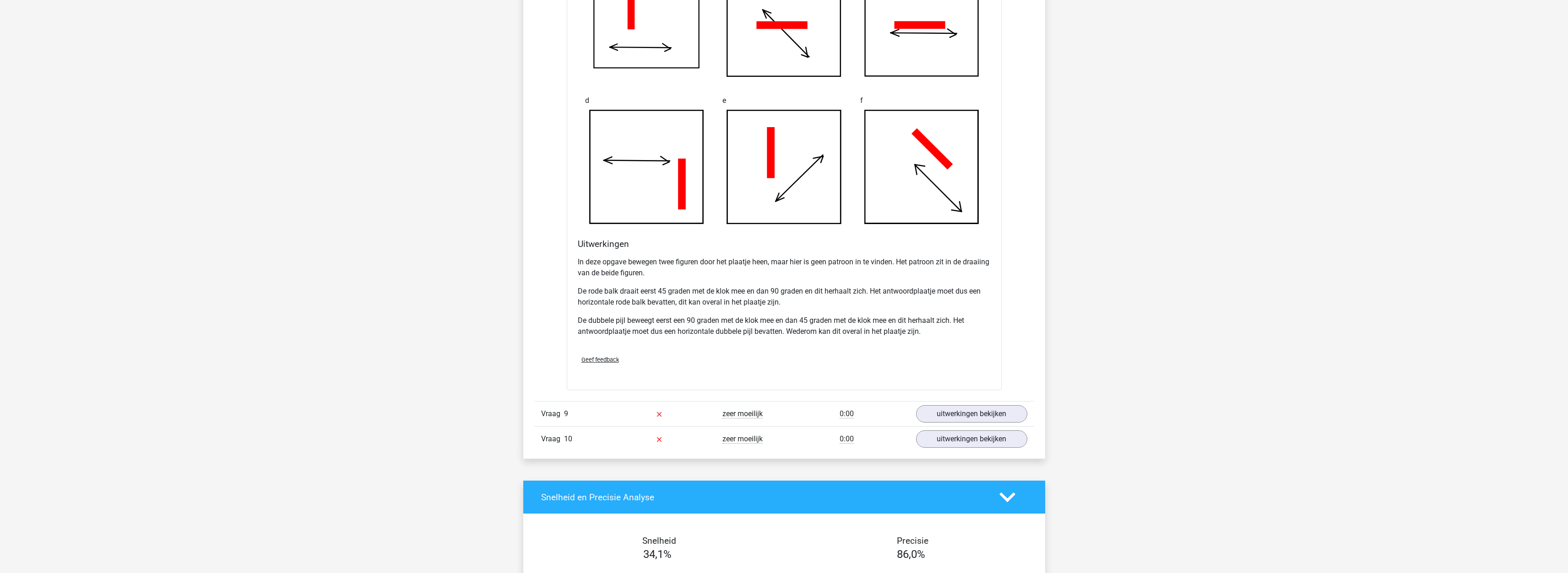
scroll to position [4987, 0]
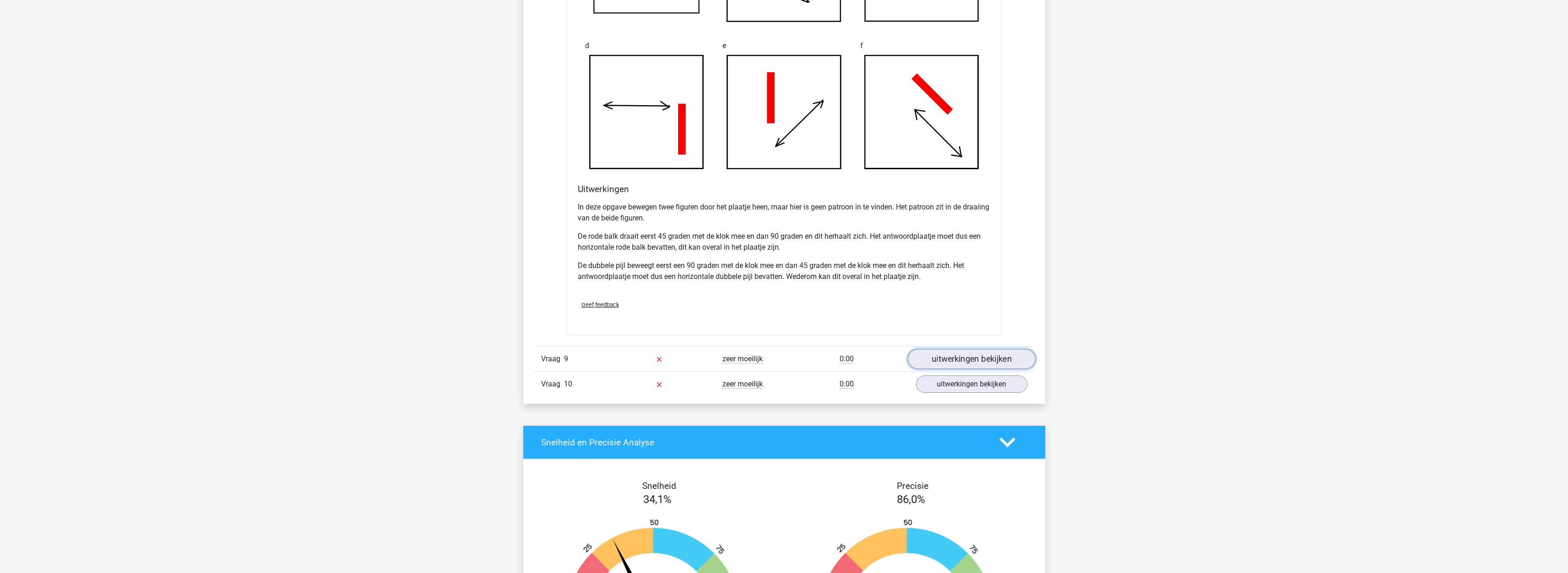
click at [933, 356] on link "uitwerkingen bekijken" at bounding box center [971, 359] width 128 height 20
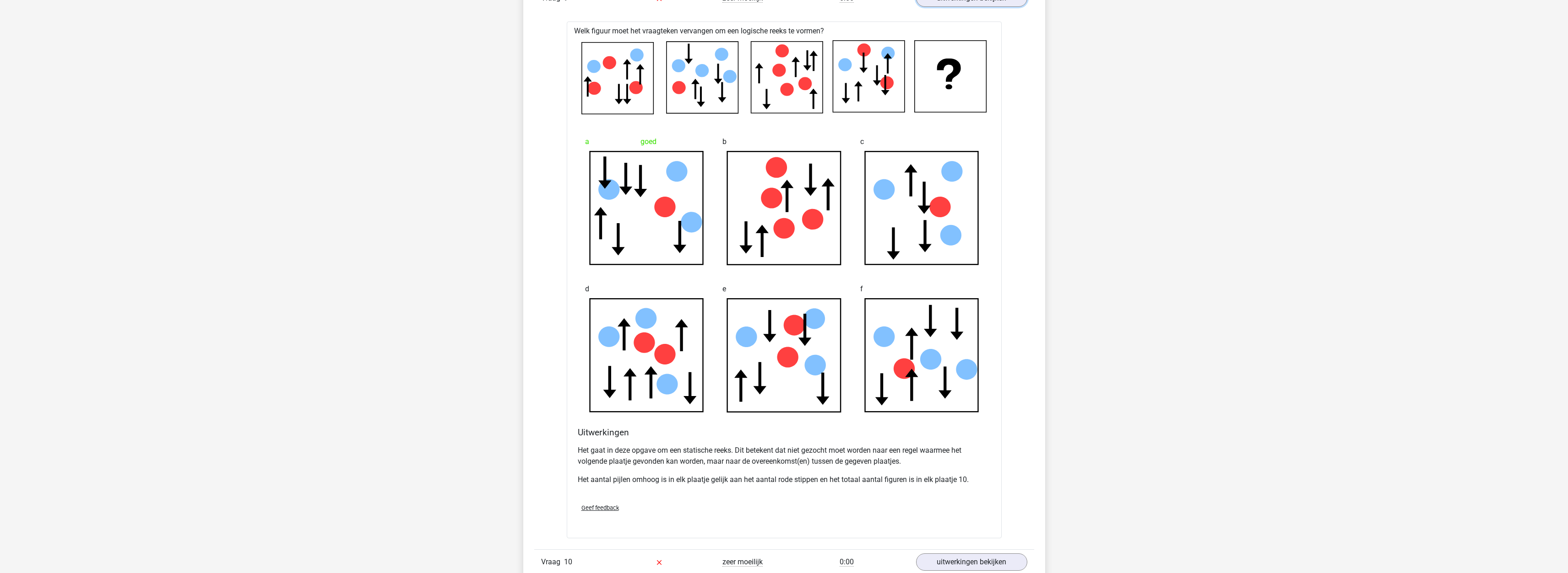
scroll to position [5353, 0]
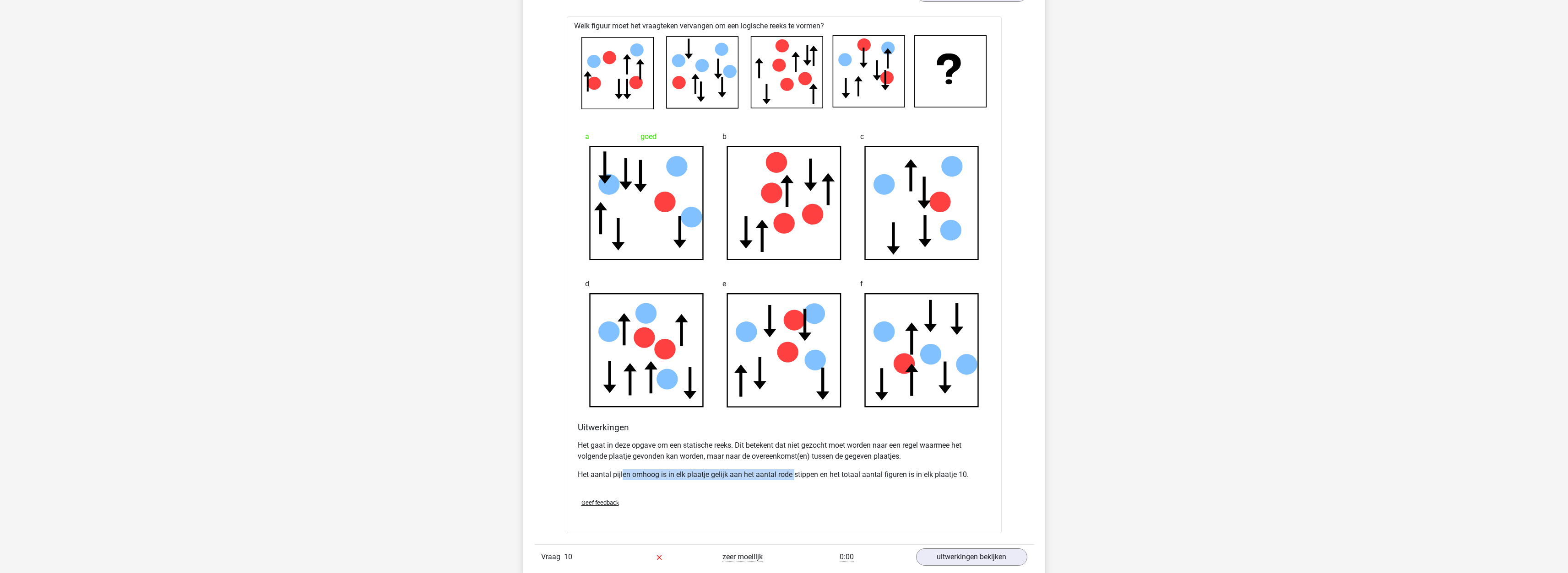
drag, startPoint x: 624, startPoint y: 471, endPoint x: 794, endPoint y: 481, distance: 170.3
click at [794, 481] on div "Het gaat in deze opgave om een statische reeks. Dit betekent dat niet gezocht m…" at bounding box center [784, 463] width 413 height 55
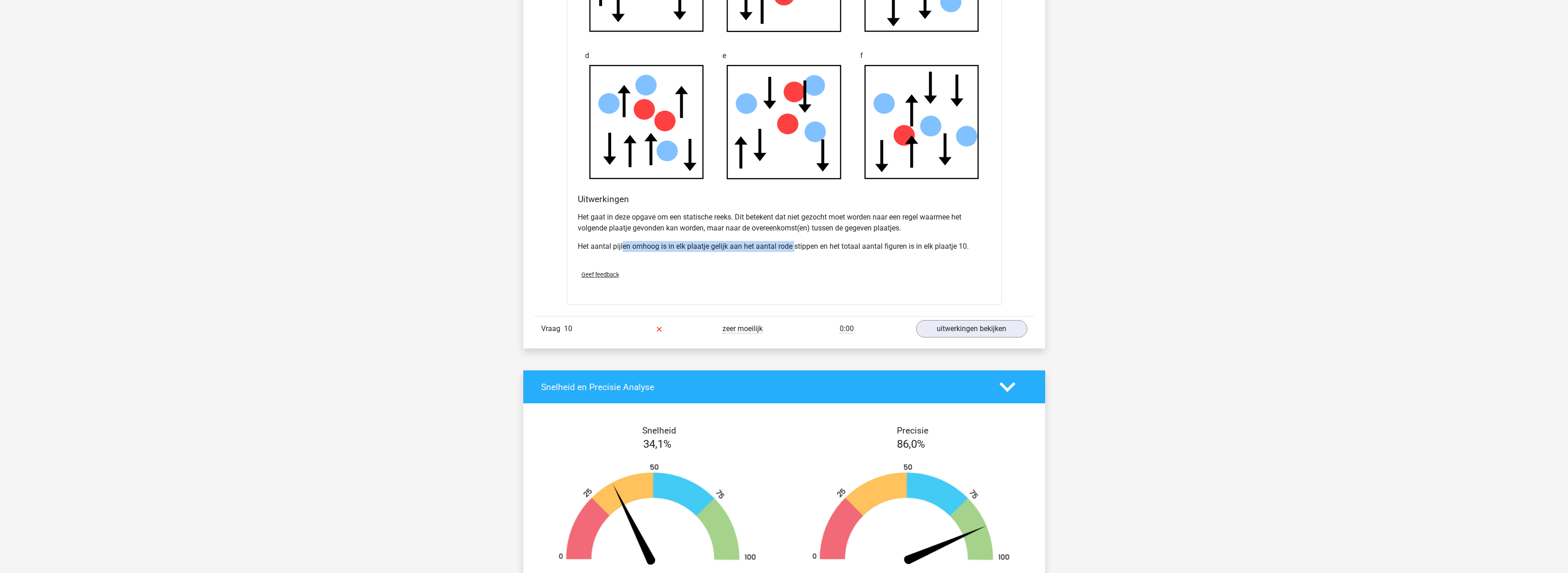
scroll to position [5582, 0]
click at [936, 323] on link "uitwerkingen bekijken" at bounding box center [971, 328] width 128 height 20
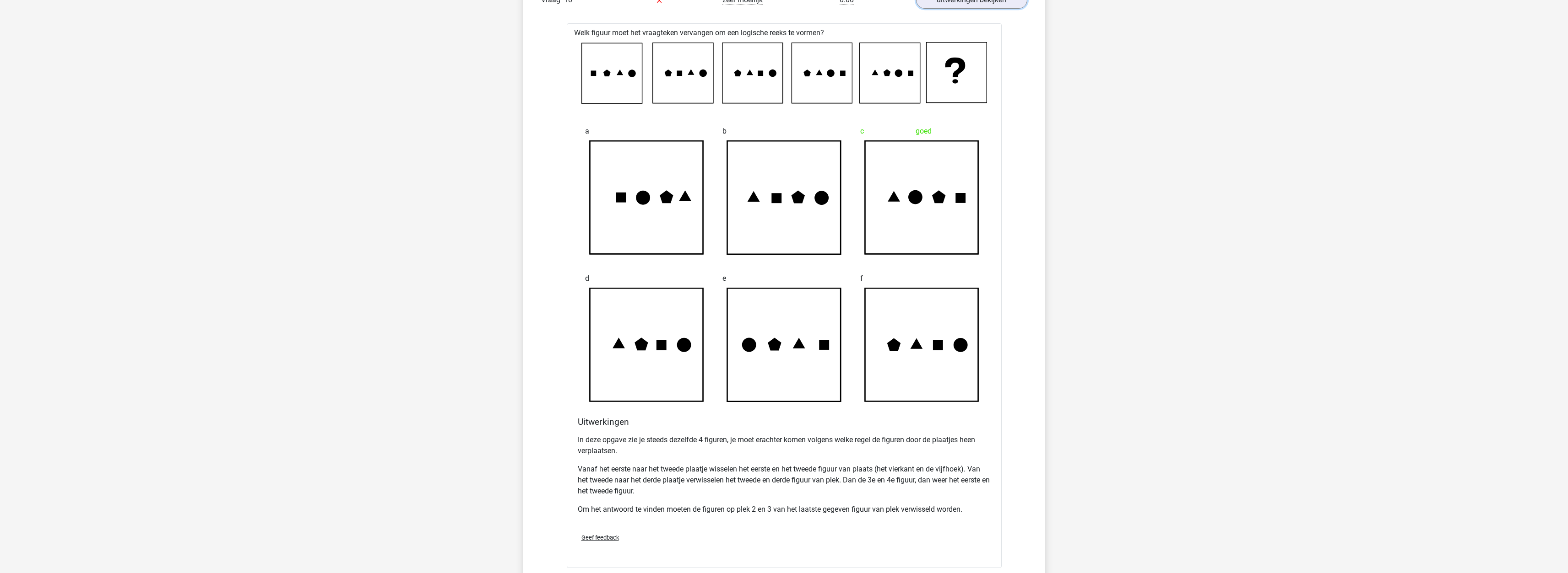
scroll to position [5902, 0]
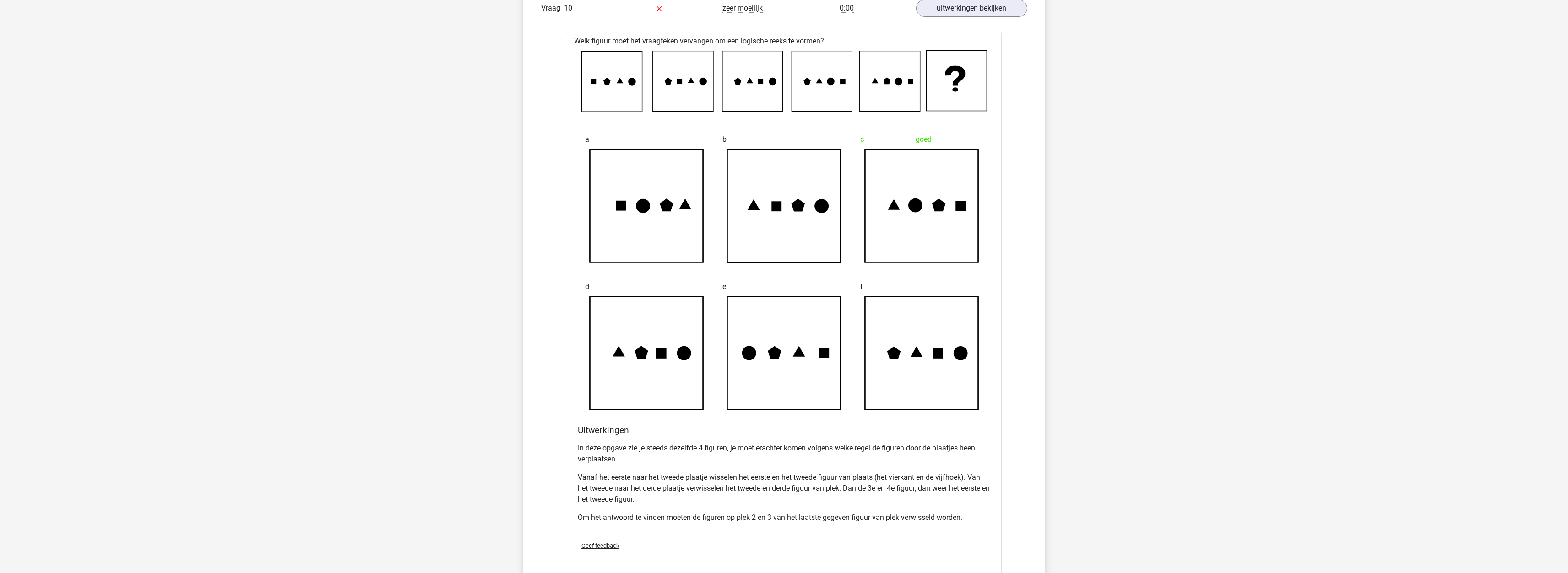
click at [597, 81] on icon at bounding box center [611, 82] width 60 height 60
click at [606, 82] on icon at bounding box center [606, 81] width 7 height 7
click at [688, 84] on icon at bounding box center [682, 81] width 60 height 60
click at [750, 82] on icon at bounding box center [750, 80] width 6 height 6
click at [758, 83] on icon at bounding box center [760, 82] width 6 height 6
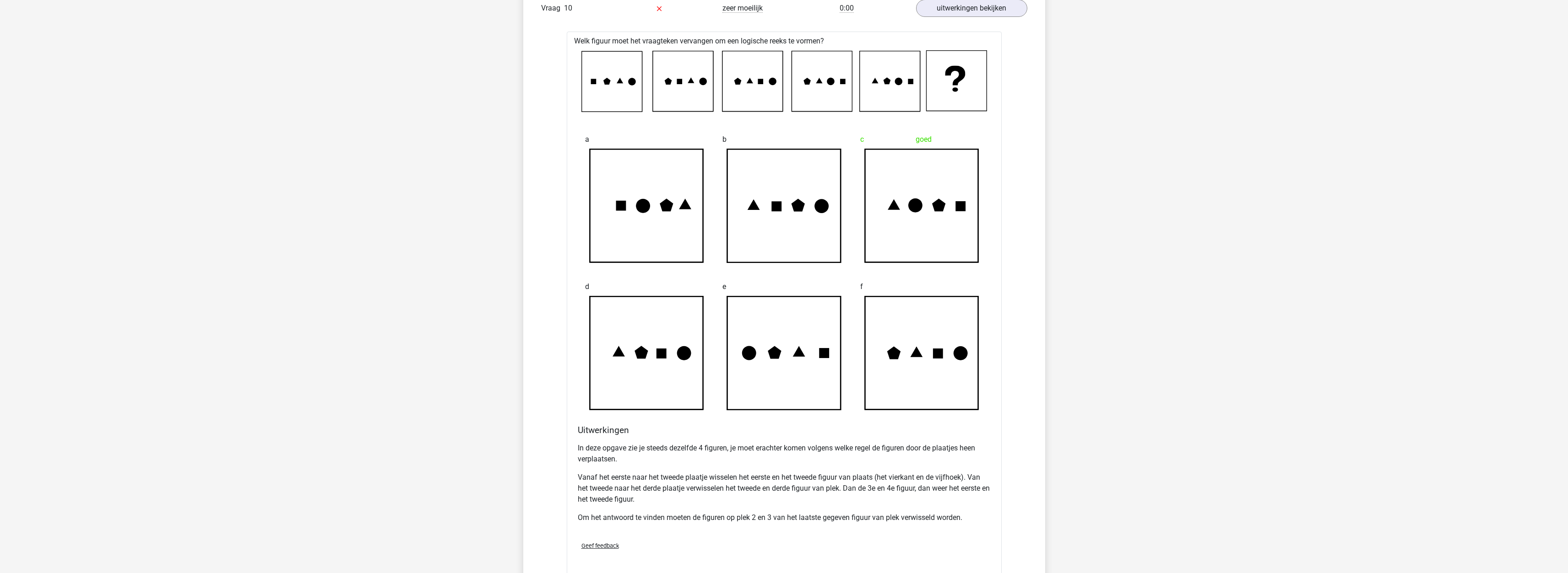
click at [817, 81] on icon at bounding box center [821, 81] width 60 height 60
click at [831, 81] on icon at bounding box center [830, 81] width 7 height 7
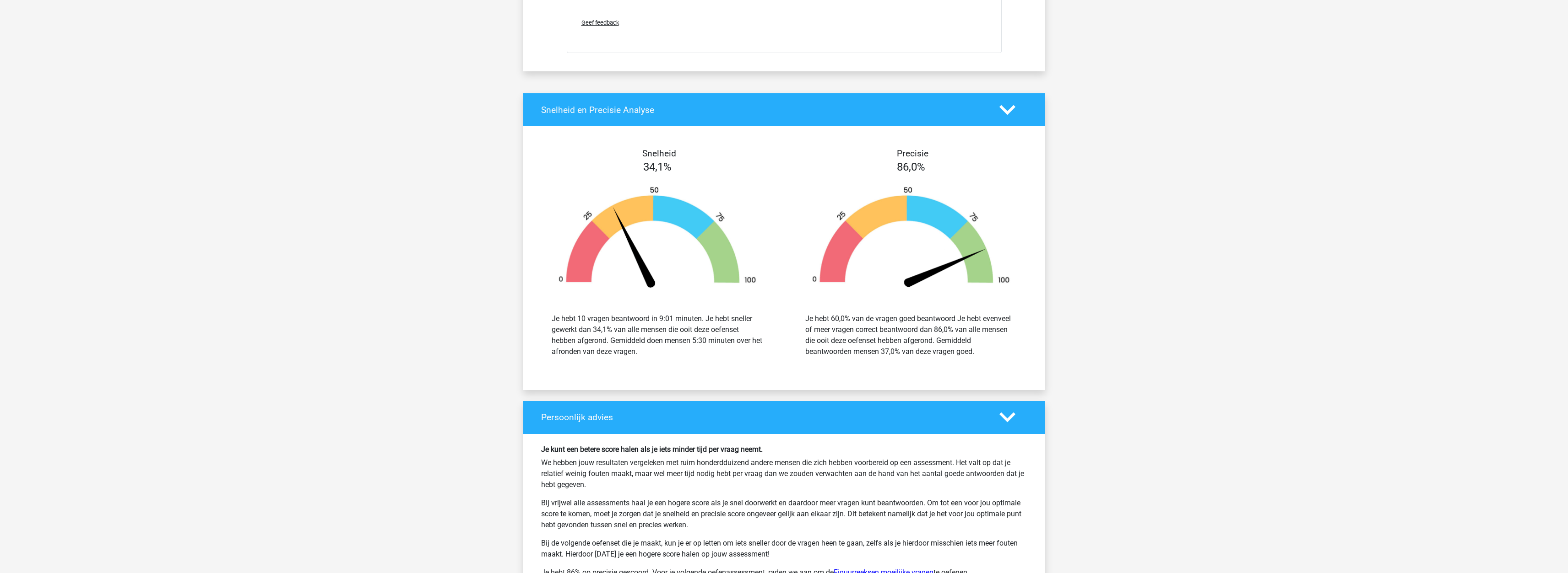
scroll to position [6589, 0]
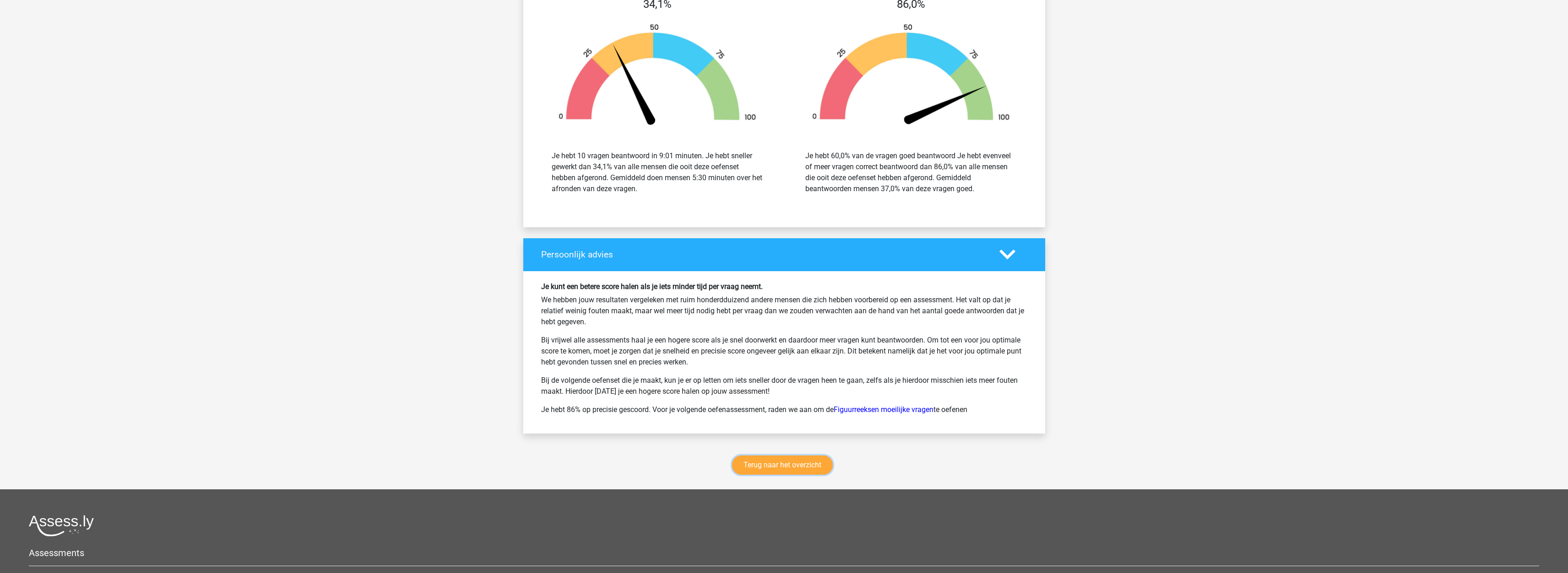
drag, startPoint x: 748, startPoint y: 467, endPoint x: 723, endPoint y: 462, distance: 25.5
click at [748, 467] on link "Terug naar het overzicht" at bounding box center [782, 465] width 101 height 19
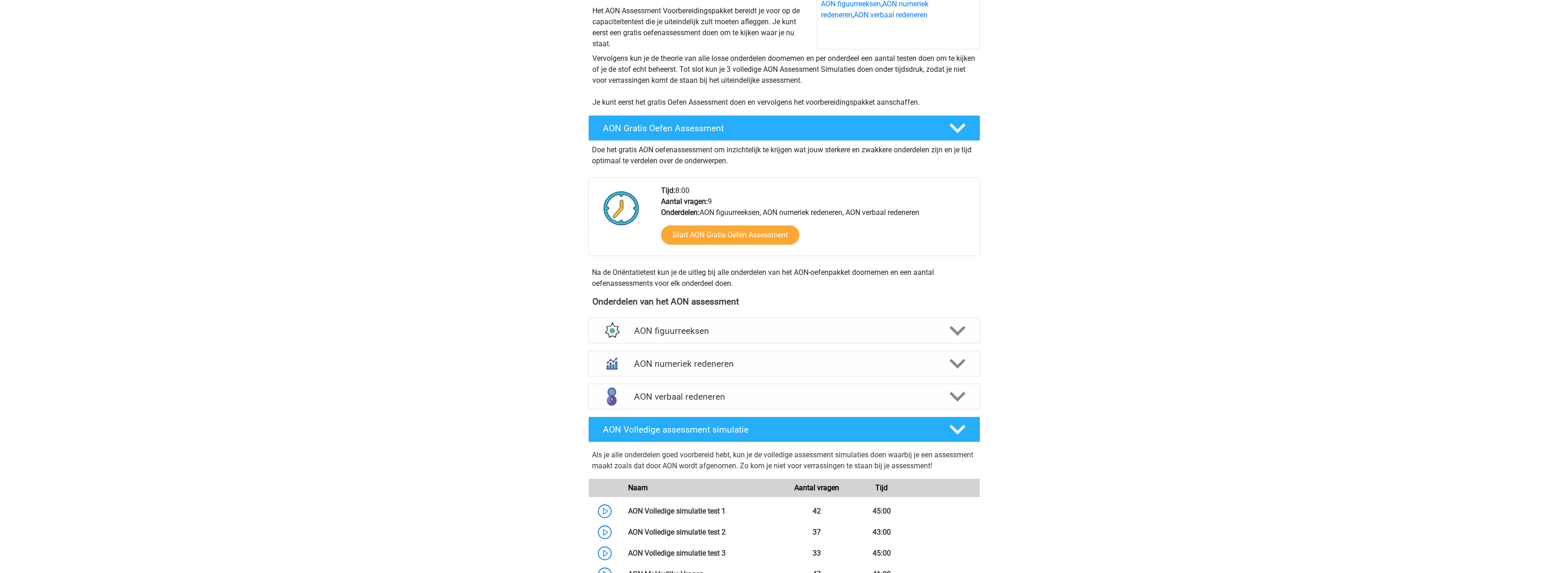
scroll to position [183, 0]
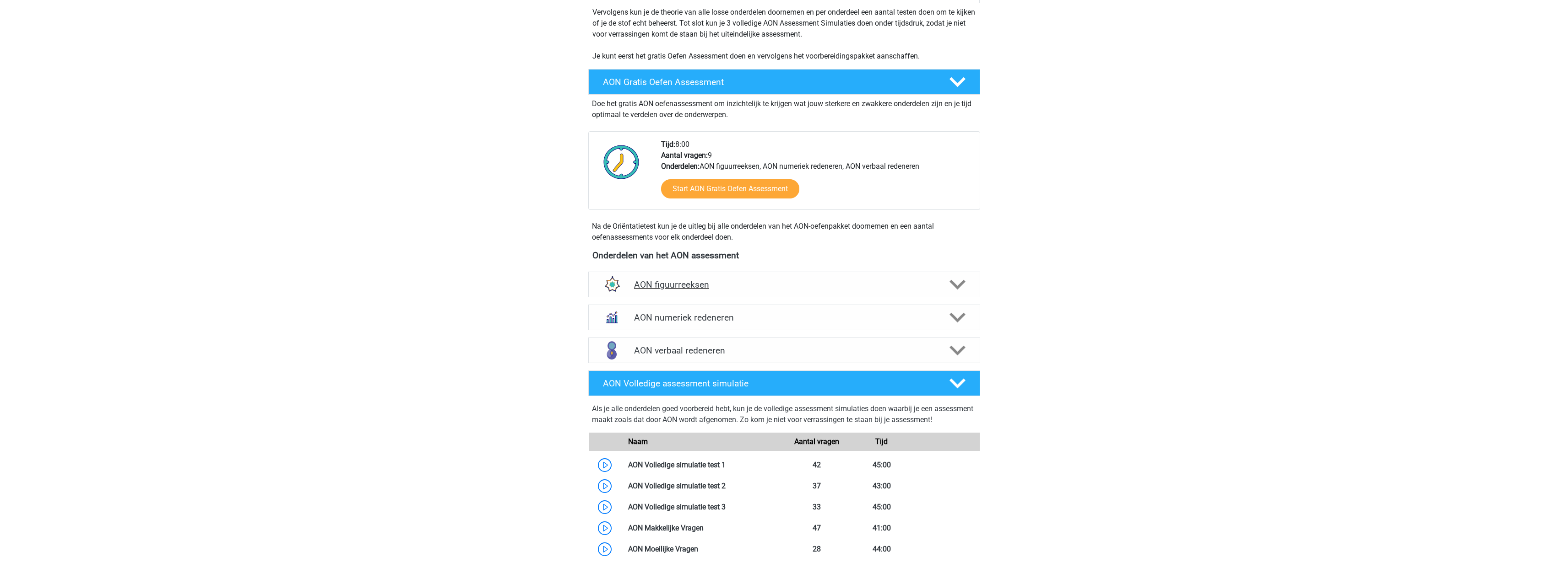
click at [927, 285] on h4 "AON figuurreeksen" at bounding box center [784, 284] width 300 height 10
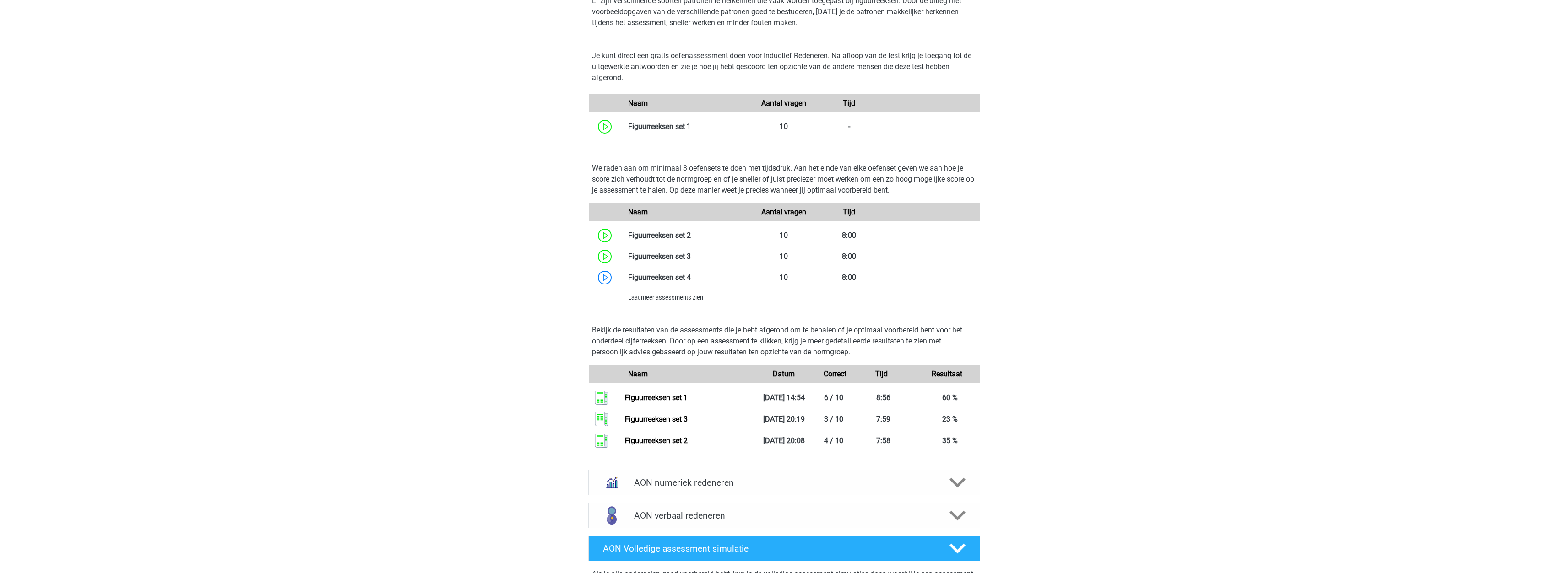
scroll to position [503, 0]
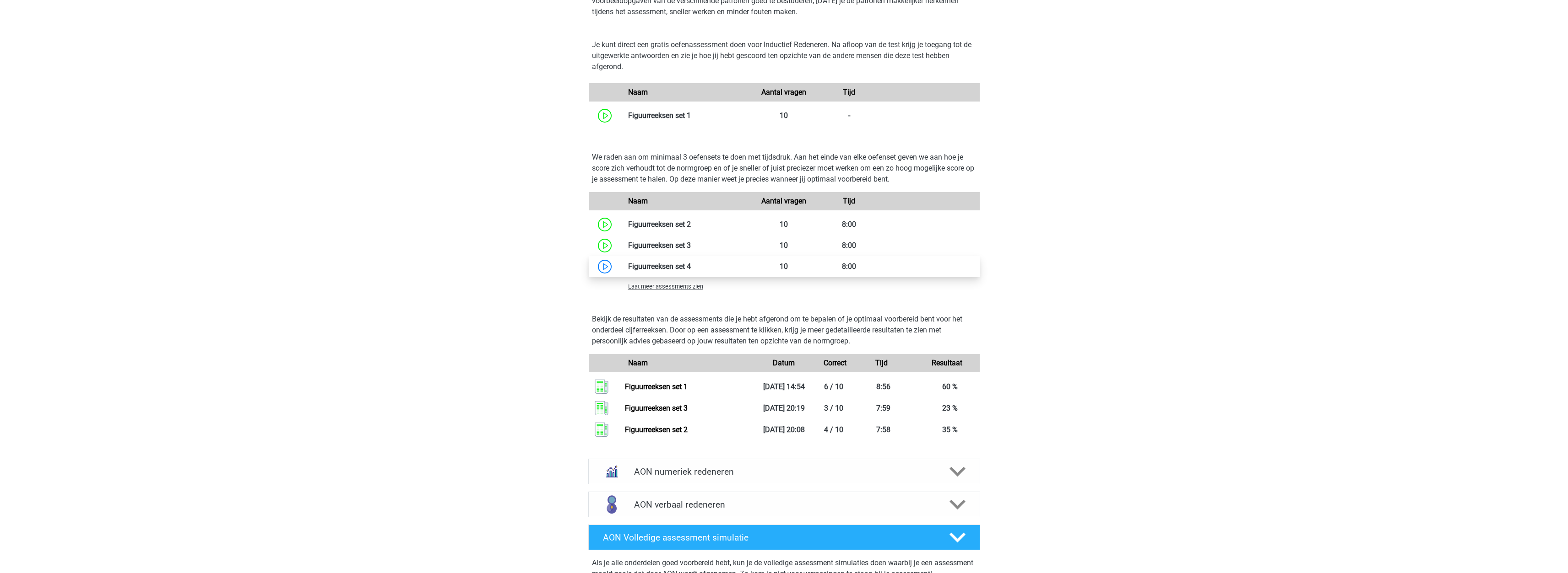
click at [691, 269] on link at bounding box center [691, 266] width 0 height 9
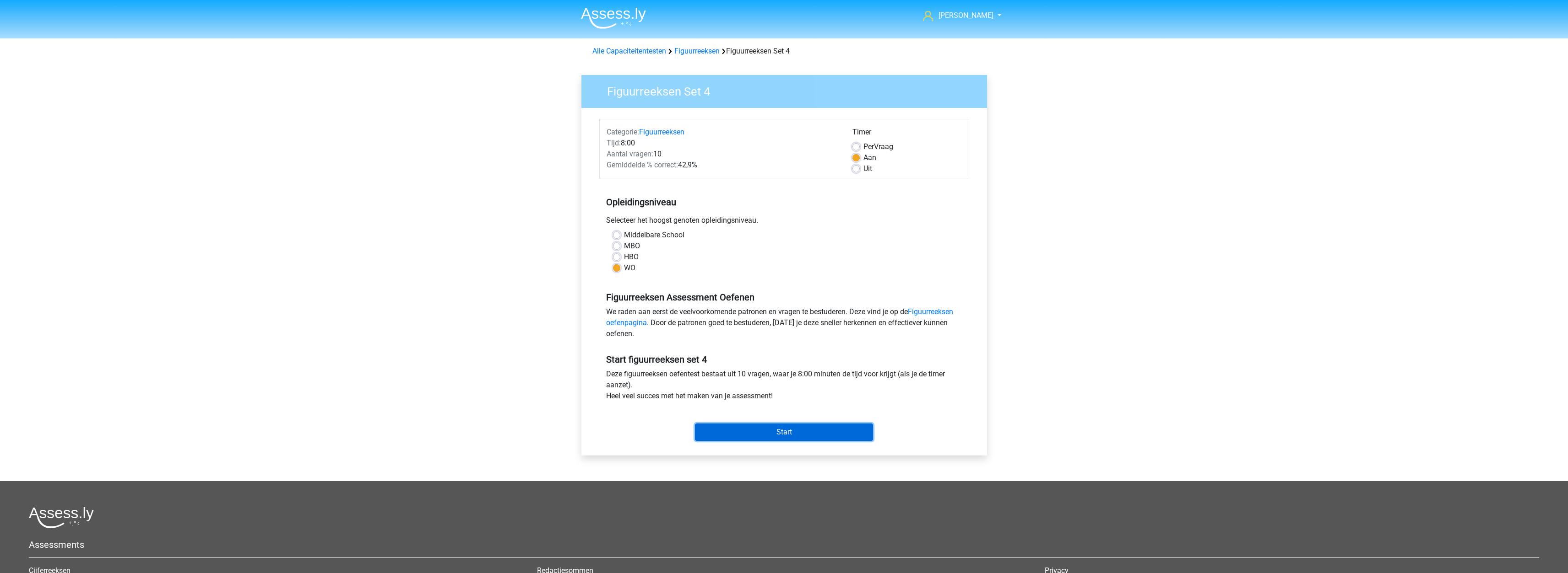
click at [762, 434] on input "Start" at bounding box center [784, 432] width 178 height 18
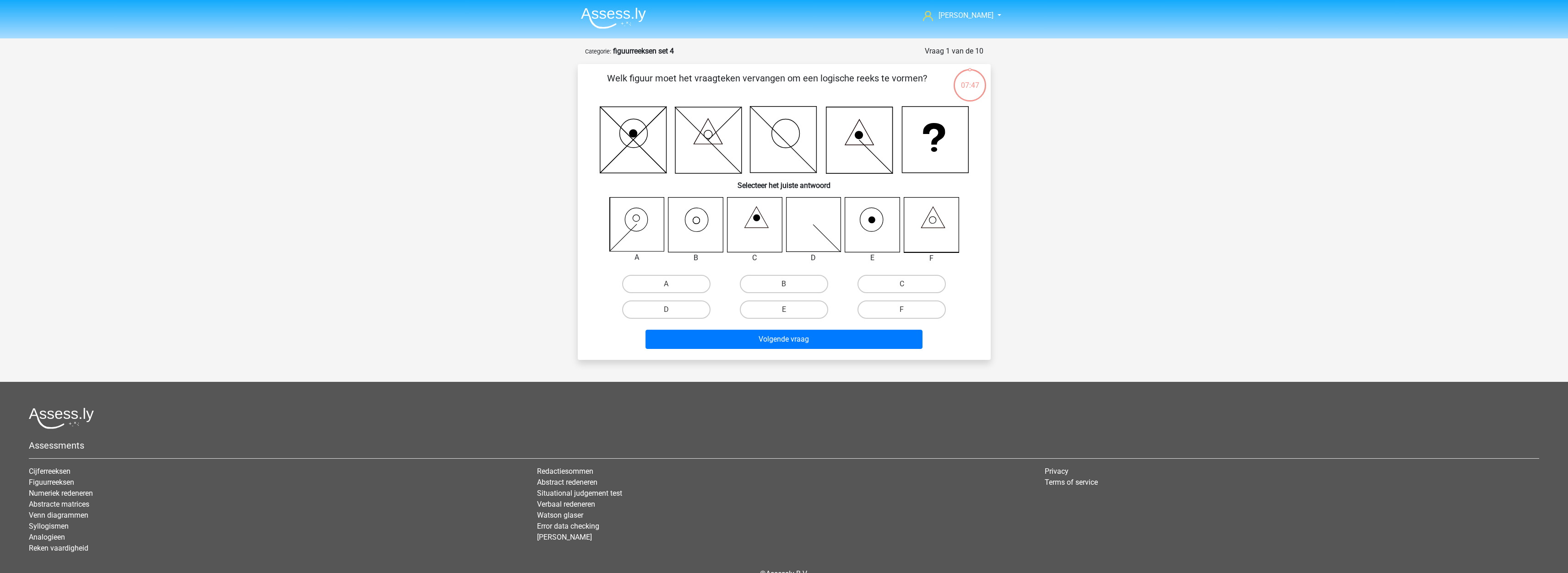
click at [934, 226] on icon at bounding box center [931, 225] width 54 height 54
click at [923, 308] on label "F" at bounding box center [902, 310] width 88 height 18
click at [908, 310] on input "F" at bounding box center [904, 312] width 6 height 6
radio input "true"
click at [704, 222] on icon at bounding box center [696, 225] width 54 height 54
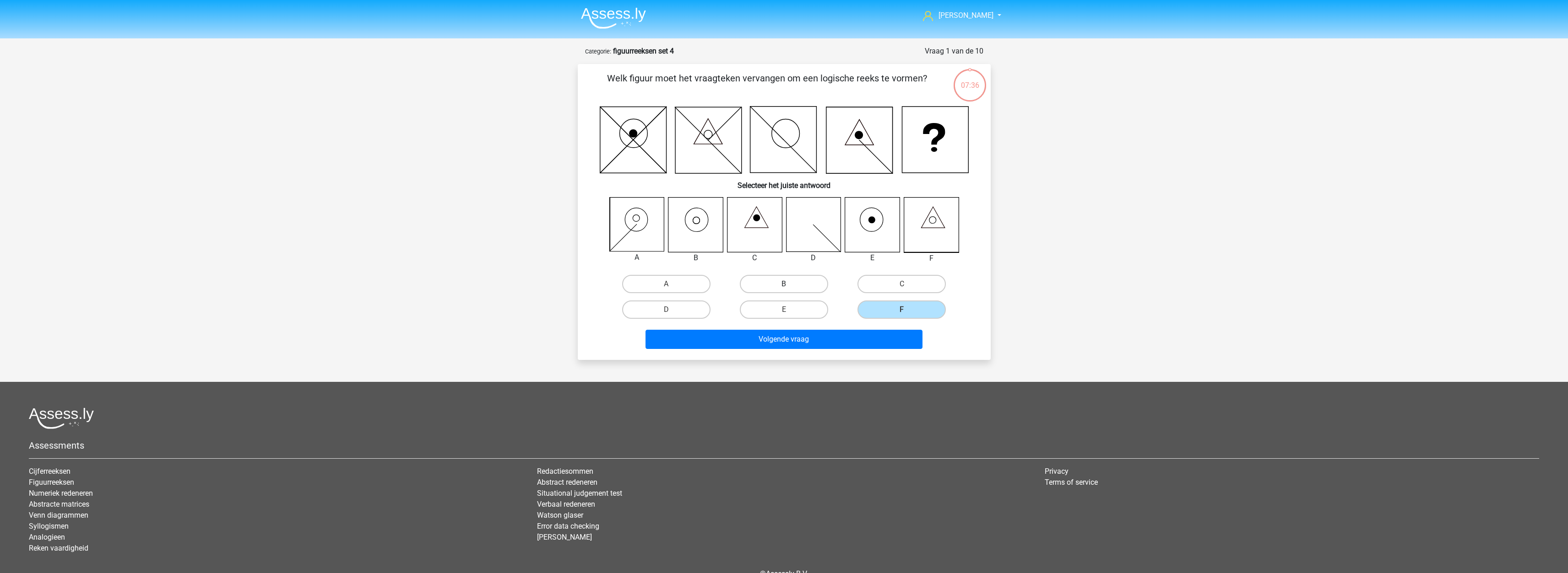
click at [764, 280] on label "B" at bounding box center [784, 284] width 88 height 18
click at [784, 284] on input "B" at bounding box center [786, 286] width 6 height 6
radio input "true"
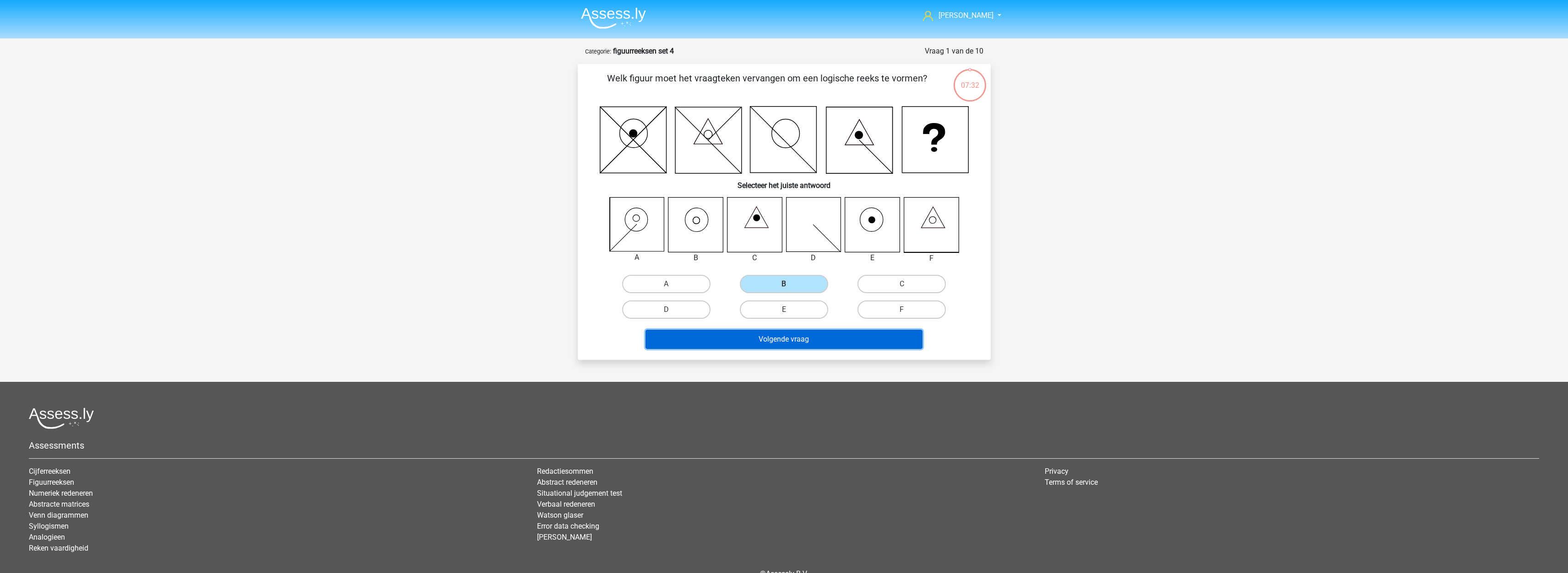
click at [762, 342] on button "Volgende vraag" at bounding box center [784, 339] width 277 height 19
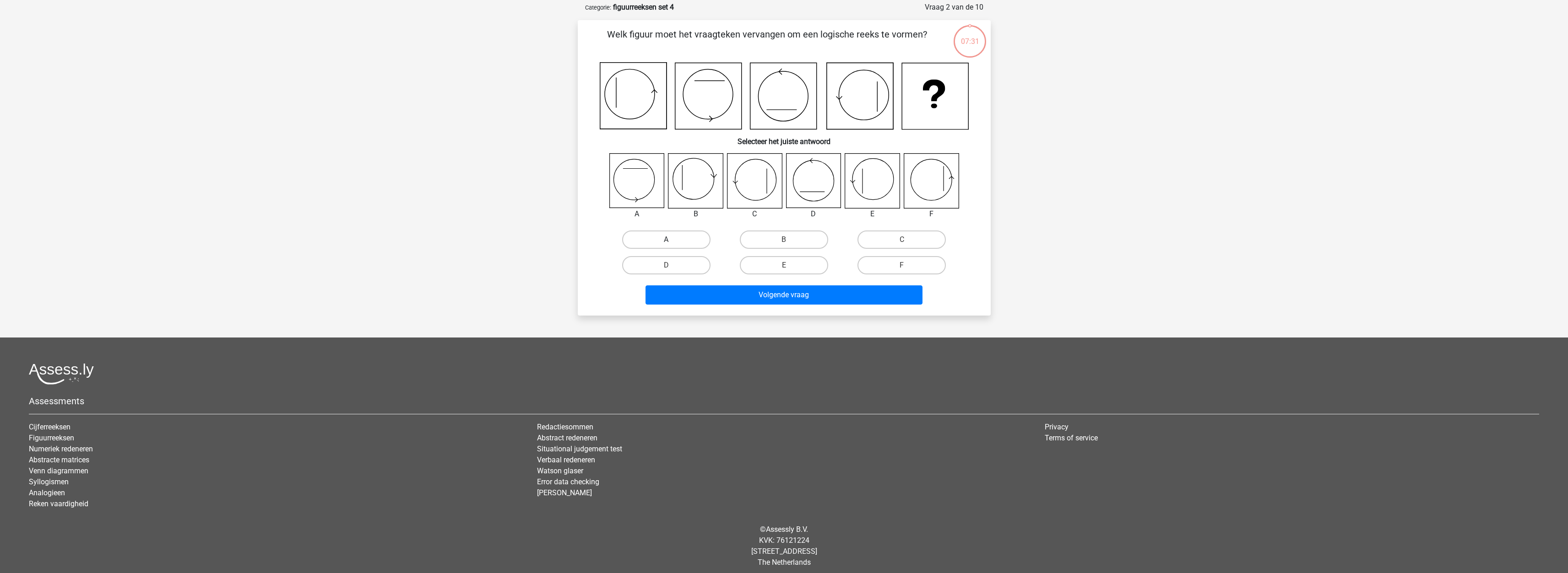
scroll to position [46, 0]
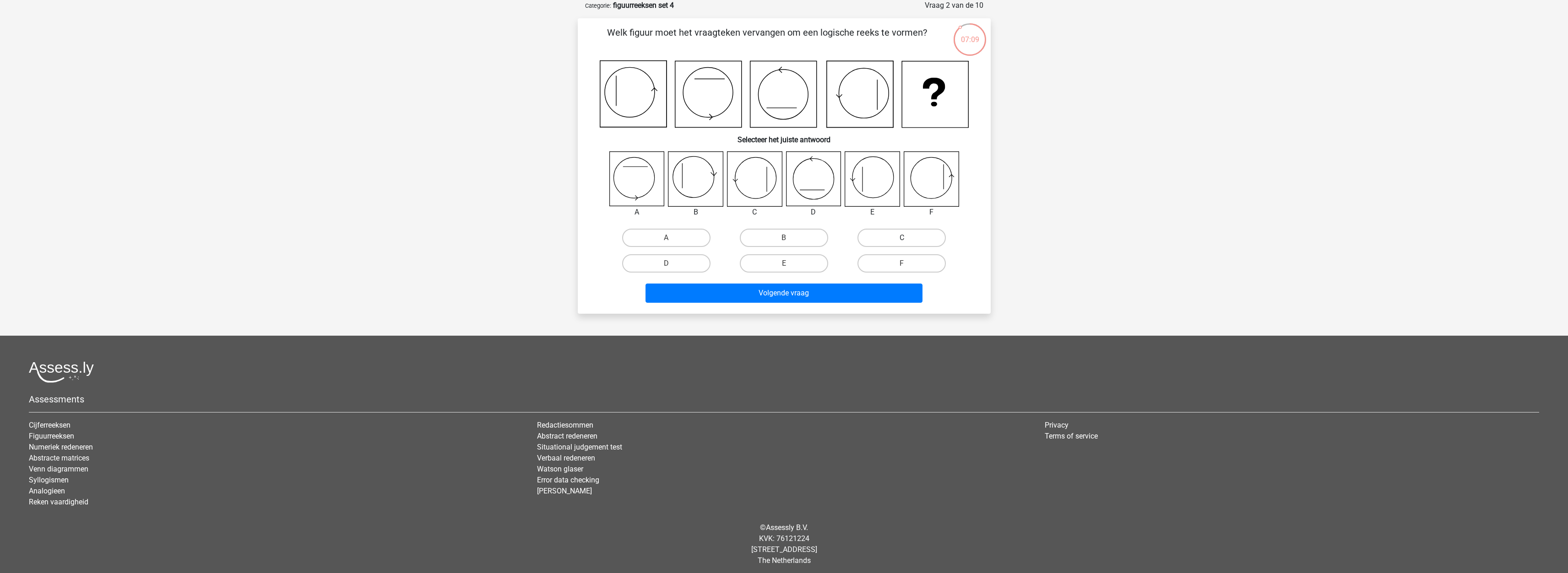
click at [888, 238] on label "C" at bounding box center [902, 238] width 88 height 18
click at [902, 238] on input "C" at bounding box center [904, 240] width 6 height 6
radio input "true"
click at [787, 296] on button "Volgende vraag" at bounding box center [784, 293] width 277 height 19
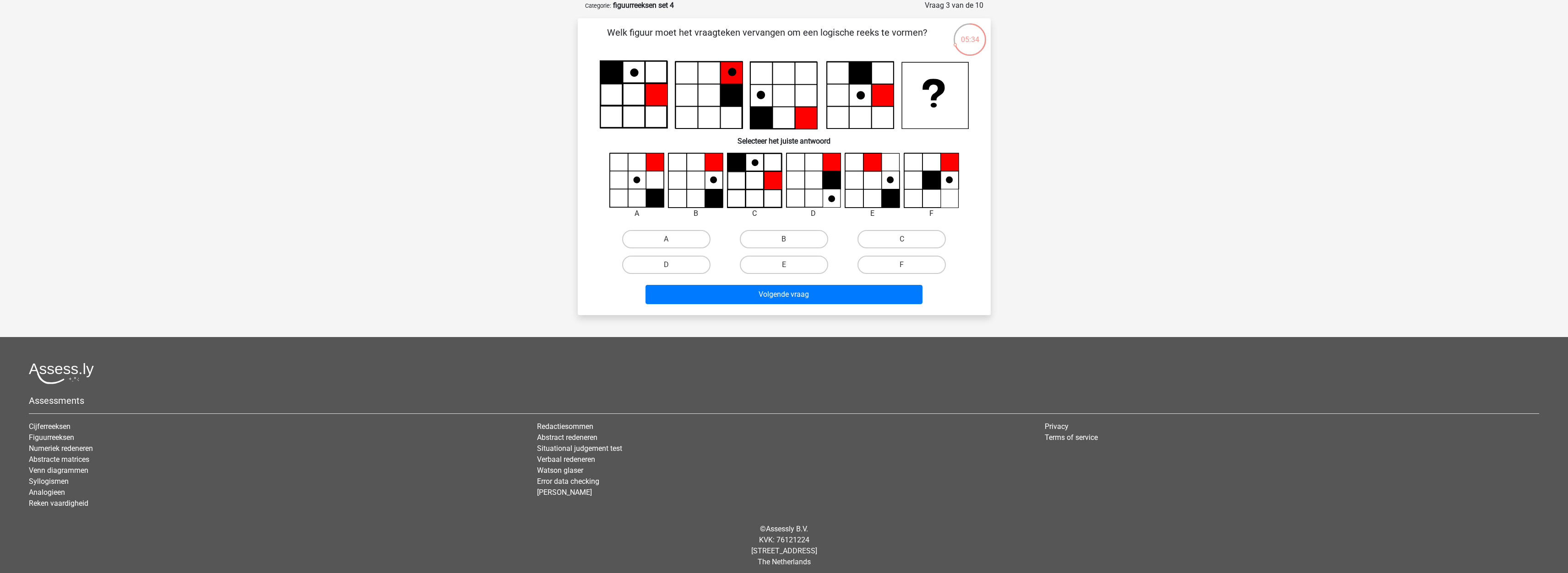
scroll to position [0, 0]
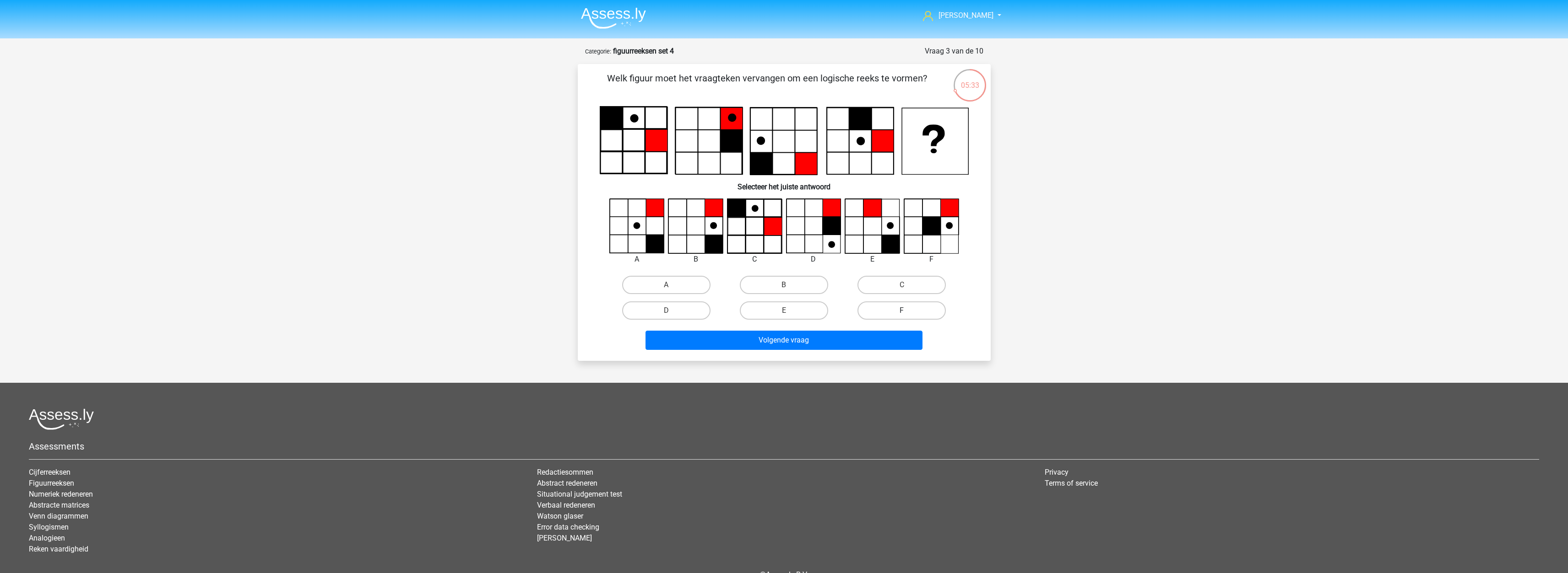
click at [922, 306] on label "F" at bounding box center [902, 311] width 88 height 18
click at [908, 311] on input "F" at bounding box center [904, 313] width 6 height 6
radio input "true"
click at [801, 340] on button "Volgende vraag" at bounding box center [784, 340] width 277 height 19
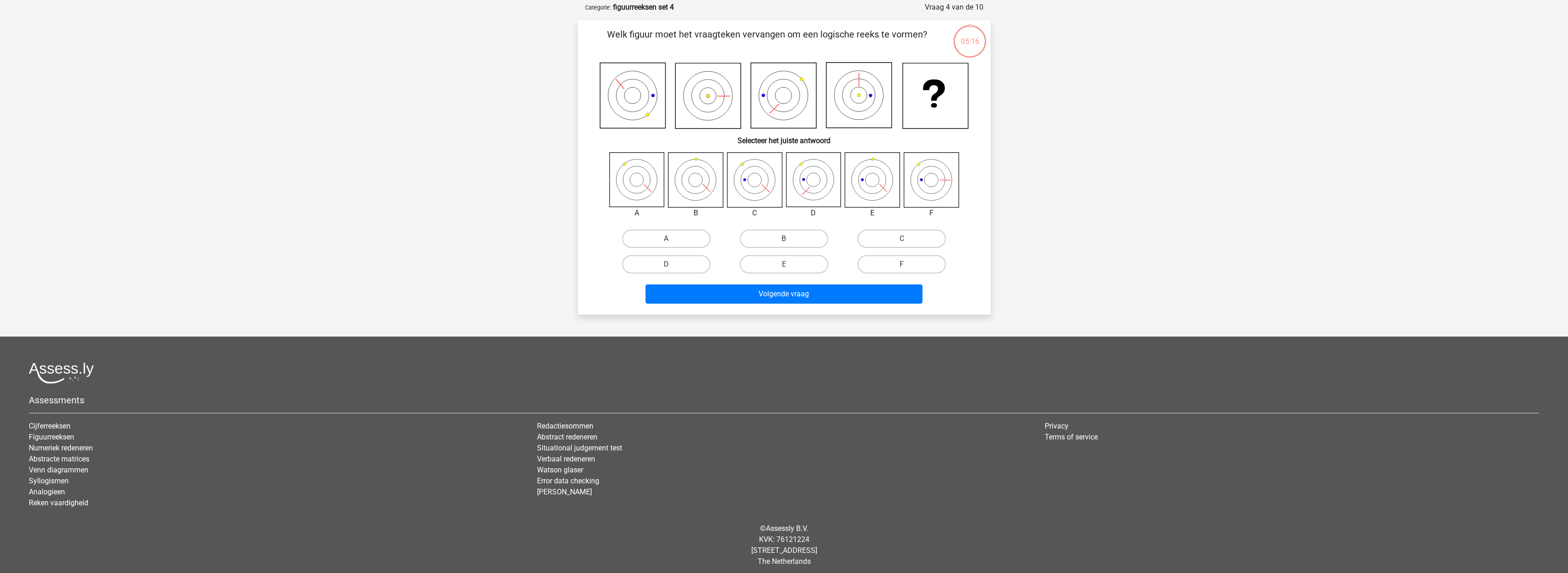
scroll to position [46, 0]
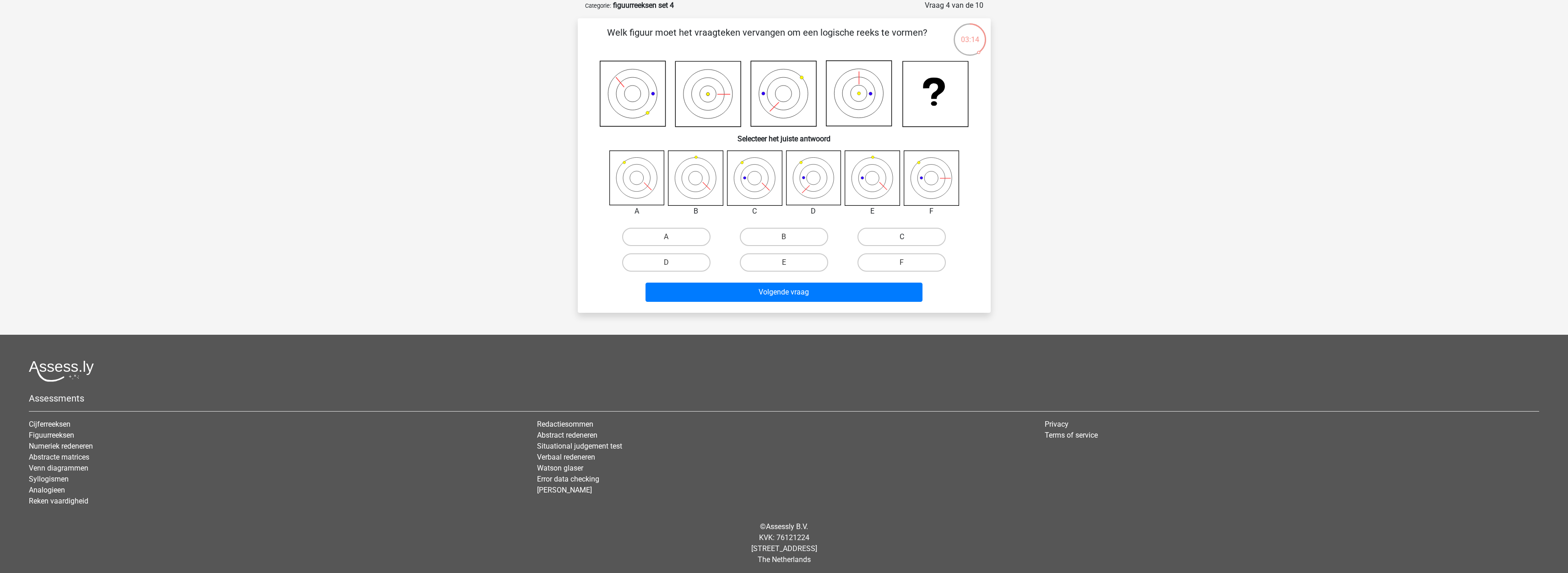
click at [893, 234] on label "C" at bounding box center [902, 237] width 88 height 18
click at [902, 237] on input "C" at bounding box center [904, 239] width 6 height 6
radio input "true"
click at [799, 290] on button "Volgende vraag" at bounding box center [784, 292] width 277 height 19
click at [660, 257] on label "D" at bounding box center [666, 262] width 88 height 18
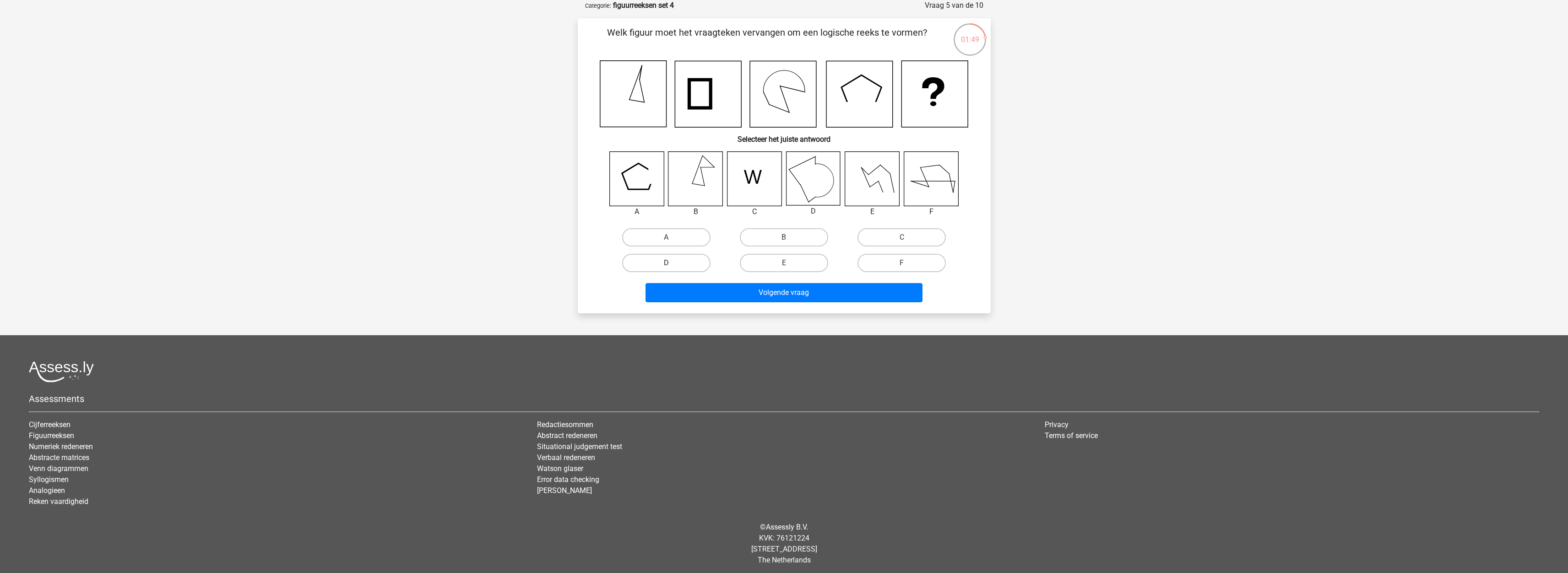
click at [666, 263] on input "D" at bounding box center [669, 266] width 6 height 6
radio input "true"
click at [778, 288] on button "Volgende vraag" at bounding box center [784, 293] width 277 height 19
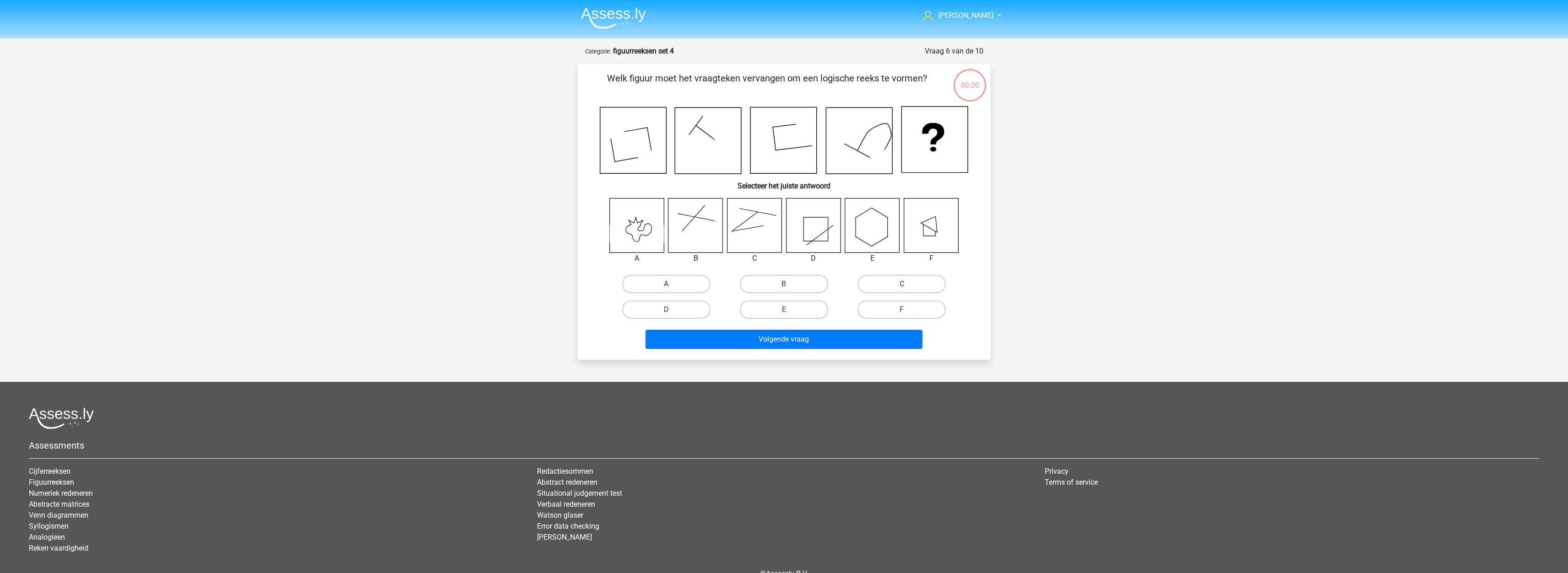
scroll to position [46, 0]
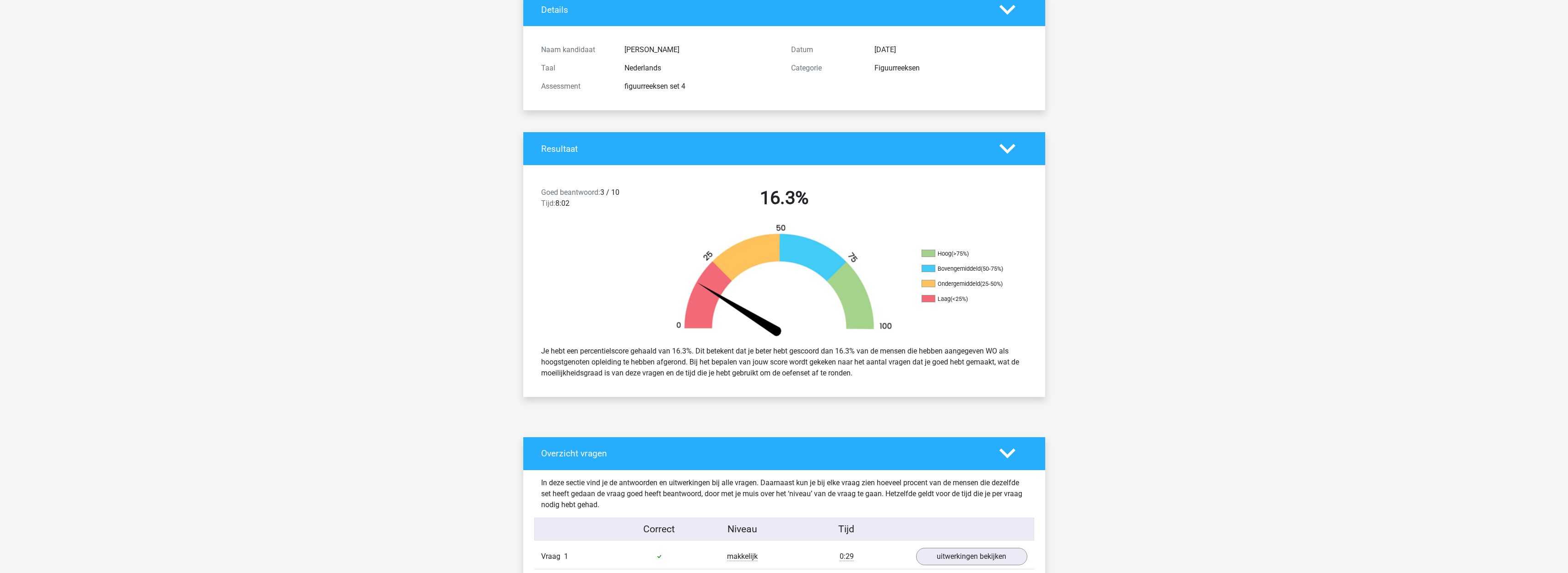
scroll to position [91, 0]
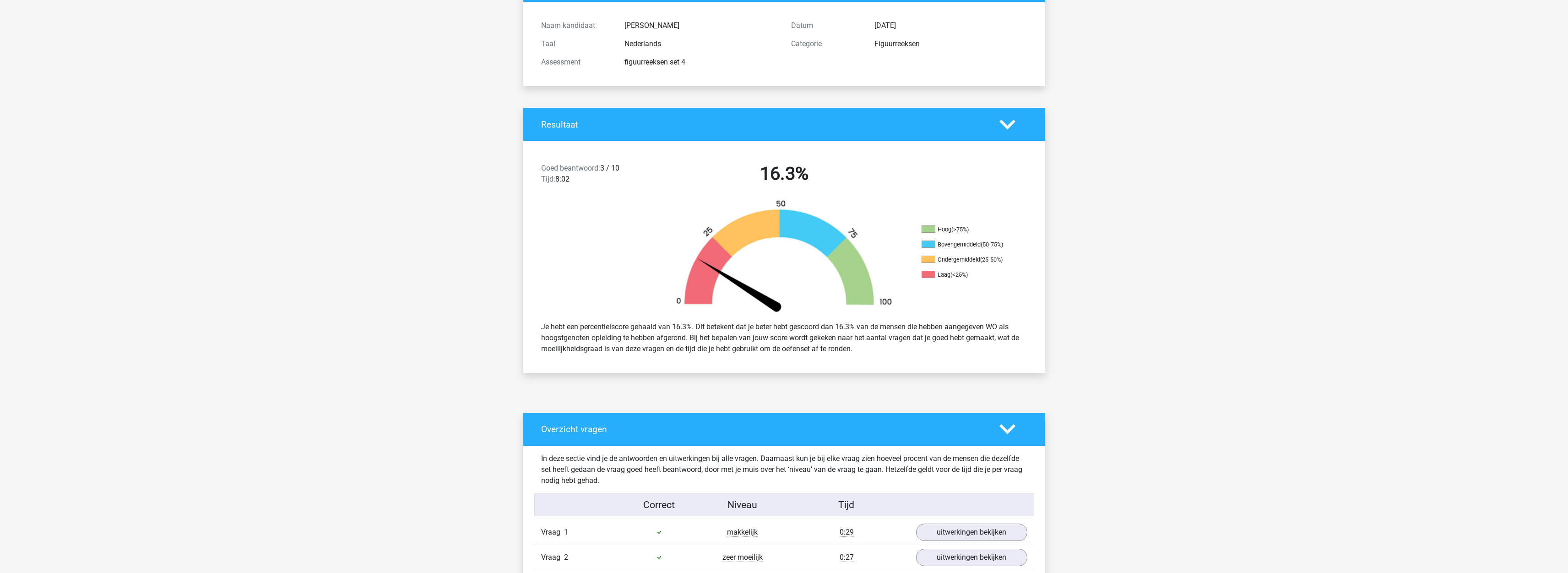
click at [752, 306] on img at bounding box center [784, 256] width 247 height 114
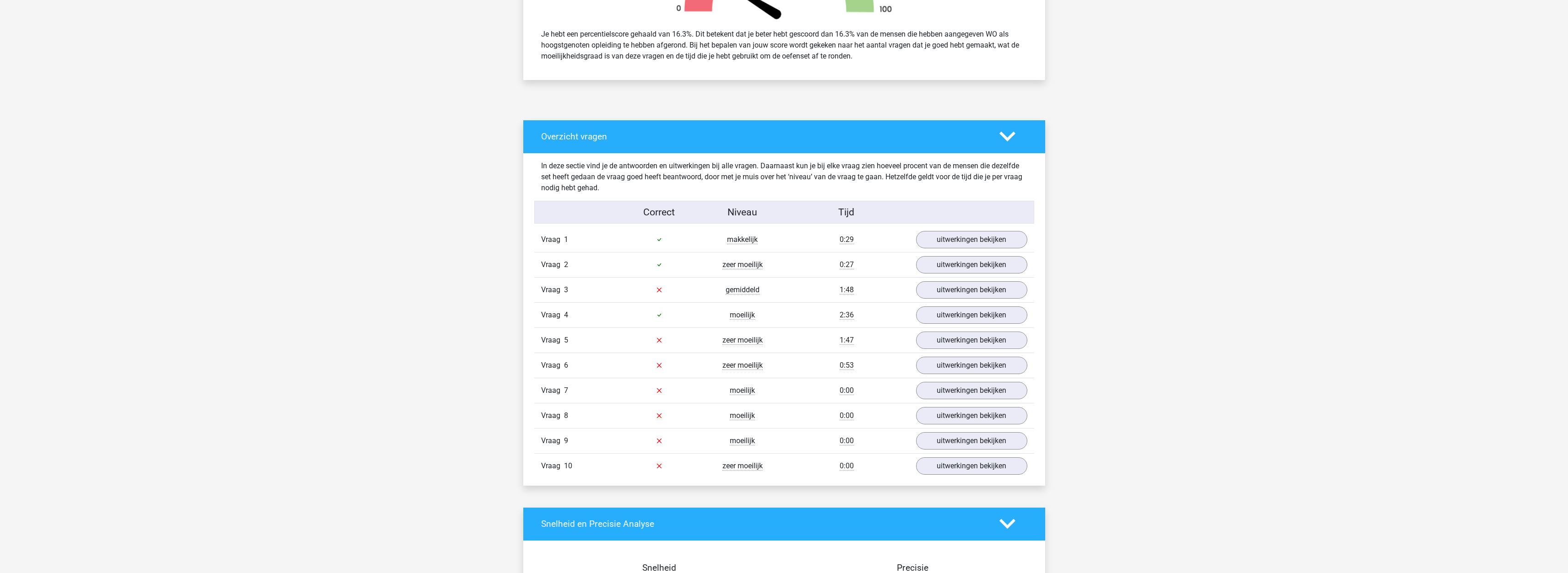
scroll to position [412, 0]
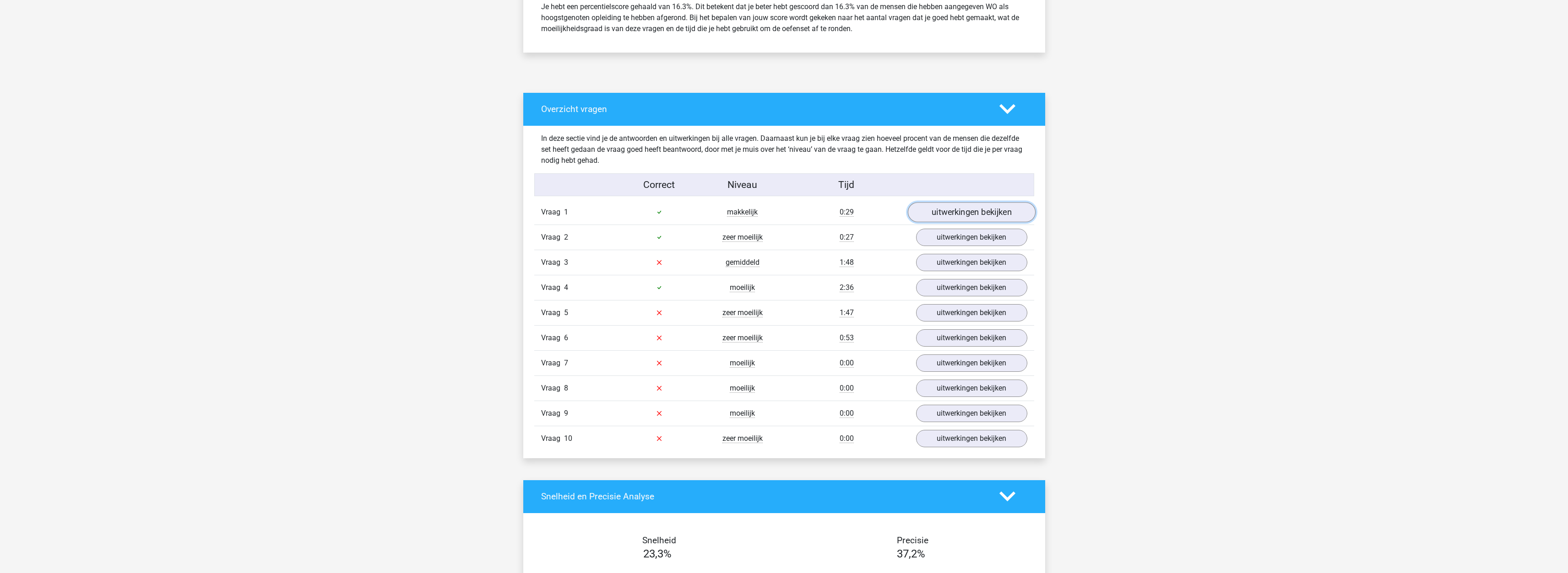
click at [929, 215] on link "uitwerkingen bekijken" at bounding box center [971, 212] width 128 height 20
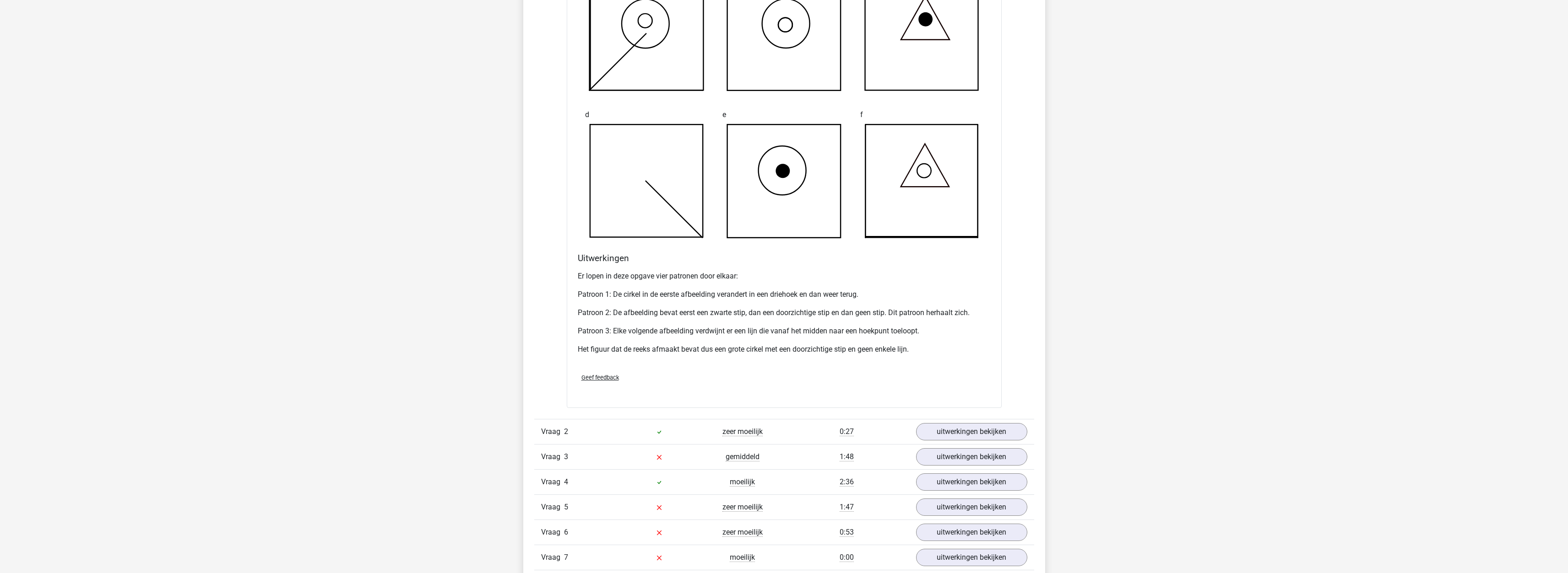
scroll to position [869, 0]
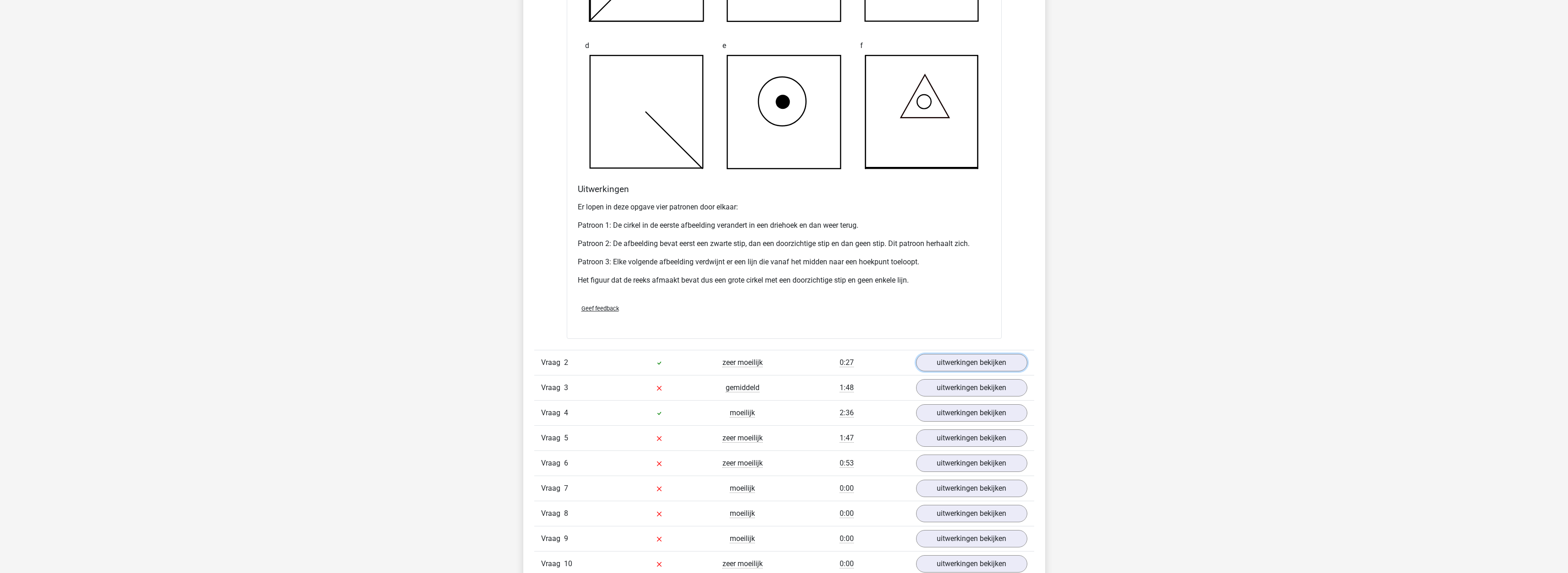
drag, startPoint x: 947, startPoint y: 363, endPoint x: 924, endPoint y: 343, distance: 30.5
click at [947, 362] on link "uitwerkingen bekijken" at bounding box center [971, 363] width 111 height 18
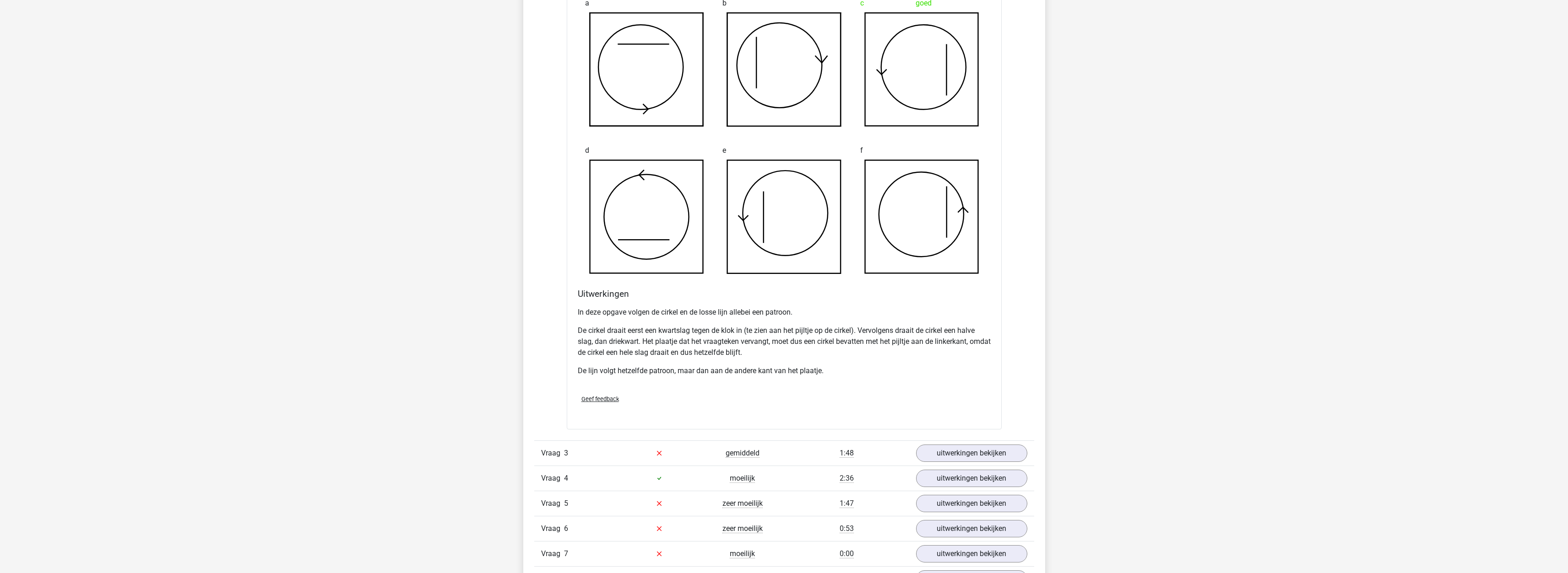
scroll to position [1647, 0]
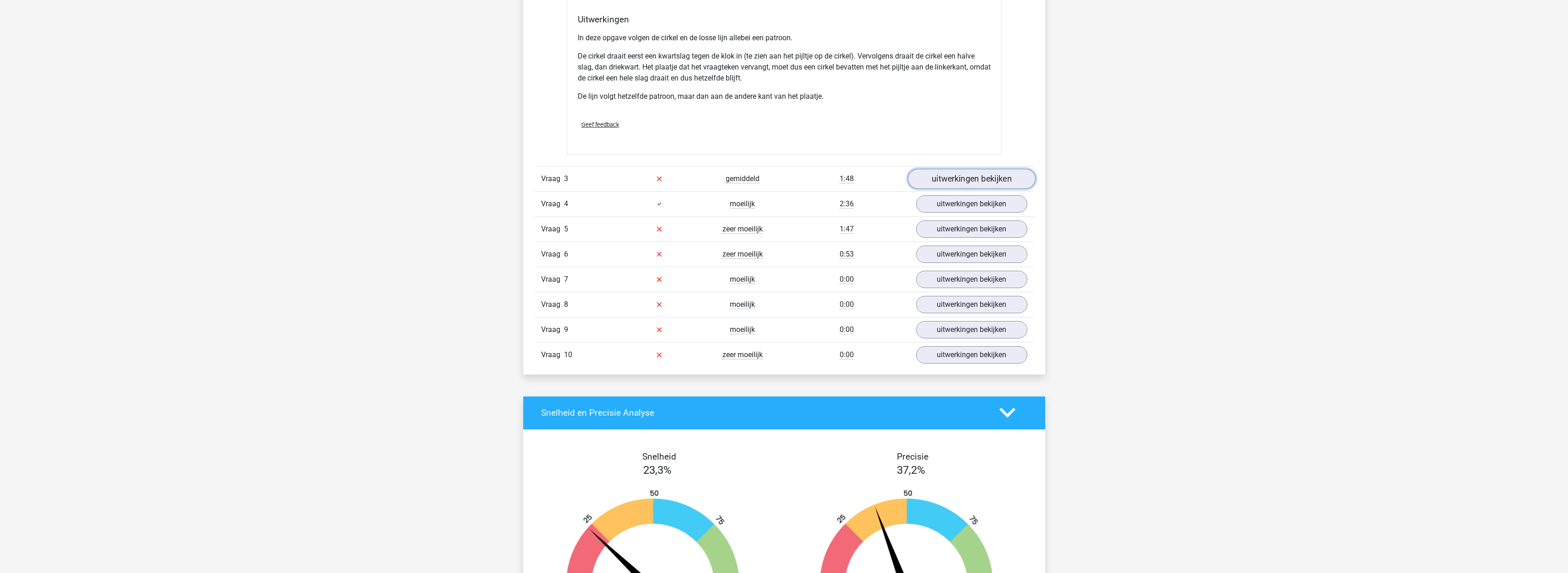
drag, startPoint x: 959, startPoint y: 186, endPoint x: 911, endPoint y: 167, distance: 51.6
click at [959, 186] on link "uitwerkingen bekijken" at bounding box center [971, 178] width 128 height 20
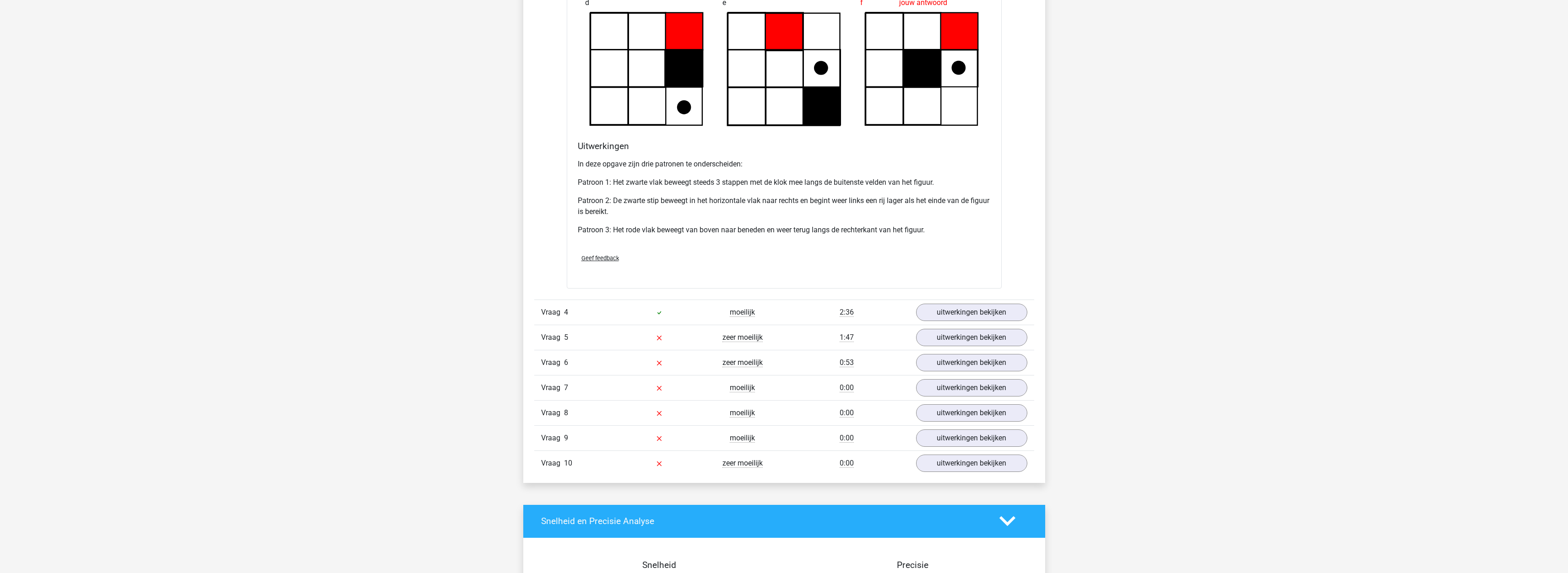
scroll to position [2150, 0]
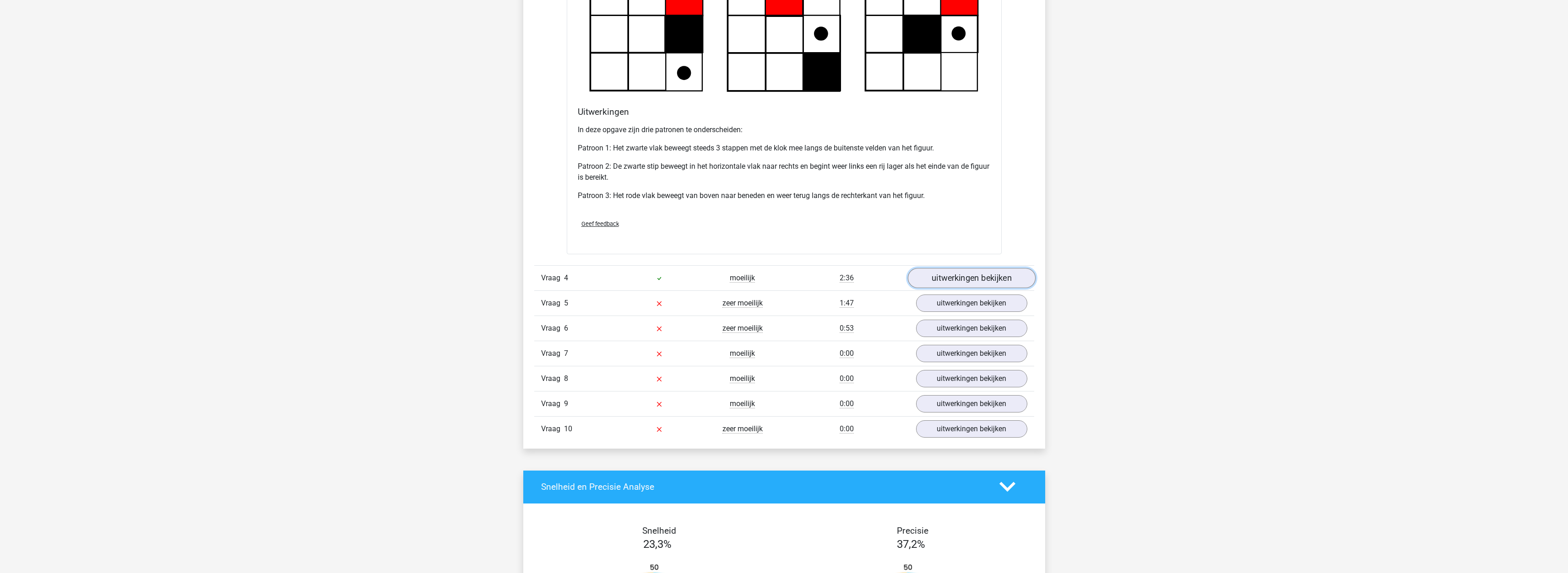
click at [932, 278] on link "uitwerkingen bekijken" at bounding box center [971, 278] width 128 height 20
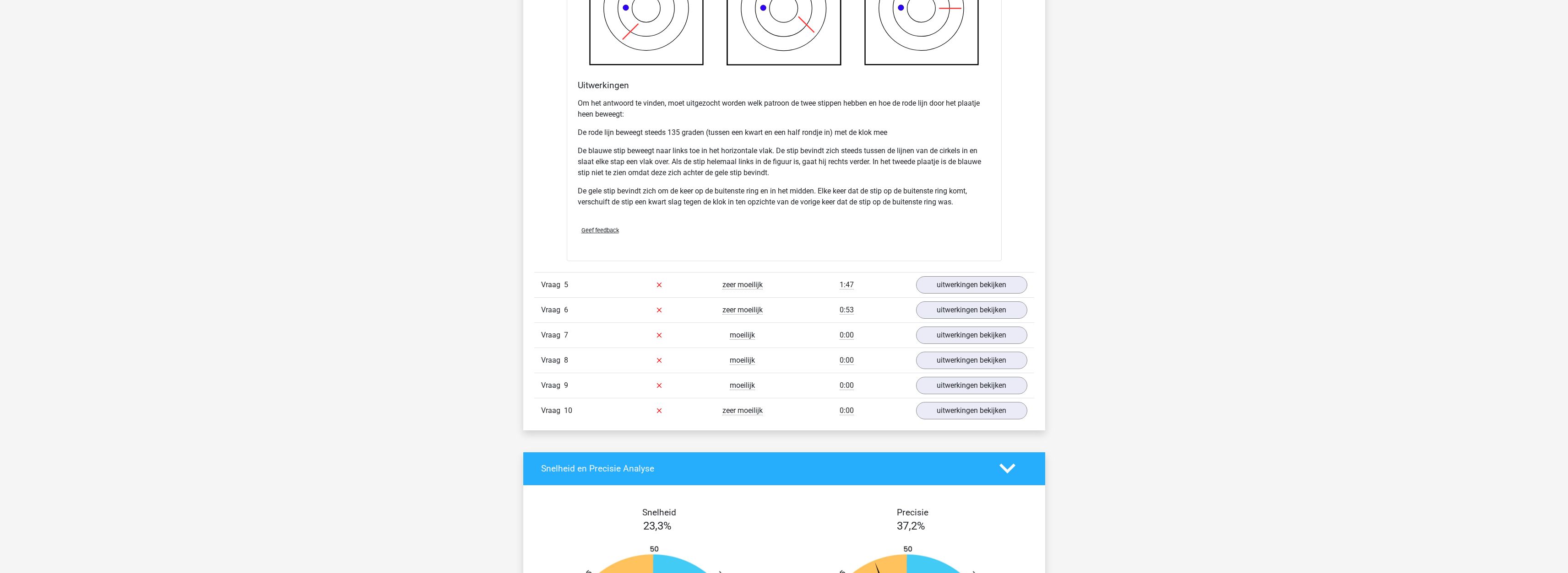
scroll to position [2837, 0]
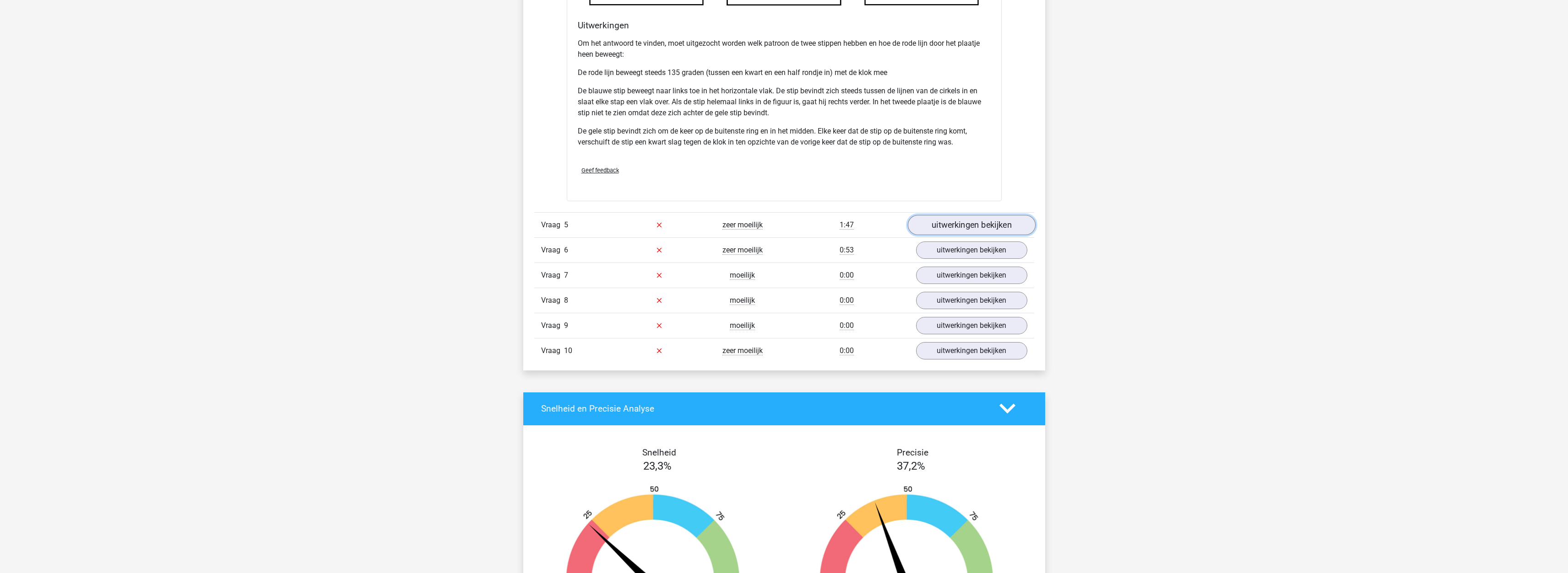
click at [983, 231] on link "uitwerkingen bekijken" at bounding box center [971, 225] width 128 height 20
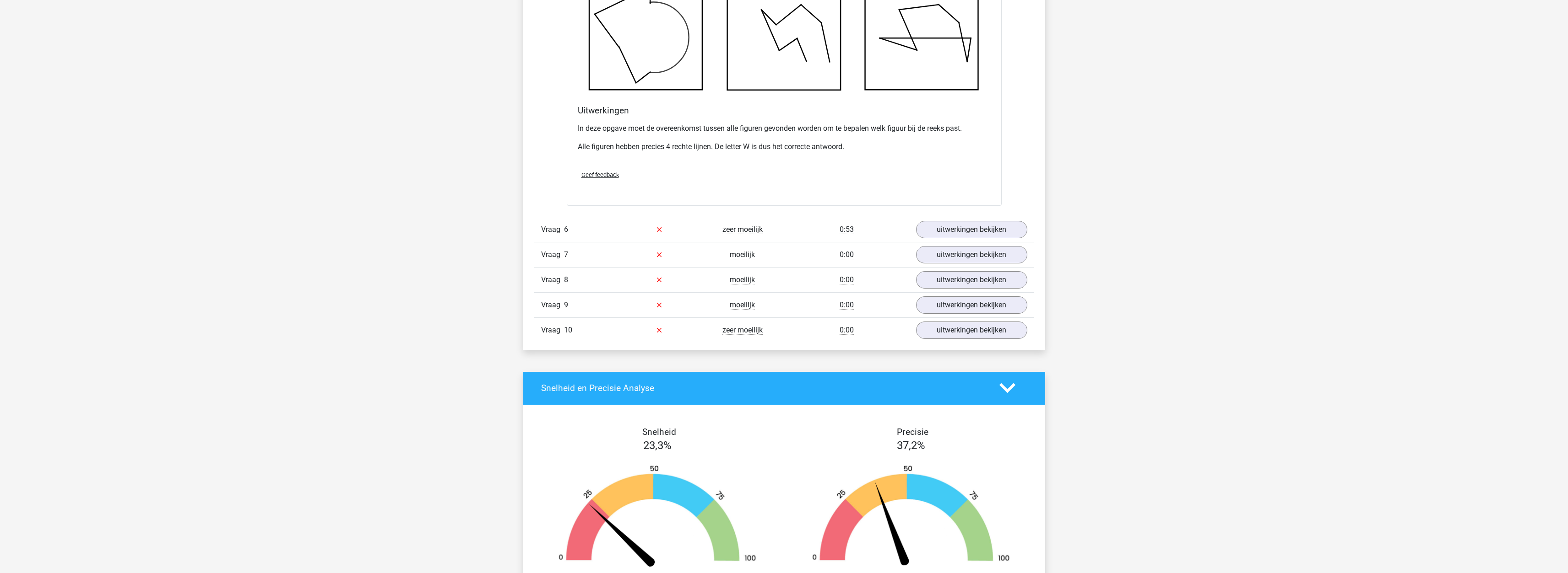
scroll to position [3386, 0]
drag, startPoint x: 983, startPoint y: 240, endPoint x: 979, endPoint y: 237, distance: 5.0
click at [983, 240] on div "Vraag 6 zeer moeilijk 0:53 uitwerkingen bekijken" at bounding box center [784, 228] width 500 height 25
click at [979, 228] on link "uitwerkingen bekijken" at bounding box center [971, 229] width 128 height 20
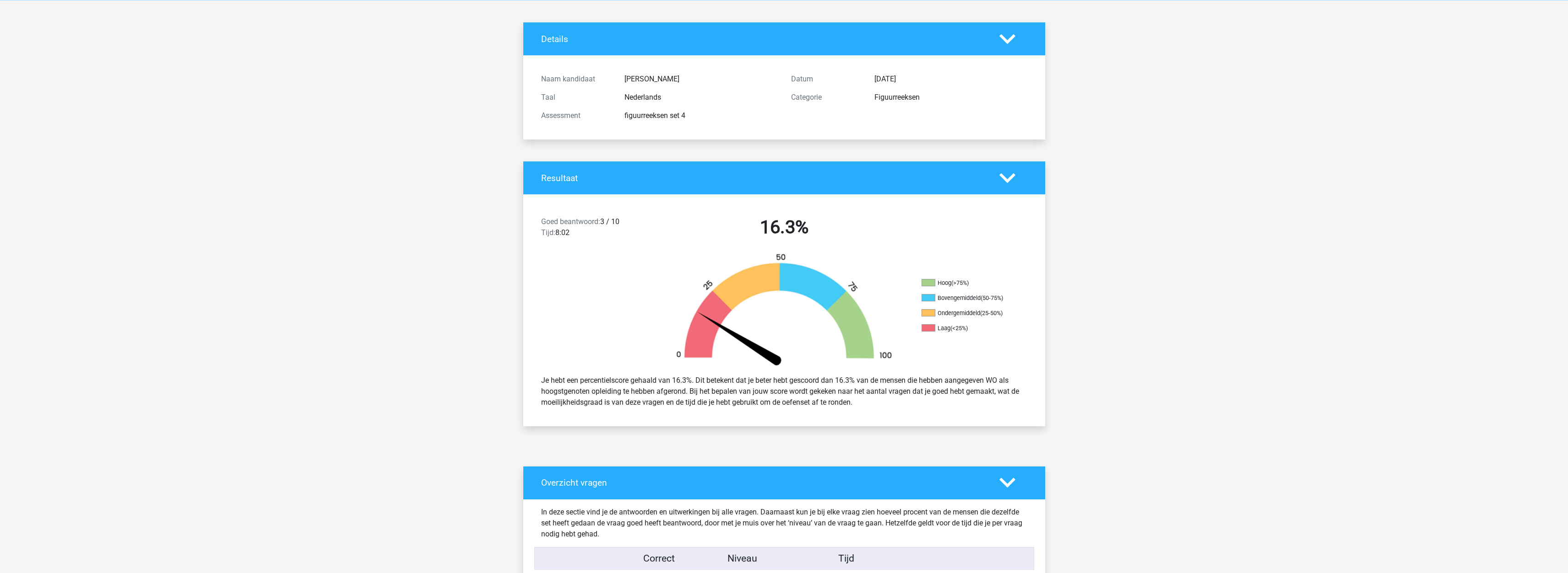
scroll to position [0, 0]
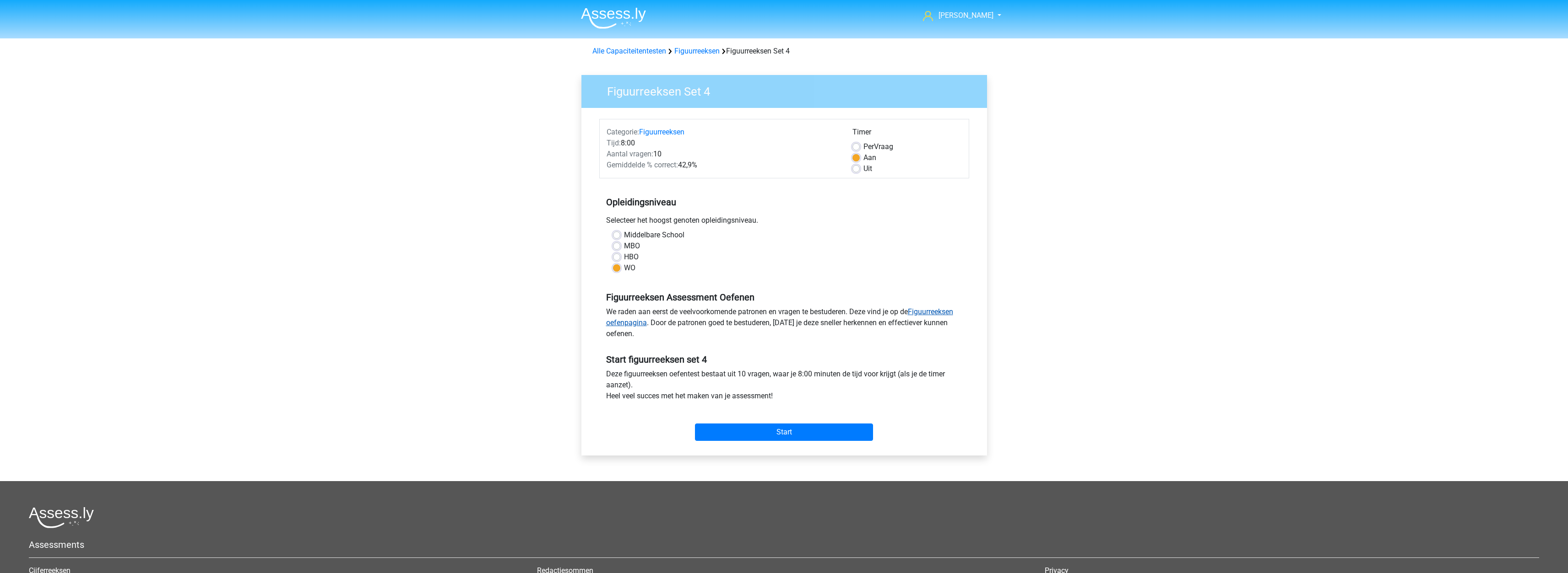
click at [927, 309] on link "Figuurreeksen oefenpagina" at bounding box center [779, 317] width 347 height 20
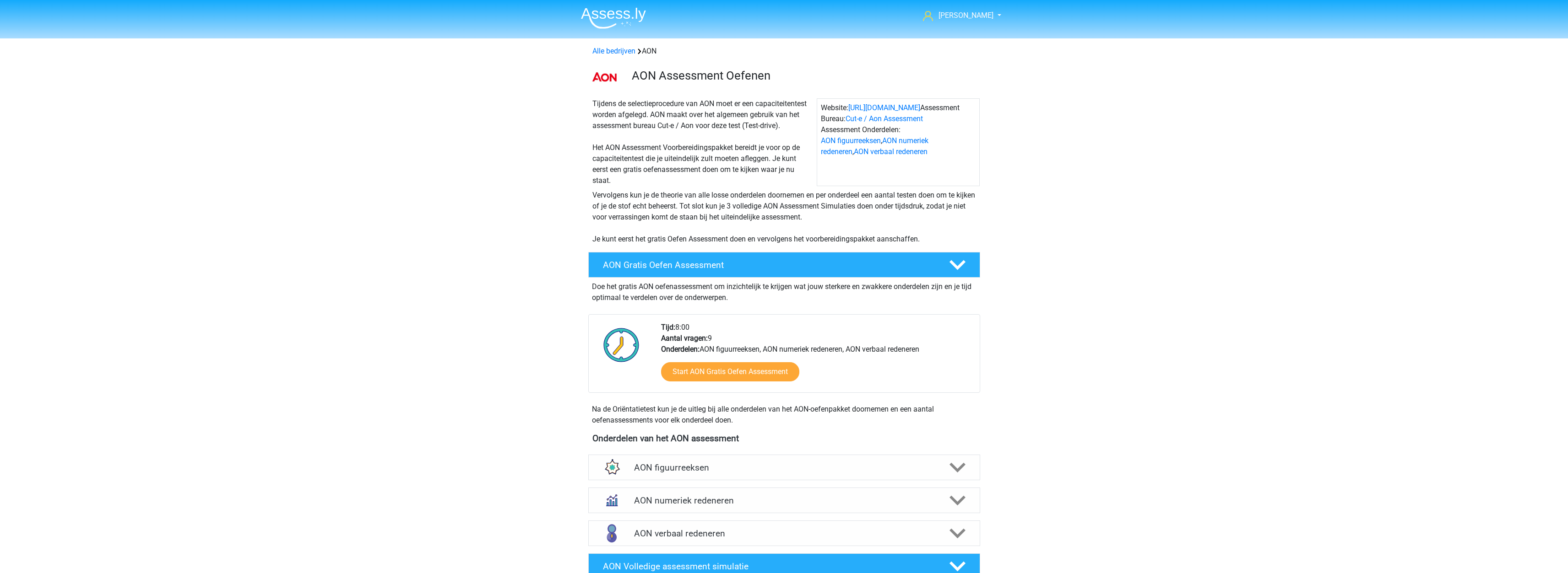
scroll to position [426, 0]
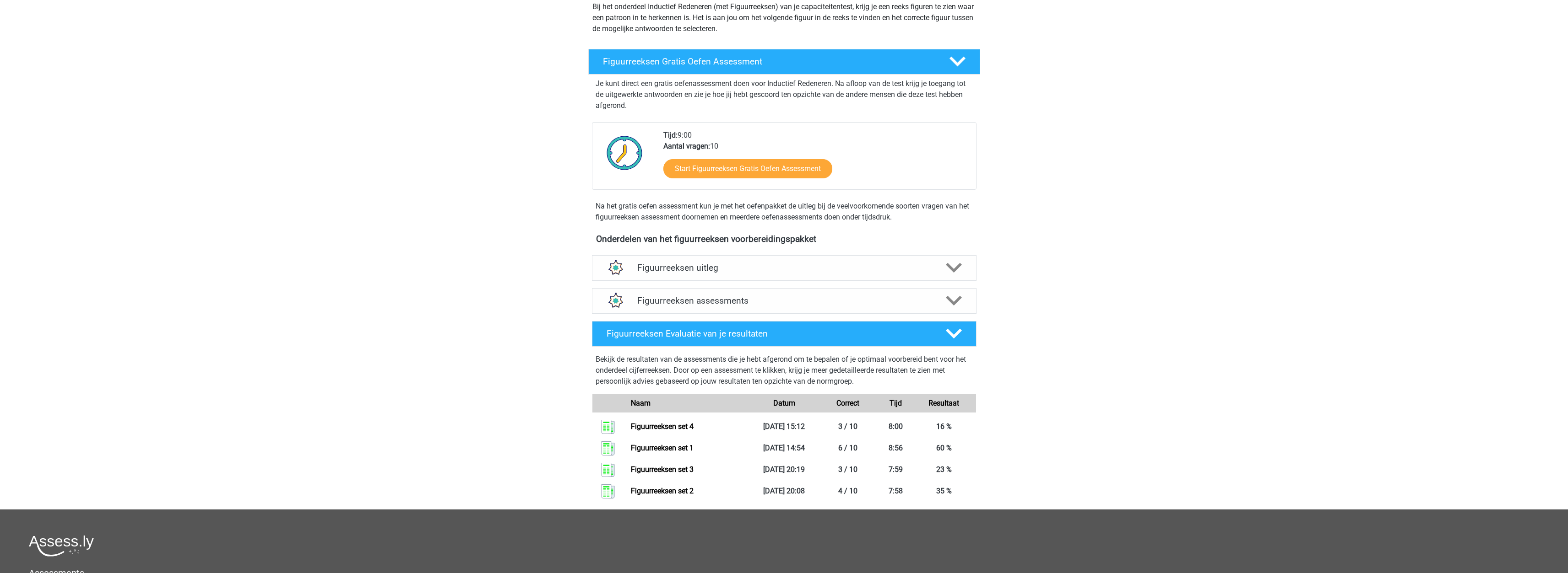
scroll to position [138, 0]
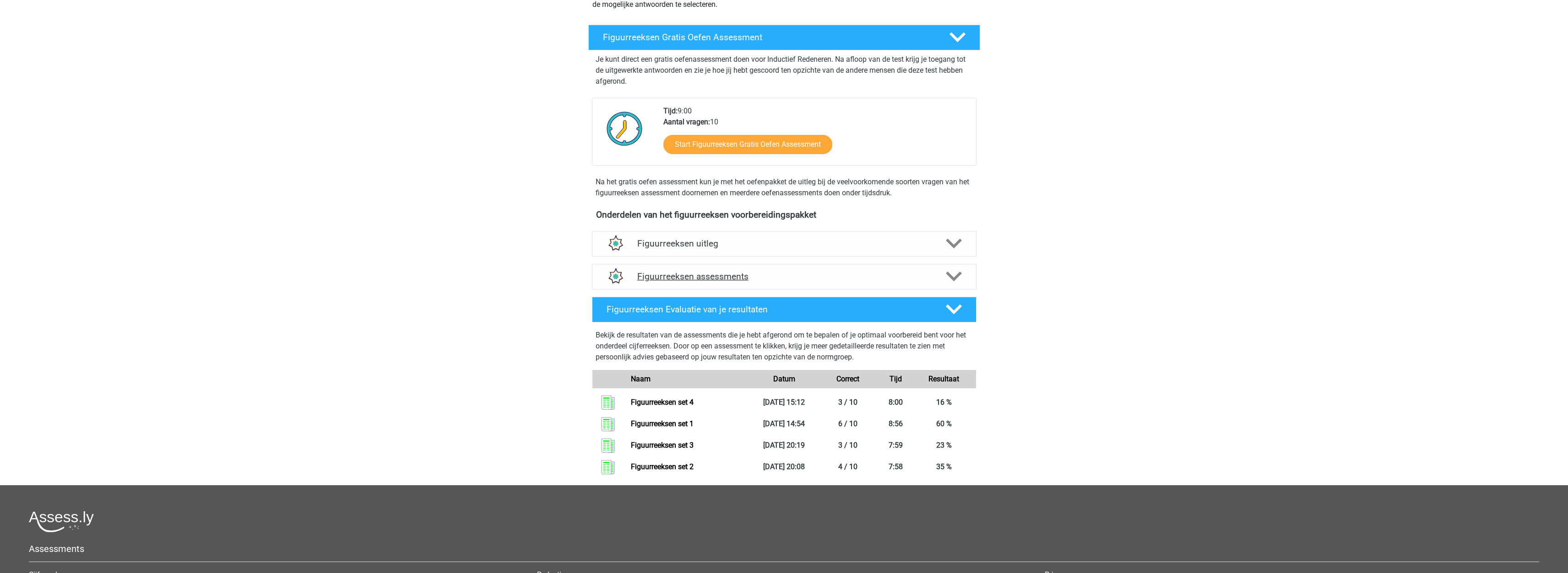
click at [786, 282] on h4 "Figuurreeksen assessments" at bounding box center [784, 276] width 294 height 10
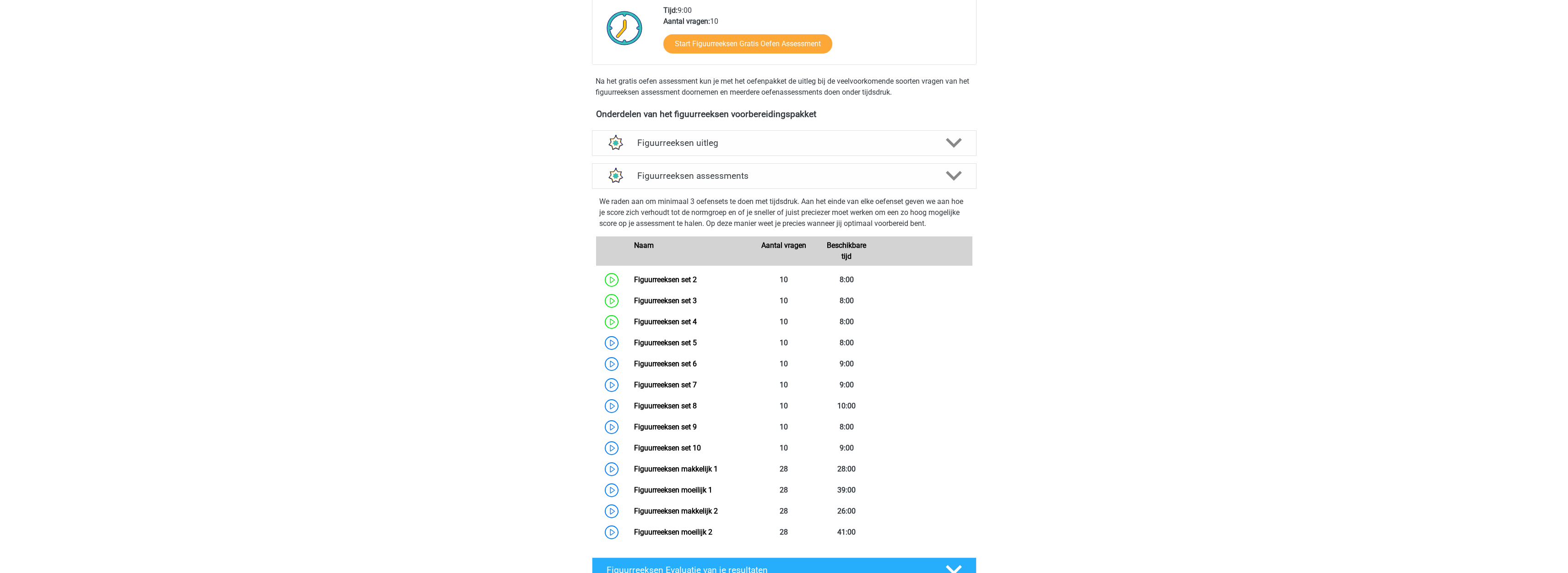
scroll to position [366, 0]
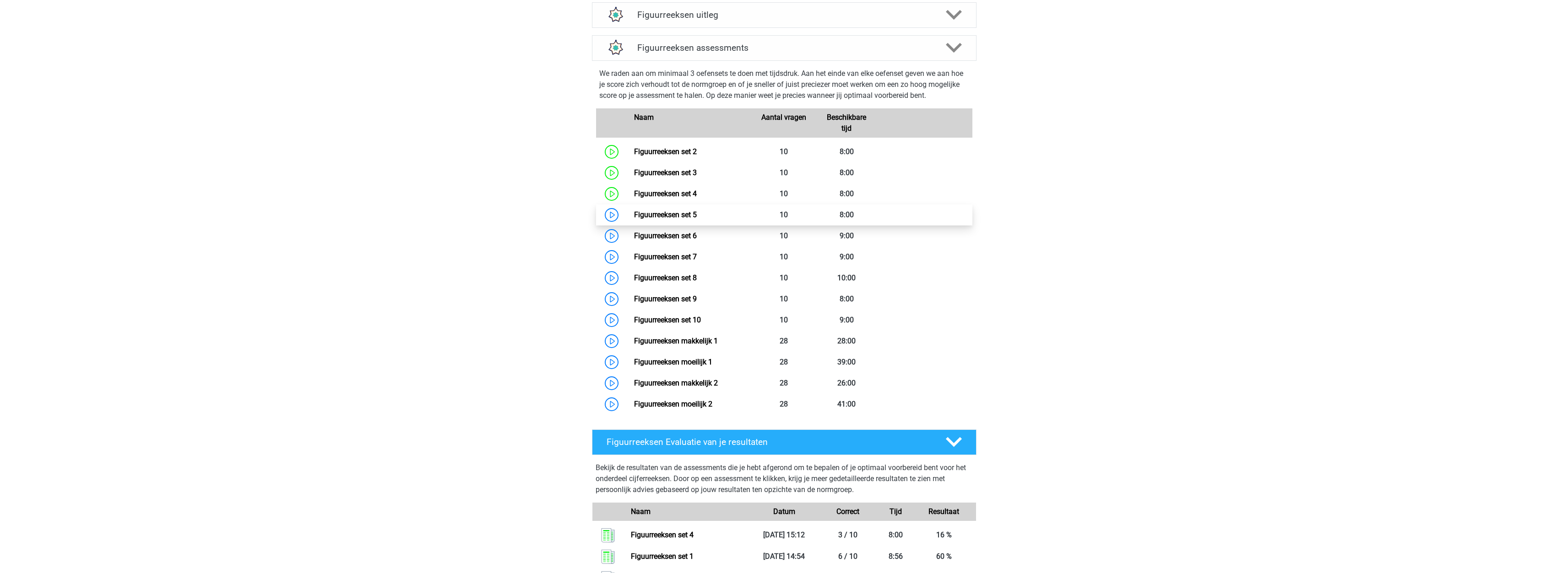
click at [652, 215] on link "Figuurreeksen set 5" at bounding box center [665, 214] width 62 height 9
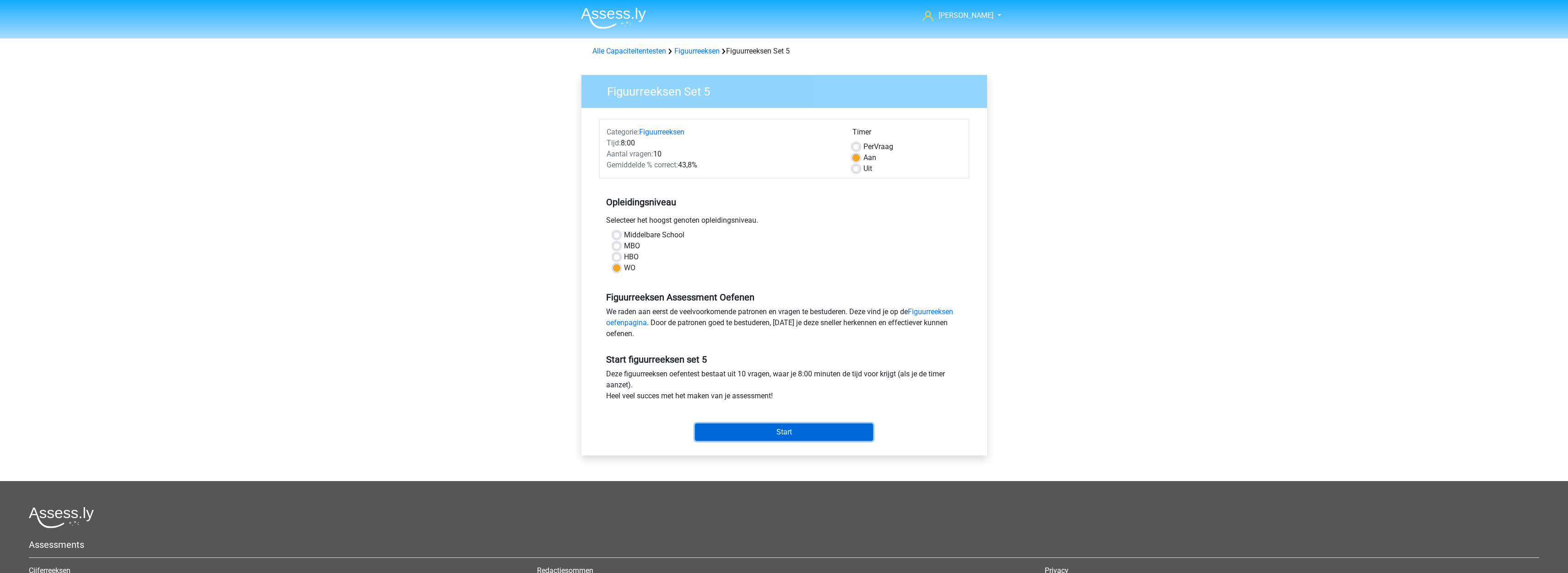
click at [767, 436] on input "Start" at bounding box center [784, 432] width 178 height 18
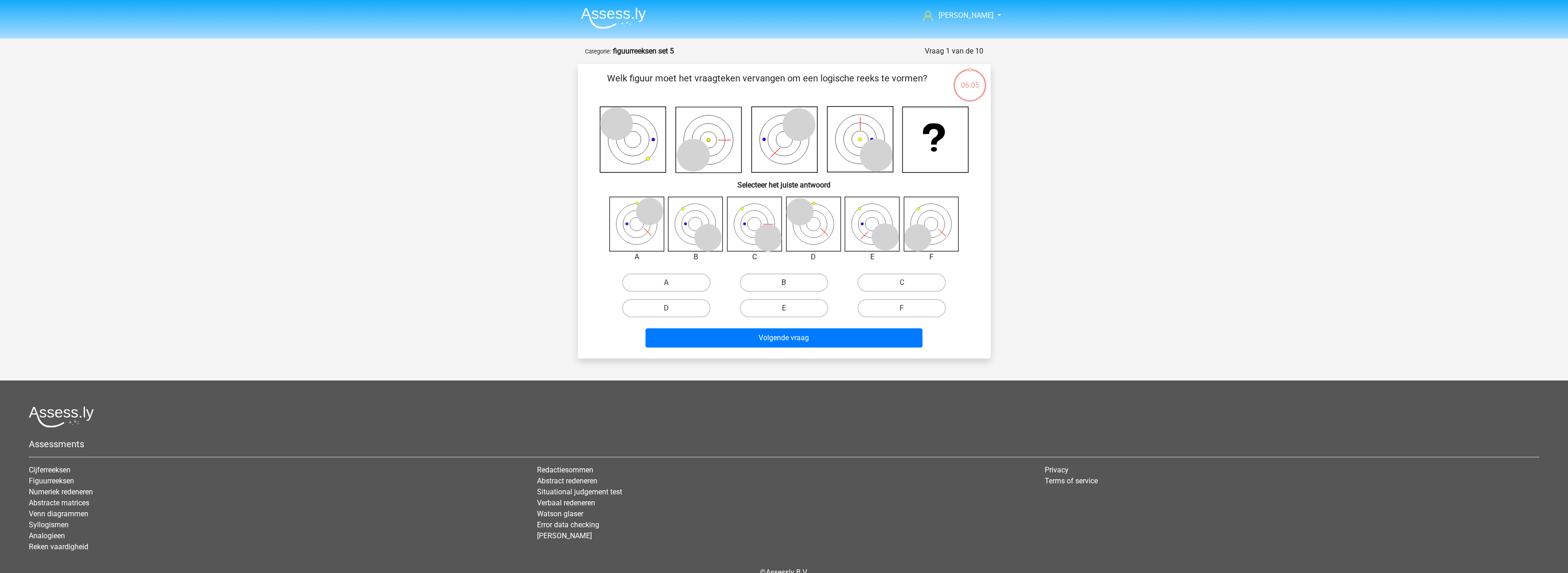
click at [806, 280] on label "B" at bounding box center [784, 282] width 88 height 18
click at [790, 282] on input "B" at bounding box center [786, 285] width 6 height 6
radio input "true"
click at [798, 331] on button "Volgende vraag" at bounding box center [784, 338] width 277 height 19
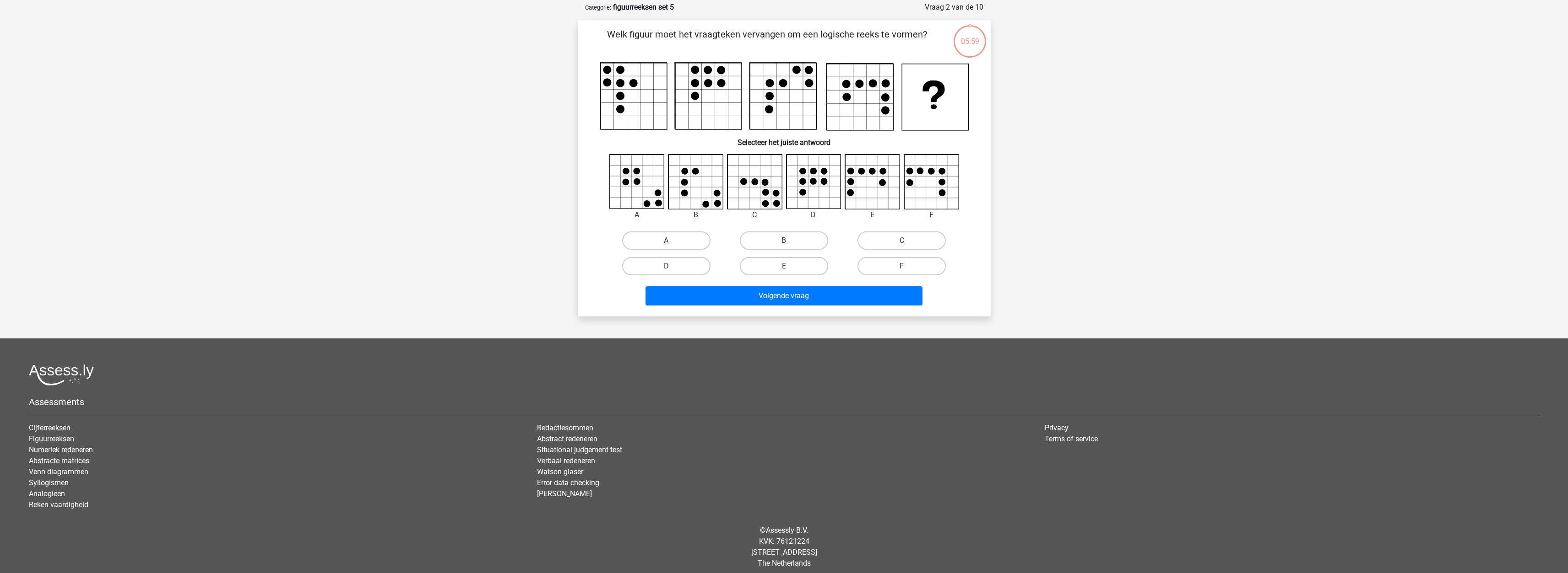
scroll to position [46, 0]
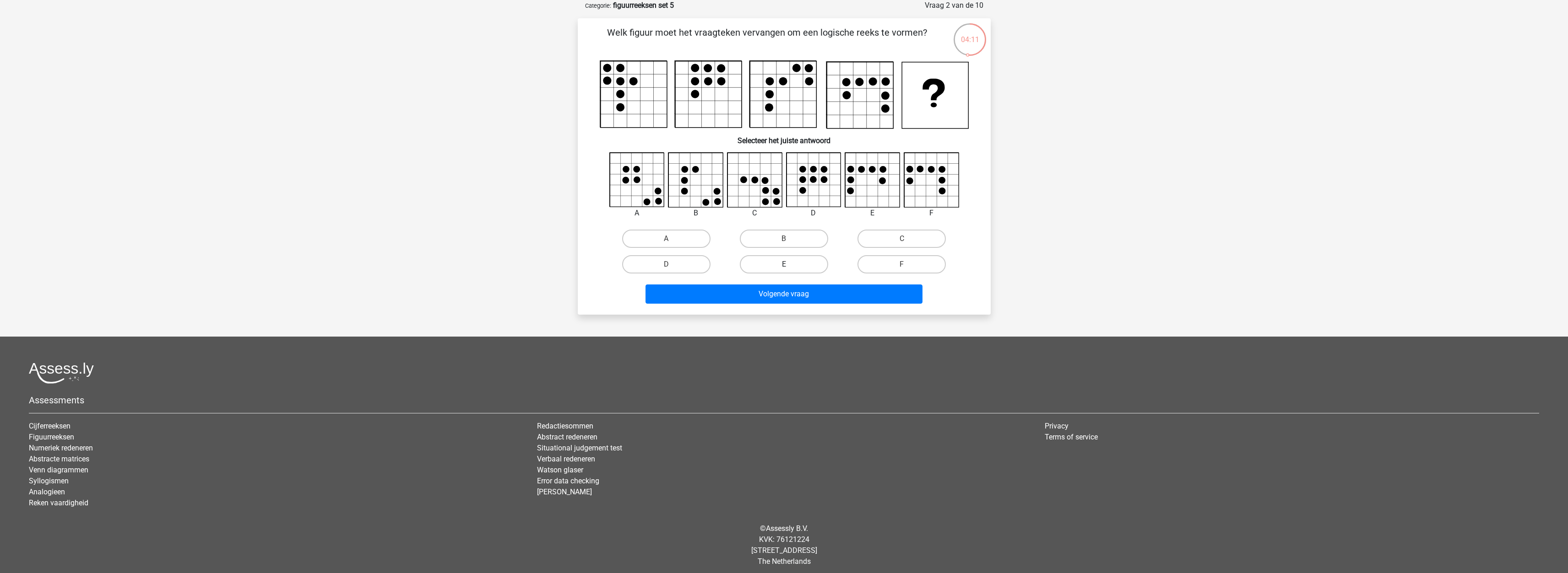
click at [812, 272] on label "E" at bounding box center [784, 264] width 88 height 18
click at [790, 270] on input "E" at bounding box center [786, 266] width 6 height 6
radio input "true"
click at [811, 298] on button "Volgende vraag" at bounding box center [784, 295] width 277 height 19
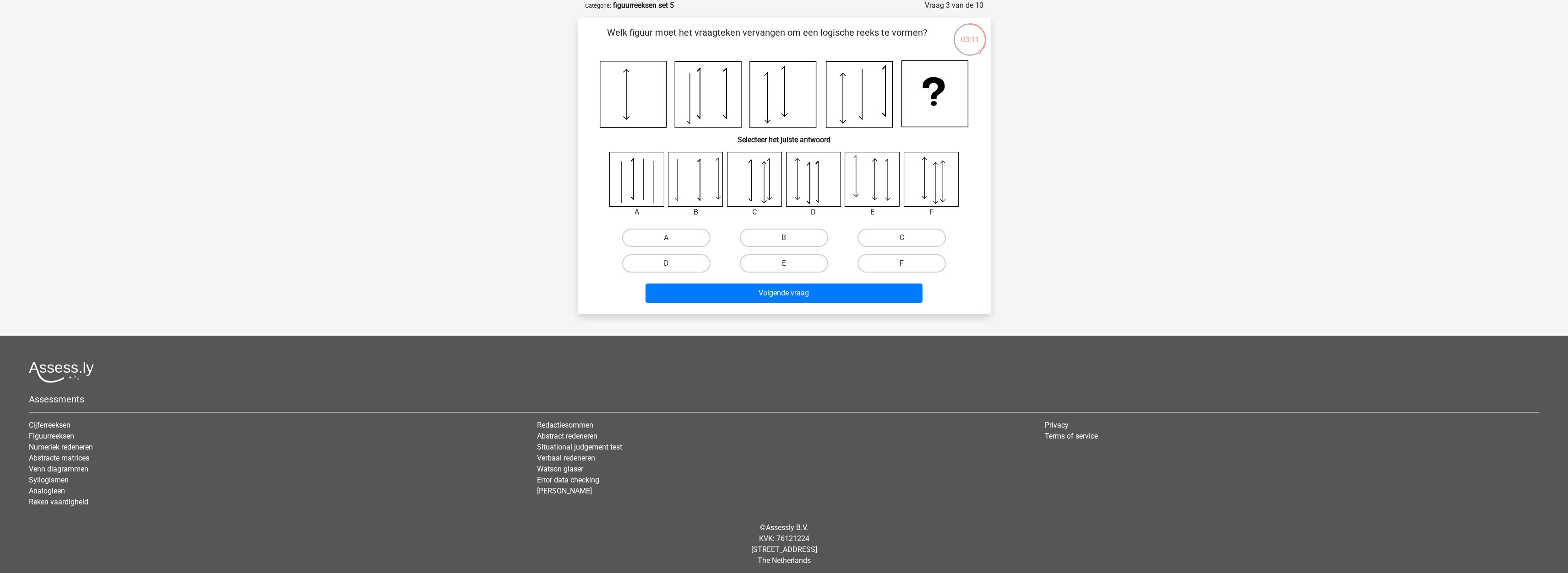
click at [914, 261] on label "F" at bounding box center [902, 263] width 88 height 18
click at [908, 263] on input "F" at bounding box center [904, 266] width 6 height 6
radio input "true"
click at [672, 265] on input "D" at bounding box center [669, 266] width 6 height 6
radio input "true"
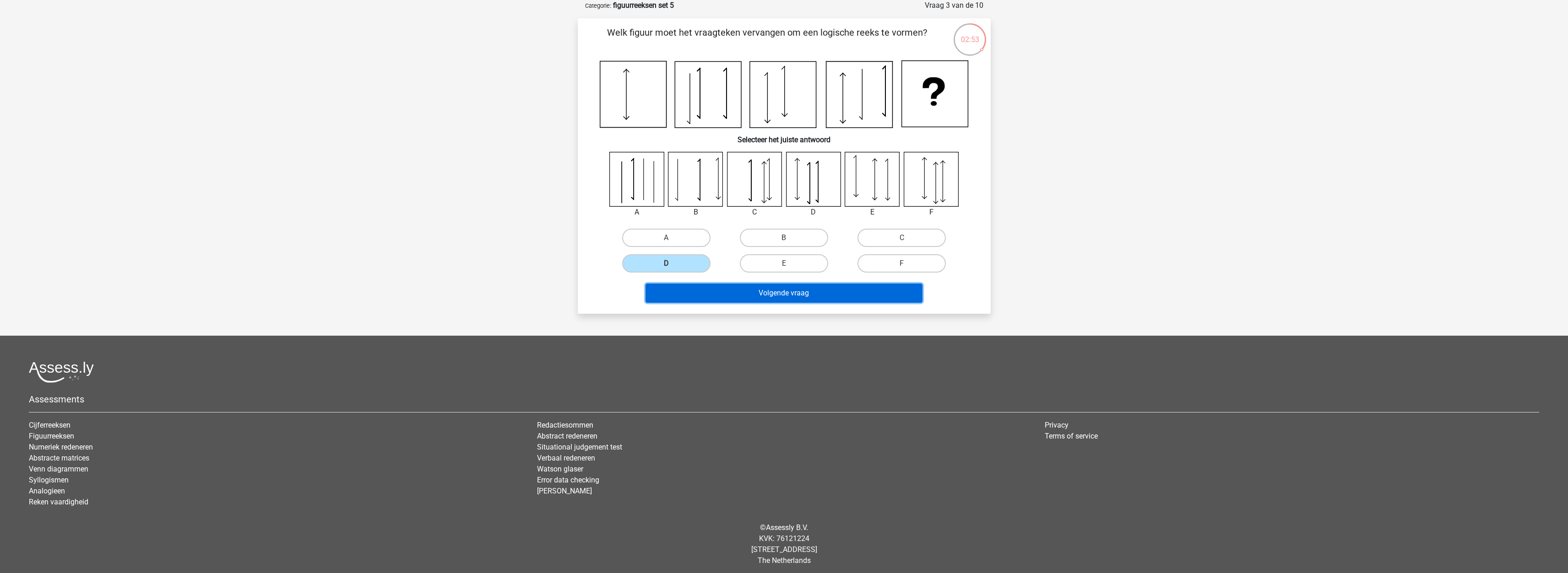
click at [782, 302] on button "Volgende vraag" at bounding box center [784, 293] width 277 height 19
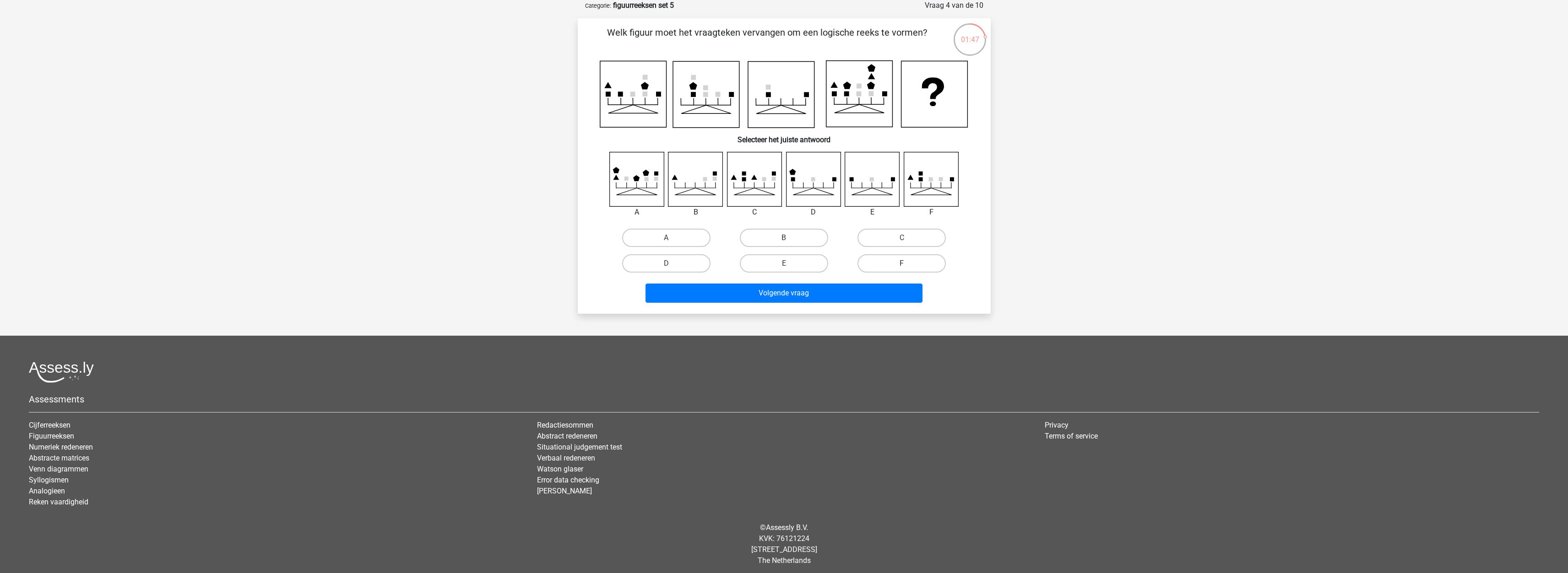
drag, startPoint x: 912, startPoint y: 258, endPoint x: 935, endPoint y: 299, distance: 47.0
click at [912, 258] on label "F" at bounding box center [902, 263] width 88 height 18
click at [908, 263] on input "F" at bounding box center [904, 266] width 6 height 6
radio input "true"
click at [866, 298] on button "Volgende vraag" at bounding box center [784, 293] width 277 height 19
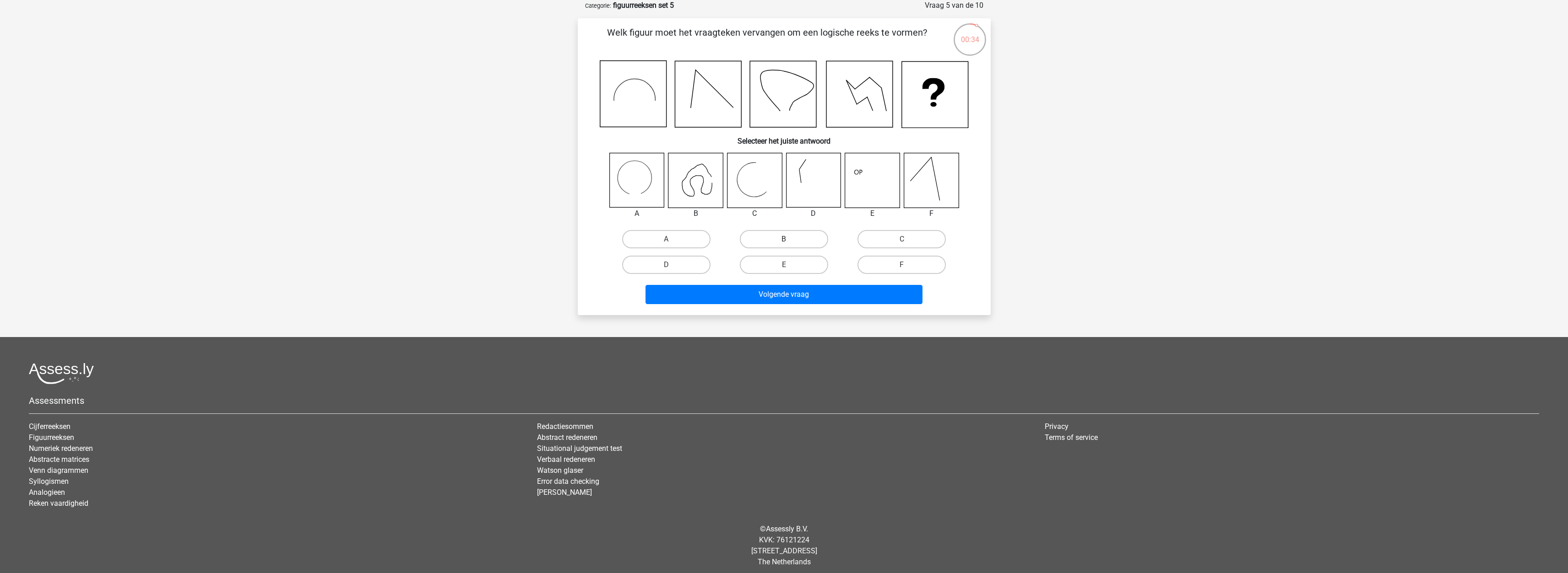
click at [790, 238] on label "B" at bounding box center [784, 239] width 88 height 18
click at [790, 239] on input "B" at bounding box center [786, 242] width 6 height 6
radio input "true"
click at [797, 286] on button "Volgende vraag" at bounding box center [784, 295] width 277 height 19
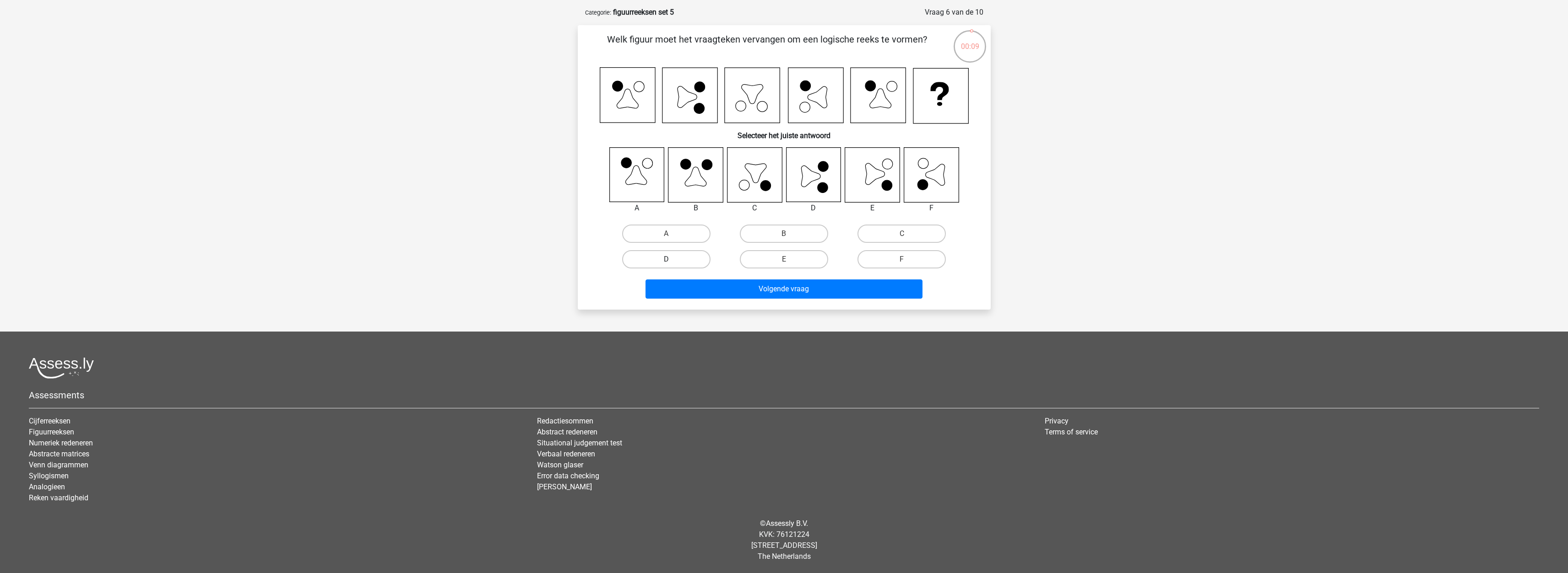
click at [685, 263] on label "D" at bounding box center [666, 259] width 88 height 18
click at [672, 263] on input "D" at bounding box center [669, 262] width 6 height 6
radio input "true"
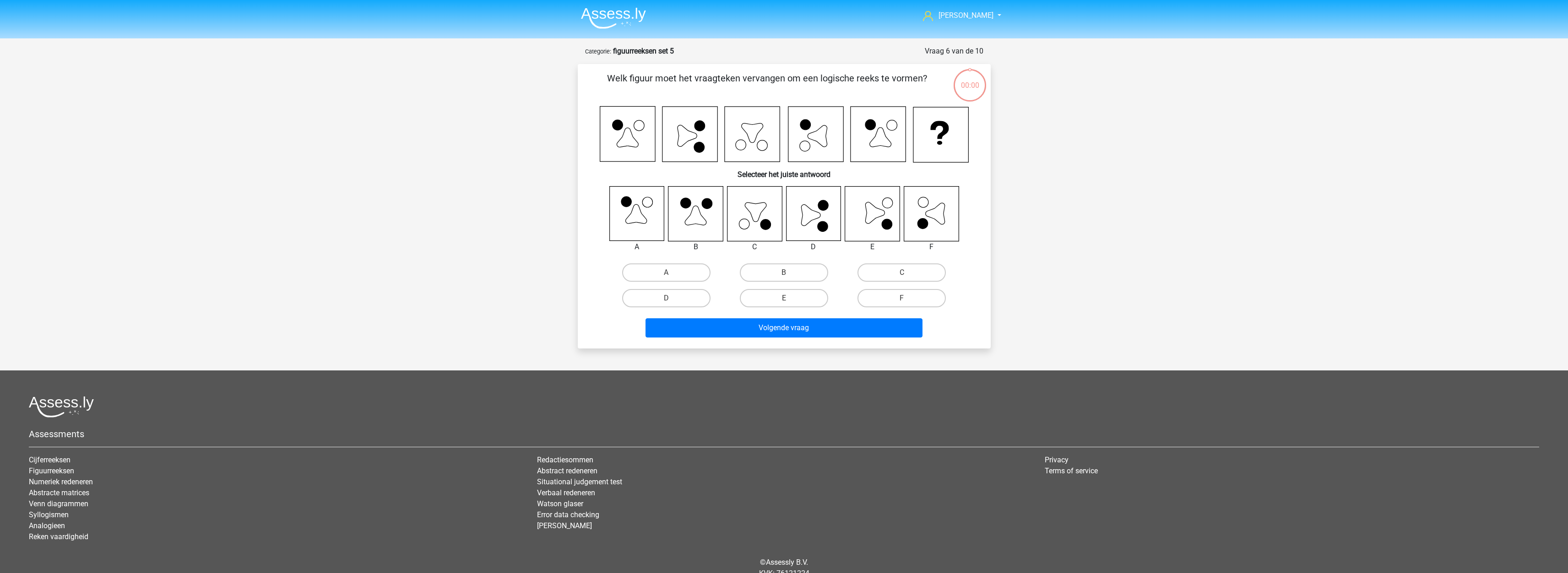
scroll to position [39, 0]
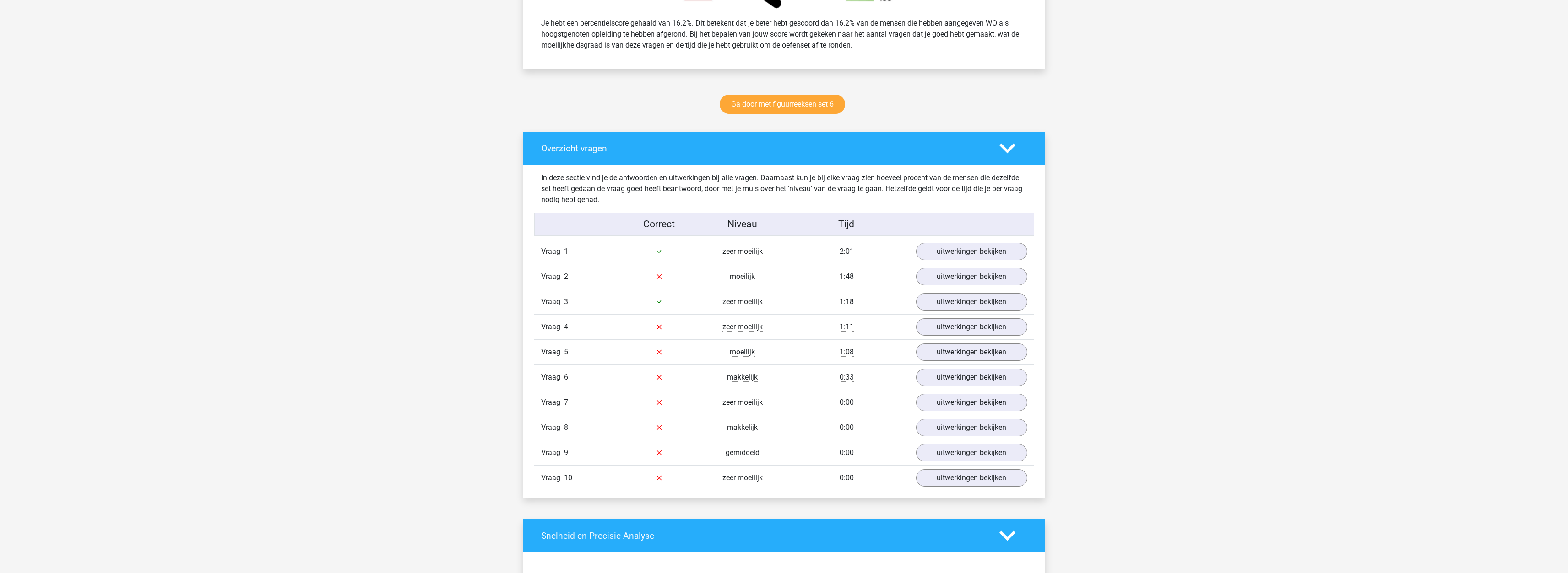
scroll to position [412, 0]
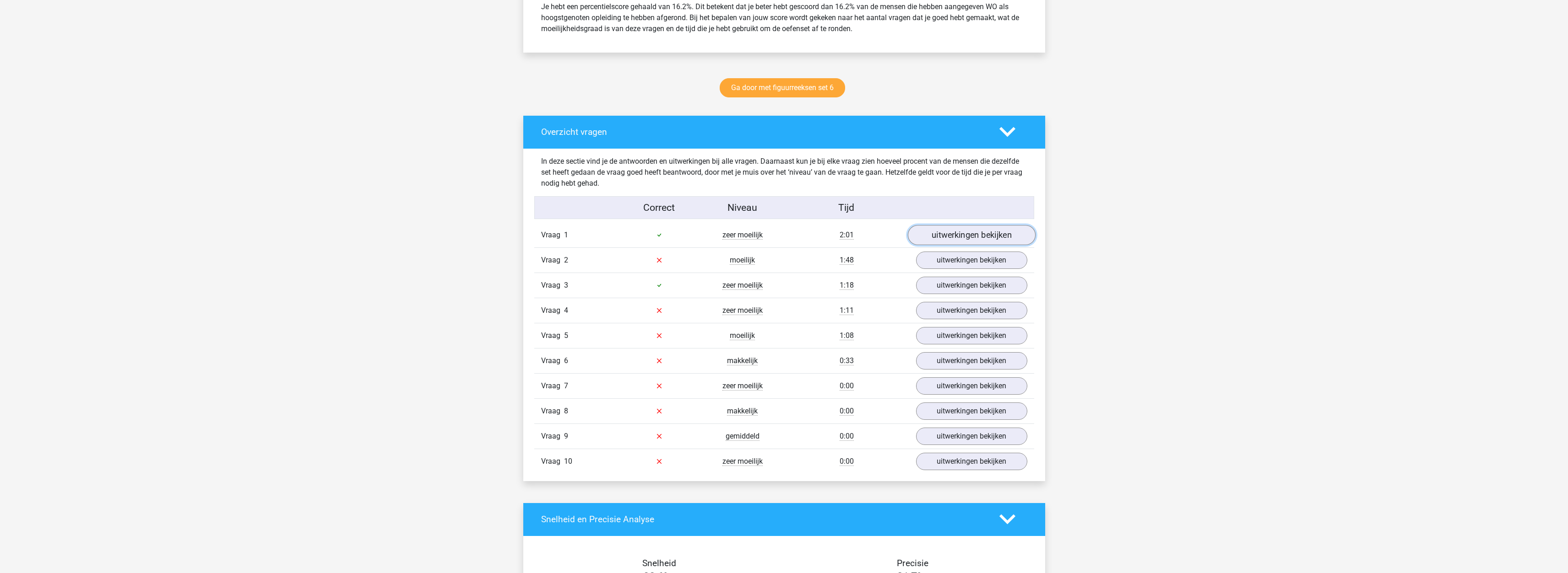
click at [987, 232] on link "uitwerkingen bekijken" at bounding box center [971, 234] width 128 height 20
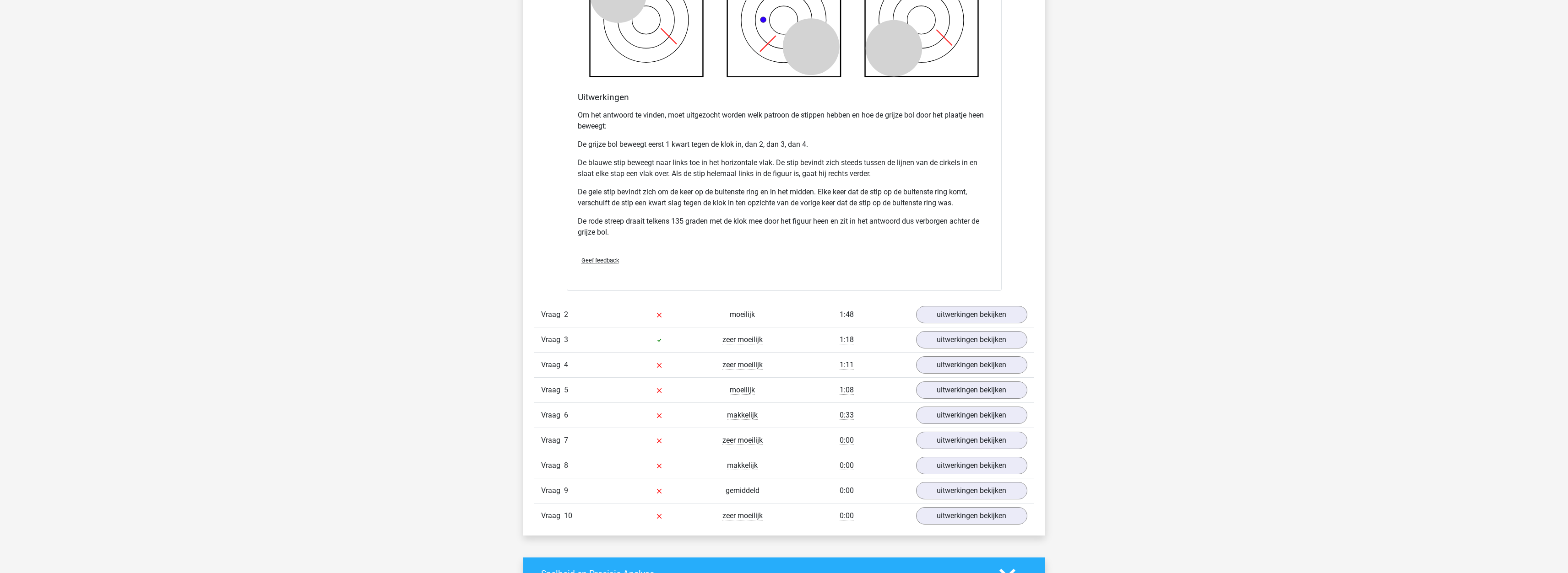
scroll to position [1007, 0]
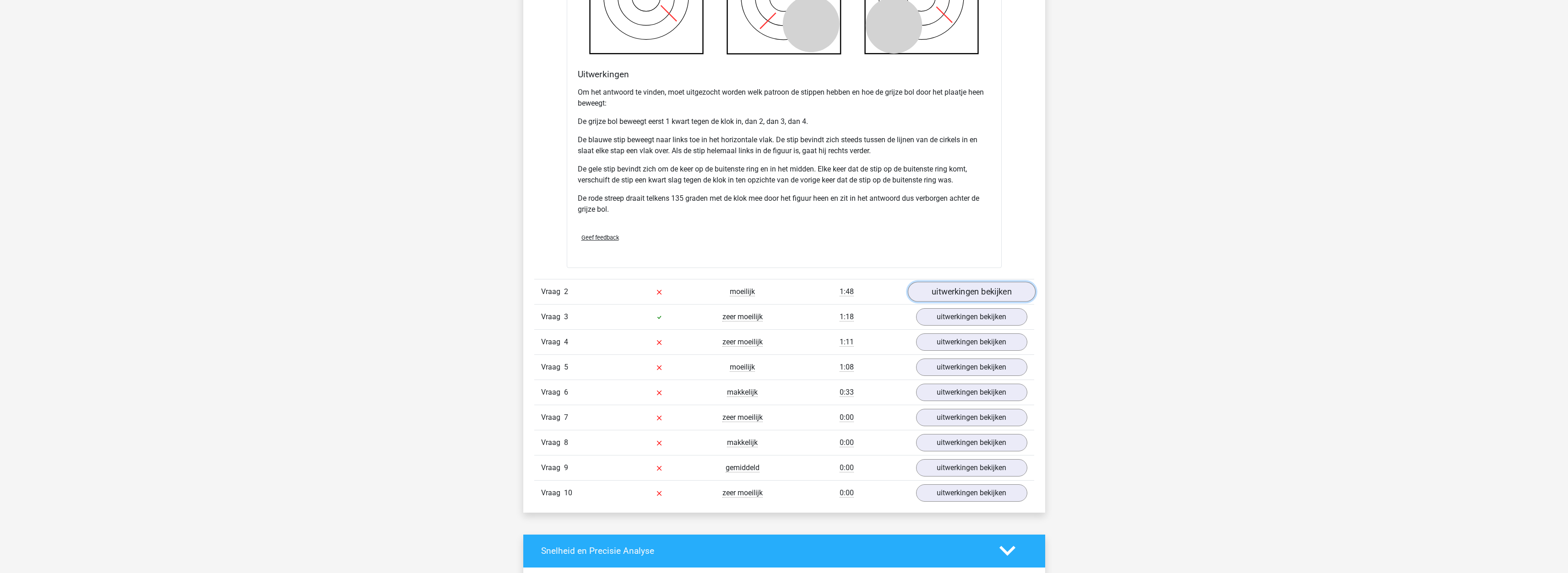
click at [927, 286] on link "uitwerkingen bekijken" at bounding box center [971, 291] width 128 height 20
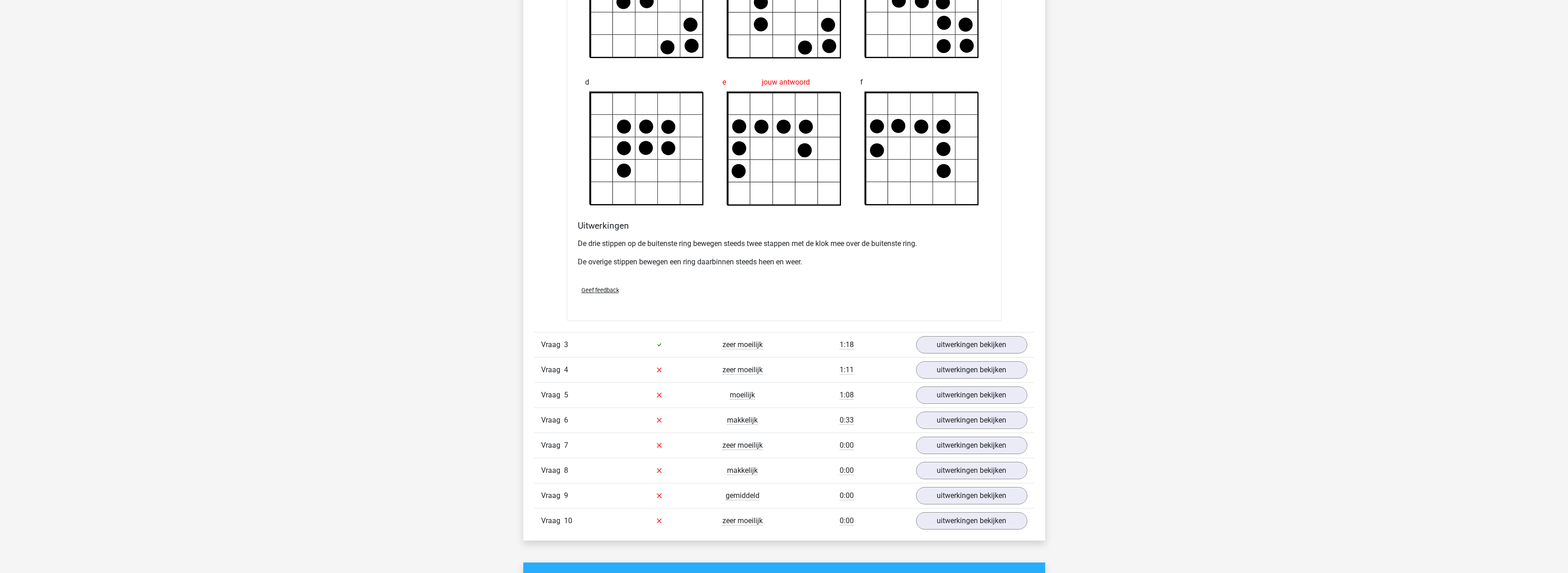
scroll to position [1510, 0]
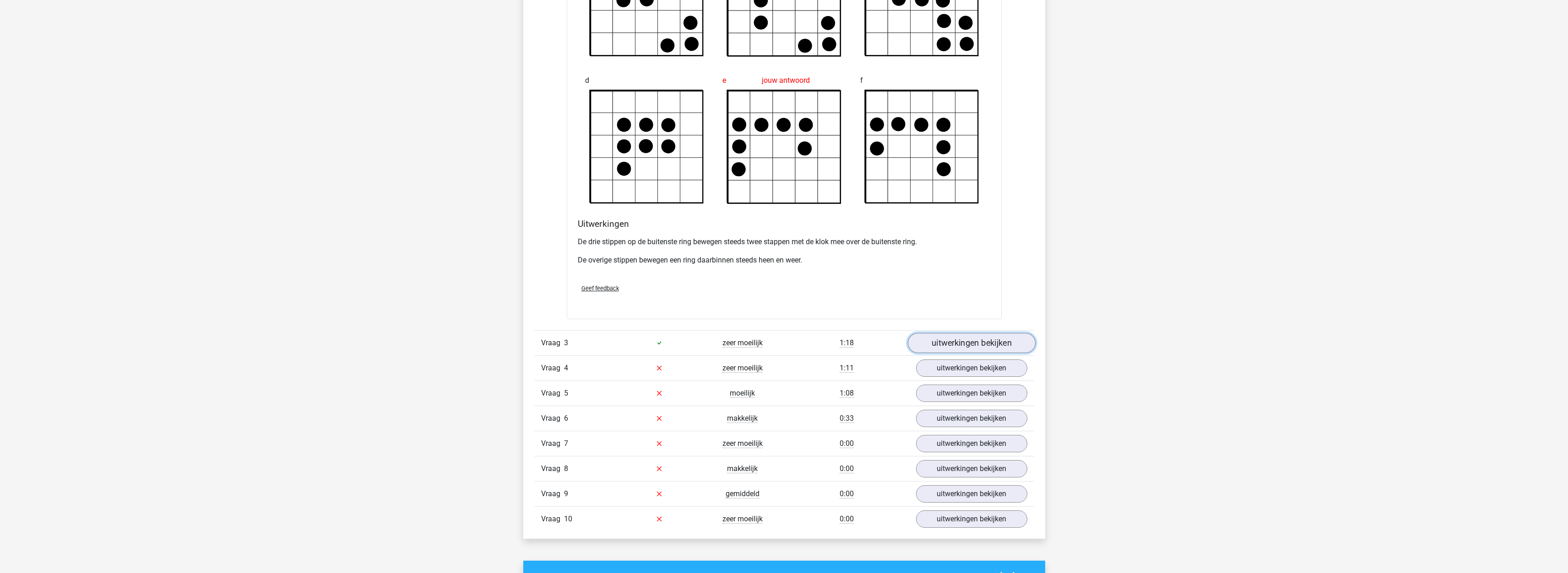
click at [973, 343] on link "uitwerkingen bekijken" at bounding box center [971, 343] width 128 height 20
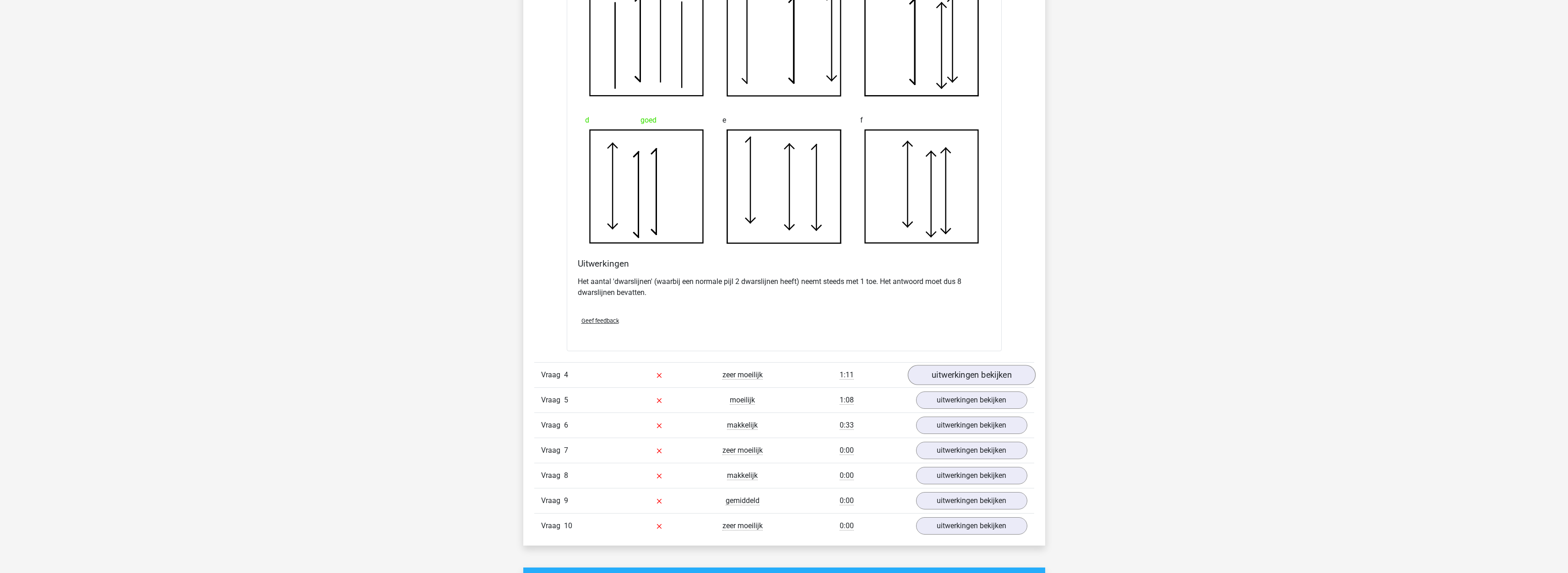
scroll to position [2105, 0]
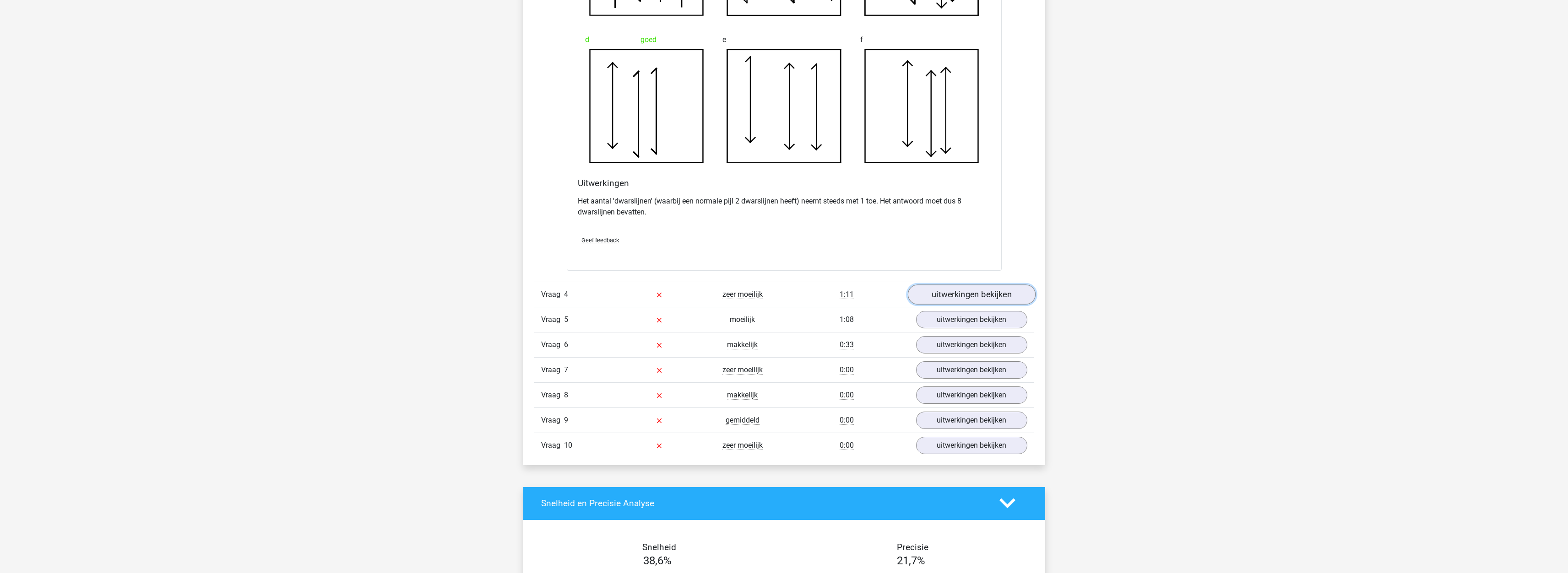
click at [987, 296] on link "uitwerkingen bekijken" at bounding box center [971, 295] width 128 height 20
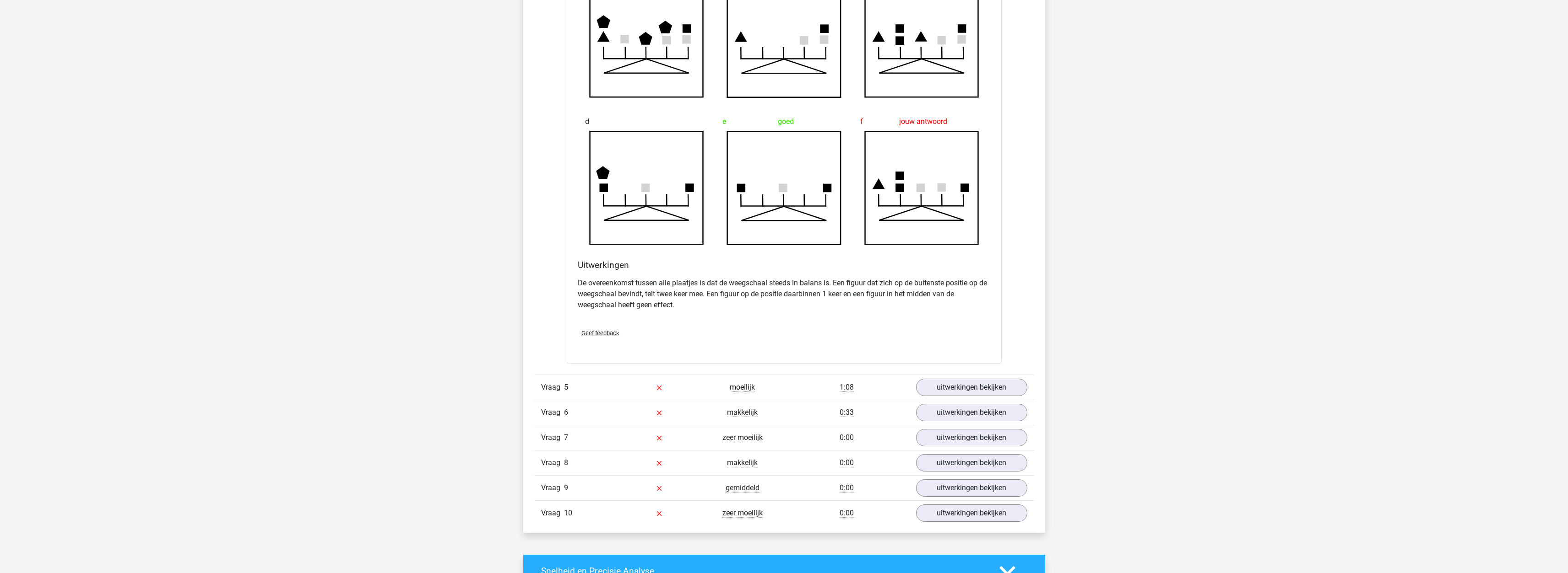
scroll to position [2608, 0]
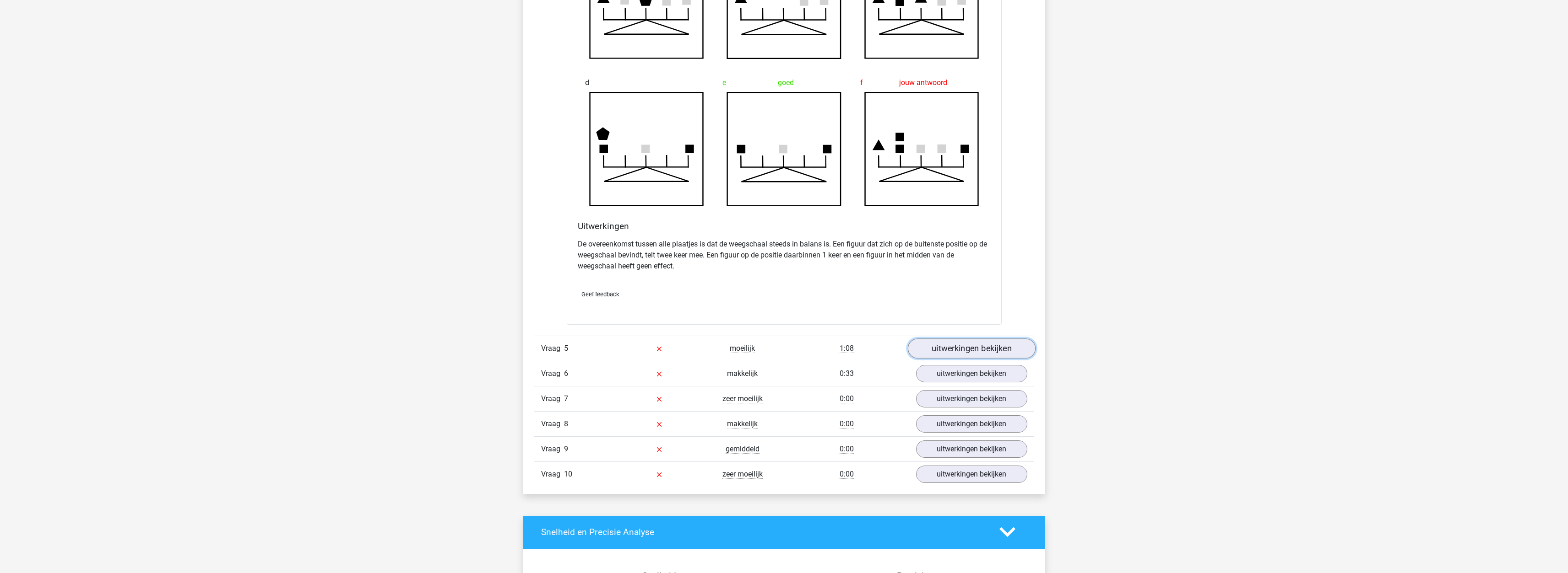
click at [926, 351] on link "uitwerkingen bekijken" at bounding box center [971, 348] width 128 height 20
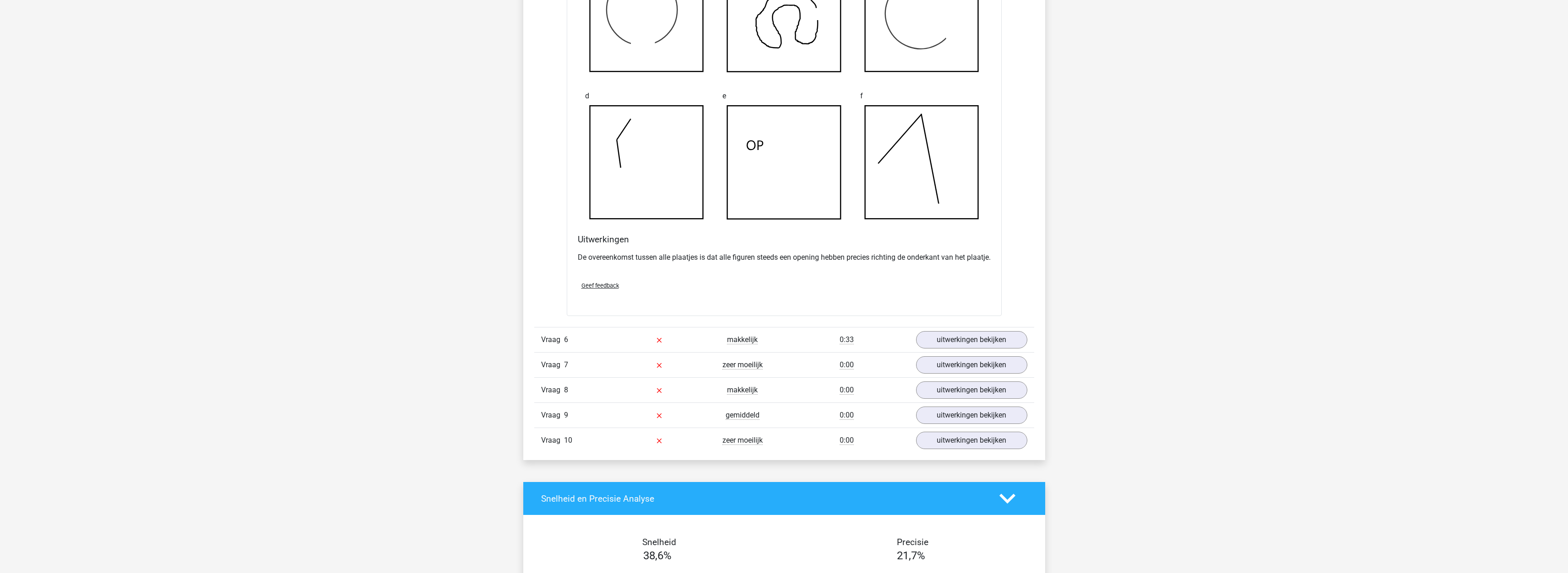
scroll to position [3157, 0]
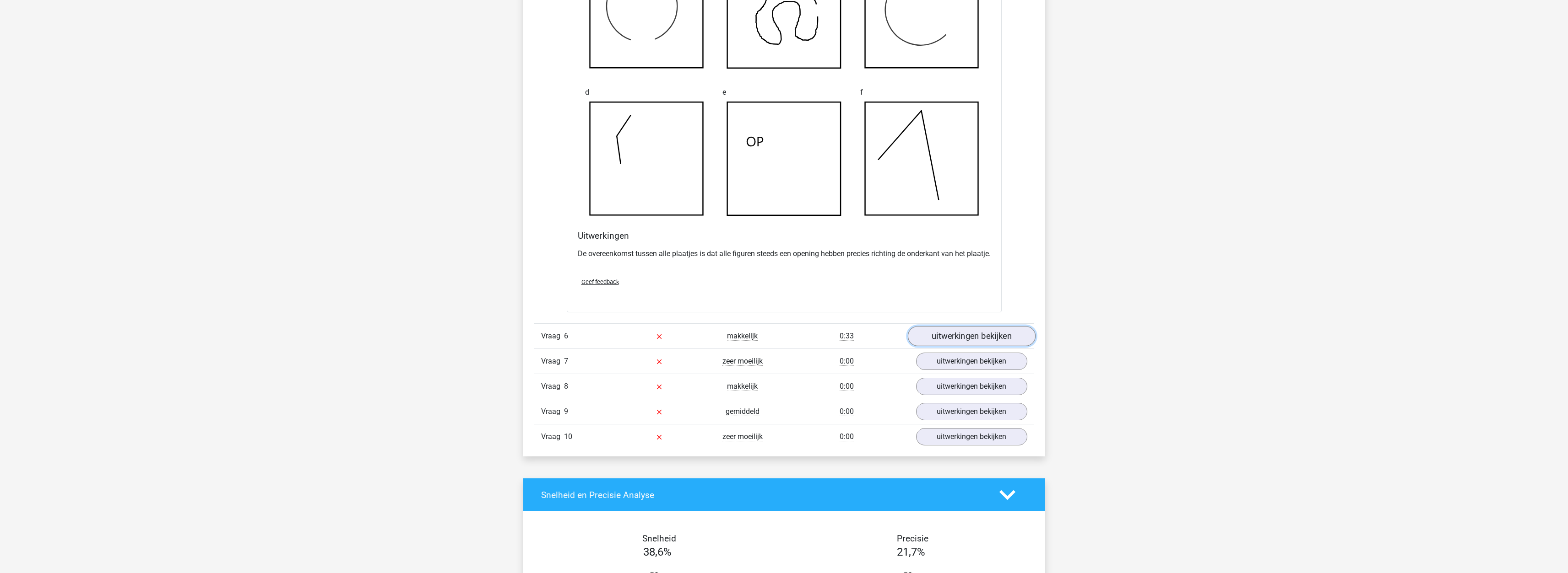
click at [938, 344] on link "uitwerkingen bekijken" at bounding box center [971, 336] width 128 height 20
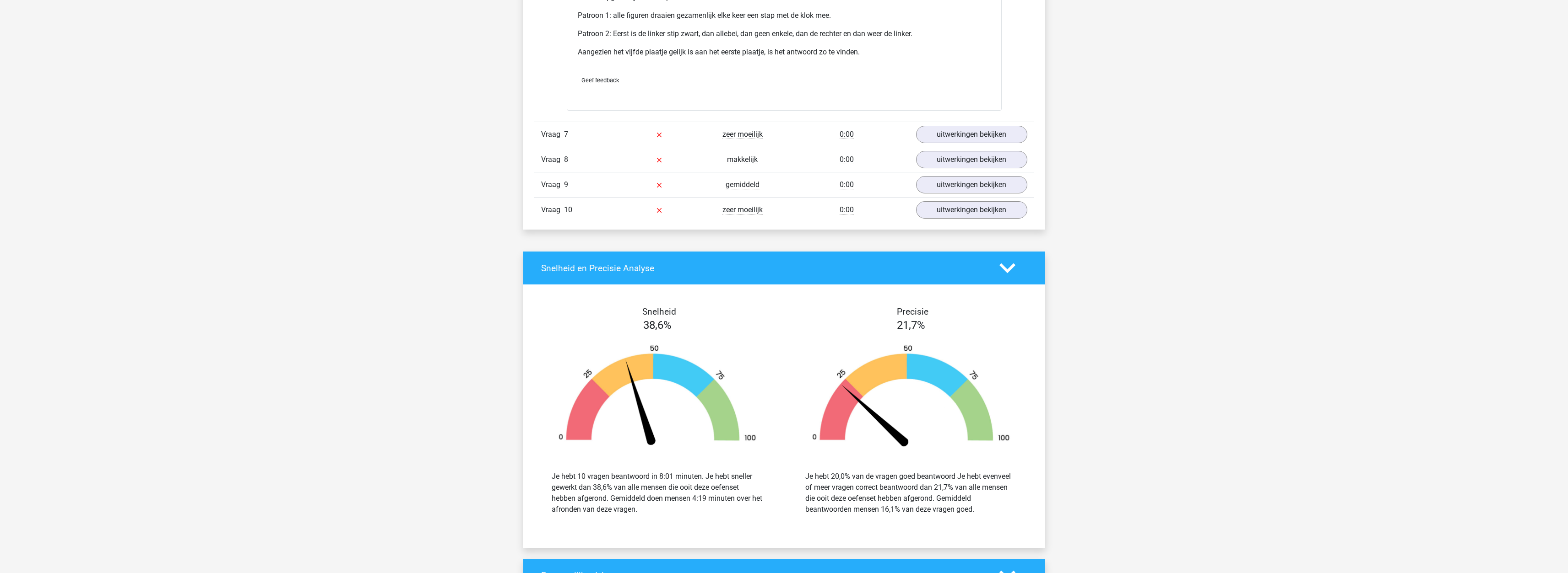
scroll to position [4164, 0]
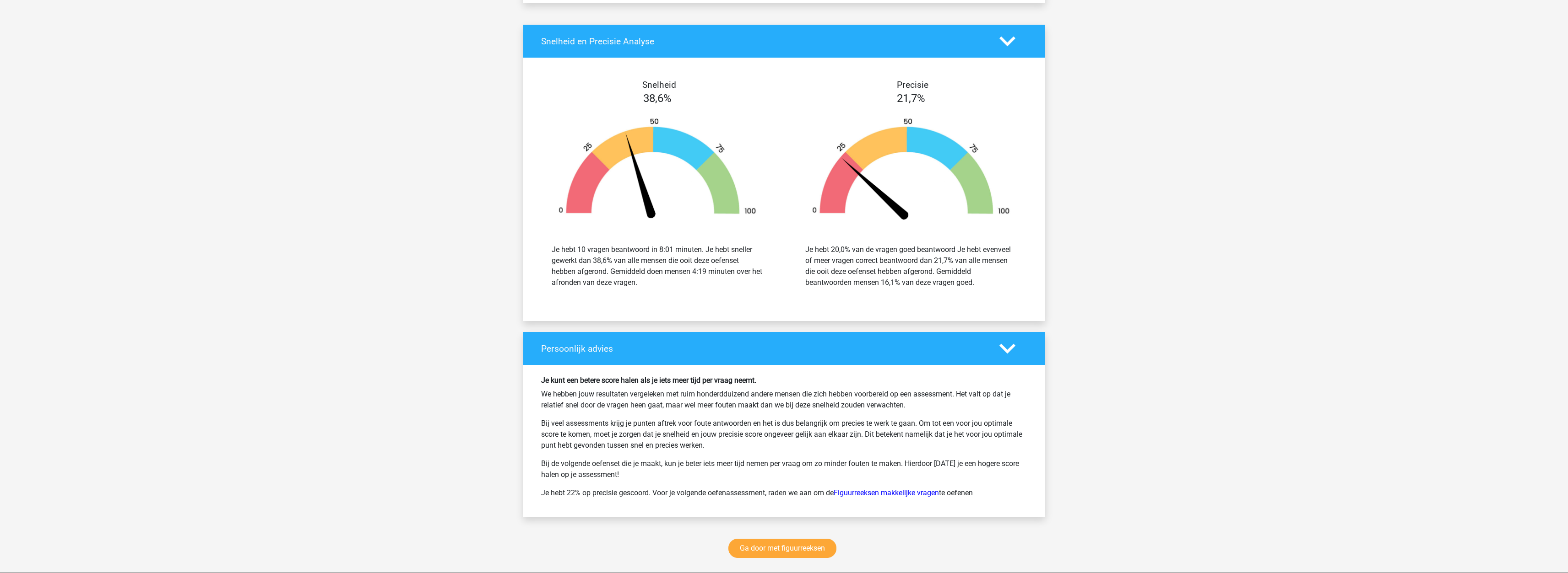
drag, startPoint x: 931, startPoint y: 281, endPoint x: 939, endPoint y: 301, distance: 21.5
click at [989, 299] on div "Je hebt 20,0% van de vragen goed beantwoord Je hebt evenveel of meer vragen cor…" at bounding box center [911, 266] width 240 height 66
click at [866, 288] on div "Je hebt 20,0% van de vragen goed beantwoord Je hebt evenveel of meer vragen cor…" at bounding box center [911, 266] width 211 height 44
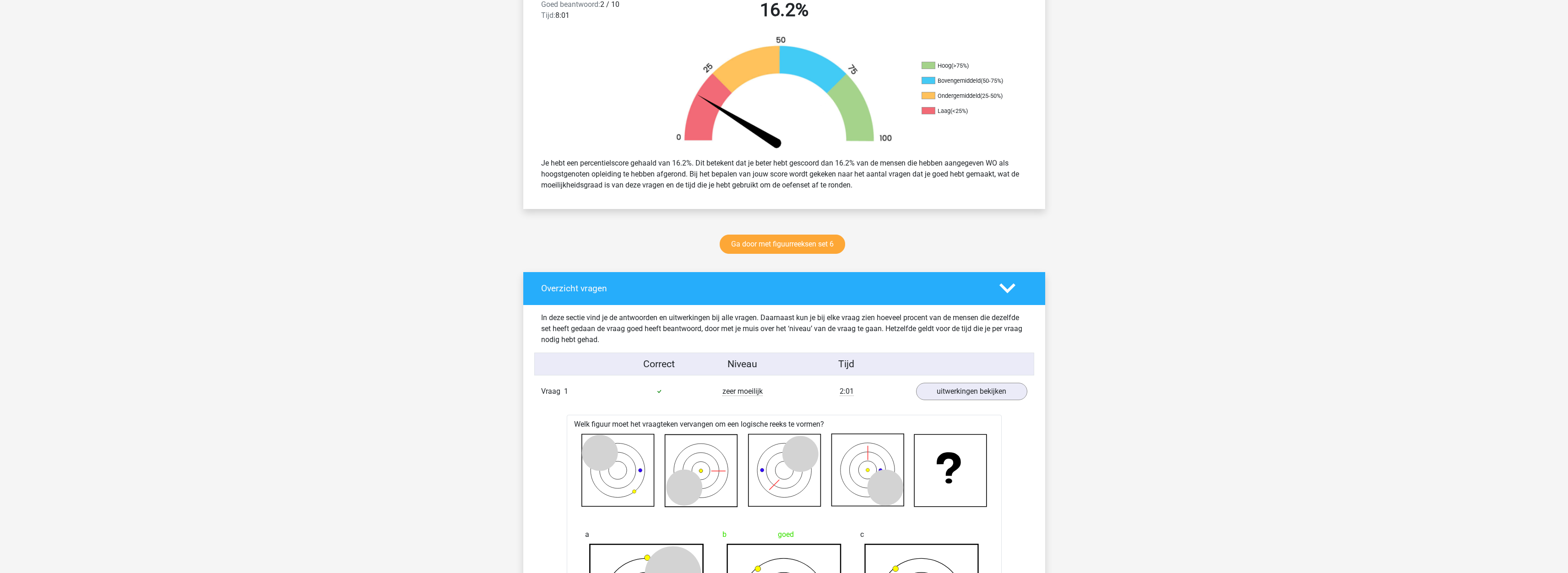
scroll to position [0, 0]
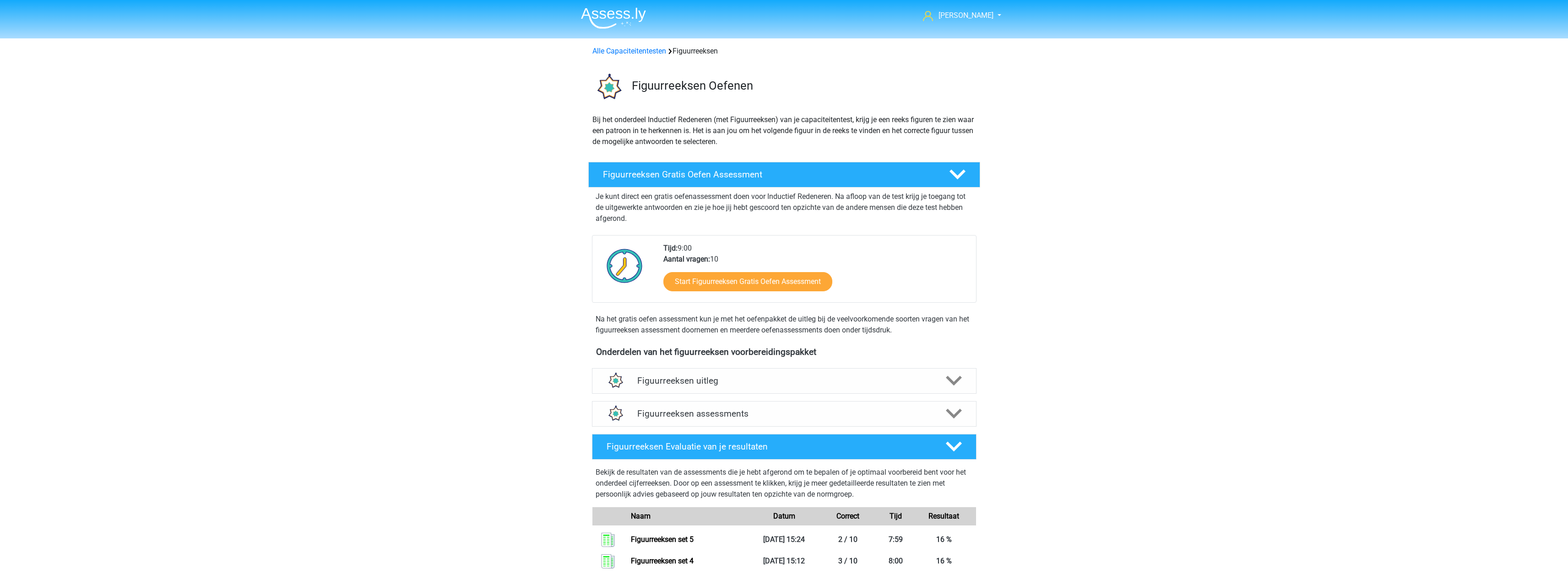
scroll to position [312, 0]
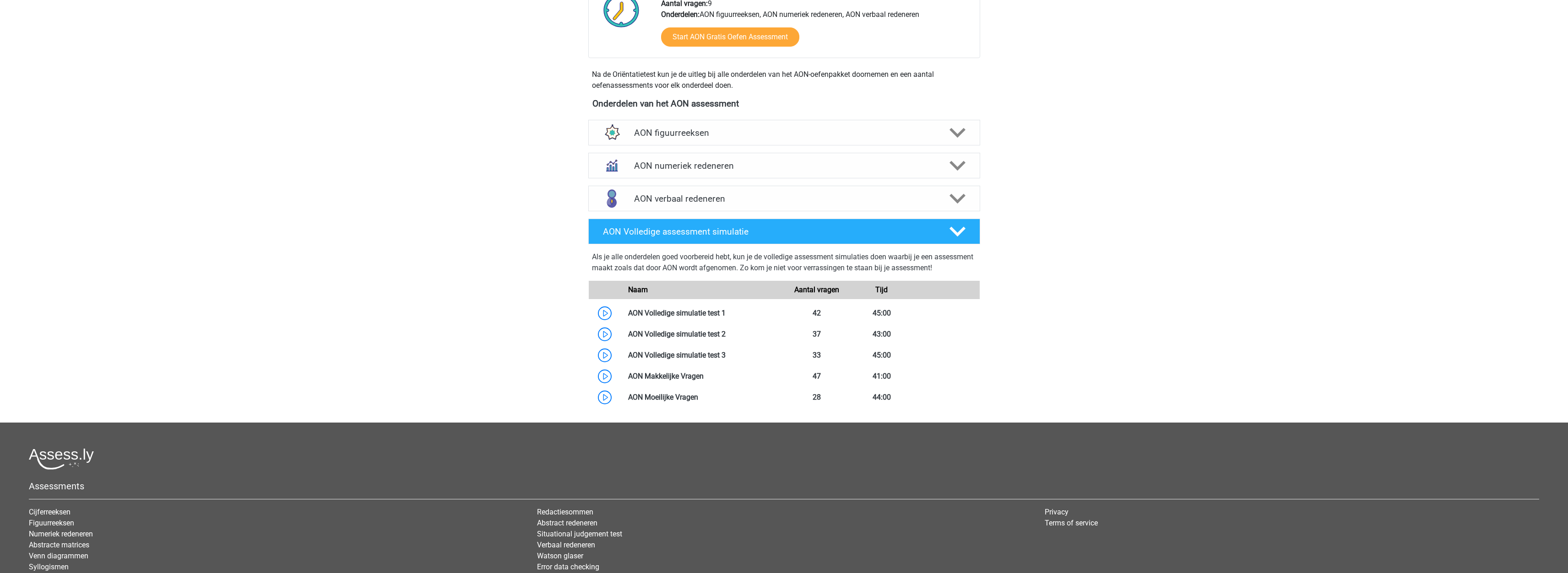
scroll to position [335, 0]
click at [710, 206] on div "AON verbaal redeneren" at bounding box center [784, 199] width 392 height 26
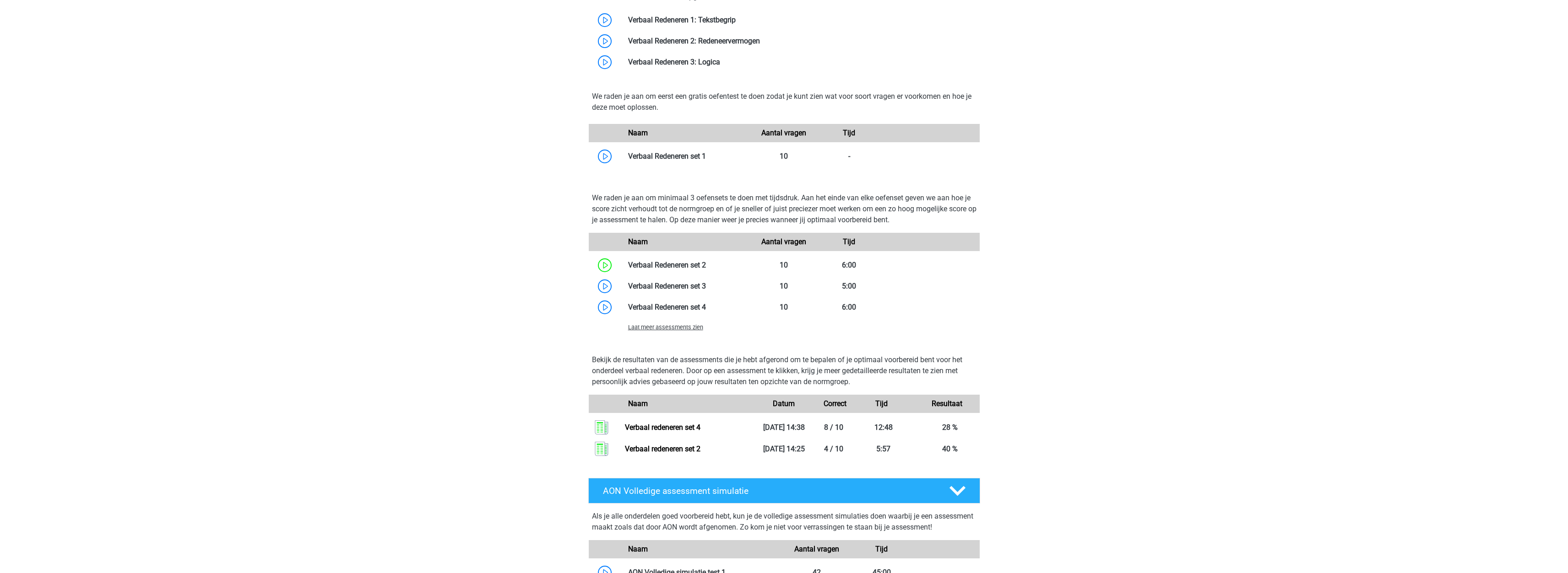
scroll to position [884, 0]
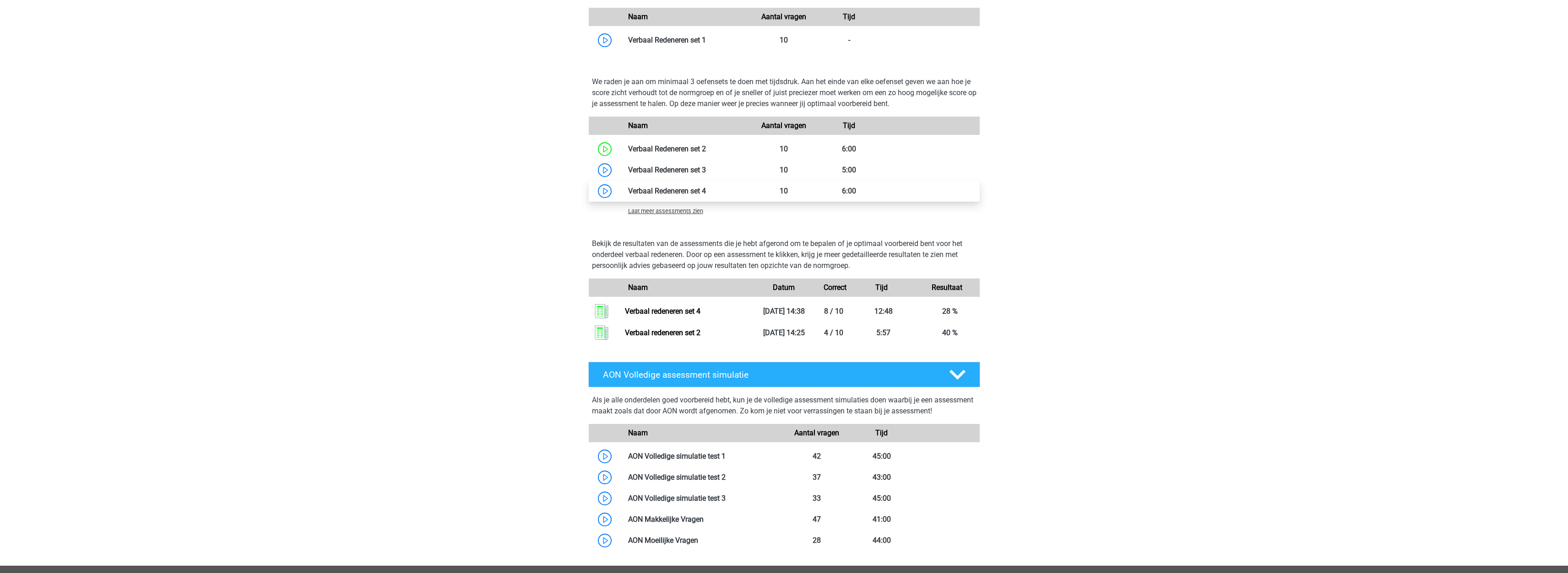
click at [706, 189] on link at bounding box center [706, 190] width 0 height 9
click at [706, 173] on link at bounding box center [706, 170] width 0 height 9
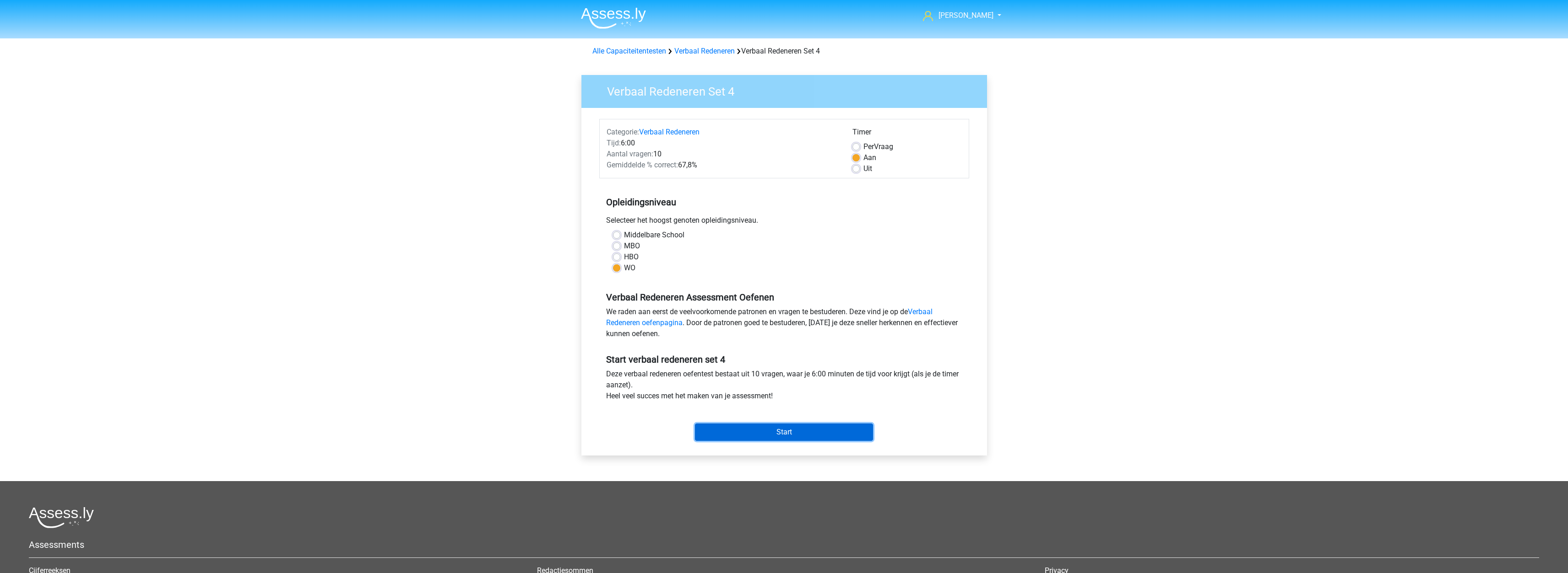
click at [761, 433] on input "Start" at bounding box center [784, 432] width 178 height 18
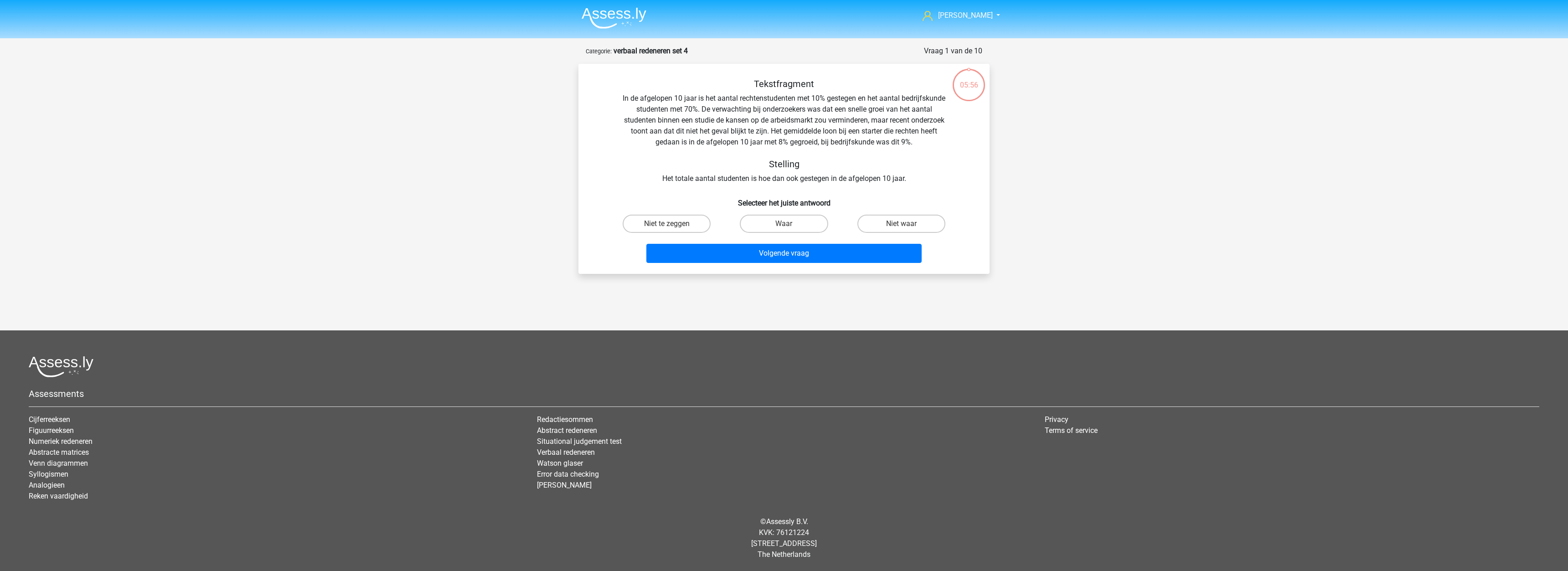
click at [685, 179] on div "Tekstfragment In de afgelopen 10 jaar is het aantal rechtenstudenten met 10% ge…" at bounding box center [784, 131] width 382 height 106
click at [682, 223] on label "Niet te zeggen" at bounding box center [666, 223] width 88 height 18
click at [673, 224] on input "Niet te zeggen" at bounding box center [669, 226] width 6 height 6
radio input "true"
click at [707, 255] on button "Volgende vraag" at bounding box center [784, 254] width 276 height 19
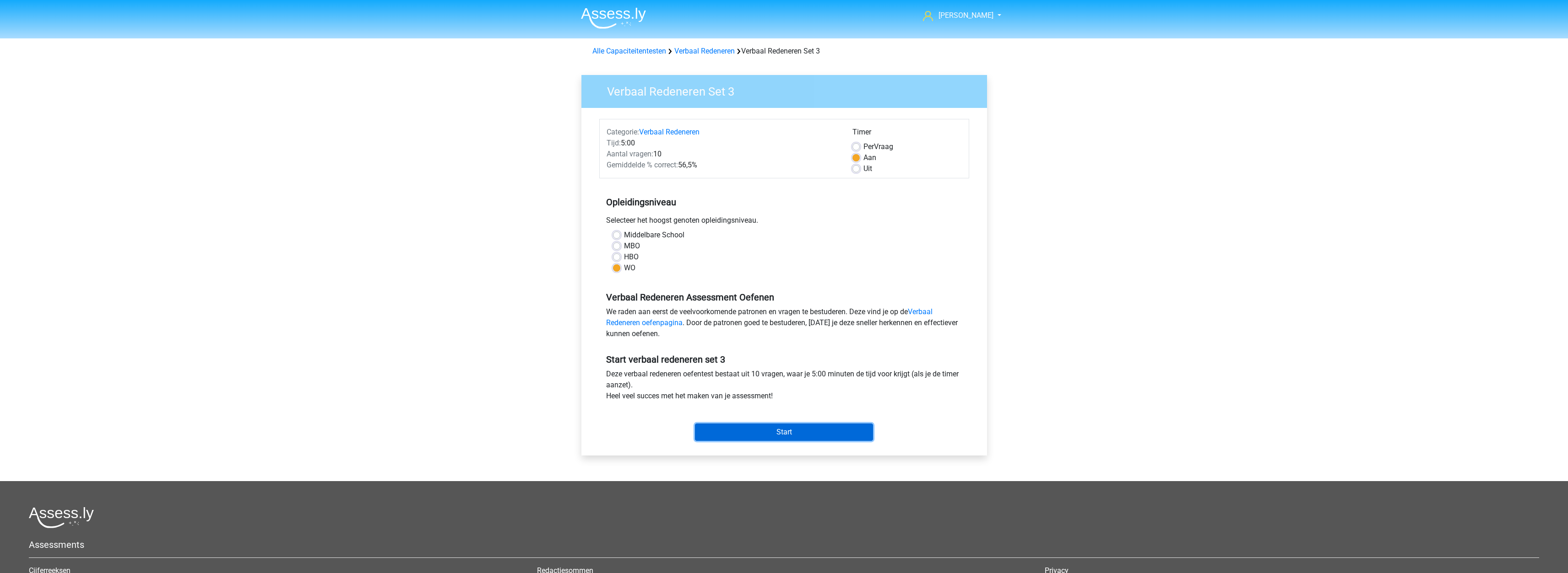
click at [790, 431] on input "Start" at bounding box center [784, 432] width 178 height 18
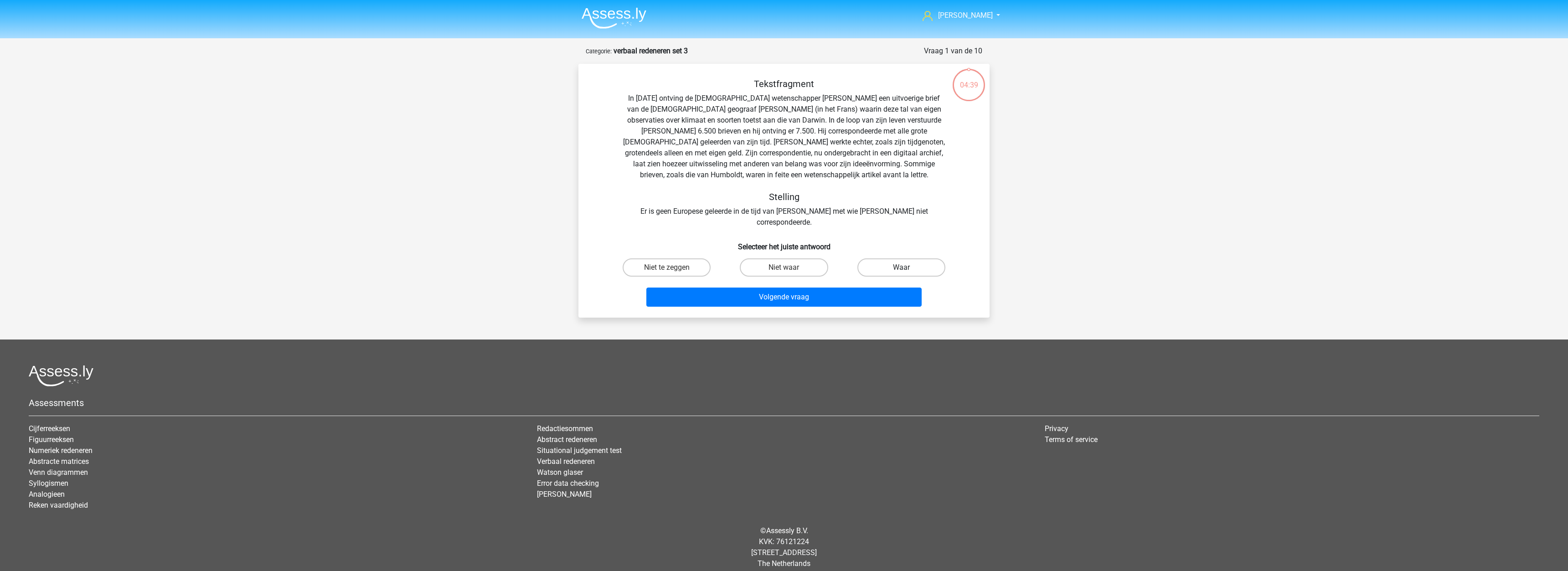
click at [873, 258] on label "Waar" at bounding box center [901, 267] width 88 height 18
click at [901, 268] on input "Waar" at bounding box center [903, 270] width 6 height 6
radio input "true"
click at [723, 288] on button "Volgende vraag" at bounding box center [784, 297] width 276 height 19
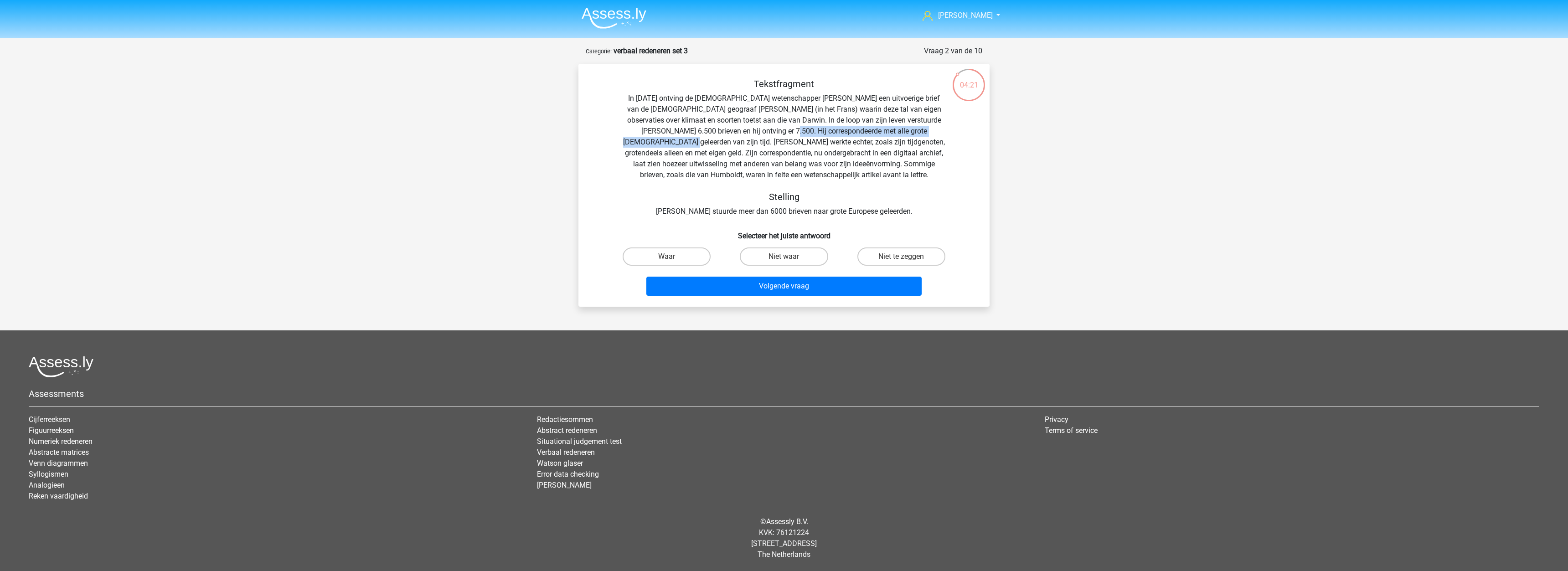
drag, startPoint x: 749, startPoint y: 129, endPoint x: 942, endPoint y: 136, distance: 193.1
click at [942, 136] on div "Tekstfragment In [DATE] ontving de [DEMOGRAPHIC_DATA] wetenschapper [PERSON_NAM…" at bounding box center [784, 148] width 382 height 139
click at [643, 150] on div "Tekstfragment In [DATE] ontving de [DEMOGRAPHIC_DATA] wetenschapper [PERSON_NAM…" at bounding box center [784, 148] width 382 height 139
click at [861, 256] on label "Niet te zeggen" at bounding box center [901, 256] width 88 height 18
click at [901, 257] on input "Niet te zeggen" at bounding box center [903, 259] width 6 height 6
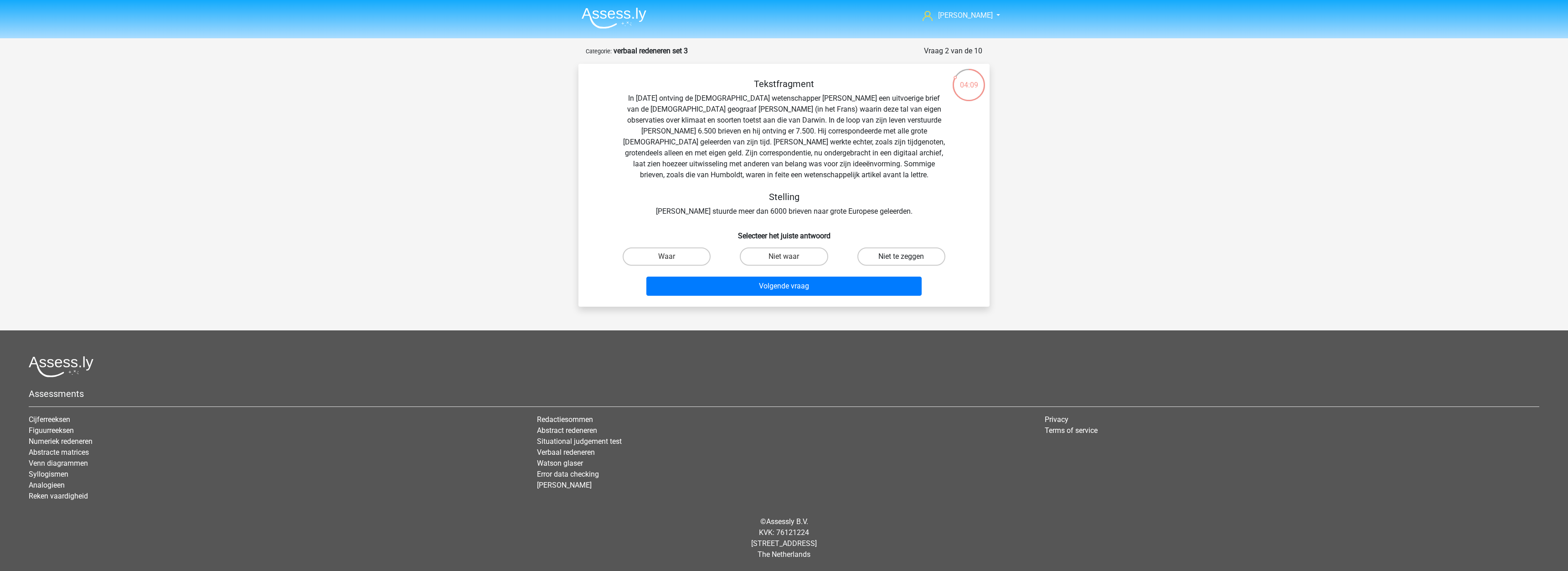
radio input "true"
click at [730, 284] on button "Volgende vraag" at bounding box center [784, 286] width 276 height 19
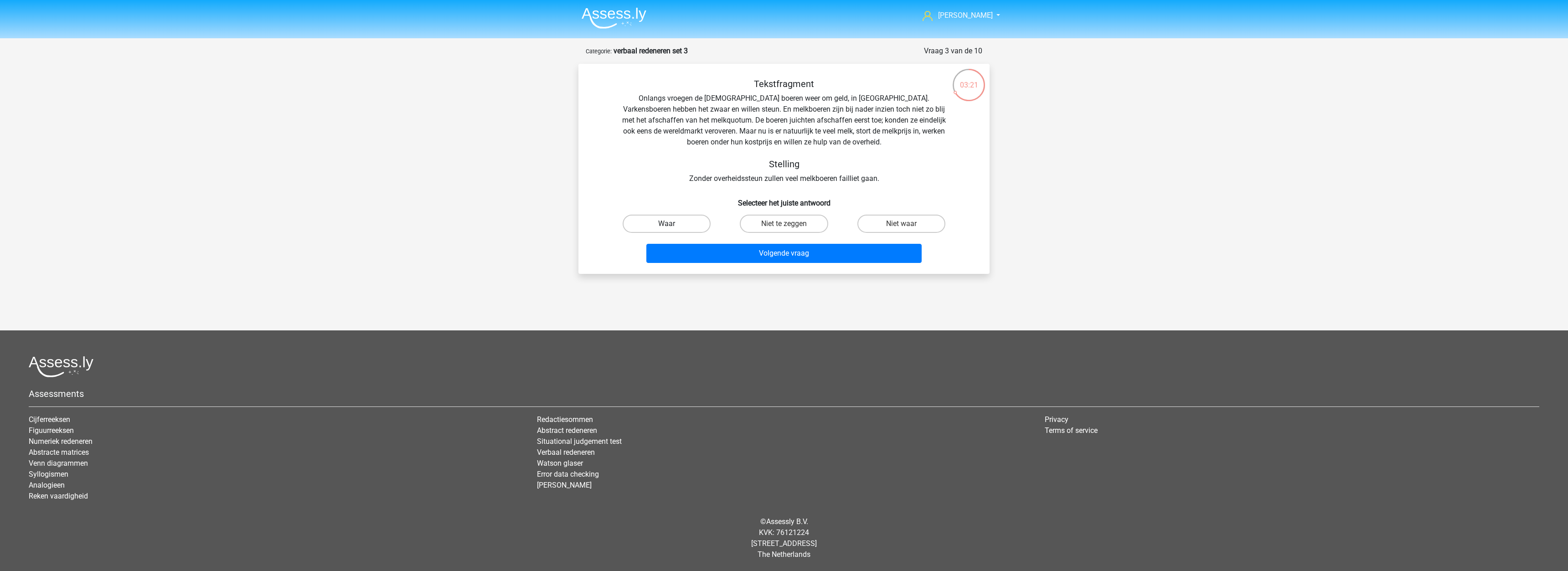
click at [701, 226] on label "Waar" at bounding box center [666, 223] width 88 height 18
click at [673, 226] on input "Waar" at bounding box center [669, 226] width 6 height 6
radio input "true"
click at [800, 258] on button "Volgende vraag" at bounding box center [784, 254] width 276 height 19
click at [798, 222] on label "Waar" at bounding box center [784, 223] width 88 height 18
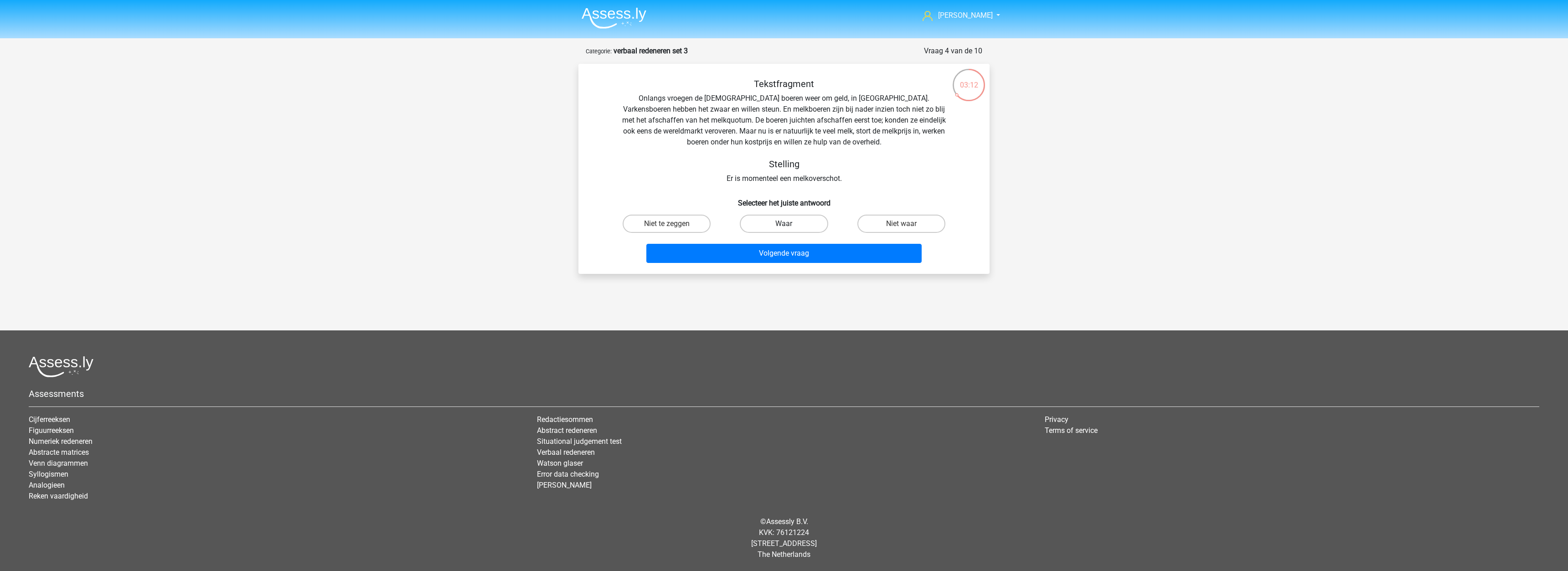
click at [790, 224] on input "Waar" at bounding box center [786, 226] width 6 height 6
radio input "true"
click at [767, 262] on button "Volgende vraag" at bounding box center [784, 254] width 276 height 19
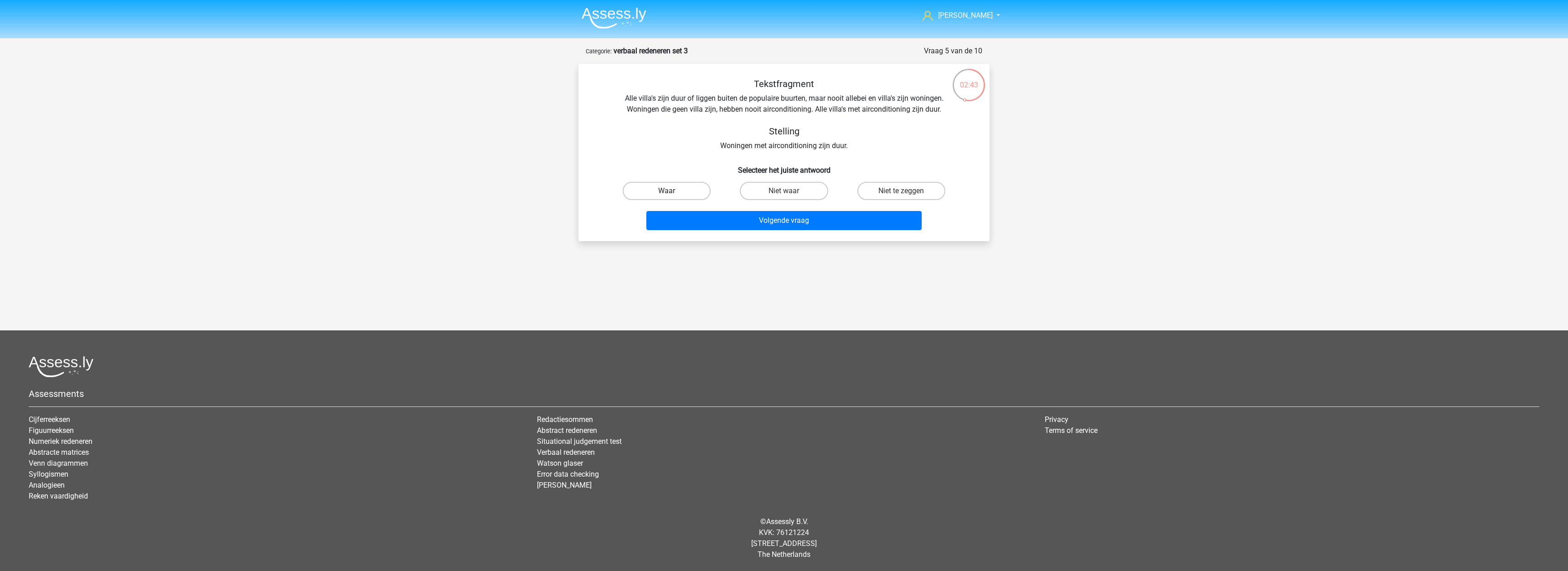
click at [672, 187] on label "Waar" at bounding box center [666, 191] width 88 height 18
click at [672, 191] on input "Waar" at bounding box center [669, 194] width 6 height 6
radio input "true"
click at [757, 222] on button "Volgende vraag" at bounding box center [784, 221] width 276 height 19
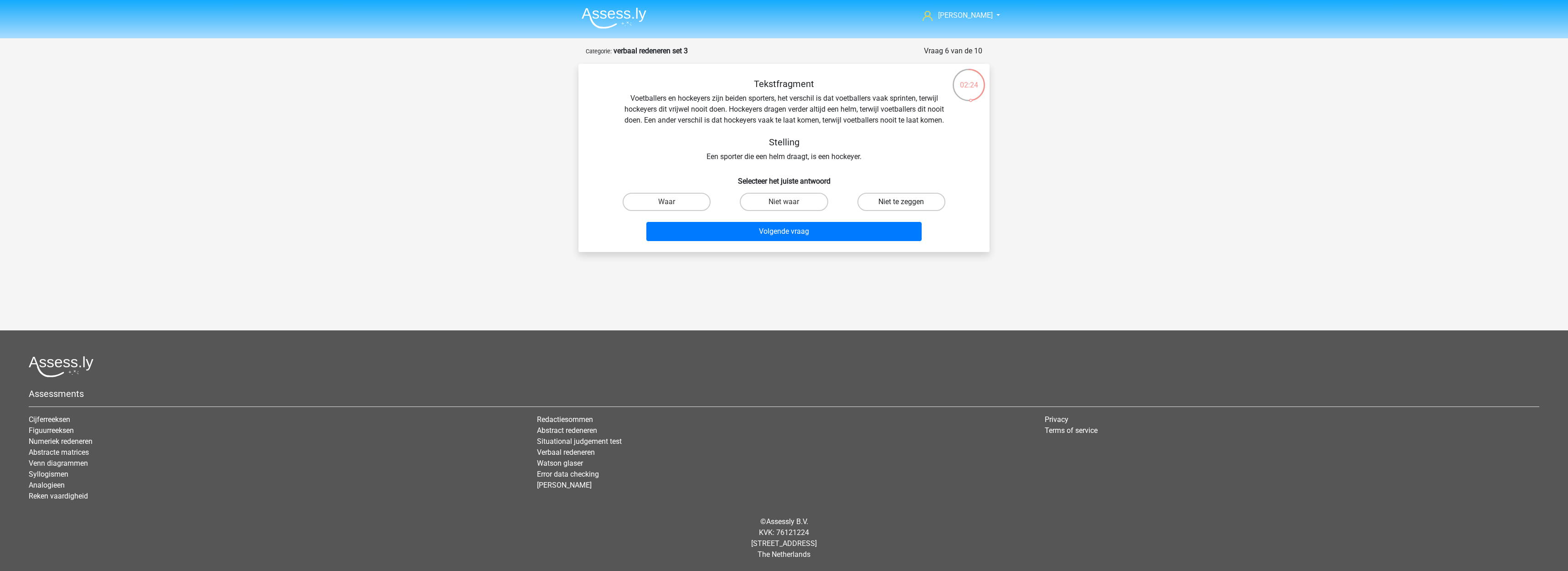
click at [888, 208] on label "Niet te zeggen" at bounding box center [901, 202] width 88 height 18
click at [901, 208] on input "Niet te zeggen" at bounding box center [903, 204] width 6 height 6
radio input "true"
click at [810, 234] on button "Volgende vraag" at bounding box center [784, 231] width 276 height 19
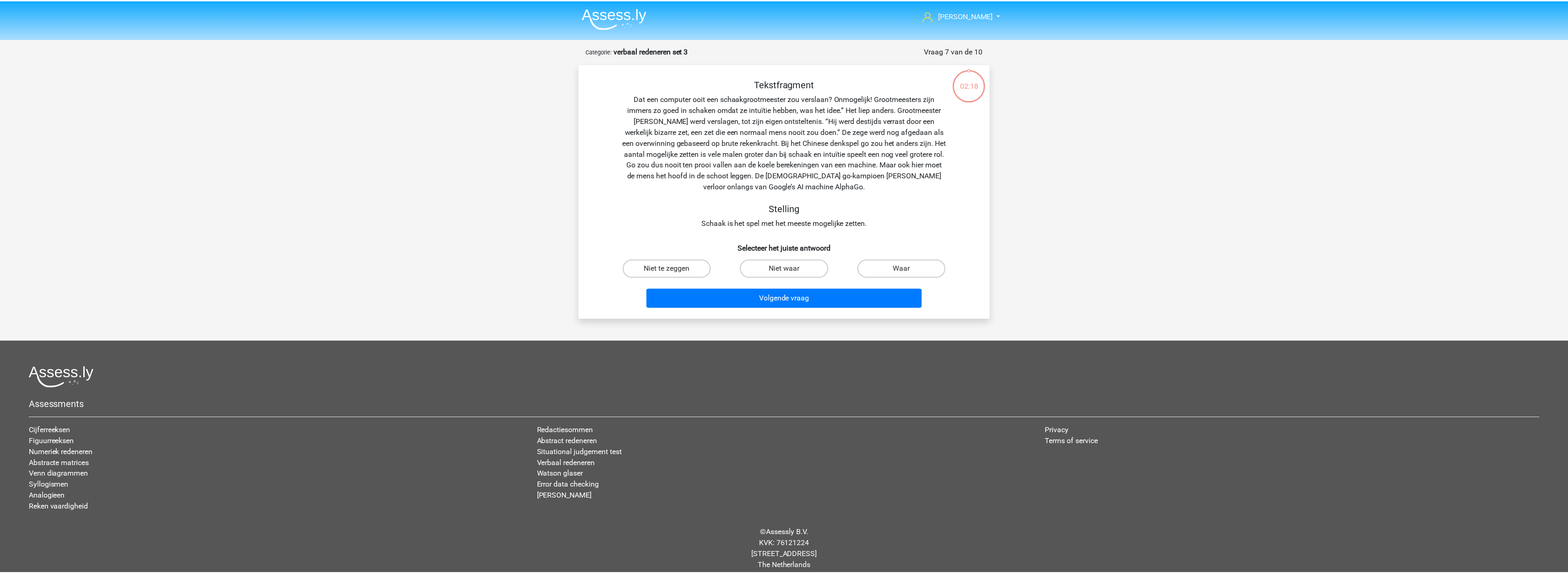
scroll to position [9, 0]
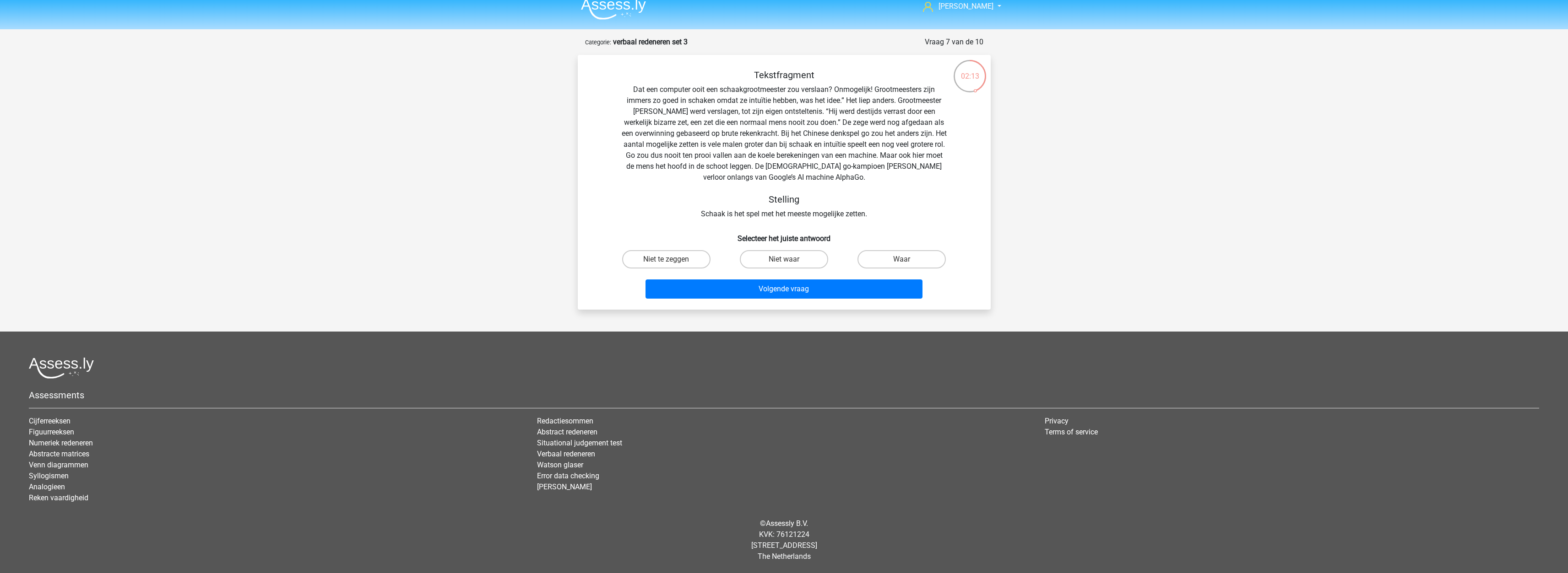
click at [784, 259] on input "Niet waar" at bounding box center [786, 262] width 6 height 6
radio input "true"
click at [758, 289] on button "Volgende vraag" at bounding box center [784, 289] width 277 height 19
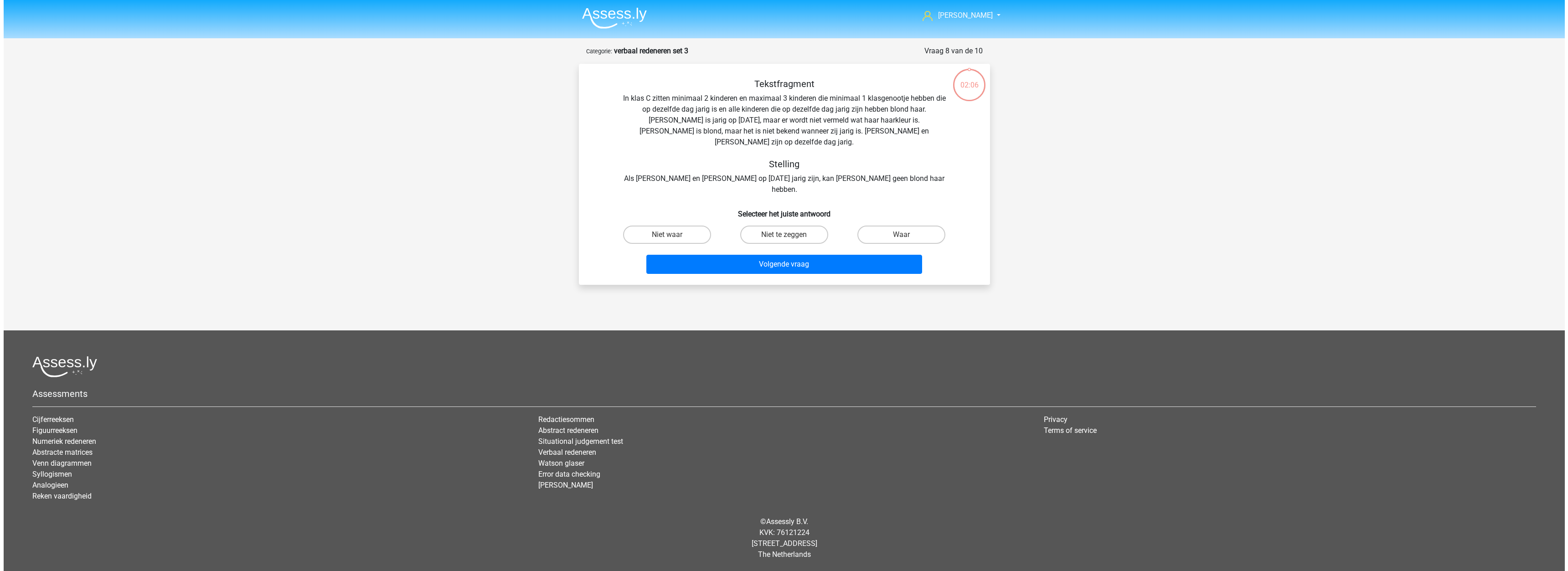
scroll to position [0, 0]
drag, startPoint x: 800, startPoint y: 113, endPoint x: 913, endPoint y: 108, distance: 113.1
click at [913, 108] on div "Tekstfragment In klas C zitten minimaal 2 kinderen en maximaal 3 kinderen die m…" at bounding box center [784, 136] width 382 height 116
click at [812, 226] on label "Niet te zeggen" at bounding box center [784, 234] width 88 height 18
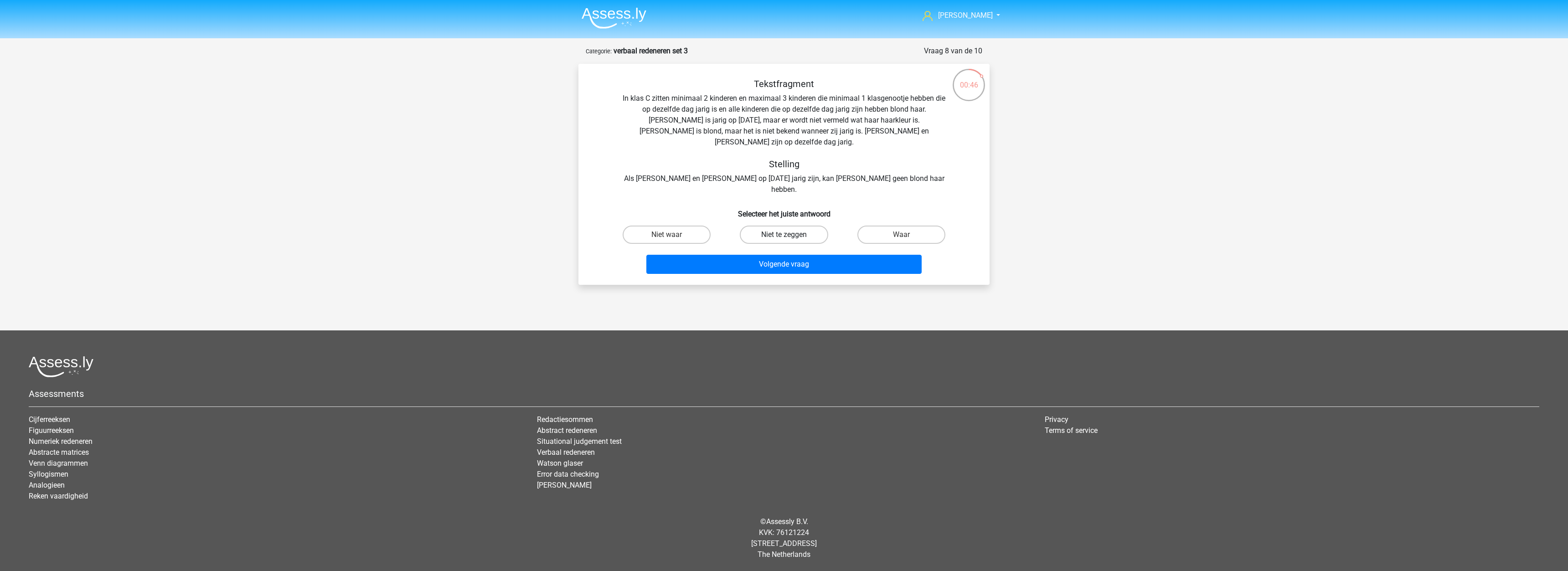
click at [790, 234] on input "Niet te zeggen" at bounding box center [786, 237] width 6 height 6
radio input "true"
click at [813, 255] on button "Volgende vraag" at bounding box center [784, 265] width 276 height 19
click at [685, 244] on label "Niet te zeggen" at bounding box center [666, 234] width 88 height 18
click at [673, 241] on input "Niet te zeggen" at bounding box center [669, 237] width 6 height 6
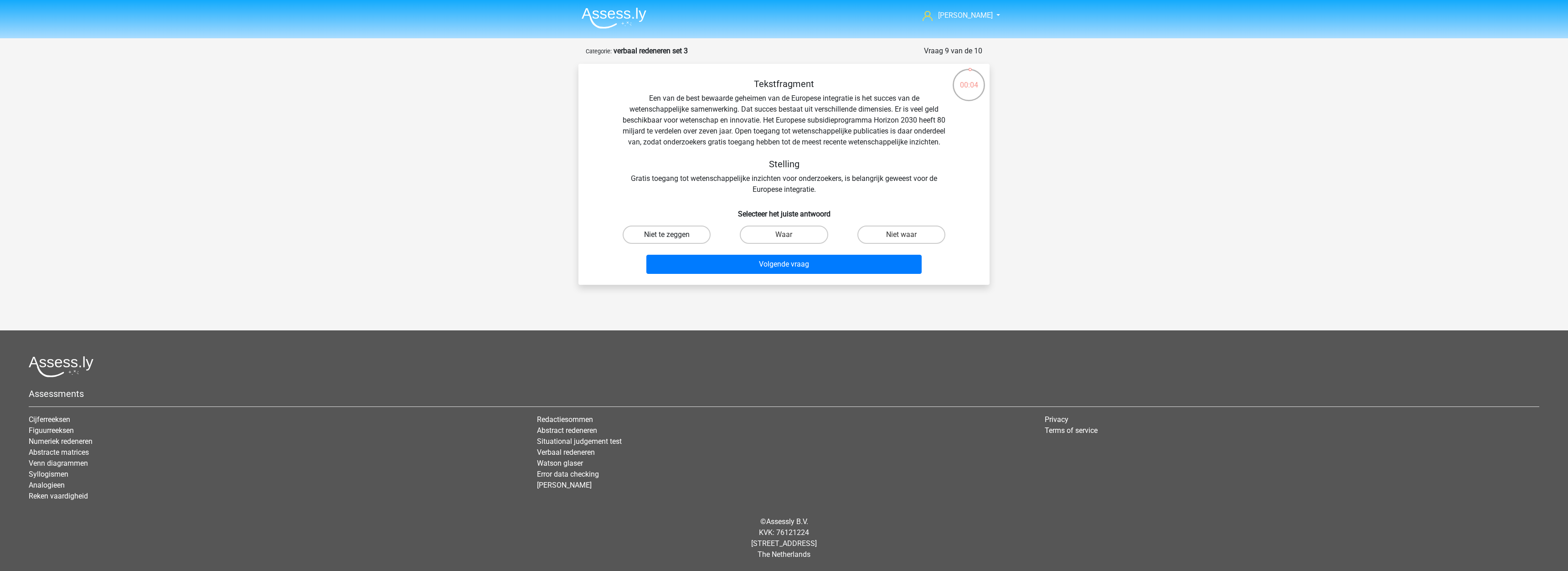
radio input "true"
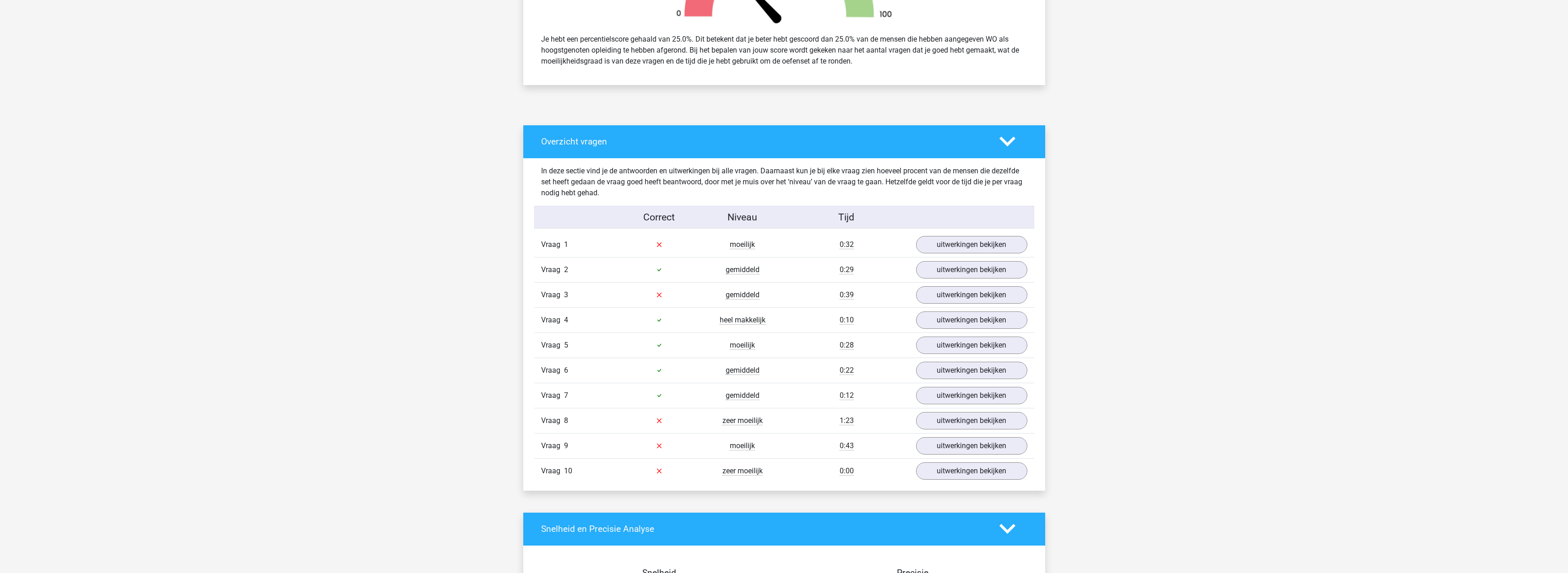
scroll to position [458, 0]
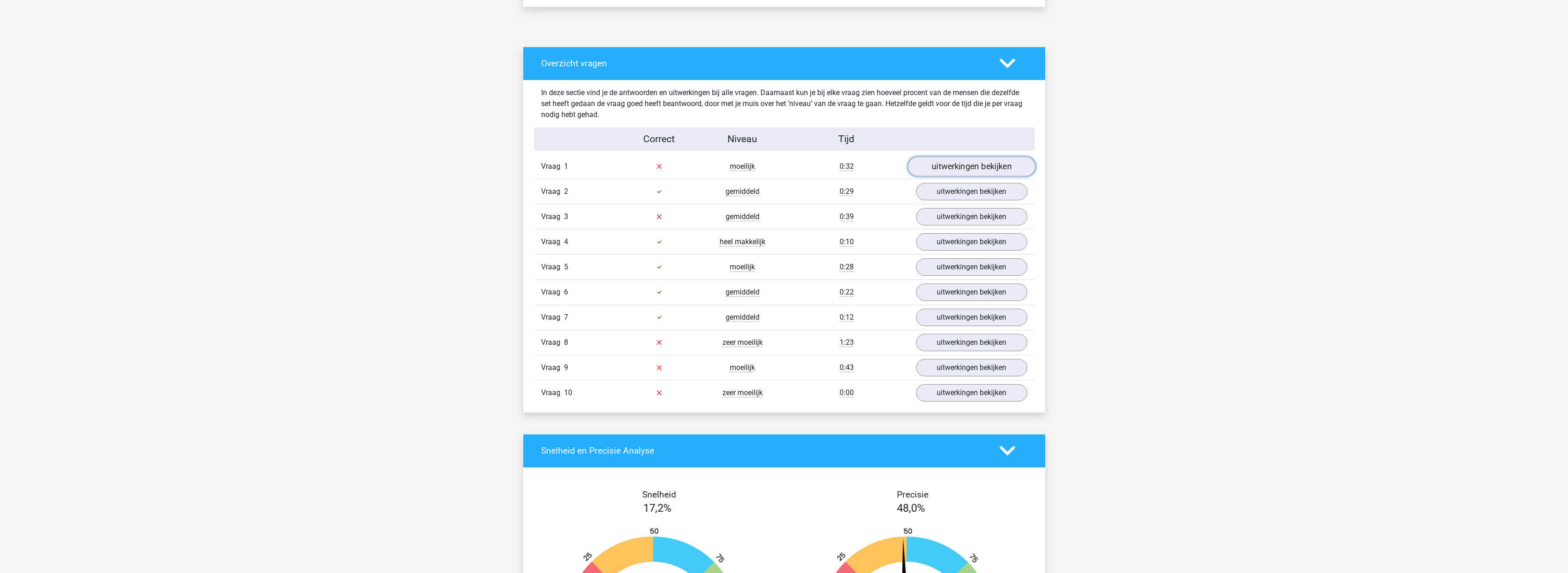
drag, startPoint x: 965, startPoint y: 162, endPoint x: 957, endPoint y: 162, distance: 8.0
click at [965, 162] on link "uitwerkingen bekijken" at bounding box center [971, 166] width 128 height 20
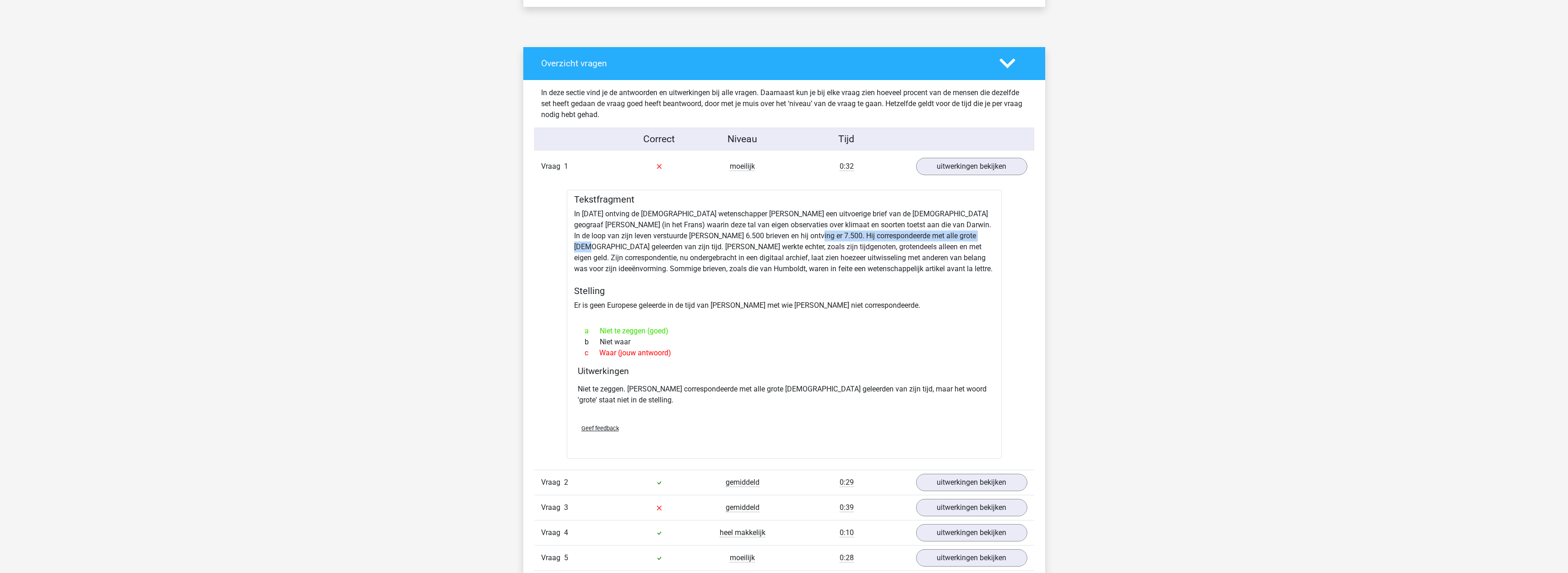
drag, startPoint x: 784, startPoint y: 234, endPoint x: 962, endPoint y: 238, distance: 178.0
click at [962, 238] on div "Tekstfragment In [DATE] ontving de [DEMOGRAPHIC_DATA] wetenschapper [PERSON_NAM…" at bounding box center [784, 324] width 435 height 269
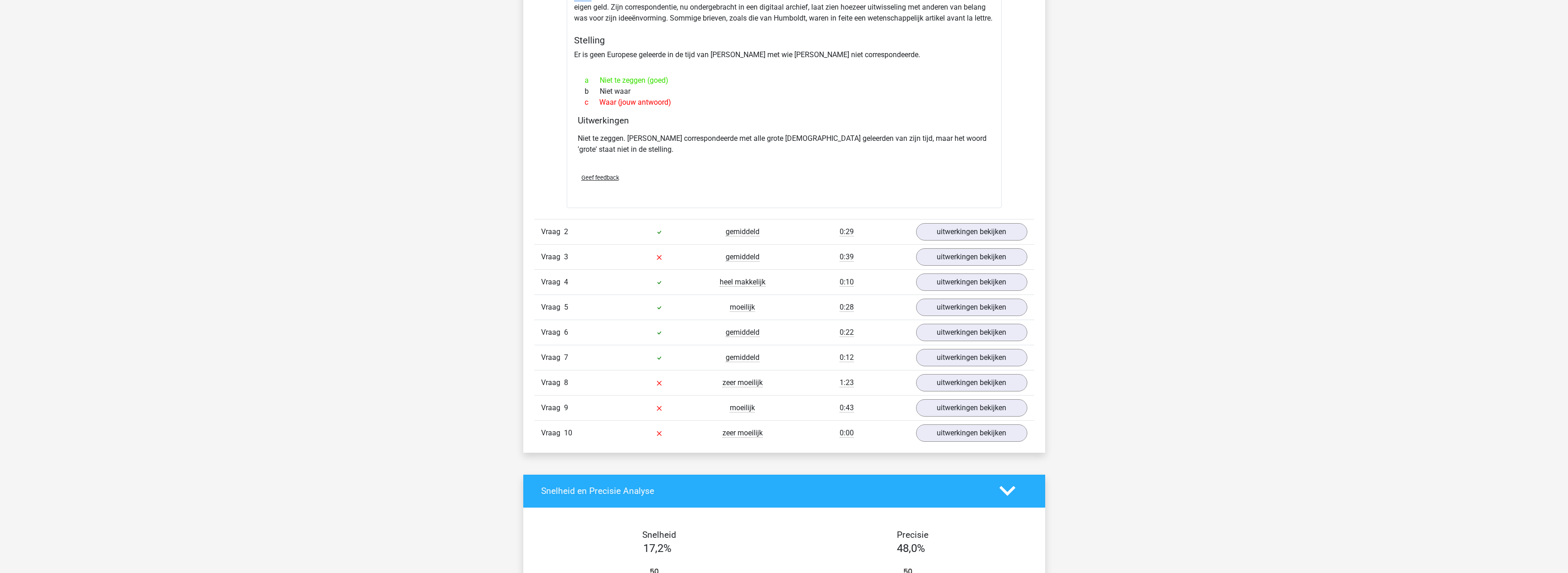
scroll to position [732, 0]
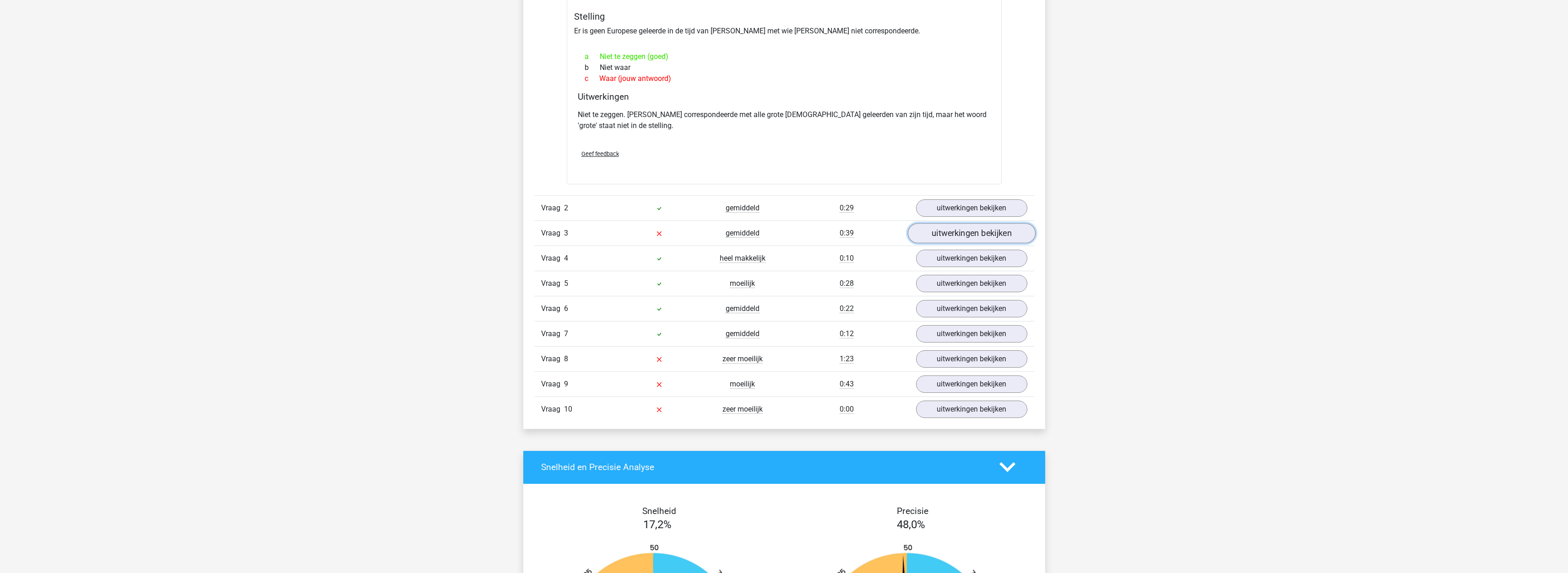
click at [941, 234] on link "uitwerkingen bekijken" at bounding box center [971, 233] width 128 height 20
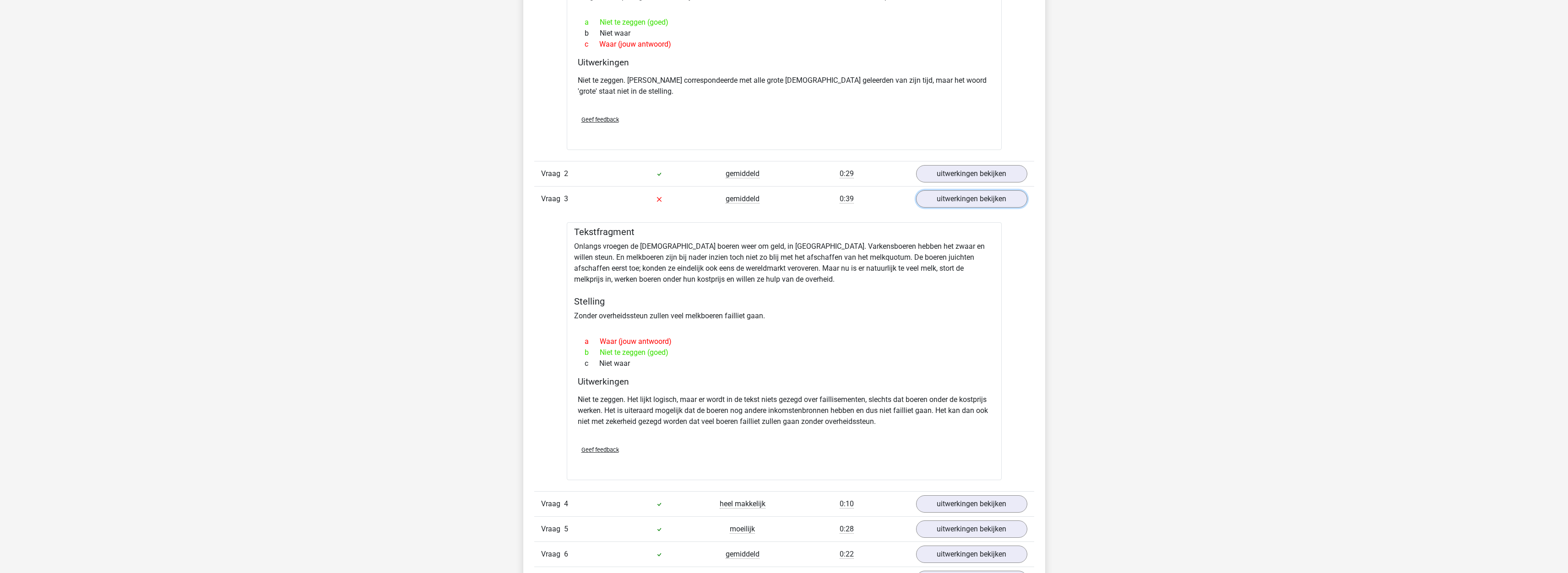
scroll to position [869, 0]
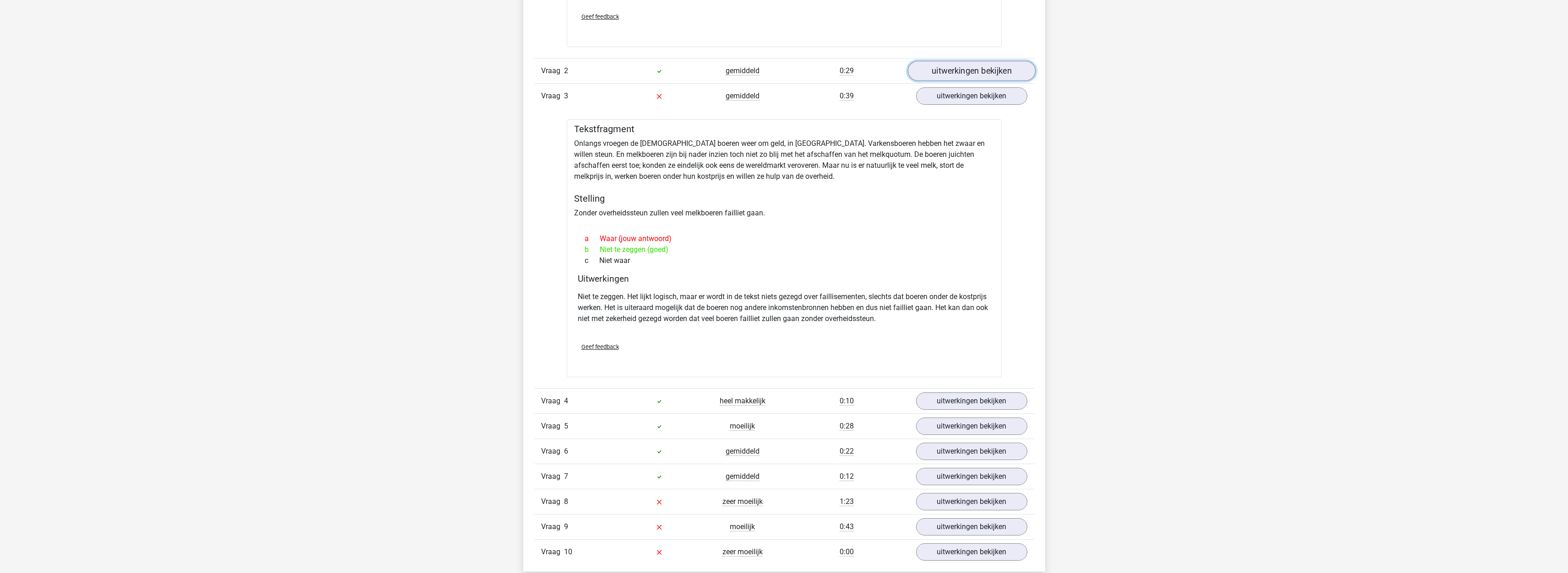
click at [935, 70] on link "uitwerkingen bekijken" at bounding box center [971, 70] width 128 height 20
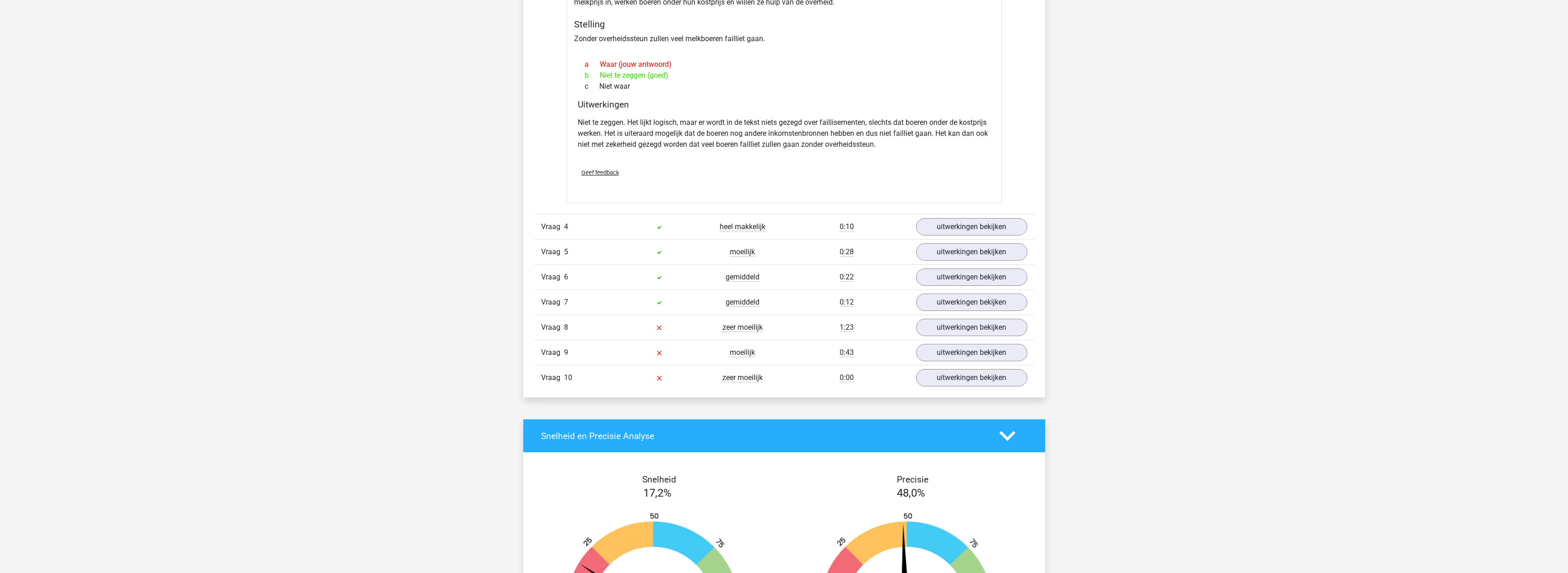
scroll to position [1372, 0]
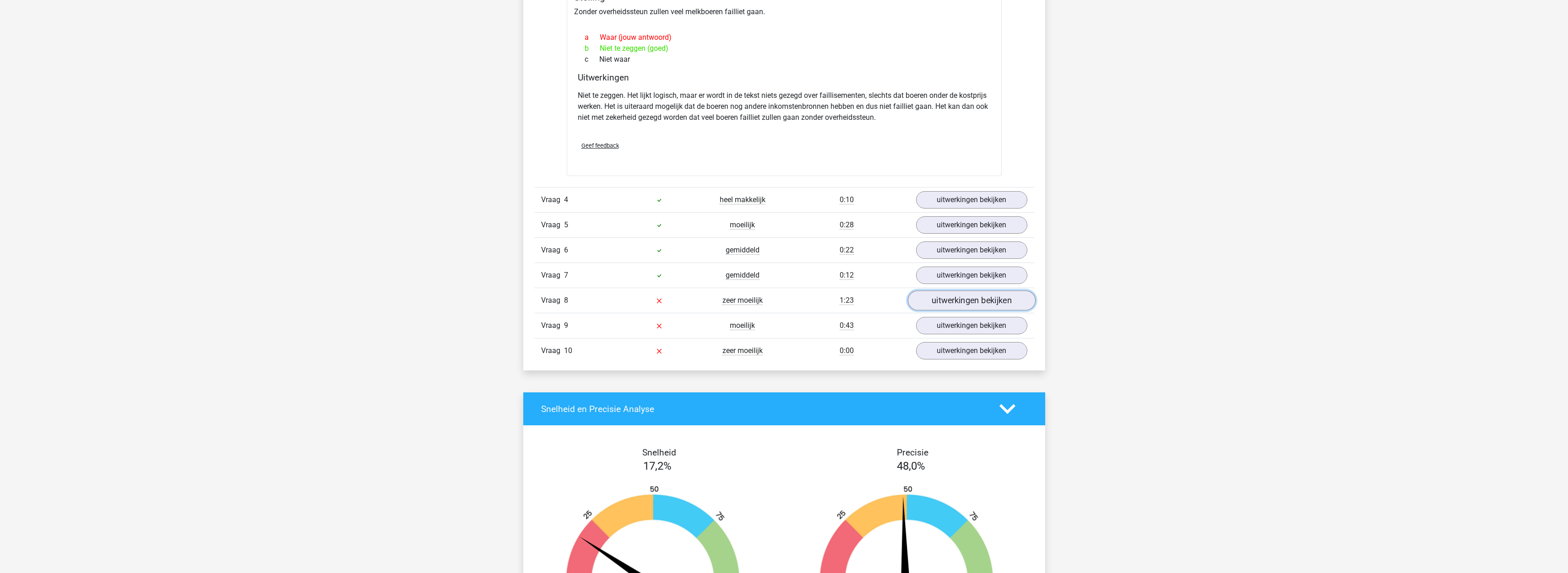
click at [962, 291] on link "uitwerkingen bekijken" at bounding box center [971, 300] width 128 height 20
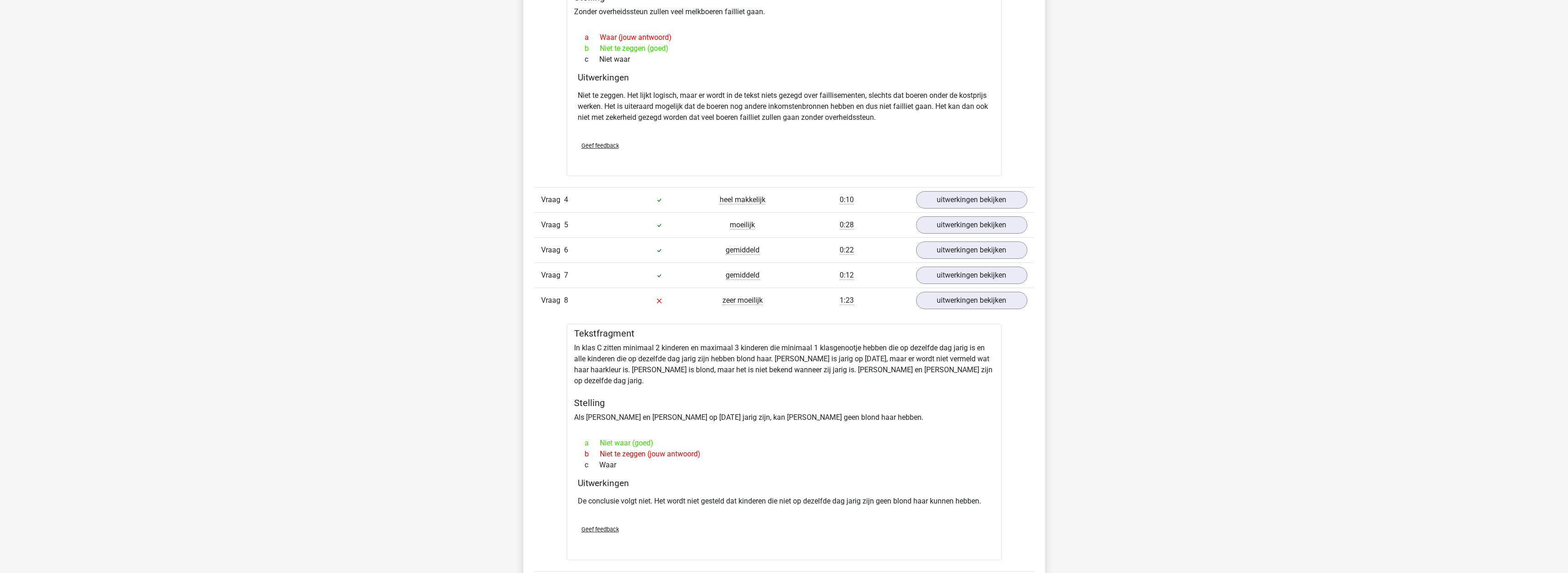
drag, startPoint x: 585, startPoint y: 417, endPoint x: 645, endPoint y: 422, distance: 60.2
click at [645, 438] on div "a Niet waar (goed)" at bounding box center [784, 443] width 413 height 11
drag, startPoint x: 600, startPoint y: 473, endPoint x: 828, endPoint y: 500, distance: 229.6
click at [831, 506] on div "Tekstfragment In klas C zitten minimaal 2 kinderen en maximaal 3 kinderen die m…" at bounding box center [784, 442] width 435 height 236
click at [759, 492] on div "De conclusie volgt niet. Het wordt niet gesteld dat kinderen die niet op dezelf…" at bounding box center [784, 505] width 413 height 26
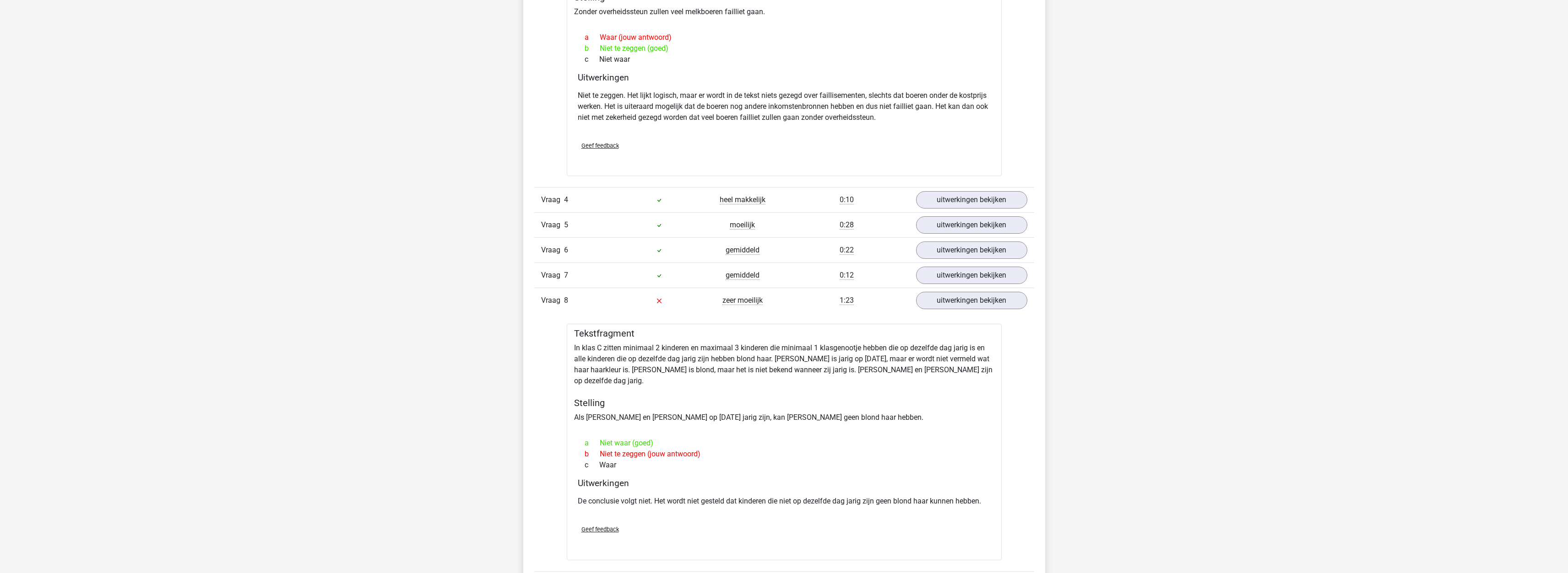
drag, startPoint x: 606, startPoint y: 435, endPoint x: 679, endPoint y: 428, distance: 73.3
click at [701, 449] on div "b Niet te zeggen (jouw antwoord)" at bounding box center [784, 455] width 413 height 11
drag, startPoint x: 617, startPoint y: 419, endPoint x: 659, endPoint y: 423, distance: 42.2
click at [659, 438] on div "a Niet waar (goed)" at bounding box center [784, 443] width 413 height 11
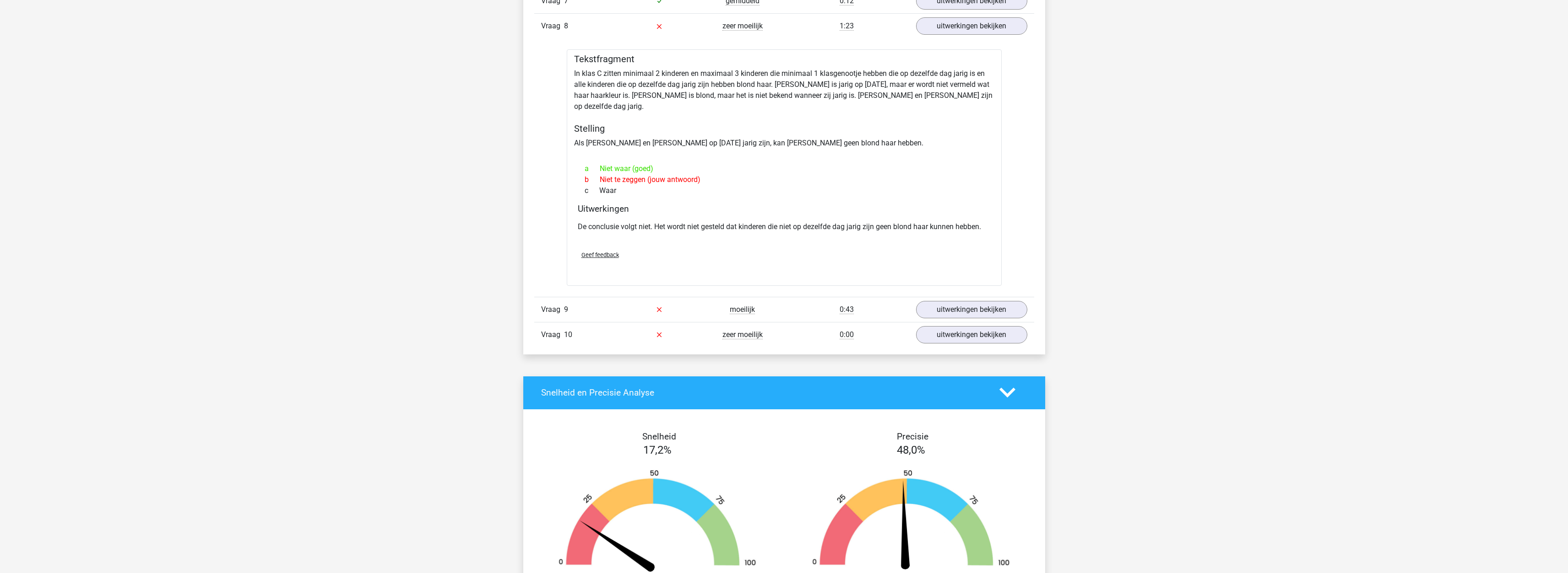
scroll to position [1418, 0]
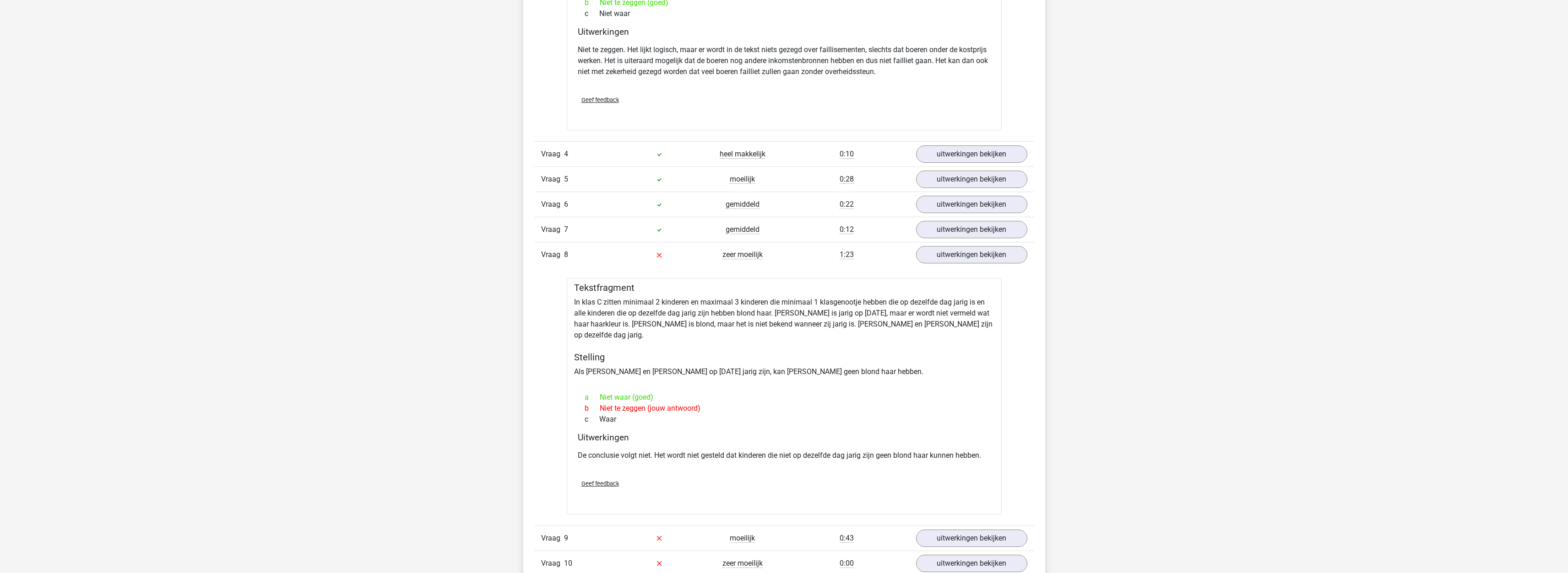
click at [609, 480] on span "Geef feedback" at bounding box center [600, 483] width 38 height 7
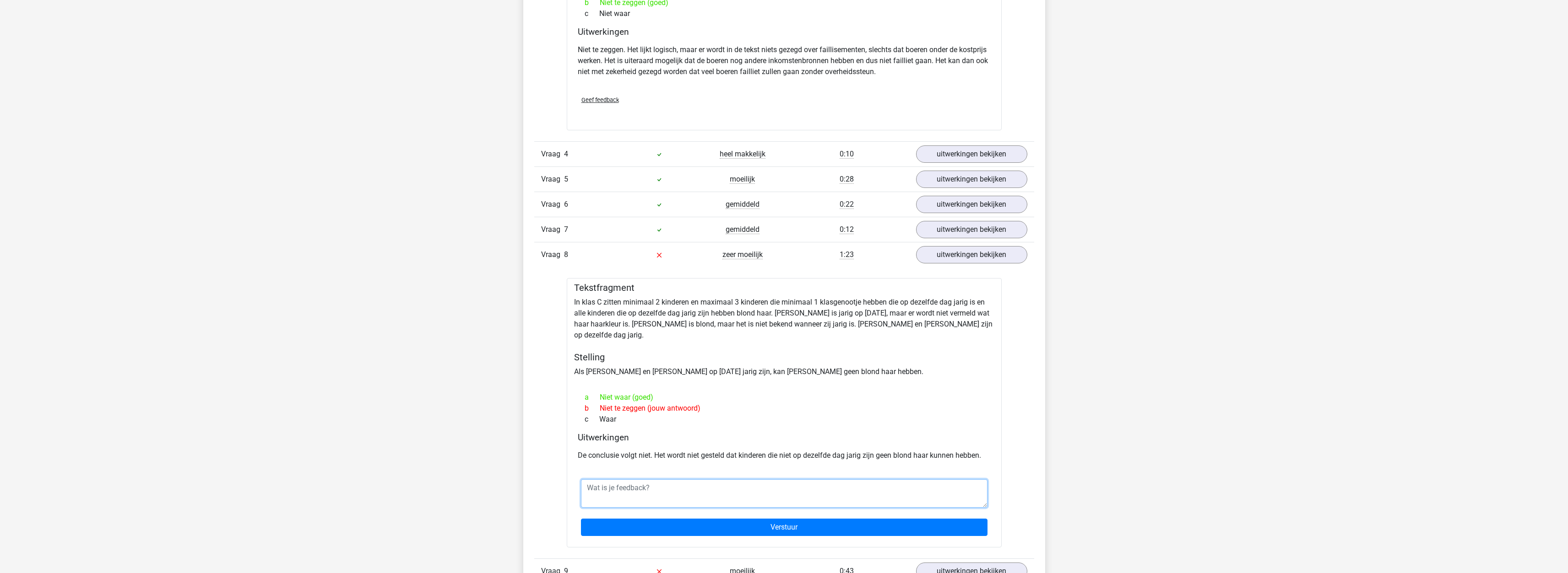
click at [602, 479] on textarea at bounding box center [784, 493] width 407 height 28
type textarea "A"
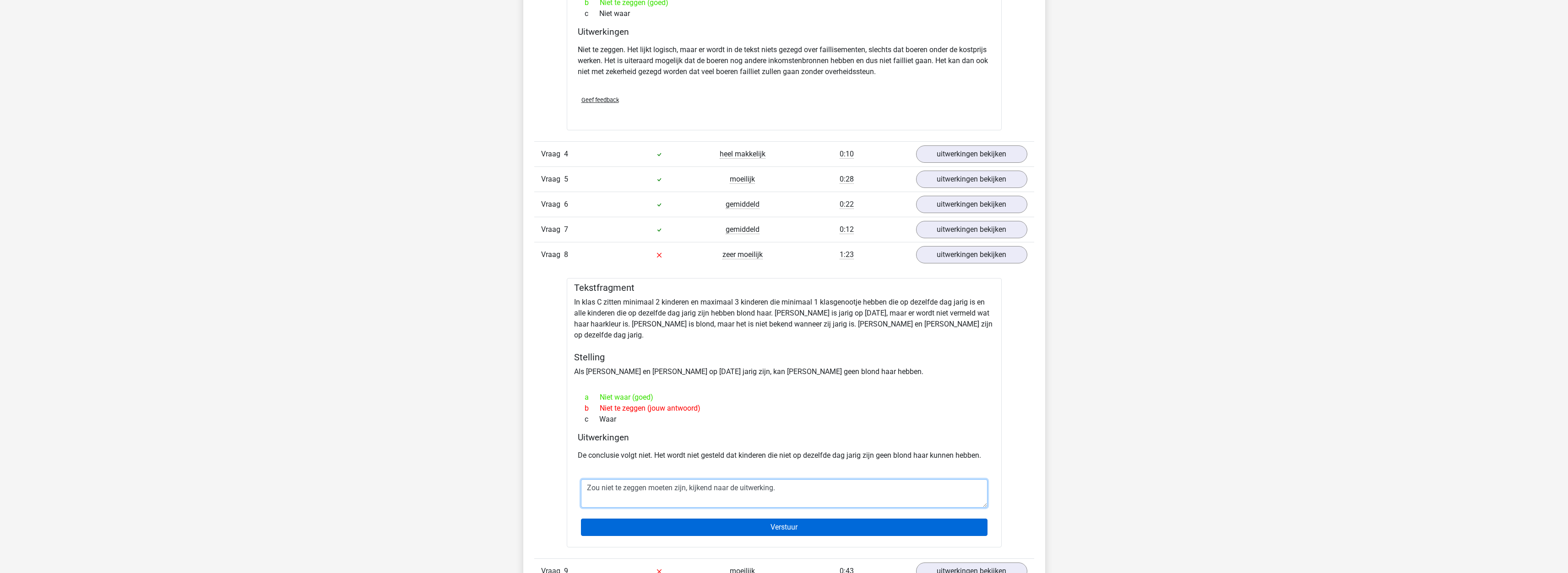
type textarea "Zou niet te zeggen moeten zijn, kijkend naar de uitwerking."
click at [702, 519] on input "Verstuur" at bounding box center [784, 527] width 407 height 18
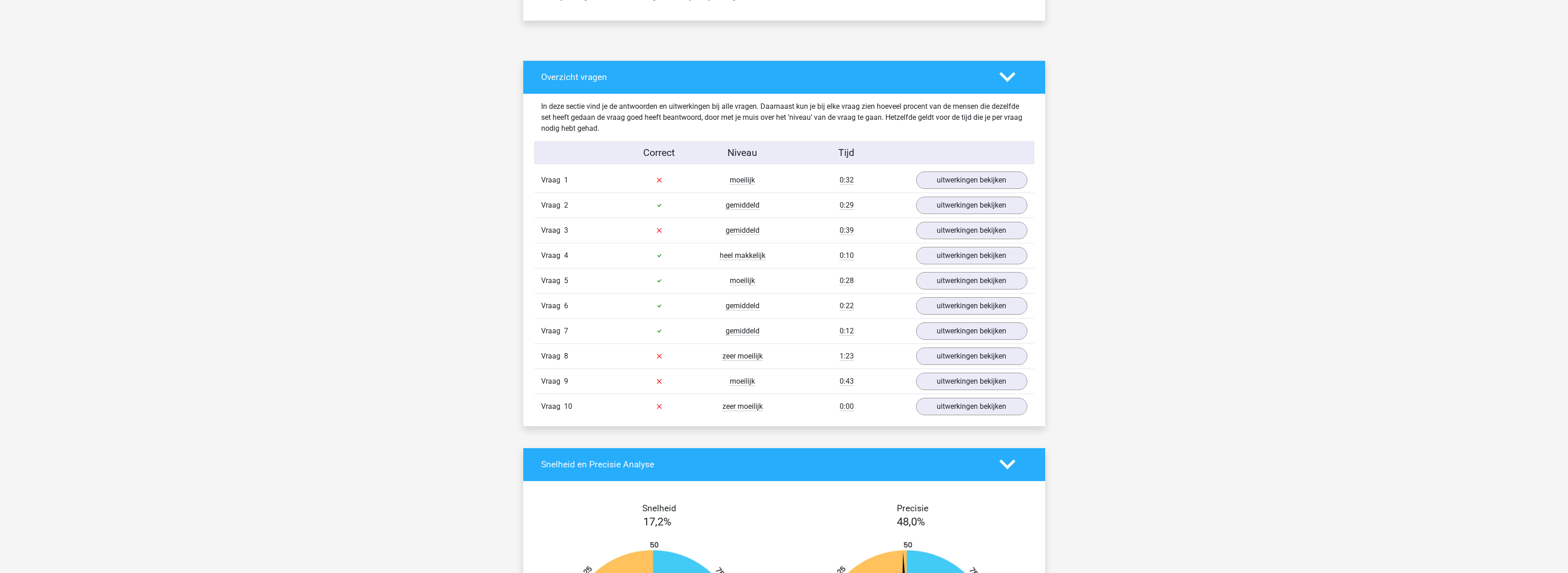
scroll to position [503, 0]
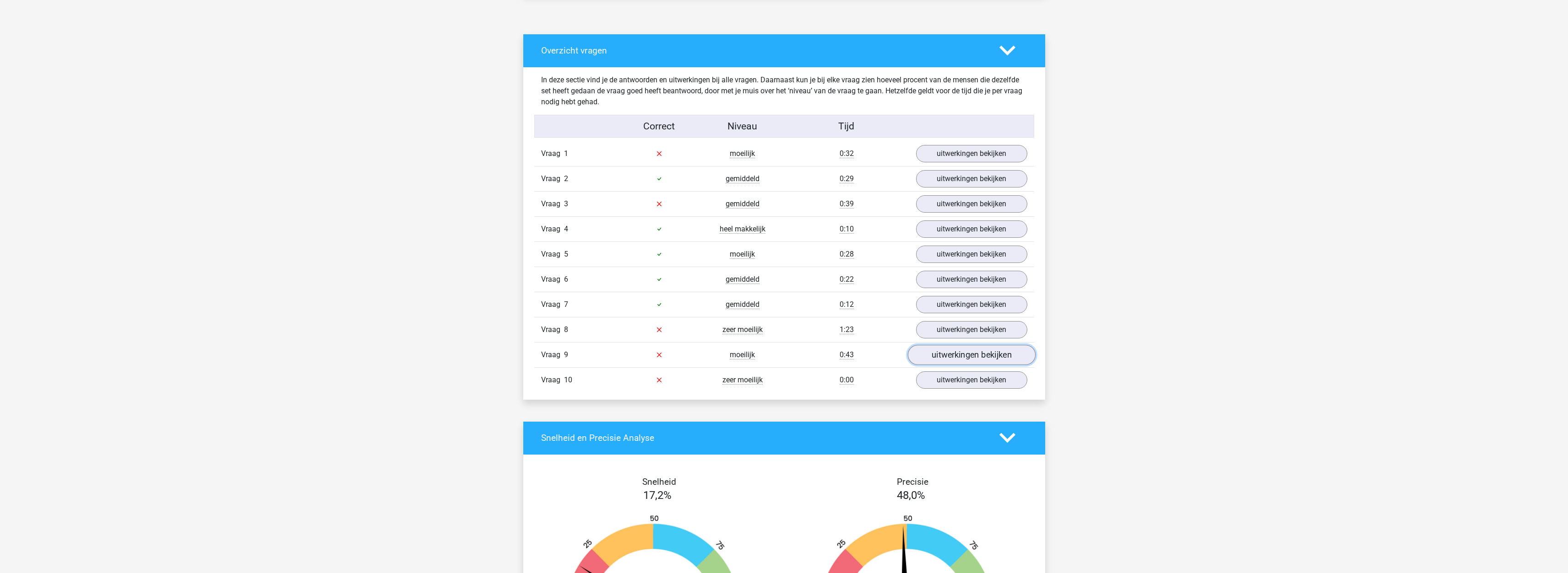
click at [945, 358] on link "uitwerkingen bekijken" at bounding box center [971, 355] width 128 height 20
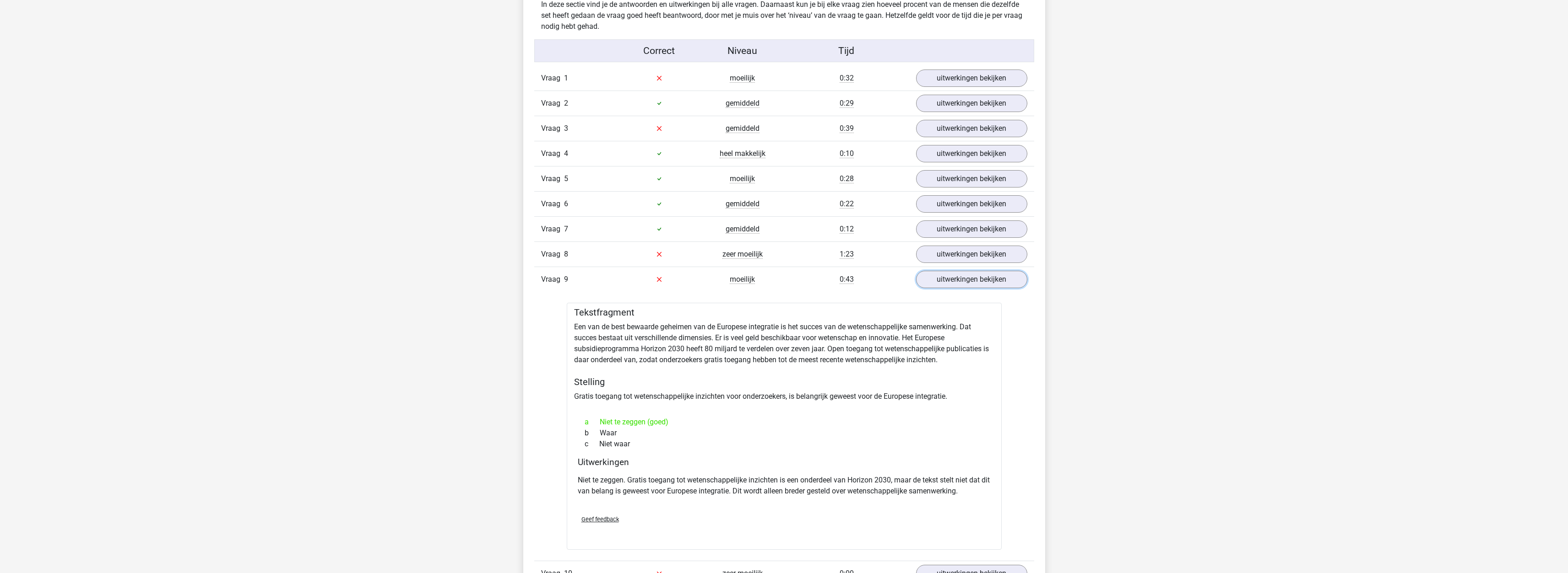
scroll to position [562, 0]
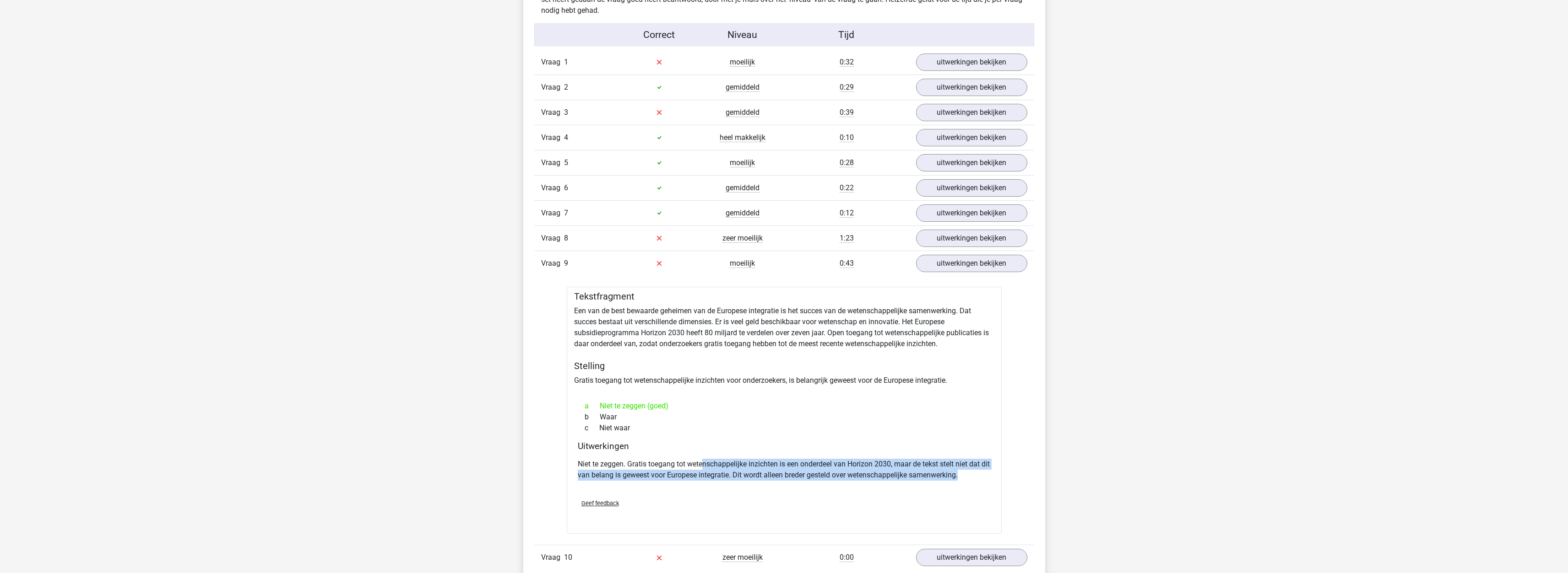
drag, startPoint x: 705, startPoint y: 463, endPoint x: 984, endPoint y: 471, distance: 279.1
click at [984, 471] on p "Niet te zeggen. Gratis toegang tot wetenschappelijke inzichten is een onderdeel…" at bounding box center [784, 469] width 413 height 22
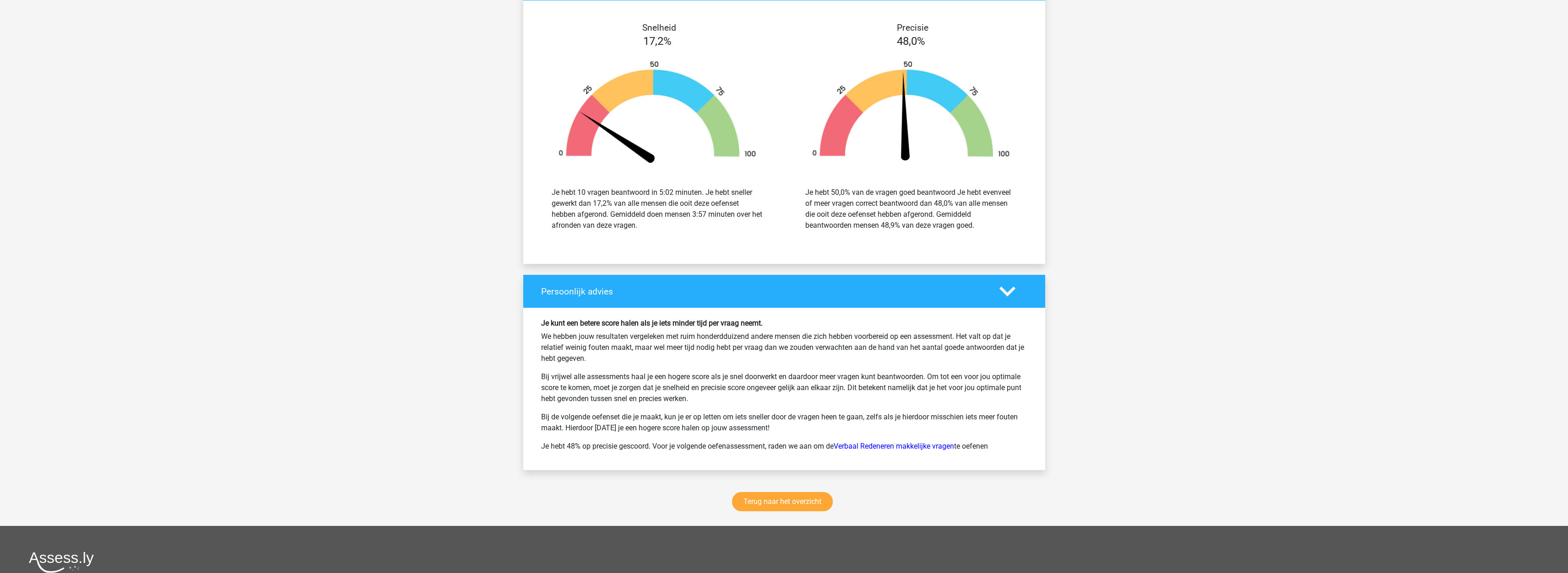
scroll to position [1385, 0]
